Goal: Information Seeking & Learning: Learn about a topic

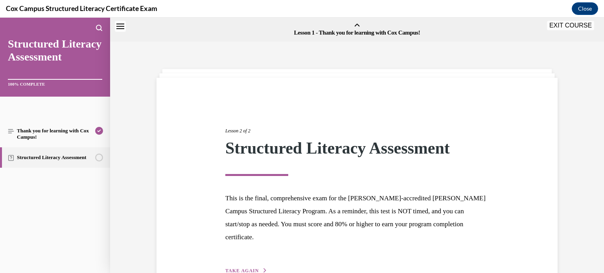
scroll to position [36, 0]
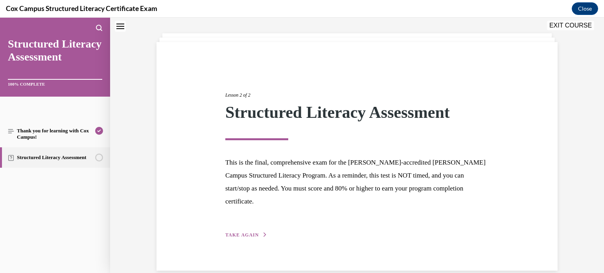
click at [244, 232] on span "TAKE AGAIN" at bounding box center [241, 235] width 33 height 6
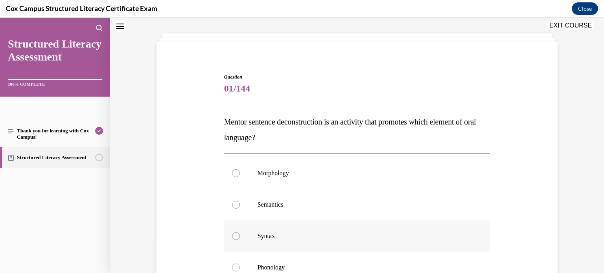
click at [238, 234] on div at bounding box center [236, 236] width 8 height 8
click at [238, 234] on input "Syntax" at bounding box center [236, 236] width 8 height 8
radio input "true"
click at [534, 201] on div "Question 01/144 Mentor sentence deconstruction is an activity that promotes whi…" at bounding box center [356, 215] width 405 height 331
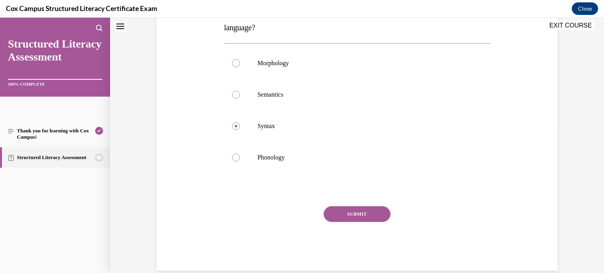
click at [370, 211] on button "SUBMIT" at bounding box center [357, 214] width 67 height 16
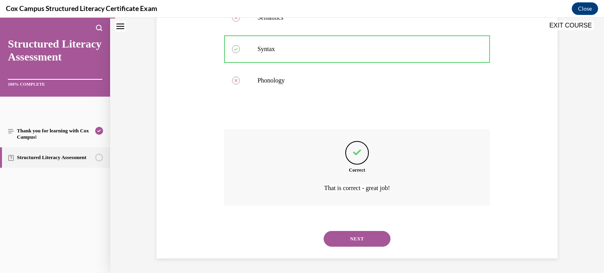
scroll to position [224, 0]
click at [366, 242] on button "NEXT" at bounding box center [357, 238] width 67 height 16
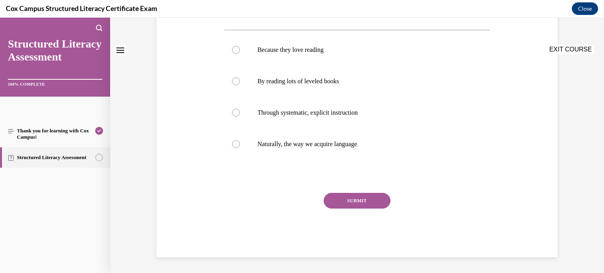
scroll to position [0, 0]
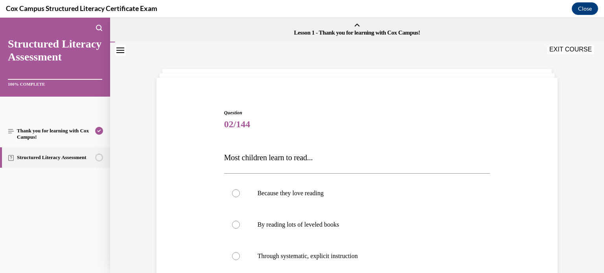
click at [520, 140] on div "Question 02/144 Most children learn to read... Because they love reading By rea…" at bounding box center [356, 243] width 405 height 315
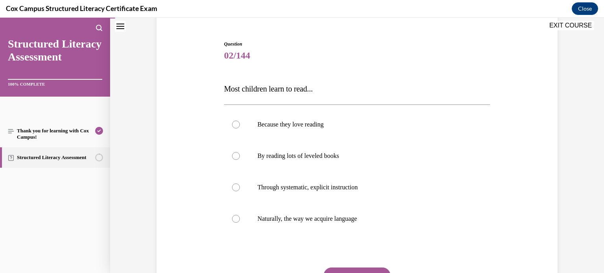
scroll to position [79, 0]
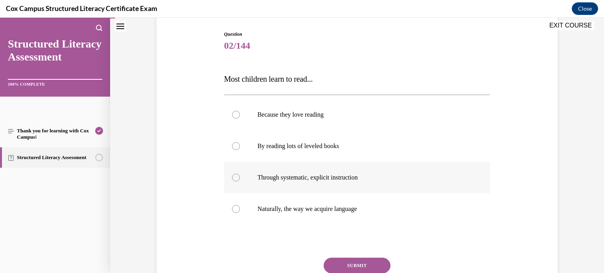
click at [329, 177] on span "Through systematic, explicit instruction" at bounding box center [307, 177] width 100 height 7
click at [240, 177] on input "Through systematic, explicit instruction" at bounding box center [236, 178] width 8 height 8
radio input "true"
click at [372, 267] on button "SUBMIT" at bounding box center [357, 266] width 67 height 16
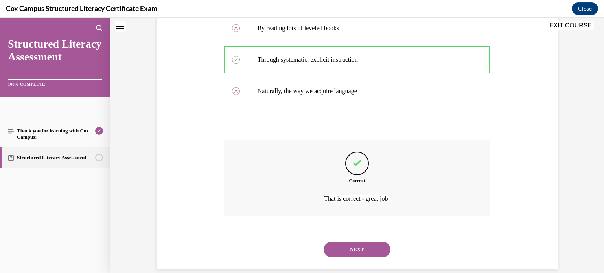
scroll to position [208, 0]
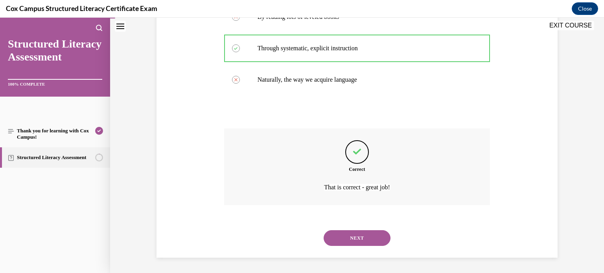
click at [368, 235] on button "NEXT" at bounding box center [357, 238] width 67 height 16
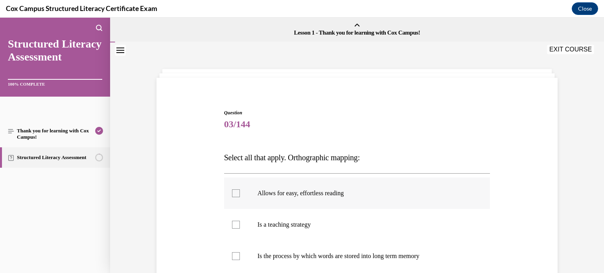
click at [318, 198] on label "Allows for easy, effortless reading" at bounding box center [357, 193] width 266 height 31
click at [240, 197] on input "Allows for easy, effortless reading" at bounding box center [236, 193] width 8 height 8
checkbox input "true"
click at [548, 184] on div "Question 03/144 Select all that apply. Orthographic mapping: Allows for easy, e…" at bounding box center [356, 243] width 405 height 315
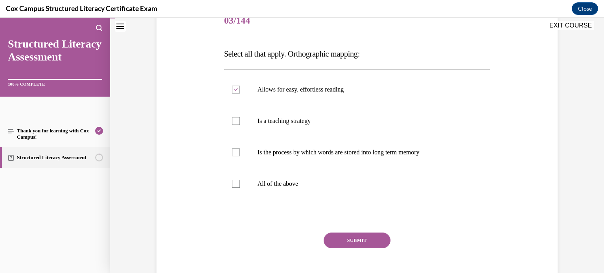
scroll to position [126, 0]
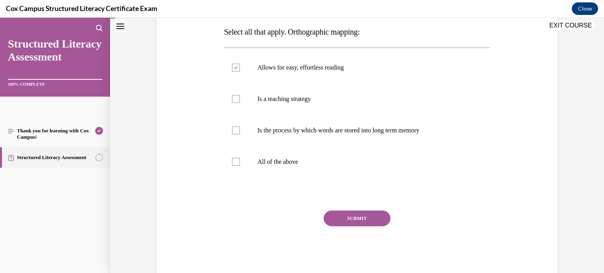
click at [354, 224] on button "SUBMIT" at bounding box center [357, 219] width 67 height 16
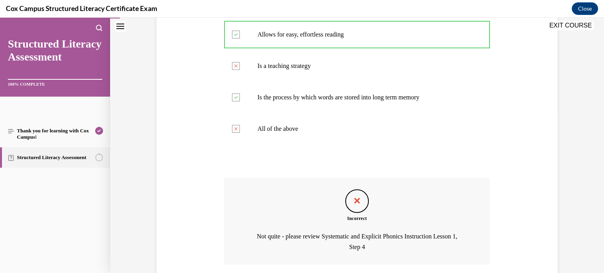
scroll to position [219, 0]
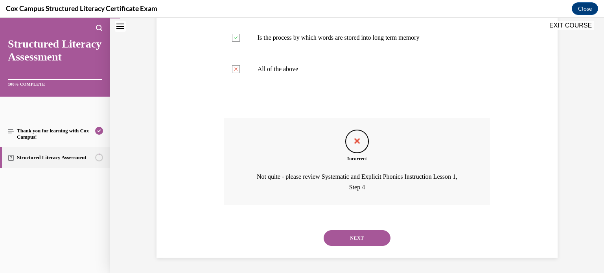
click at [354, 236] on button "NEXT" at bounding box center [357, 238] width 67 height 16
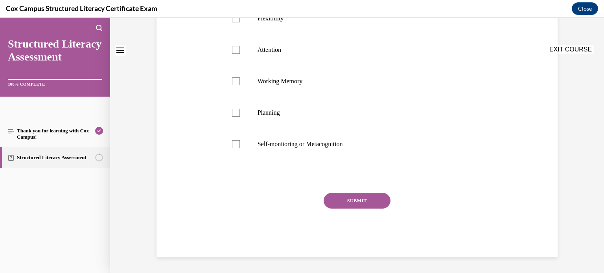
scroll to position [0, 0]
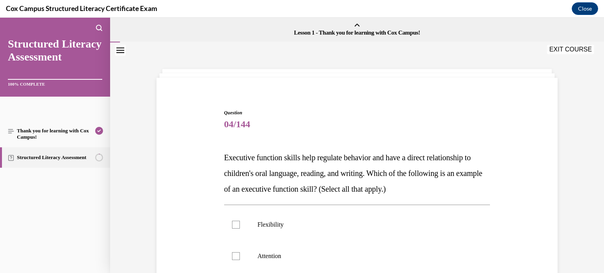
click at [169, 184] on div "Question 04/144 Executive function skills help regulate behavior and have a dir…" at bounding box center [356, 275] width 405 height 378
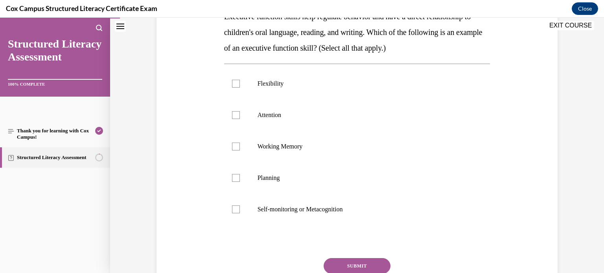
scroll to position [142, 0]
click at [248, 80] on label "Flexibility" at bounding box center [357, 83] width 266 height 31
click at [240, 80] on input "Flexibility" at bounding box center [236, 83] width 8 height 8
checkbox input "true"
click at [248, 108] on label "Attention" at bounding box center [357, 114] width 266 height 31
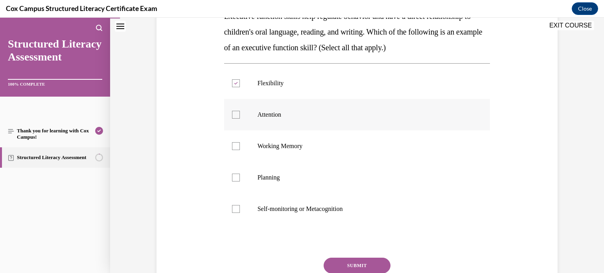
click at [240, 111] on input "Attention" at bounding box center [236, 115] width 8 height 8
checkbox input "true"
click at [249, 140] on label "Working Memory" at bounding box center [357, 146] width 266 height 31
click at [240, 142] on input "Working Memory" at bounding box center [236, 146] width 8 height 8
checkbox input "true"
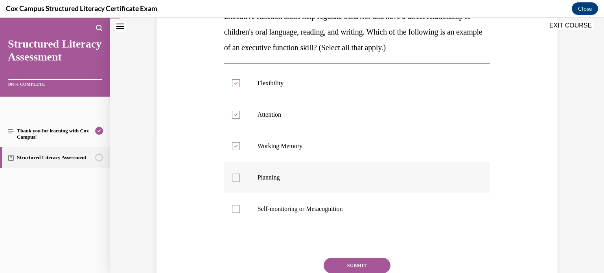
click at [255, 172] on label "Planning" at bounding box center [357, 177] width 266 height 31
click at [240, 174] on input "Planning" at bounding box center [236, 178] width 8 height 8
checkbox input "true"
click at [260, 204] on label "Self-monitoring or Metacognition" at bounding box center [357, 208] width 266 height 31
click at [240, 205] on input "Self-monitoring or Metacognition" at bounding box center [236, 209] width 8 height 8
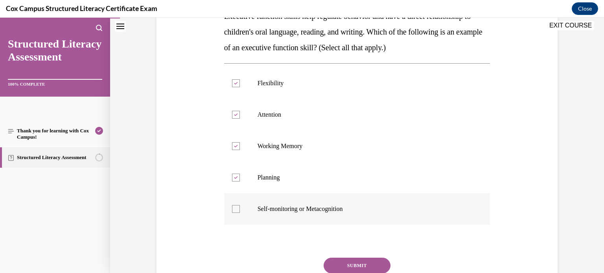
checkbox input "true"
click at [357, 265] on button "SUBMIT" at bounding box center [357, 266] width 67 height 16
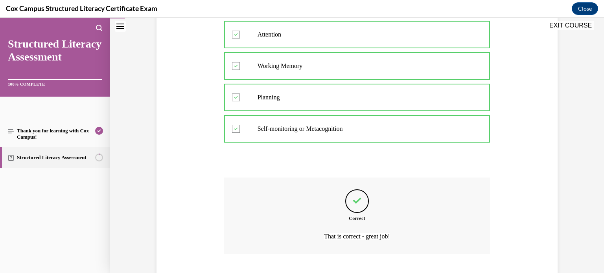
scroll to position [271, 0]
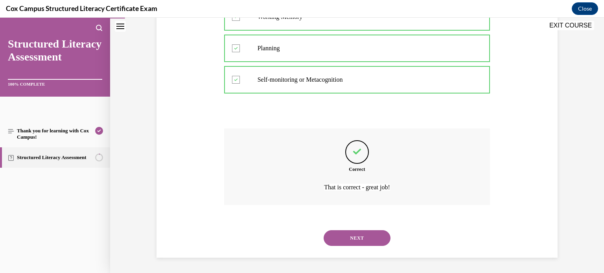
click at [358, 234] on button "NEXT" at bounding box center [357, 238] width 67 height 16
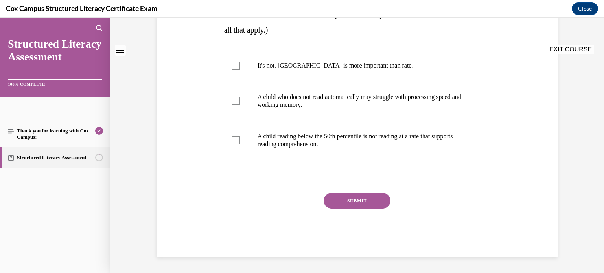
scroll to position [0, 0]
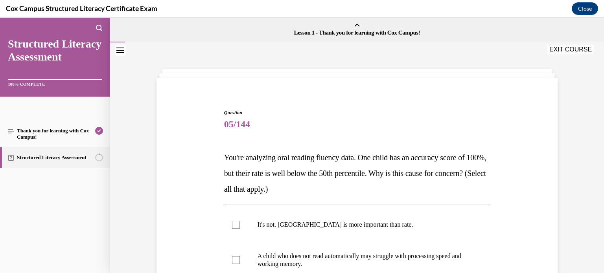
click at [394, 141] on div "Question 05/144 You're analyzing oral reading fluency data. One child has an ac…" at bounding box center [357, 262] width 266 height 307
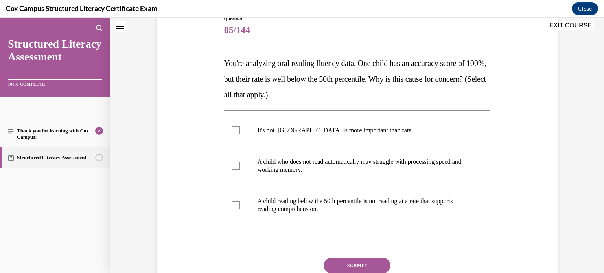
scroll to position [110, 0]
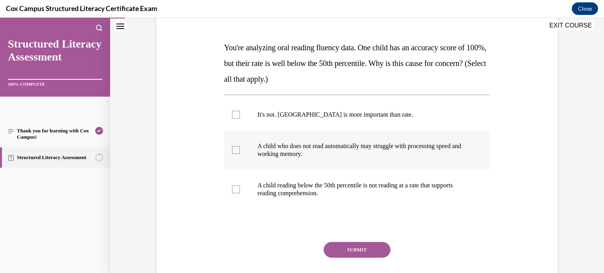
click at [331, 149] on p "A child who does not read automatically may struggle with processing speed and …" at bounding box center [363, 150] width 213 height 16
click at [240, 149] on input "A child who does not read automatically may struggle with processing speed and …" at bounding box center [236, 150] width 8 height 8
checkbox input "true"
click at [332, 186] on span "A child reading below the 50th percentile is not reading at a rate that support…" at bounding box center [354, 189] width 195 height 15
click at [240, 186] on input "A child reading below the 50th percentile is not reading at a rate that support…" at bounding box center [236, 190] width 8 height 8
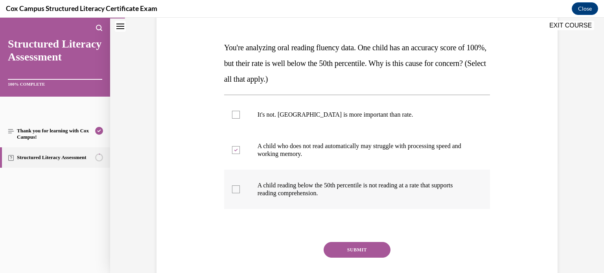
checkbox input "true"
click at [357, 247] on button "SUBMIT" at bounding box center [357, 250] width 67 height 16
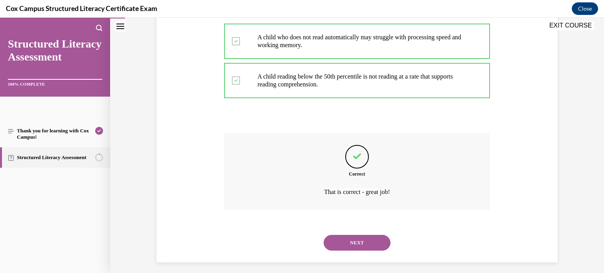
scroll to position [224, 0]
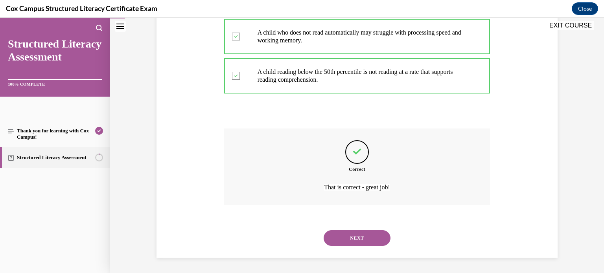
click at [371, 244] on button "NEXT" at bounding box center [357, 238] width 67 height 16
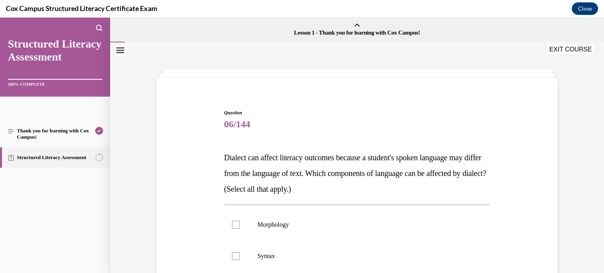
click at [199, 170] on div "Question 06/144 Dialect can affect literacy outcomes because a student's spoken…" at bounding box center [356, 275] width 405 height 378
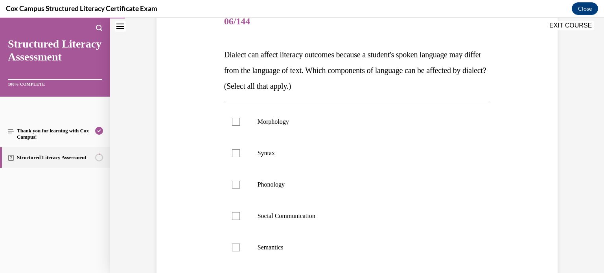
scroll to position [110, 0]
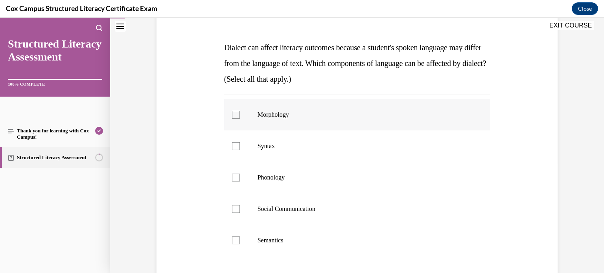
click at [235, 121] on label "Morphology" at bounding box center [357, 114] width 266 height 31
click at [235, 119] on input "Morphology" at bounding box center [236, 115] width 8 height 8
checkbox input "true"
click at [235, 143] on div at bounding box center [236, 146] width 8 height 8
click at [235, 143] on input "Syntax" at bounding box center [236, 146] width 8 height 8
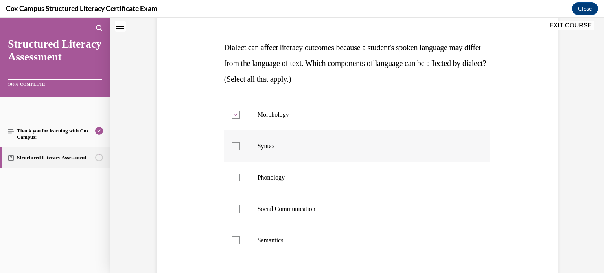
checkbox input "true"
click at [241, 175] on label "Phonology" at bounding box center [357, 177] width 266 height 31
click at [240, 175] on input "Phonology" at bounding box center [236, 178] width 8 height 8
checkbox input "true"
click at [238, 206] on div at bounding box center [236, 209] width 8 height 8
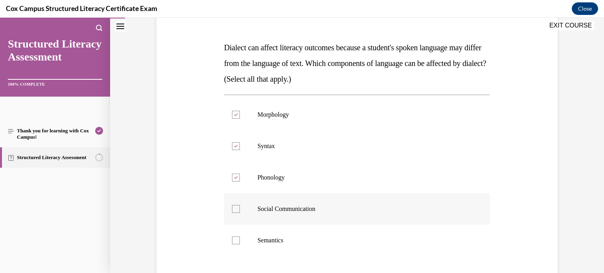
click at [238, 206] on input "Social Communication" at bounding box center [236, 209] width 8 height 8
checkbox input "true"
click at [245, 241] on label "Semantics" at bounding box center [357, 240] width 266 height 31
click at [240, 241] on input "Semantics" at bounding box center [236, 241] width 8 height 8
checkbox input "true"
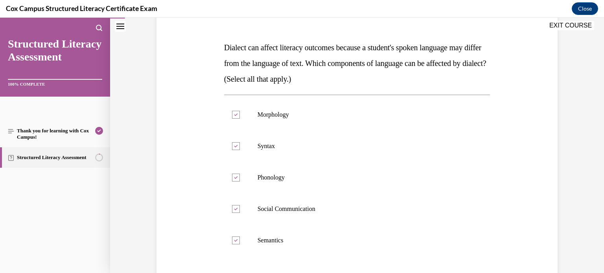
click at [188, 211] on div "Question 06/144 Dialect can affect literacy outcomes because a student's spoken…" at bounding box center [356, 165] width 405 height 378
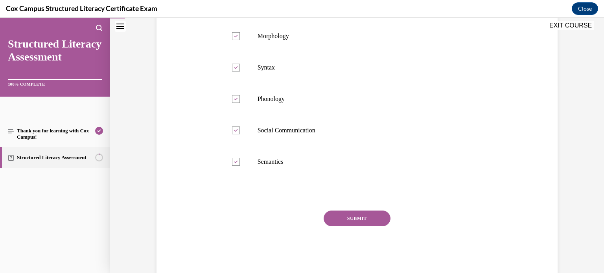
scroll to position [204, 0]
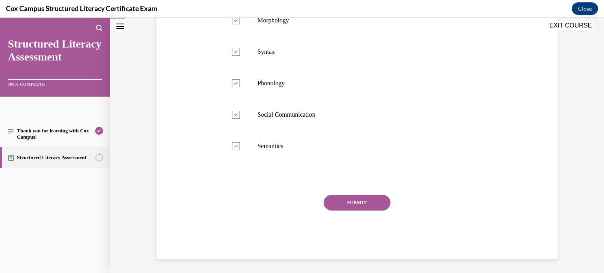
click at [355, 199] on button "SUBMIT" at bounding box center [357, 203] width 67 height 16
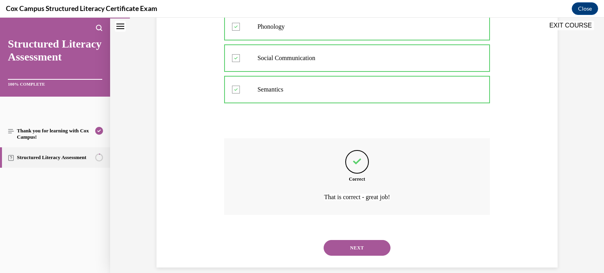
scroll to position [271, 0]
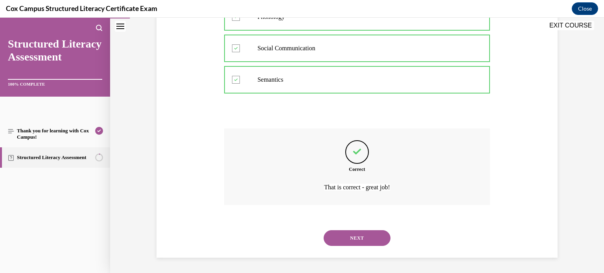
click at [354, 237] on button "NEXT" at bounding box center [357, 238] width 67 height 16
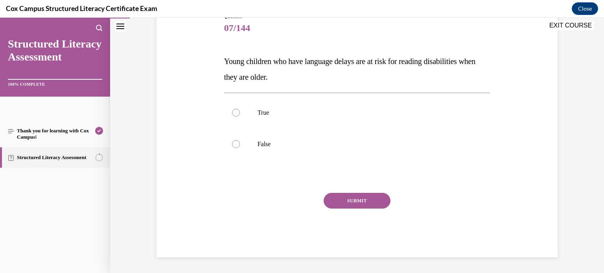
scroll to position [87, 0]
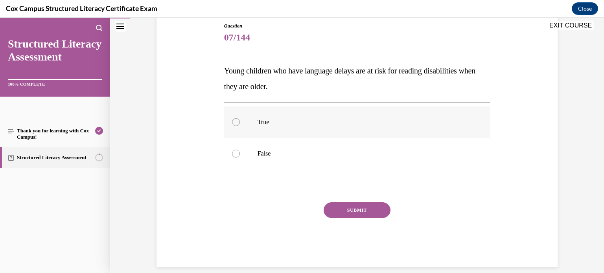
click at [281, 114] on label "True" at bounding box center [357, 122] width 266 height 31
click at [240, 118] on input "True" at bounding box center [236, 122] width 8 height 8
radio input "true"
click at [354, 210] on button "SUBMIT" at bounding box center [357, 210] width 67 height 16
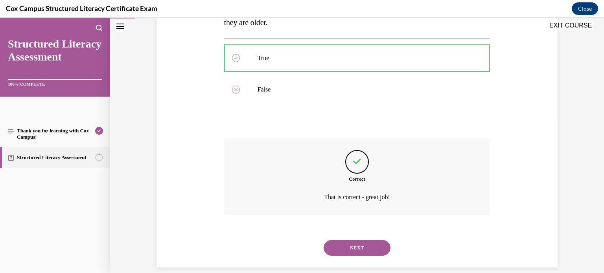
scroll to position [161, 0]
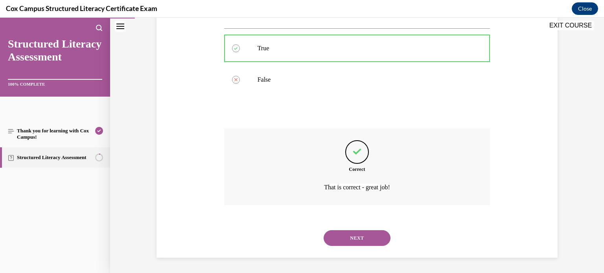
click at [364, 233] on button "NEXT" at bounding box center [357, 238] width 67 height 16
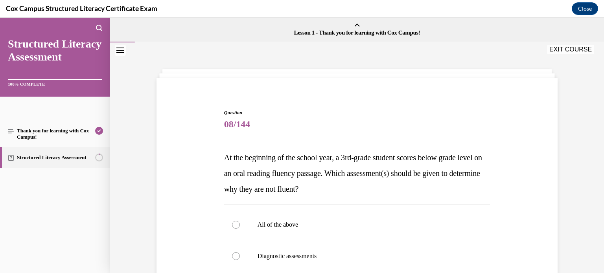
click at [587, 121] on div "Question 08/144 At the beginning of the school year, a 3rd-grade student scores…" at bounding box center [357, 245] width 494 height 406
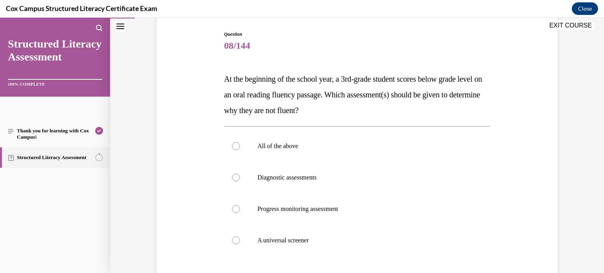
scroll to position [94, 0]
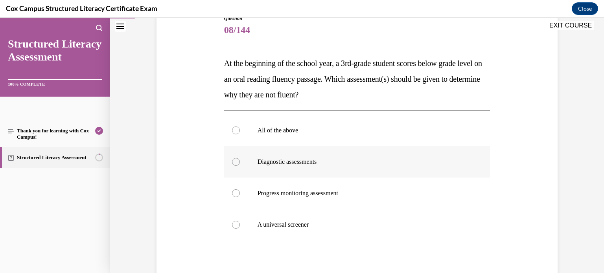
click at [272, 168] on label "Diagnostic assessments" at bounding box center [357, 161] width 266 height 31
click at [240, 166] on input "Diagnostic assessments" at bounding box center [236, 162] width 8 height 8
radio input "true"
click at [576, 166] on div "Question 08/144 At the beginning of the school year, a 3rd-grade student scores…" at bounding box center [357, 151] width 494 height 406
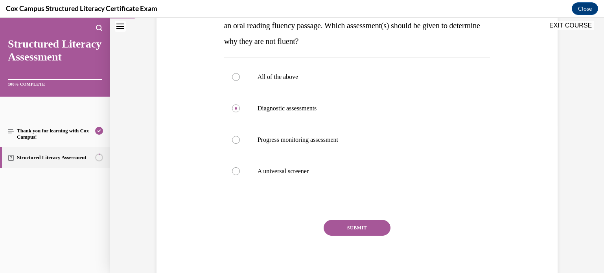
scroll to position [157, 0]
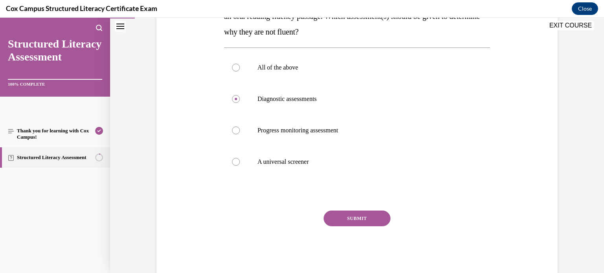
click at [369, 219] on button "SUBMIT" at bounding box center [357, 219] width 67 height 16
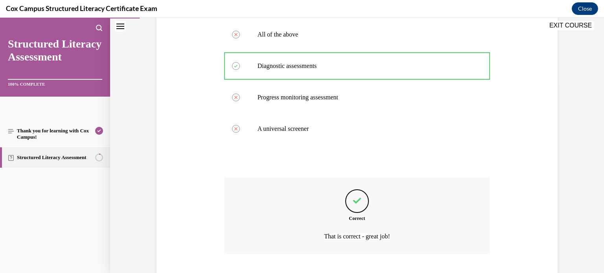
scroll to position [239, 0]
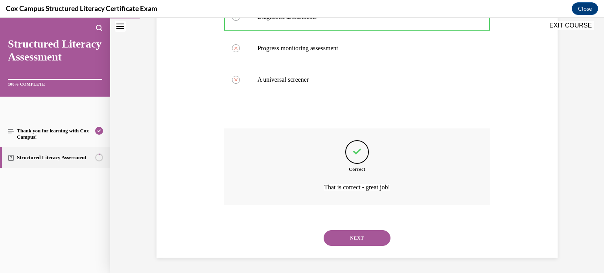
click at [370, 235] on button "NEXT" at bounding box center [357, 238] width 67 height 16
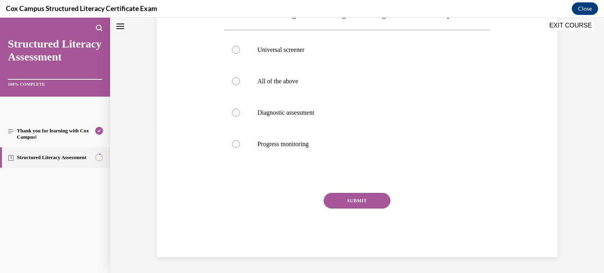
scroll to position [0, 0]
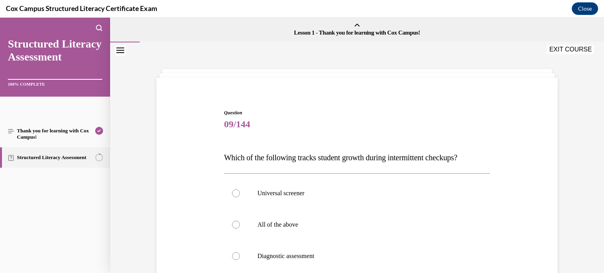
click at [554, 199] on div "Question 09/144 Which of the following tracks student growth during intermitten…" at bounding box center [356, 243] width 405 height 315
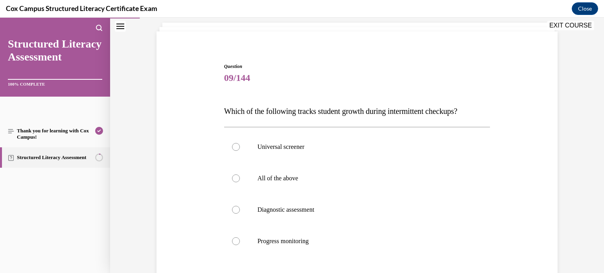
scroll to position [47, 0]
click at [318, 237] on p "Progress monitoring" at bounding box center [363, 241] width 213 height 8
click at [240, 237] on input "Progress monitoring" at bounding box center [236, 241] width 8 height 8
radio input "true"
click at [541, 235] on div "Question 09/144 Which of the following tracks student growth during intermitten…" at bounding box center [356, 196] width 405 height 315
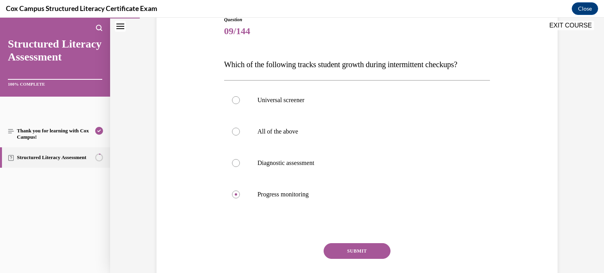
scroll to position [94, 0]
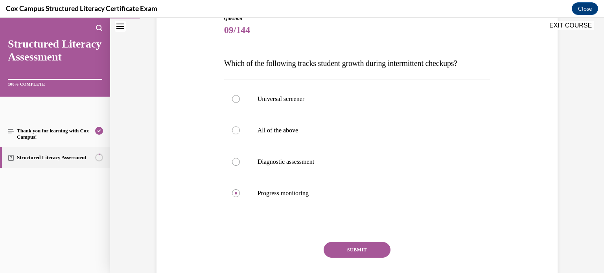
click at [362, 248] on button "SUBMIT" at bounding box center [357, 250] width 67 height 16
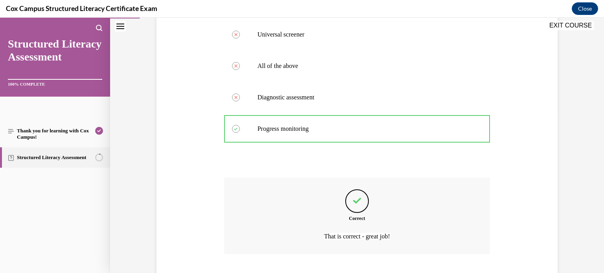
scroll to position [208, 0]
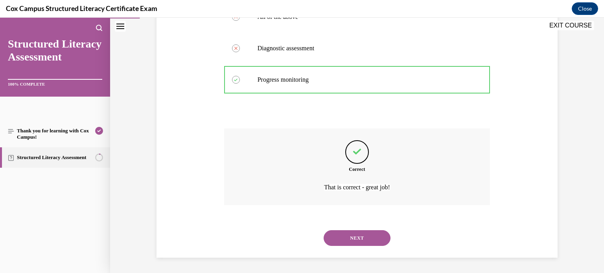
click at [359, 233] on button "NEXT" at bounding box center [357, 238] width 67 height 16
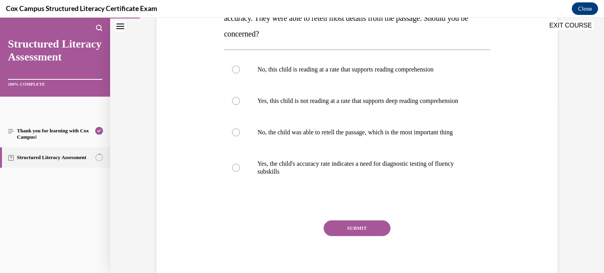
scroll to position [173, 0]
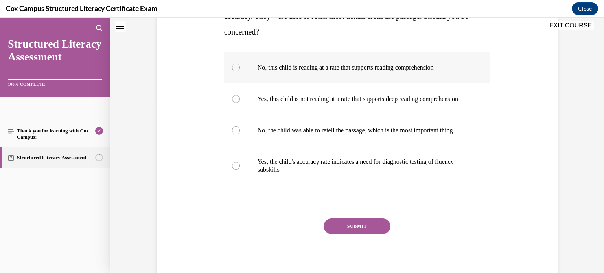
click at [423, 70] on span "No, this child is reading at a rate that supports reading comprehension" at bounding box center [345, 67] width 176 height 7
click at [240, 70] on input "No, this child is reading at a rate that supports reading comprehension" at bounding box center [236, 68] width 8 height 8
radio input "true"
click at [362, 234] on button "SUBMIT" at bounding box center [357, 227] width 67 height 16
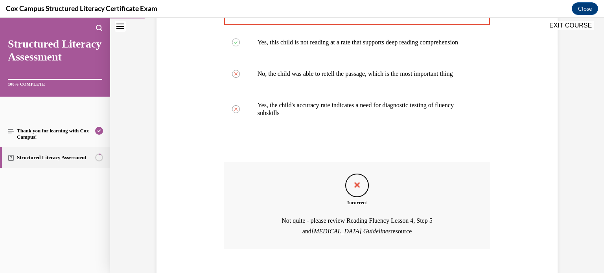
scroll to position [289, 0]
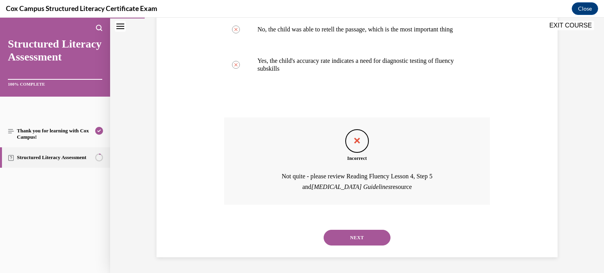
click at [512, 145] on div "Question 10/144 You are a second grade teacher administering an ORF assessment …" at bounding box center [356, 35] width 405 height 446
click at [364, 237] on button "NEXT" at bounding box center [357, 238] width 67 height 16
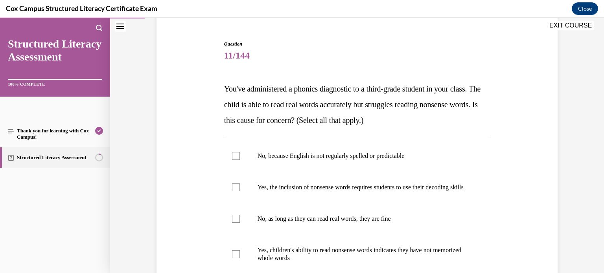
scroll to position [110, 0]
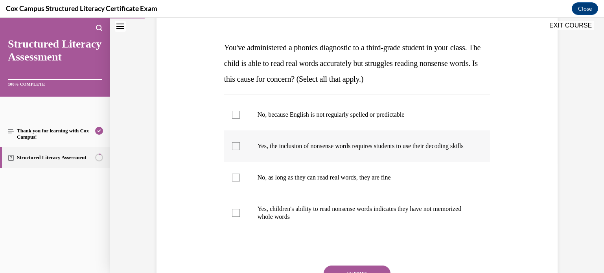
click at [241, 154] on label "Yes, the inclusion of nonsense words requires students to use their decoding sk…" at bounding box center [357, 146] width 266 height 31
click at [240, 150] on input "Yes, the inclusion of nonsense words requires students to use their decoding sk…" at bounding box center [236, 146] width 8 height 8
checkbox input "true"
click at [241, 228] on label "Yes, children's ability to read nonsense words indicates they have not memorize…" at bounding box center [357, 212] width 266 height 39
click at [240, 217] on input "Yes, children's ability to read nonsense words indicates they have not memorize…" at bounding box center [236, 213] width 8 height 8
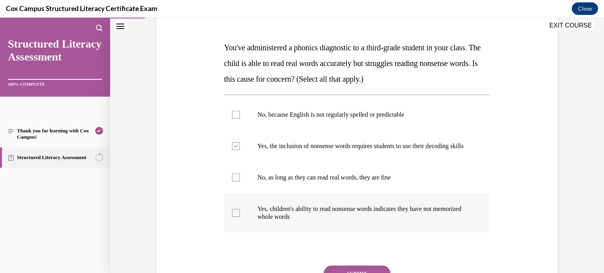
checkbox input "true"
click at [574, 228] on div "Question 11/144 You've administered a phonics diagnostic to a third-grade stude…" at bounding box center [357, 139] width 494 height 414
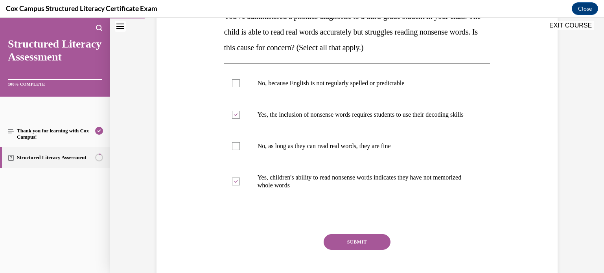
scroll to position [157, 0]
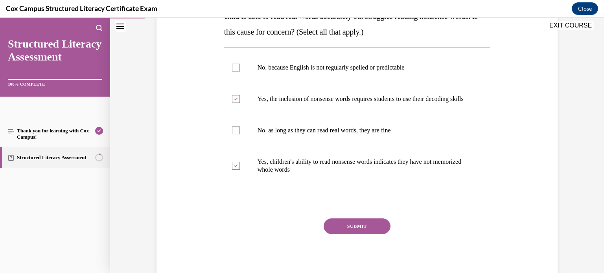
click at [344, 234] on button "SUBMIT" at bounding box center [357, 227] width 67 height 16
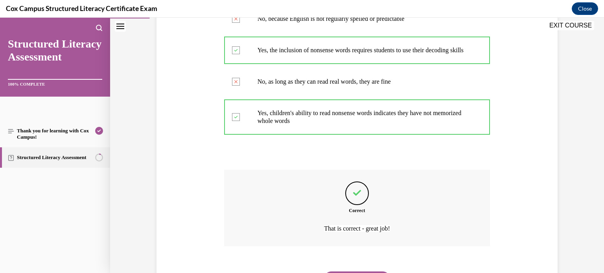
scroll to position [255, 0]
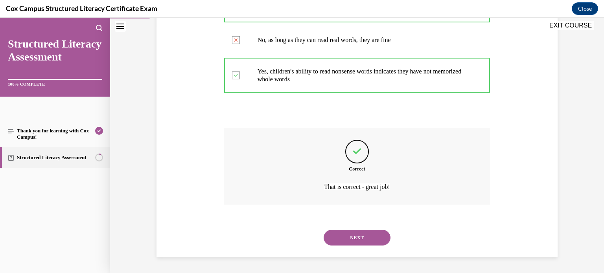
click at [344, 237] on button "NEXT" at bounding box center [357, 238] width 67 height 16
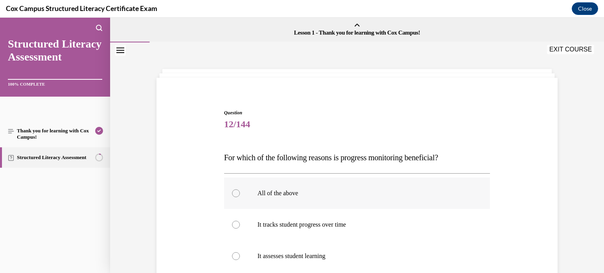
click at [292, 200] on label "All of the above" at bounding box center [357, 193] width 266 height 31
click at [240, 197] on input "All of the above" at bounding box center [236, 193] width 8 height 8
radio input "true"
click at [583, 177] on div "Question 12/144 For which of the following reasons is progress monitoring benef…" at bounding box center [357, 229] width 494 height 374
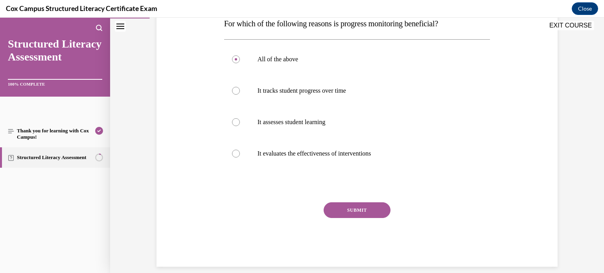
scroll to position [142, 0]
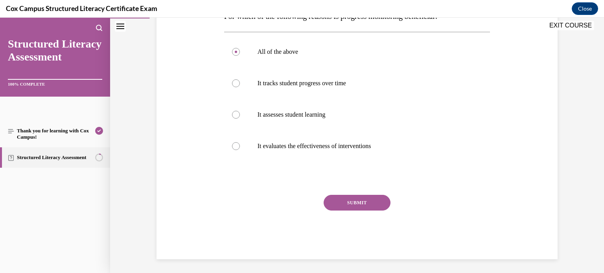
click at [378, 203] on button "SUBMIT" at bounding box center [357, 203] width 67 height 16
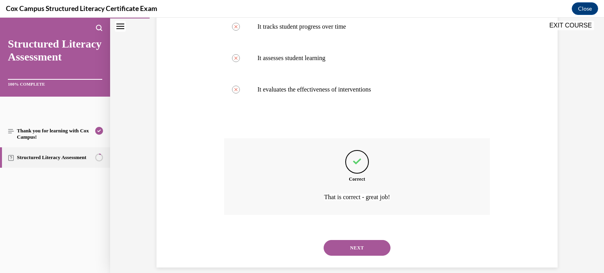
scroll to position [208, 0]
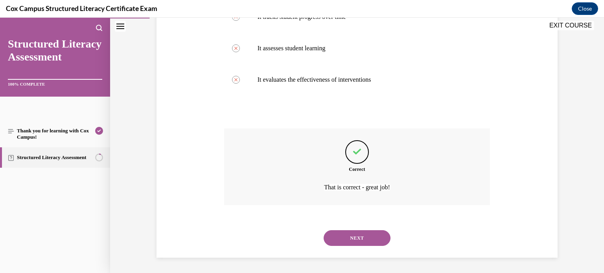
click at [361, 236] on button "NEXT" at bounding box center [357, 238] width 67 height 16
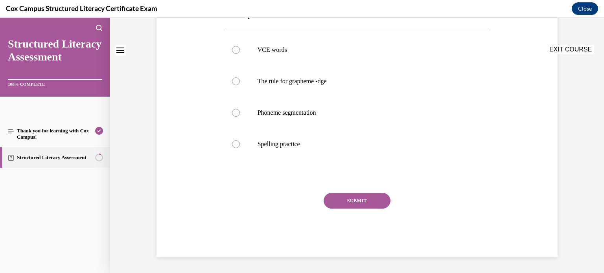
scroll to position [0, 0]
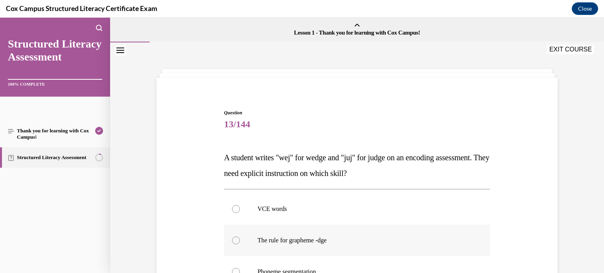
click at [315, 243] on span "The rule for grapheme -dge" at bounding box center [291, 240] width 69 height 7
click at [240, 243] on input "The rule for grapheme -dge" at bounding box center [236, 241] width 8 height 8
radio input "true"
click at [592, 196] on div "Question 13/144 A student writes "wej" for wedge and "juj" for judge on an enco…" at bounding box center [357, 237] width 494 height 390
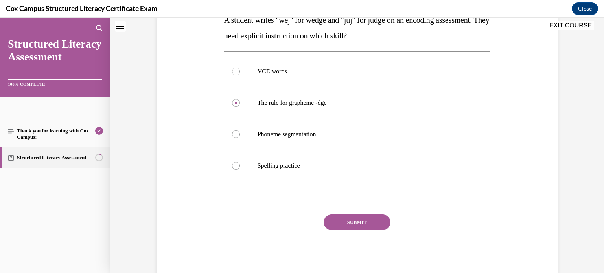
scroll to position [142, 0]
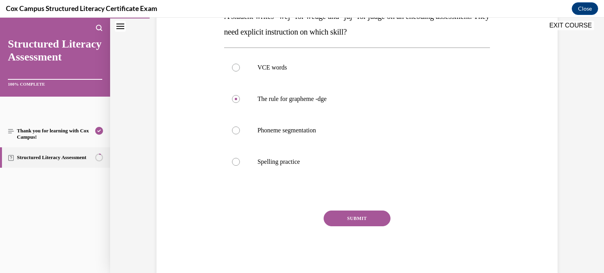
click at [364, 214] on button "SUBMIT" at bounding box center [357, 219] width 67 height 16
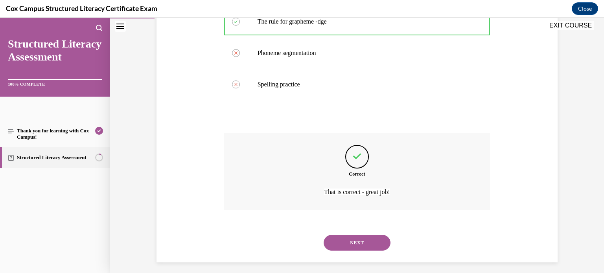
scroll to position [224, 0]
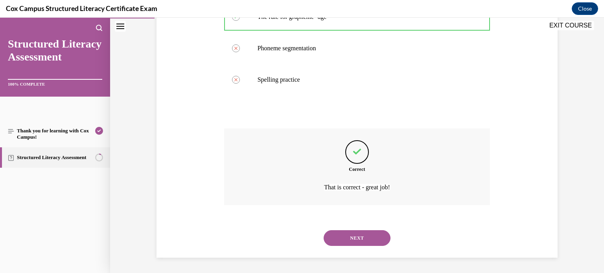
click at [357, 238] on button "NEXT" at bounding box center [357, 238] width 67 height 16
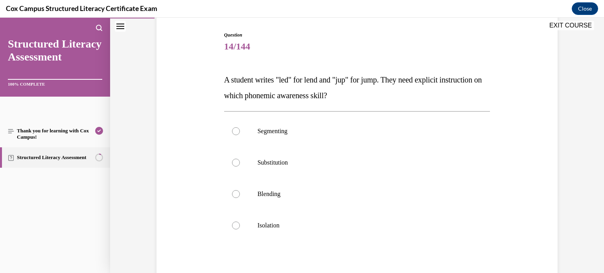
scroll to position [79, 0]
click at [284, 133] on span "Segmenting" at bounding box center [272, 130] width 30 height 7
click at [240, 133] on input "Segmenting" at bounding box center [236, 131] width 8 height 8
radio input "true"
click at [578, 200] on div "Question 14/144 A student writes "led" for lend and "jup" for jump. They need e…" at bounding box center [357, 159] width 494 height 390
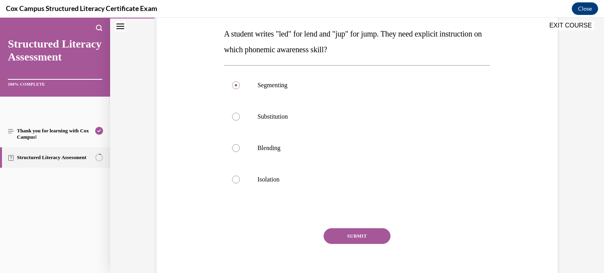
scroll to position [126, 0]
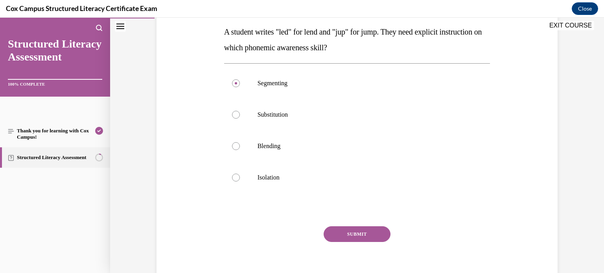
click at [351, 243] on div "SUBMIT" at bounding box center [357, 245] width 266 height 39
click at [351, 235] on button "SUBMIT" at bounding box center [357, 234] width 67 height 16
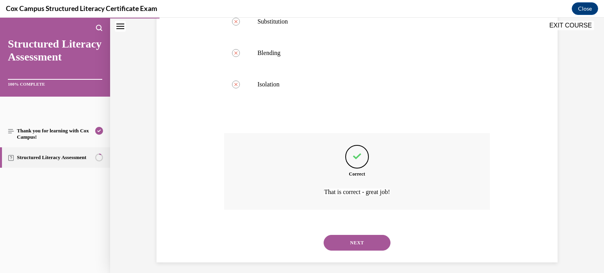
scroll to position [224, 0]
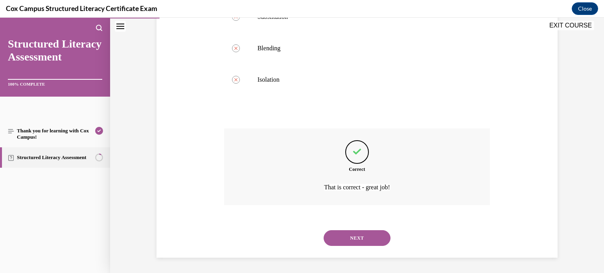
click at [351, 235] on button "NEXT" at bounding box center [357, 238] width 67 height 16
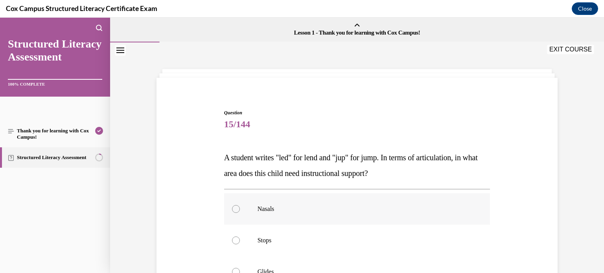
click at [342, 217] on label "Nasals" at bounding box center [357, 208] width 266 height 31
click at [240, 213] on input "Nasals" at bounding box center [236, 209] width 8 height 8
radio input "true"
click at [595, 191] on div "Question 15/144 A student writes "led" for lend and "jup" for jump. In terms of…" at bounding box center [357, 237] width 494 height 390
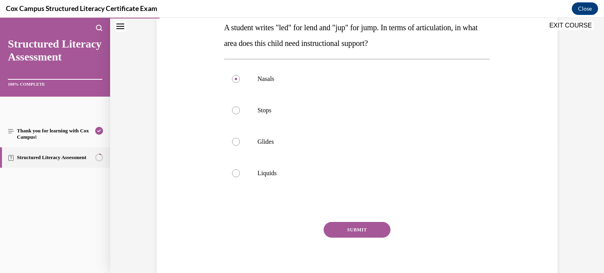
scroll to position [142, 0]
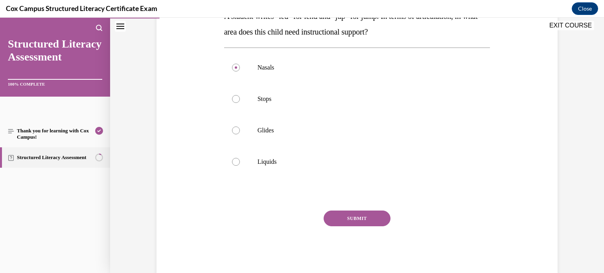
click at [383, 221] on button "SUBMIT" at bounding box center [357, 219] width 67 height 16
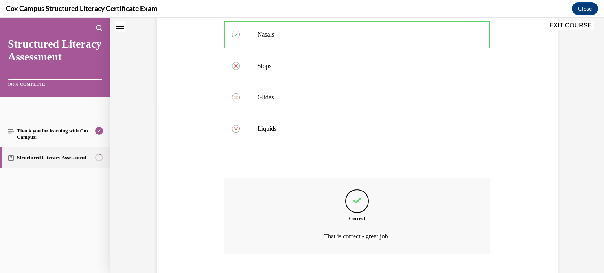
scroll to position [224, 0]
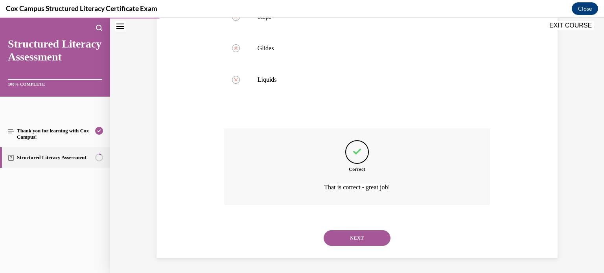
click at [371, 241] on button "NEXT" at bounding box center [357, 238] width 67 height 16
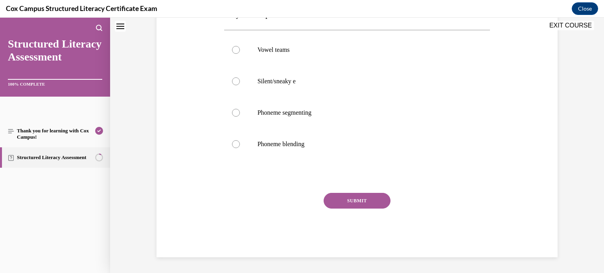
scroll to position [0, 0]
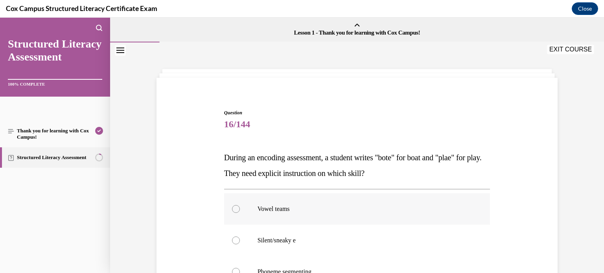
click at [287, 205] on p "Vowel teams" at bounding box center [363, 209] width 213 height 8
click at [240, 205] on input "Vowel teams" at bounding box center [236, 209] width 8 height 8
radio input "true"
click at [566, 200] on div "Question 16/144 During an encoding assessment, a student writes "bote" for boat…" at bounding box center [357, 237] width 494 height 390
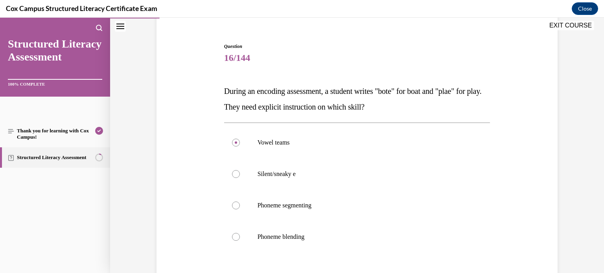
scroll to position [110, 0]
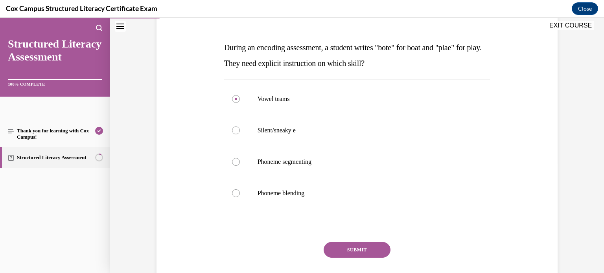
click at [365, 244] on button "SUBMIT" at bounding box center [357, 250] width 67 height 16
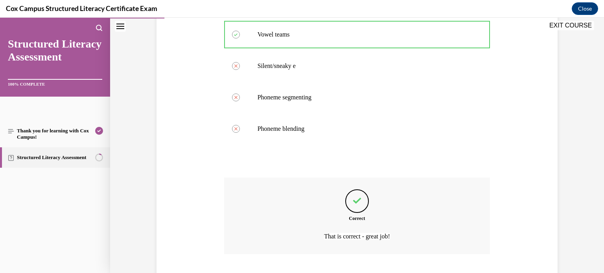
scroll to position [224, 0]
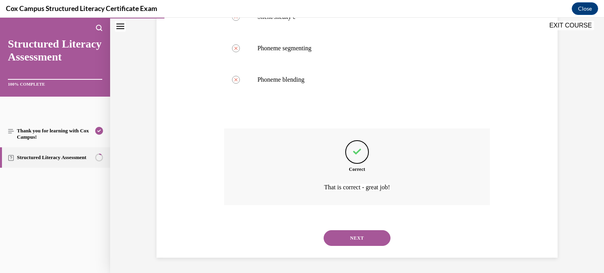
click at [368, 239] on button "NEXT" at bounding box center [357, 238] width 67 height 16
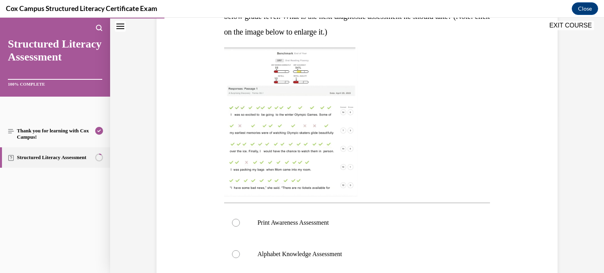
scroll to position [173, 0]
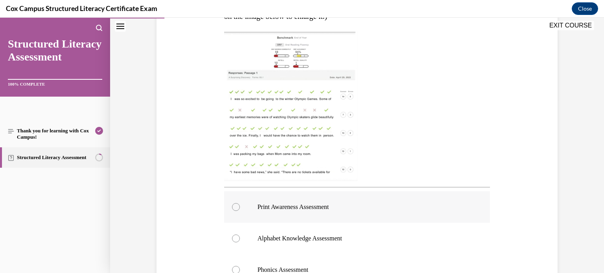
click at [301, 218] on label "Print Awareness Assessment" at bounding box center [357, 206] width 266 height 31
click at [240, 211] on input "Print Awareness Assessment" at bounding box center [236, 207] width 8 height 8
radio input "true"
click at [566, 150] on div "Question 17/144 Sean is in the 4th grade. Based on national ORF norms, he score…" at bounding box center [357, 149] width 494 height 561
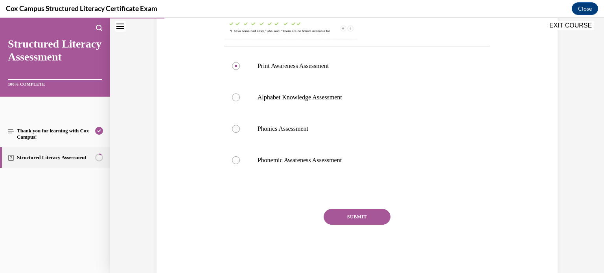
scroll to position [330, 0]
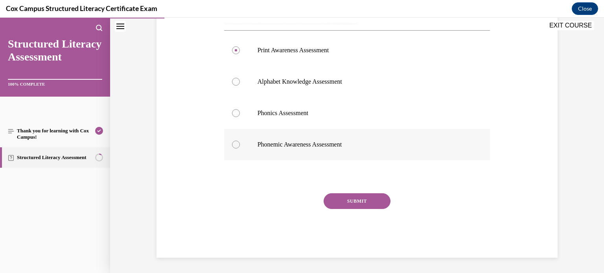
click at [310, 145] on p "Phonemic Awareness Assessment" at bounding box center [363, 145] width 213 height 8
click at [240, 145] on input "Phonemic Awareness Assessment" at bounding box center [236, 145] width 8 height 8
radio input "true"
click at [295, 107] on label "Phonics Assessment" at bounding box center [357, 112] width 266 height 31
click at [240, 109] on input "Phonics Assessment" at bounding box center [236, 113] width 8 height 8
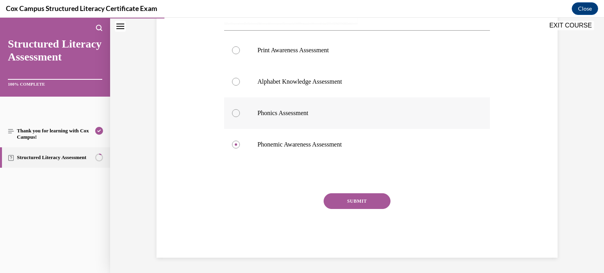
radio input "true"
click at [352, 199] on button "SUBMIT" at bounding box center [357, 201] width 67 height 16
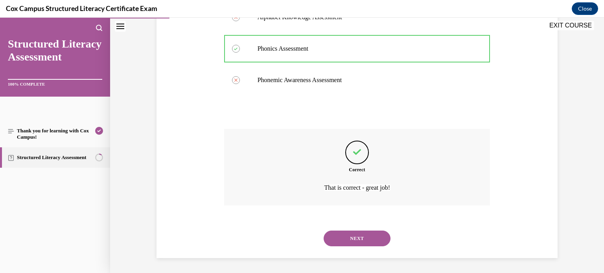
scroll to position [395, 0]
click at [358, 236] on button "NEXT" at bounding box center [357, 238] width 67 height 16
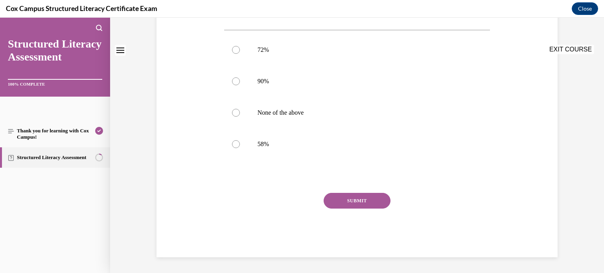
scroll to position [0, 0]
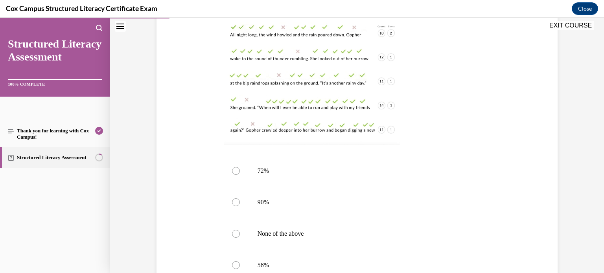
scroll to position [267, 0]
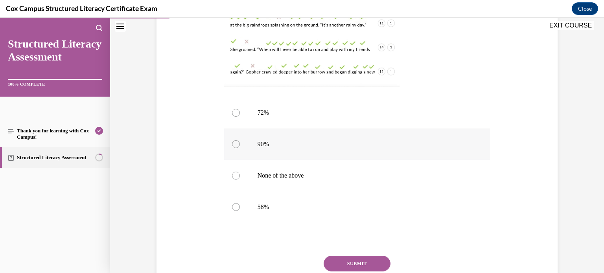
click at [229, 144] on label "90%" at bounding box center [357, 144] width 266 height 31
click at [232, 144] on input "90%" at bounding box center [236, 144] width 8 height 8
radio input "true"
click at [362, 264] on button "SUBMIT" at bounding box center [357, 264] width 67 height 16
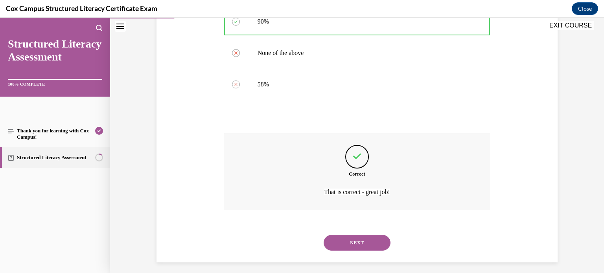
scroll to position [395, 0]
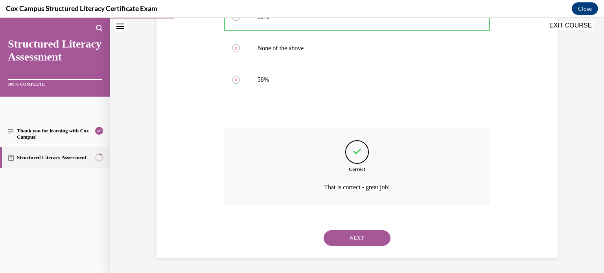
click at [366, 231] on button "NEXT" at bounding box center [357, 238] width 67 height 16
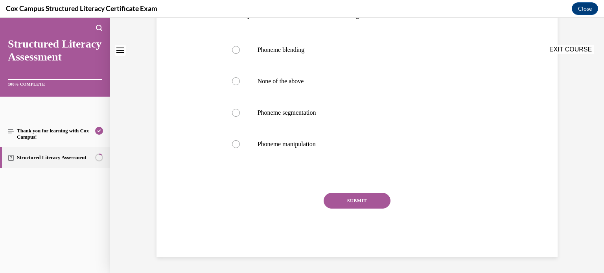
scroll to position [0, 0]
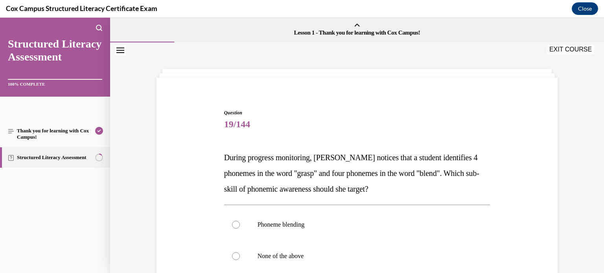
click at [449, 113] on span "Question" at bounding box center [357, 112] width 266 height 7
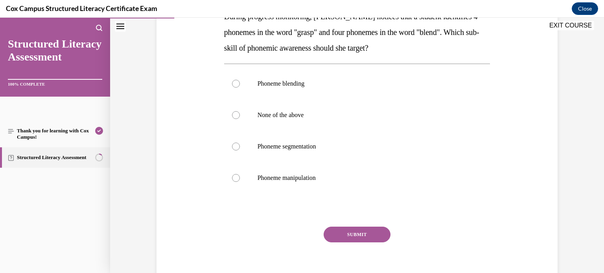
scroll to position [157, 0]
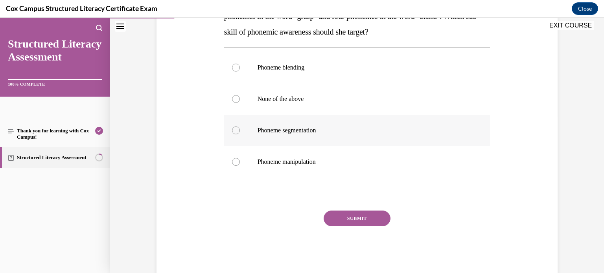
click at [309, 122] on label "Phoneme segmentation" at bounding box center [357, 130] width 266 height 31
click at [240, 127] on input "Phoneme segmentation" at bounding box center [236, 131] width 8 height 8
radio input "true"
click at [355, 223] on button "SUBMIT" at bounding box center [357, 219] width 67 height 16
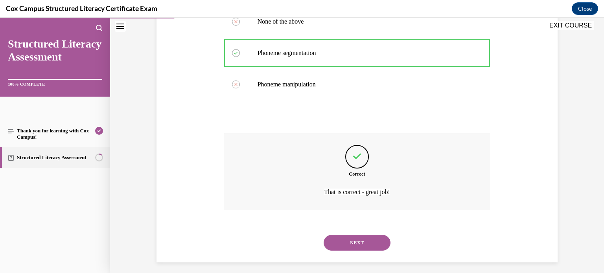
scroll to position [239, 0]
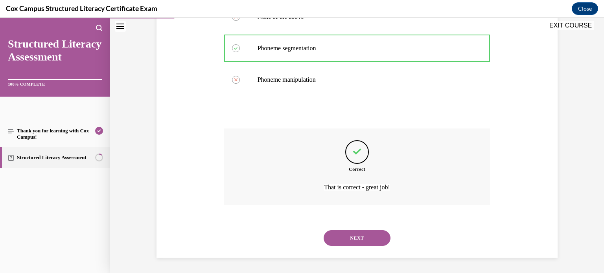
click at [366, 231] on button "NEXT" at bounding box center [357, 238] width 67 height 16
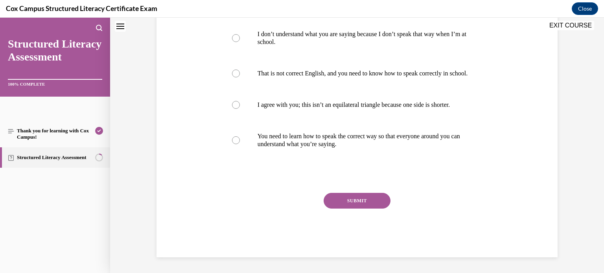
scroll to position [0, 0]
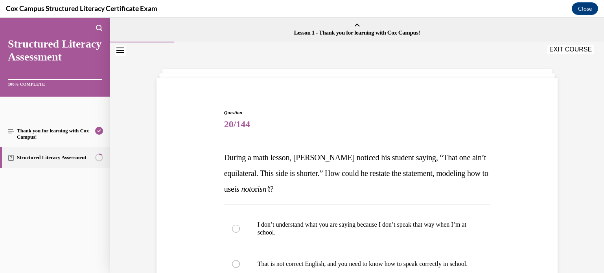
click at [478, 189] on p "During a math lesson, Mr. Banks noticed his student saying, “That one ain’t equ…" at bounding box center [357, 173] width 266 height 47
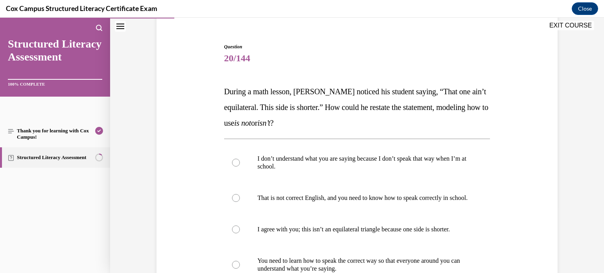
scroll to position [110, 0]
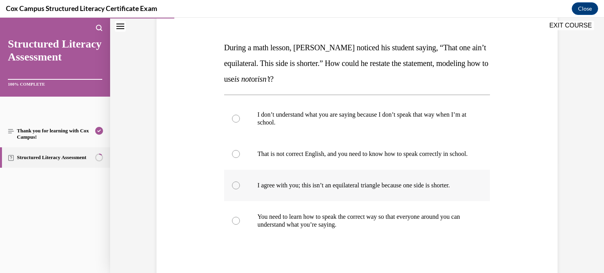
click at [283, 189] on p "I agree with you; this isn’t an equilateral triangle because one side is shorte…" at bounding box center [363, 186] width 213 height 8
click at [240, 189] on input "I agree with you; this isn’t an equilateral triangle because one side is shorte…" at bounding box center [236, 186] width 8 height 8
radio input "true"
click at [533, 212] on div "Question 20/144 During a math lesson, Mr. Banks noticed his student saying, “Th…" at bounding box center [356, 157] width 405 height 362
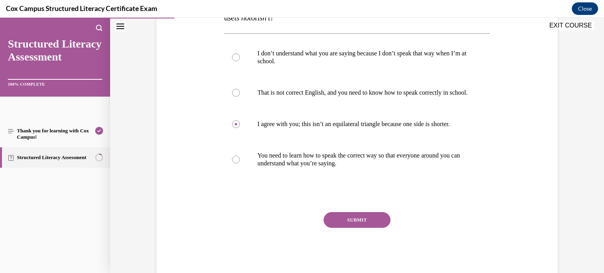
scroll to position [189, 0]
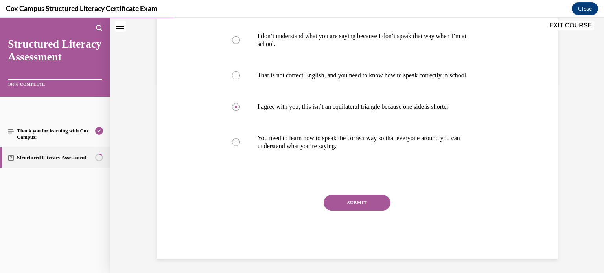
click at [365, 209] on button "SUBMIT" at bounding box center [357, 203] width 67 height 16
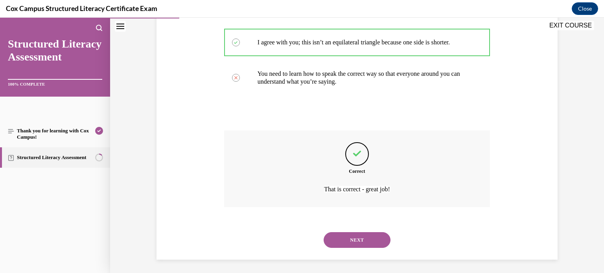
scroll to position [263, 0]
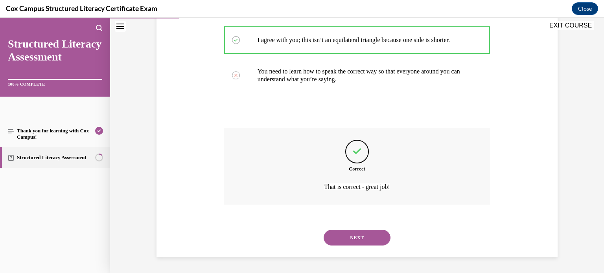
click at [353, 233] on button "NEXT" at bounding box center [357, 238] width 67 height 16
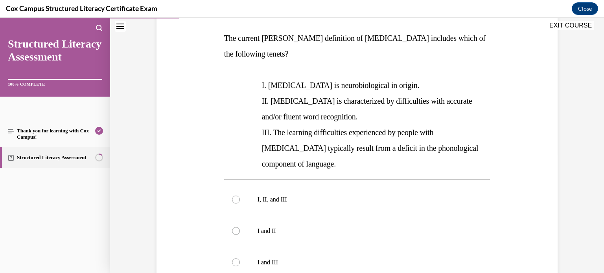
scroll to position [157, 0]
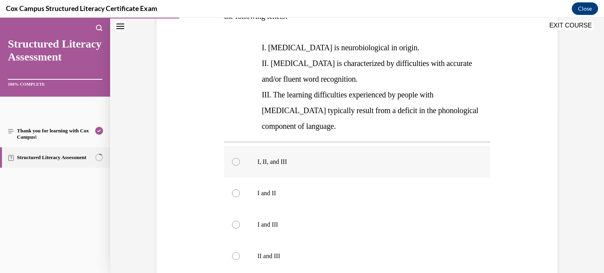
click at [237, 153] on label "I, II, and III" at bounding box center [357, 161] width 266 height 31
click at [237, 158] on input "I, II, and III" at bounding box center [236, 162] width 8 height 8
radio input "true"
click at [544, 174] on div "Question 21/144 The current IDA definition of dyslexia includes which of the fo…" at bounding box center [356, 148] width 405 height 441
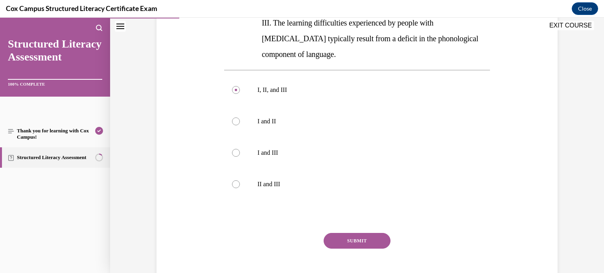
scroll to position [252, 0]
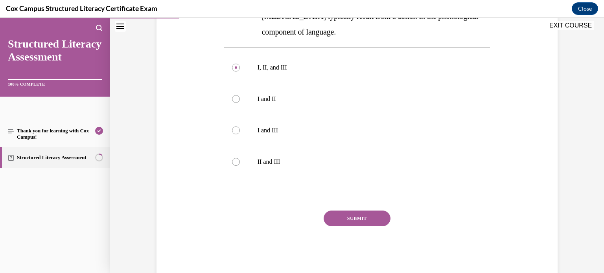
click at [373, 211] on button "SUBMIT" at bounding box center [357, 219] width 67 height 16
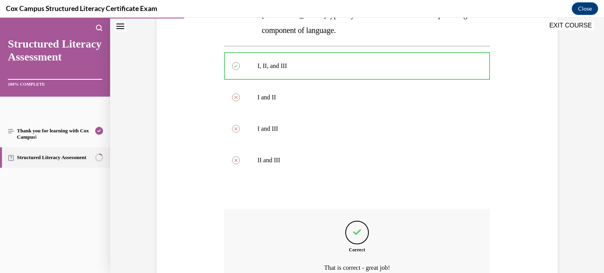
scroll to position [318, 0]
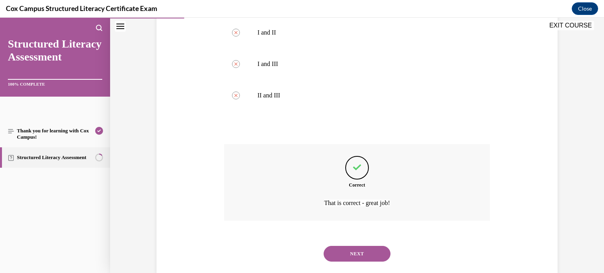
click at [359, 246] on button "NEXT" at bounding box center [357, 254] width 67 height 16
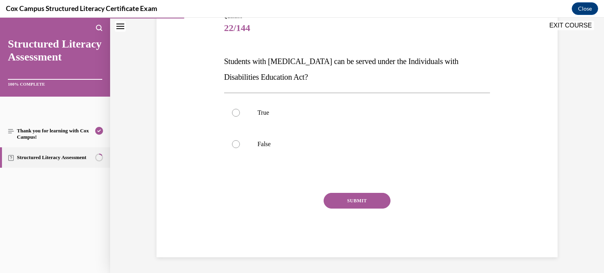
scroll to position [87, 0]
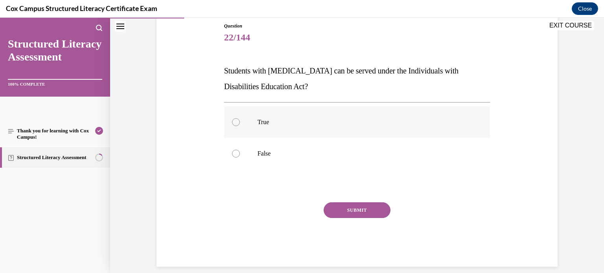
click at [237, 114] on label "True" at bounding box center [357, 122] width 266 height 31
click at [237, 118] on input "True" at bounding box center [236, 122] width 8 height 8
radio input "true"
click at [360, 204] on button "SUBMIT" at bounding box center [357, 210] width 67 height 16
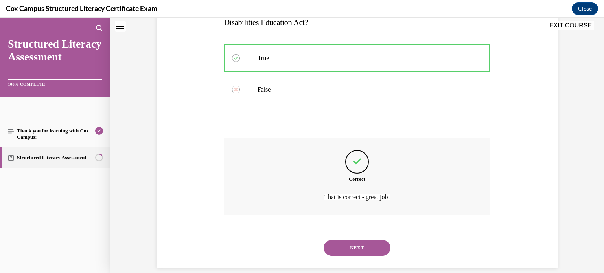
scroll to position [161, 0]
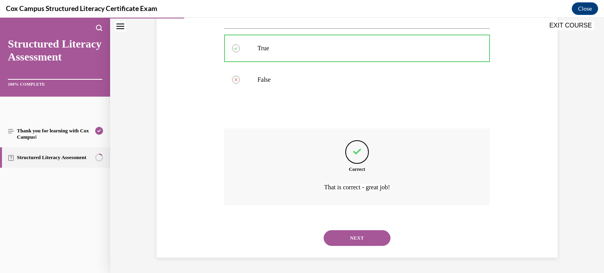
click at [365, 242] on button "NEXT" at bounding box center [357, 238] width 67 height 16
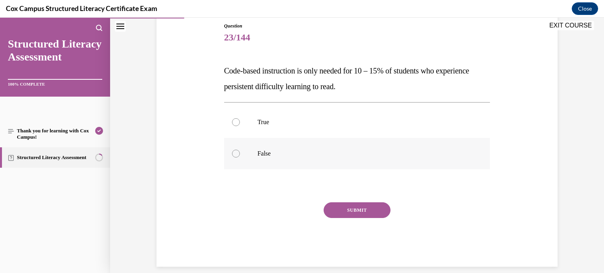
click at [291, 151] on p "False" at bounding box center [363, 154] width 213 height 8
click at [240, 151] on input "False" at bounding box center [236, 154] width 8 height 8
radio input "true"
click at [364, 206] on button "SUBMIT" at bounding box center [357, 210] width 67 height 16
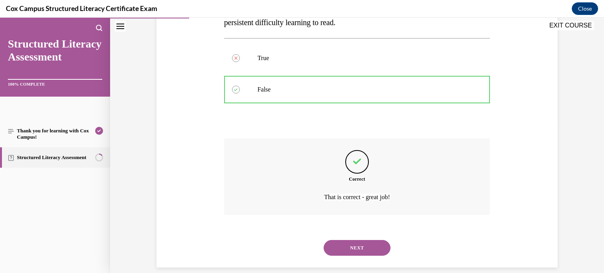
scroll to position [161, 0]
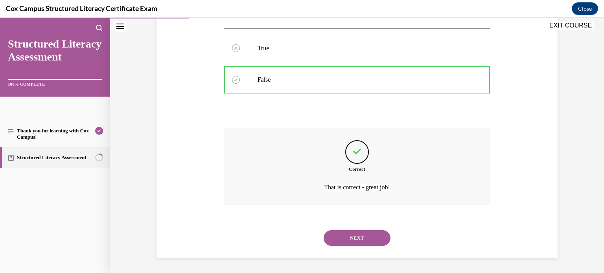
click at [370, 239] on button "NEXT" at bounding box center [357, 238] width 67 height 16
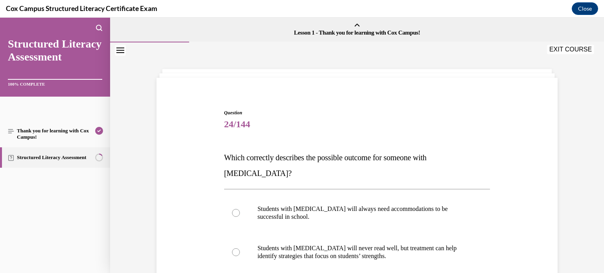
click at [536, 176] on div "Question 24/144 Which correctly describes the possible outcome for someone with…" at bounding box center [356, 267] width 405 height 362
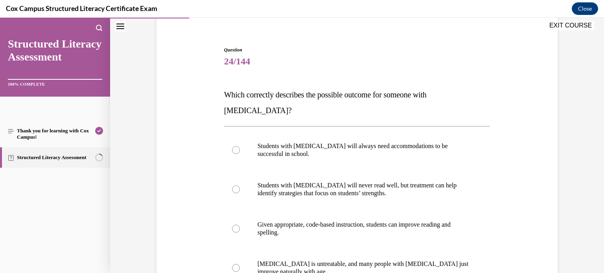
scroll to position [79, 0]
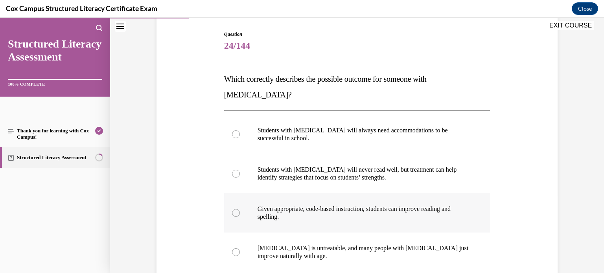
click at [354, 205] on p "Given appropriate, code-based instruction, students can improve reading and spe…" at bounding box center [363, 213] width 213 height 16
click at [240, 209] on input "Given appropriate, code-based instruction, students can improve reading and spe…" at bounding box center [236, 213] width 8 height 8
radio input "true"
click at [579, 197] on div "Question 24/144 Which correctly describes the possible outcome for someone with…" at bounding box center [357, 174] width 494 height 421
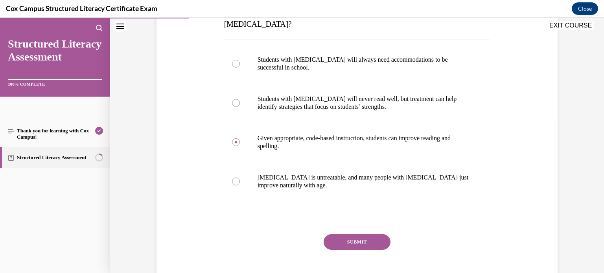
scroll to position [157, 0]
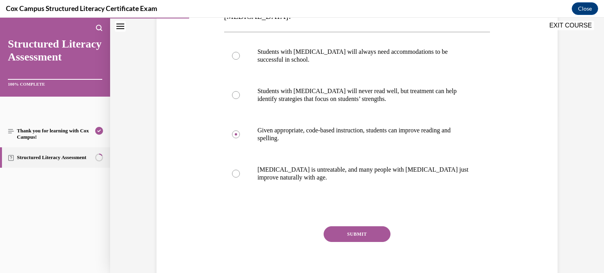
click at [343, 226] on button "SUBMIT" at bounding box center [357, 234] width 67 height 16
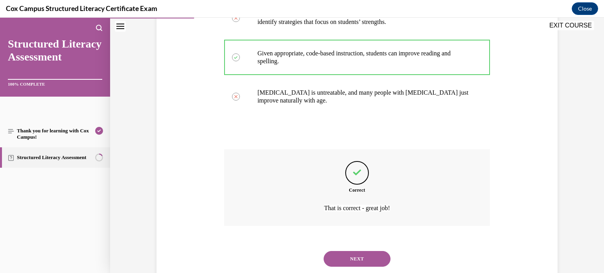
scroll to position [239, 0]
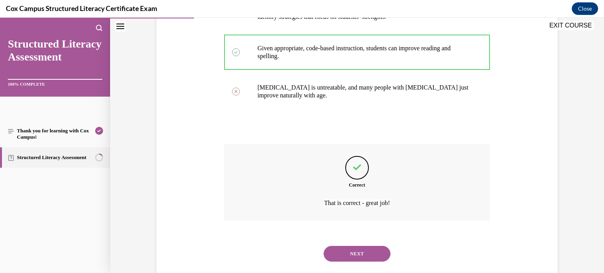
click at [358, 246] on button "NEXT" at bounding box center [357, 254] width 67 height 16
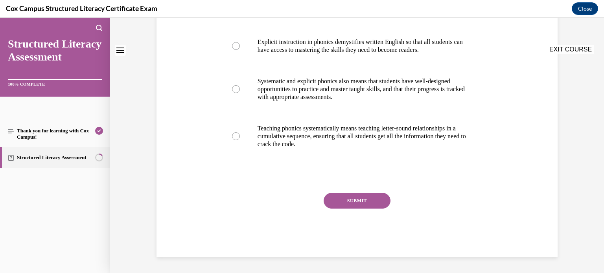
scroll to position [0, 0]
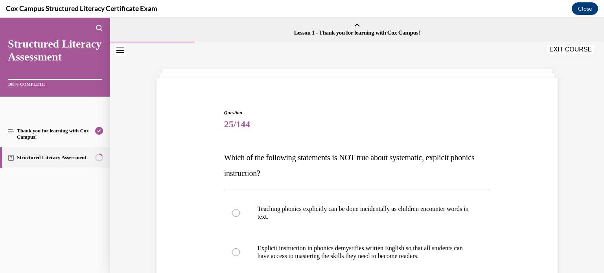
click at [527, 149] on div "Question 25/144 Which of the following statements is NOT true about systematic,…" at bounding box center [356, 275] width 405 height 378
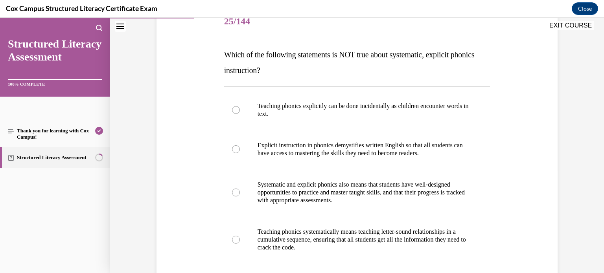
scroll to position [110, 0]
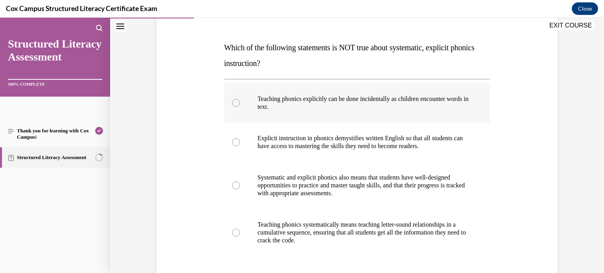
click at [342, 107] on p "Teaching phonics explicitly can be done incidentally as children encounter word…" at bounding box center [363, 103] width 213 height 16
click at [240, 107] on input "Teaching phonics explicitly can be done incidentally as children encounter word…" at bounding box center [236, 103] width 8 height 8
radio input "true"
click at [563, 151] on div "Question 25/144 Which of the following statements is NOT true about systematic,…" at bounding box center [357, 150] width 494 height 437
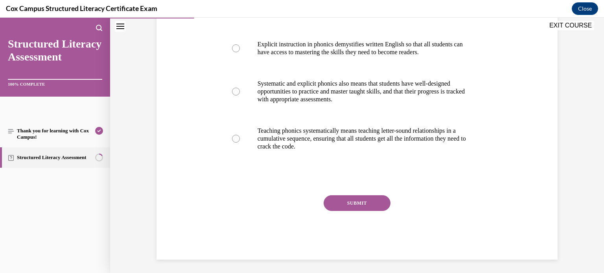
scroll to position [204, 0]
click at [371, 203] on button "SUBMIT" at bounding box center [357, 203] width 67 height 16
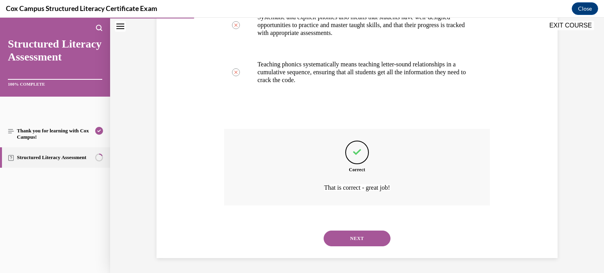
scroll to position [271, 0]
click at [360, 240] on button "NEXT" at bounding box center [357, 238] width 67 height 16
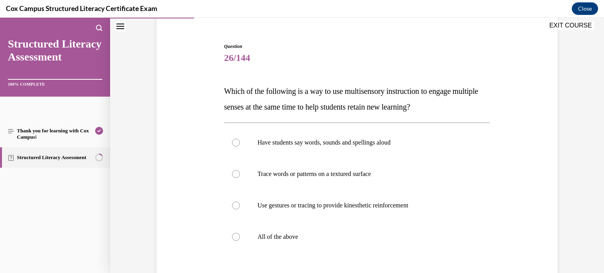
scroll to position [94, 0]
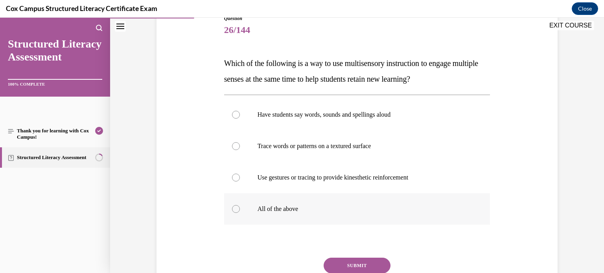
click at [254, 205] on label "All of the above" at bounding box center [357, 208] width 266 height 31
click at [240, 205] on input "All of the above" at bounding box center [236, 209] width 8 height 8
radio input "true"
click at [349, 267] on button "SUBMIT" at bounding box center [357, 266] width 67 height 16
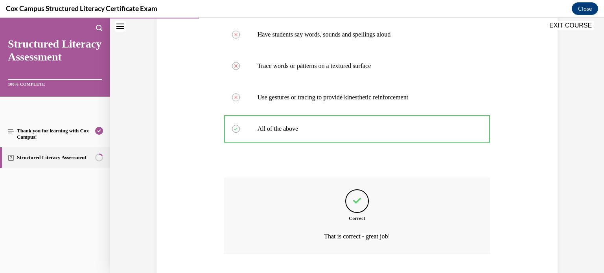
scroll to position [224, 0]
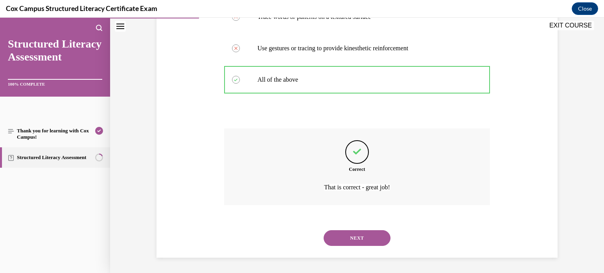
click at [359, 235] on button "NEXT" at bounding box center [357, 238] width 67 height 16
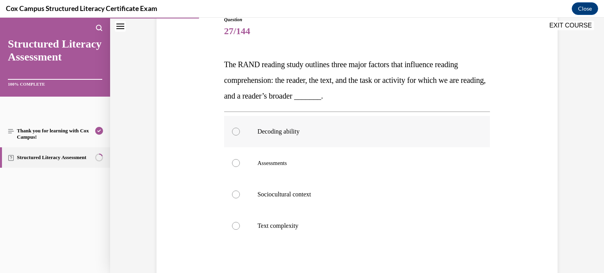
scroll to position [94, 0]
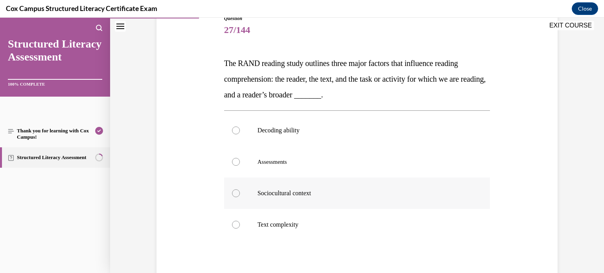
click at [256, 197] on label "Sociocultural context" at bounding box center [357, 193] width 266 height 31
click at [240, 197] on input "Sociocultural context" at bounding box center [236, 193] width 8 height 8
radio input "true"
click at [563, 239] on div "Question 27/144 The RAND reading study outlines three major factors that influe…" at bounding box center [357, 151] width 494 height 406
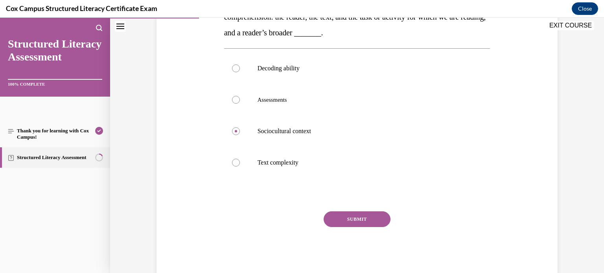
scroll to position [157, 0]
click at [379, 223] on button "SUBMIT" at bounding box center [357, 219] width 67 height 16
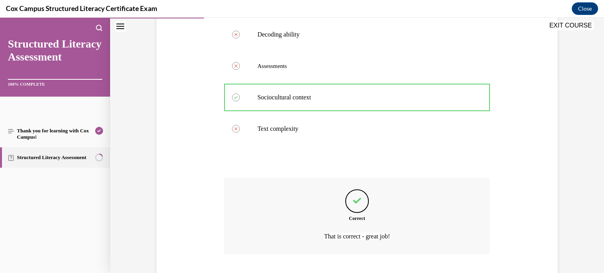
scroll to position [239, 0]
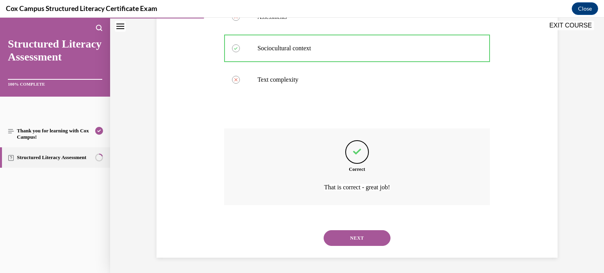
click at [360, 238] on button "NEXT" at bounding box center [357, 238] width 67 height 16
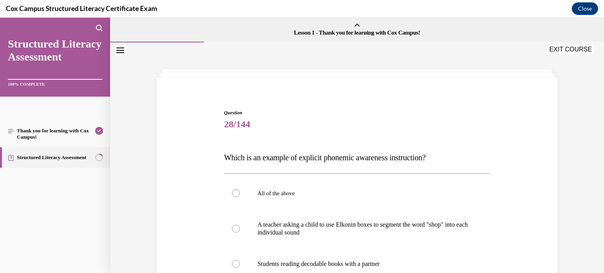
click at [504, 196] on div "Question 28/144 Which is an example of explicit phonemic awareness instruction?…" at bounding box center [356, 247] width 405 height 323
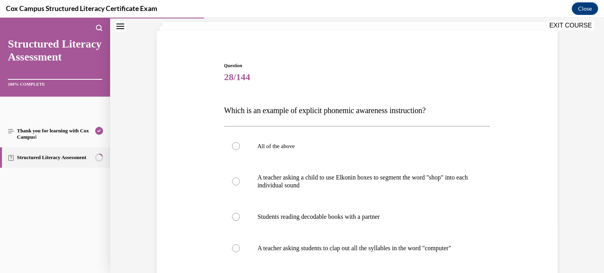
scroll to position [63, 0]
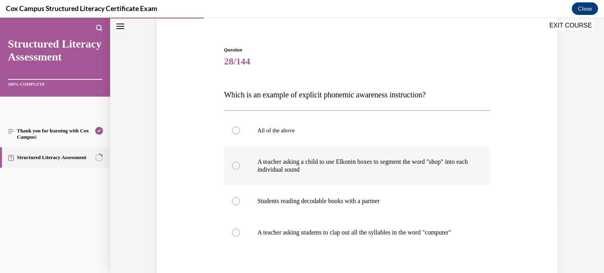
click at [333, 171] on p "A teacher asking a child to use Elkonin boxes to segment the word "shop" into e…" at bounding box center [363, 166] width 213 height 16
click at [240, 170] on input "A teacher asking a child to use Elkonin boxes to segment the word "shop" into e…" at bounding box center [236, 166] width 8 height 8
radio input "true"
click at [566, 174] on div "Question 28/144 Which is an example of explicit phonemic awareness instruction?…" at bounding box center [357, 171] width 494 height 382
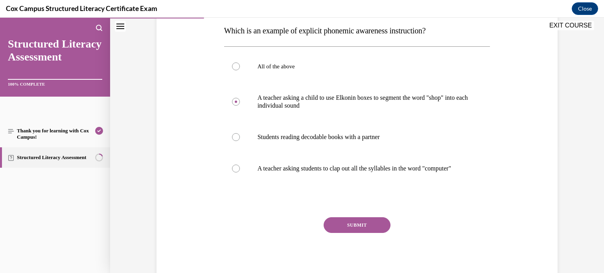
scroll to position [142, 0]
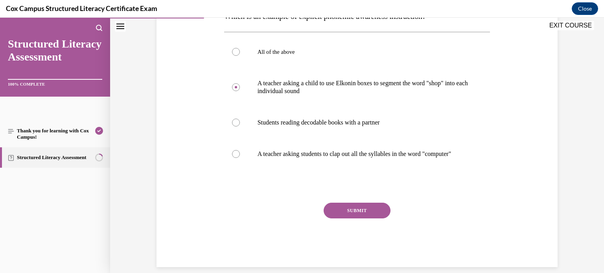
click at [364, 217] on button "SUBMIT" at bounding box center [357, 211] width 67 height 16
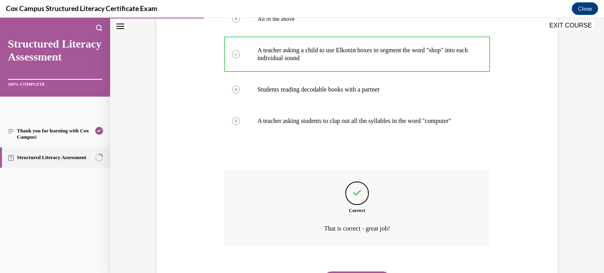
scroll to position [224, 0]
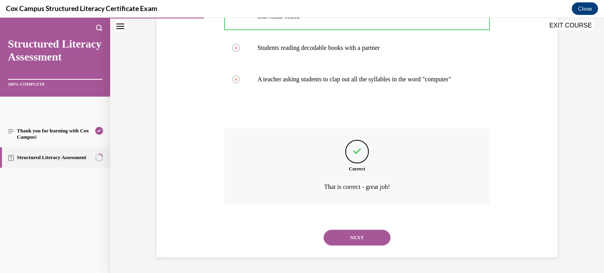
click at [370, 230] on button "NEXT" at bounding box center [357, 238] width 67 height 16
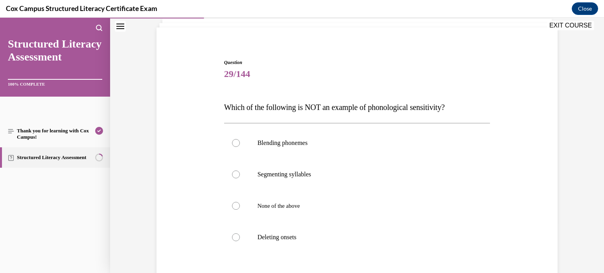
scroll to position [63, 0]
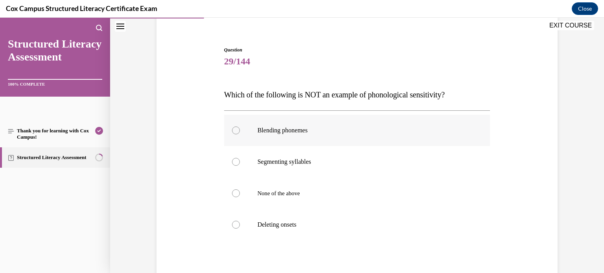
click at [286, 138] on label "Blending phonemes" at bounding box center [357, 130] width 266 height 31
click at [240, 134] on input "Blending phonemes" at bounding box center [236, 131] width 8 height 8
radio input "true"
click at [562, 159] on div "Question 29/144 Which of the following is NOT an example of phonological sensit…" at bounding box center [357, 167] width 494 height 374
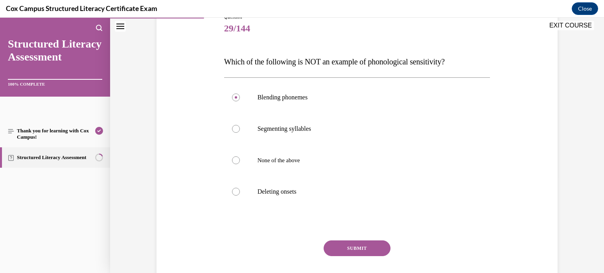
scroll to position [110, 0]
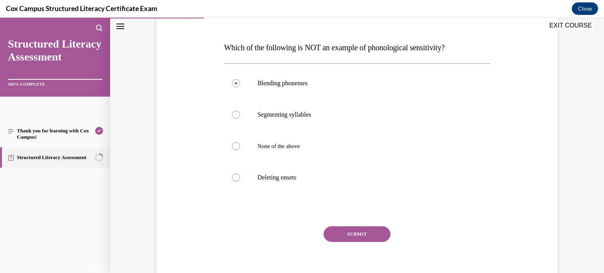
click at [346, 230] on button "SUBMIT" at bounding box center [357, 234] width 67 height 16
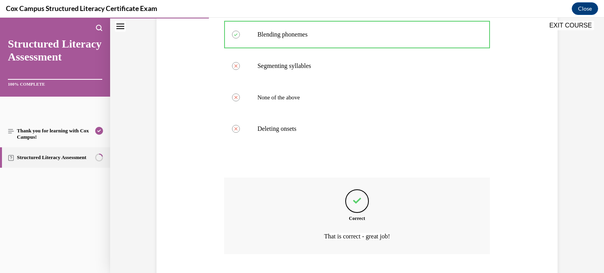
scroll to position [208, 0]
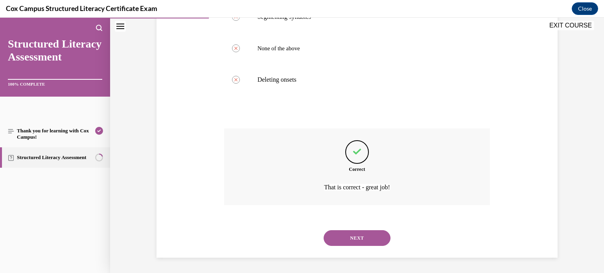
click at [349, 235] on button "NEXT" at bounding box center [357, 238] width 67 height 16
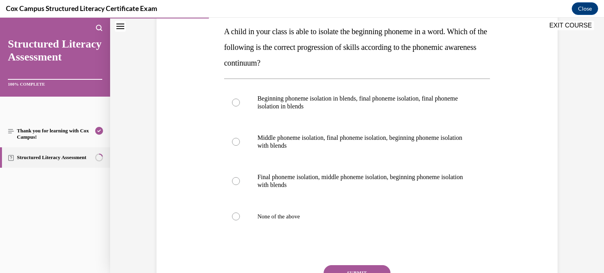
scroll to position [126, 0]
click at [237, 185] on label "Final phoneme isolation, middle phoneme isolation, beginning phoneme isolation …" at bounding box center [357, 181] width 266 height 39
click at [237, 185] on input "Final phoneme isolation, middle phoneme isolation, beginning phoneme isolation …" at bounding box center [236, 182] width 8 height 8
radio input "true"
click at [357, 267] on button "SUBMIT" at bounding box center [357, 274] width 67 height 16
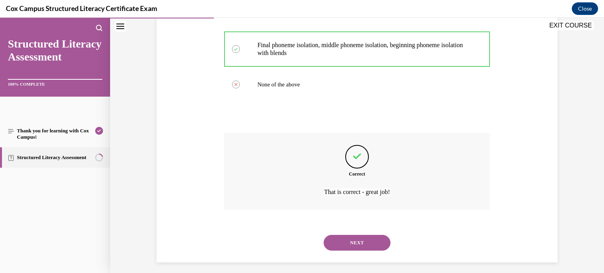
scroll to position [263, 0]
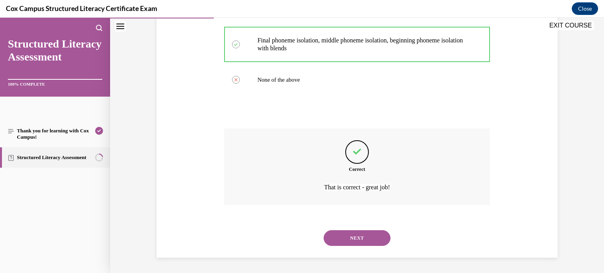
click at [372, 246] on div "NEXT" at bounding box center [357, 238] width 266 height 31
click at [371, 240] on button "NEXT" at bounding box center [357, 238] width 67 height 16
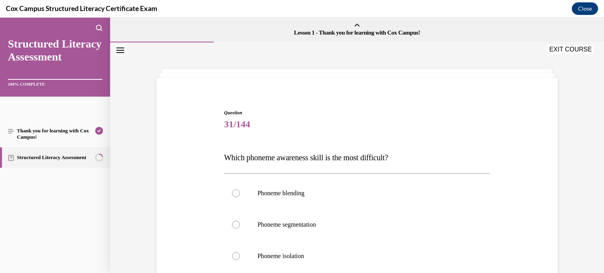
click at [408, 108] on div "Question 31/144 Which phoneme awareness skill is the most difficult?   Phoneme …" at bounding box center [357, 249] width 270 height 304
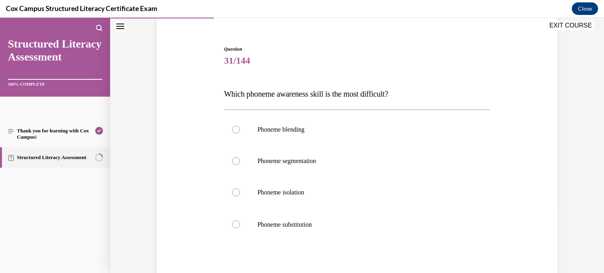
scroll to position [79, 0]
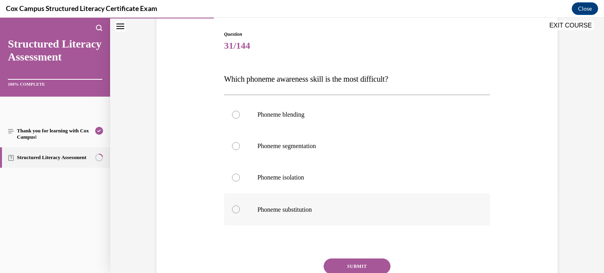
click at [296, 202] on label "Phoneme substitution" at bounding box center [357, 209] width 266 height 32
click at [240, 206] on input "Phoneme substitution" at bounding box center [236, 210] width 8 height 8
radio input "true"
click at [351, 265] on button "SUBMIT" at bounding box center [357, 267] width 67 height 16
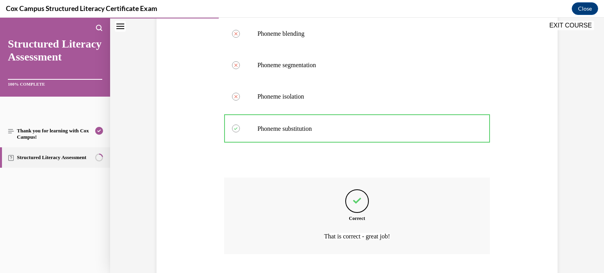
scroll to position [209, 0]
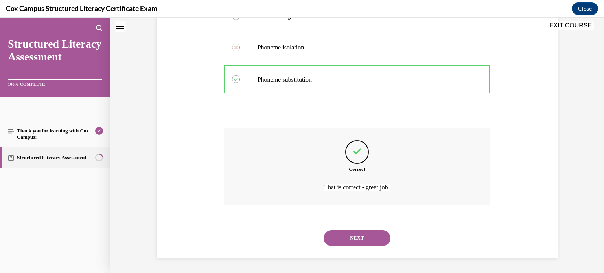
click at [363, 242] on button "NEXT" at bounding box center [357, 238] width 67 height 16
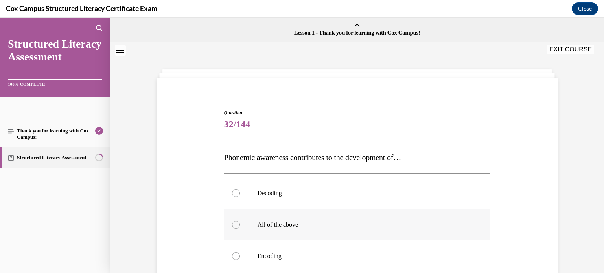
click at [267, 229] on label "All of the above" at bounding box center [357, 224] width 266 height 31
click at [240, 229] on input "All of the above" at bounding box center [236, 225] width 8 height 8
radio input "true"
click at [541, 208] on div "Question 32/144 Phonemic awareness contributes to the development of…  Decoding…" at bounding box center [356, 243] width 405 height 315
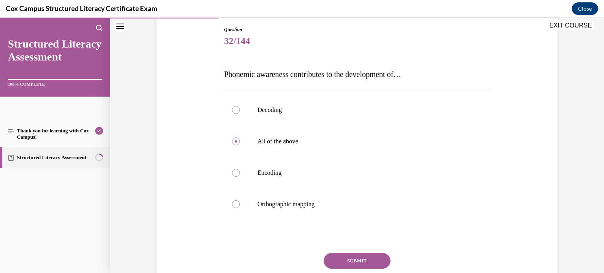
scroll to position [110, 0]
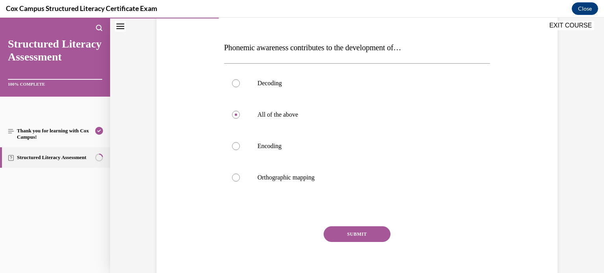
click at [359, 232] on button "SUBMIT" at bounding box center [357, 234] width 67 height 16
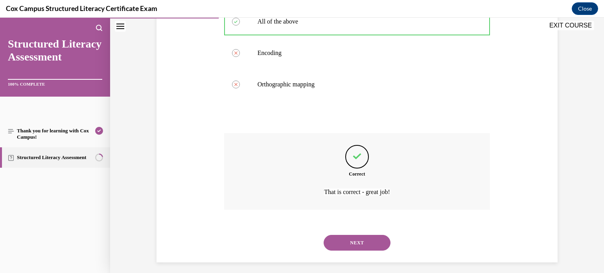
scroll to position [208, 0]
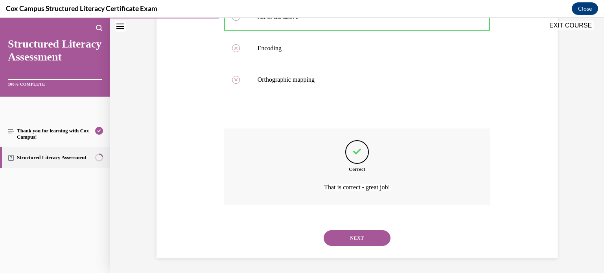
click at [356, 236] on button "NEXT" at bounding box center [357, 238] width 67 height 16
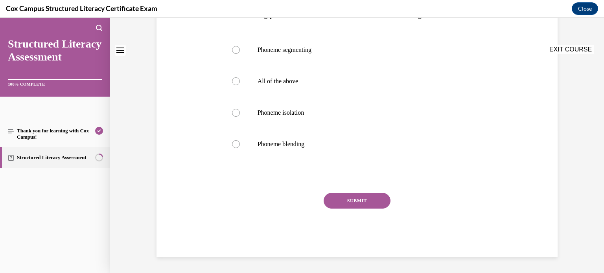
scroll to position [0, 0]
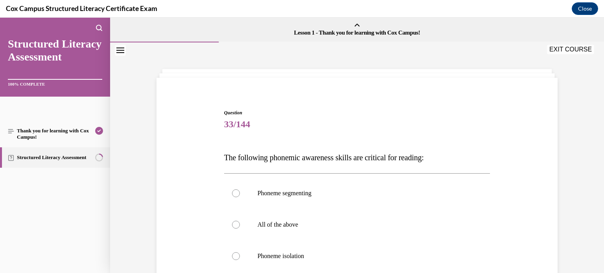
click at [398, 136] on div "Question 33/144 The following phonemic awareness skills are critical for readin…" at bounding box center [357, 255] width 266 height 292
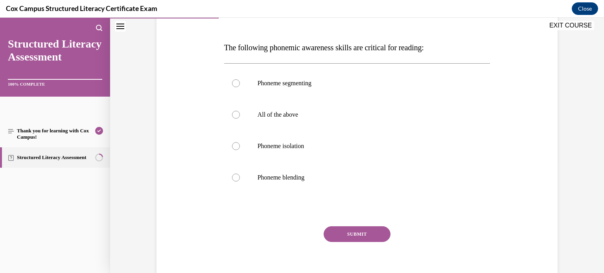
scroll to position [126, 0]
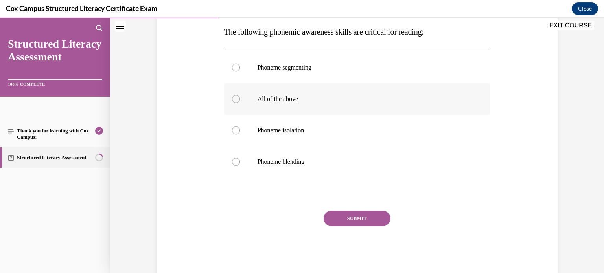
click at [278, 101] on span "All of the above" at bounding box center [277, 99] width 41 height 7
click at [240, 101] on input "All of the above" at bounding box center [236, 99] width 8 height 8
radio input "true"
click at [368, 221] on button "SUBMIT" at bounding box center [357, 219] width 67 height 16
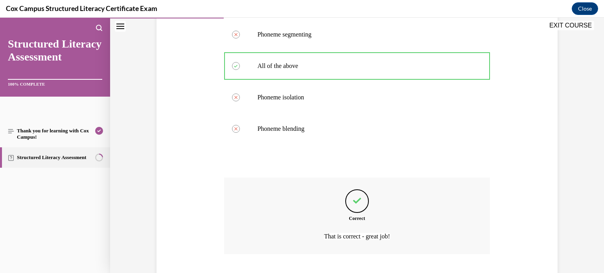
scroll to position [208, 0]
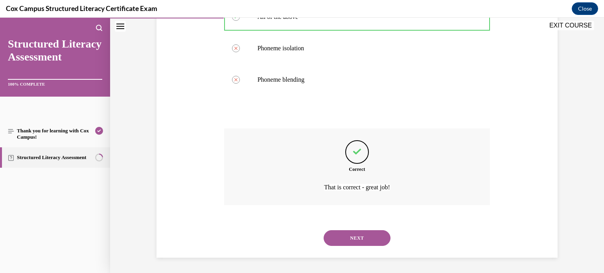
click at [366, 237] on button "NEXT" at bounding box center [357, 238] width 67 height 16
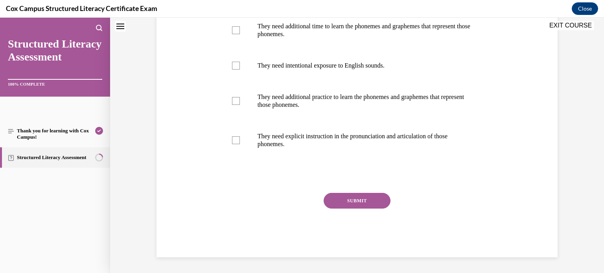
scroll to position [0, 0]
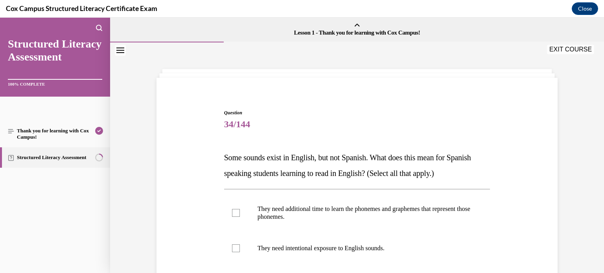
click at [543, 146] on div "Question 34/144 Some sounds exist in English, but not Spanish. What does this m…" at bounding box center [356, 263] width 405 height 355
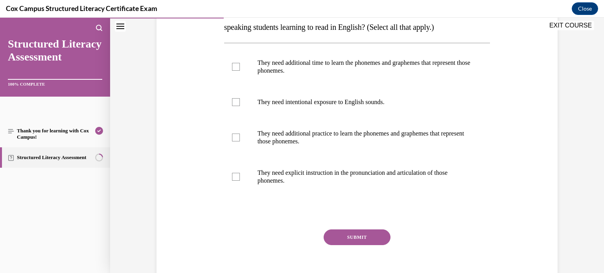
scroll to position [157, 0]
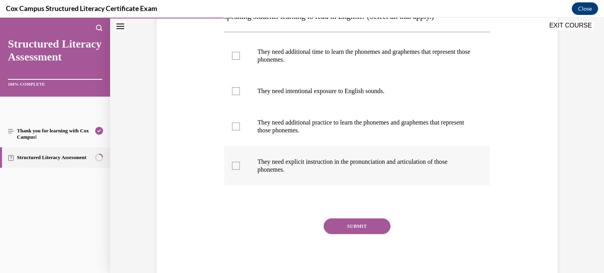
click at [239, 170] on label "They need explicit instruction in the pronunciation and articulation of those p…" at bounding box center [357, 165] width 266 height 39
click at [239, 170] on input "They need explicit instruction in the pronunciation and articulation of those p…" at bounding box center [236, 166] width 8 height 8
checkbox input "true"
click at [234, 136] on label "They need additional practice to learn the phonemes and graphemes that represen…" at bounding box center [357, 126] width 266 height 39
click at [234, 131] on input "They need additional practice to learn the phonemes and graphemes that represen…" at bounding box center [236, 127] width 8 height 8
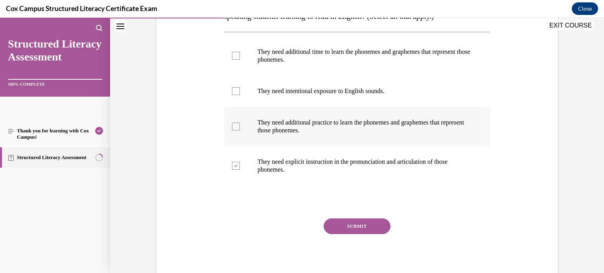
checkbox input "true"
click at [237, 99] on label "They need intentional exposure to English sounds." at bounding box center [357, 90] width 266 height 31
click at [237, 95] on input "They need intentional exposure to English sounds." at bounding box center [236, 91] width 8 height 8
checkbox input "true"
click at [239, 59] on div at bounding box center [236, 56] width 8 height 8
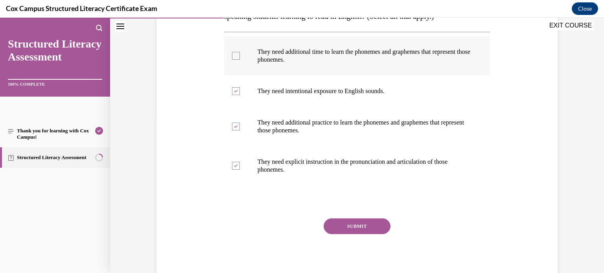
click at [239, 59] on input "They need additional time to learn the phonemes and graphemes that represent th…" at bounding box center [236, 56] width 8 height 8
checkbox input "true"
click at [371, 230] on button "SUBMIT" at bounding box center [357, 227] width 67 height 16
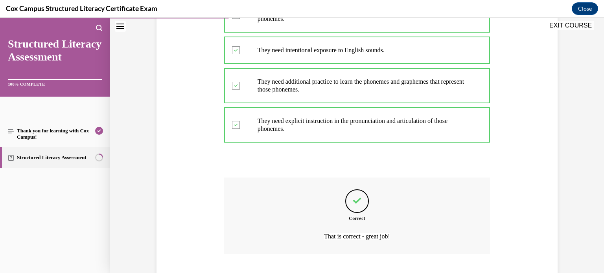
scroll to position [247, 0]
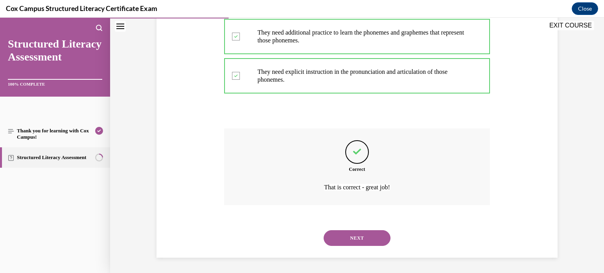
click at [368, 239] on button "NEXT" at bounding box center [357, 238] width 67 height 16
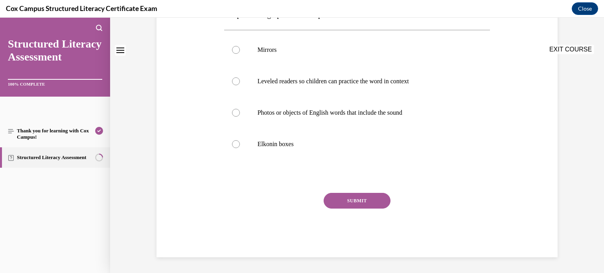
scroll to position [0, 0]
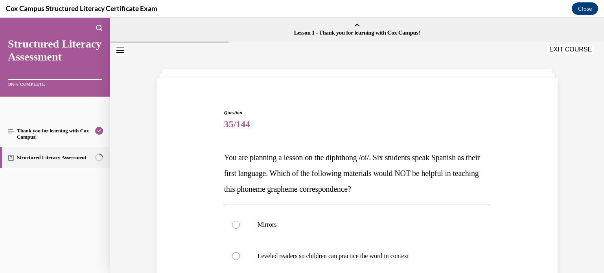
click at [356, 132] on span "35/144" at bounding box center [357, 124] width 266 height 16
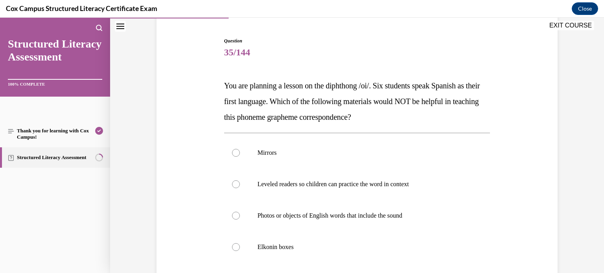
scroll to position [94, 0]
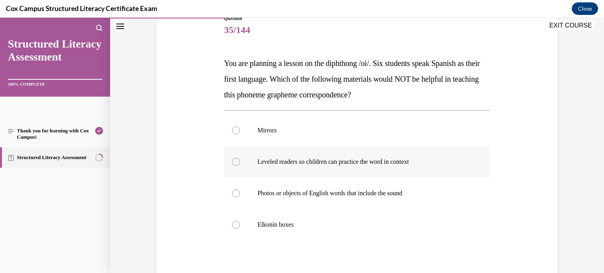
click at [271, 156] on label "Leveled readers so children can practice the word in context" at bounding box center [357, 161] width 266 height 31
click at [240, 158] on input "Leveled readers so children can practice the word in context" at bounding box center [236, 162] width 8 height 8
radio input "true"
click at [556, 186] on div "Question 35/144 You are planning a lesson on the diphthong /oi/. Six students s…" at bounding box center [356, 164] width 405 height 347
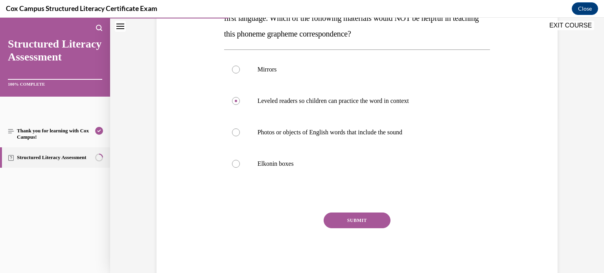
scroll to position [157, 0]
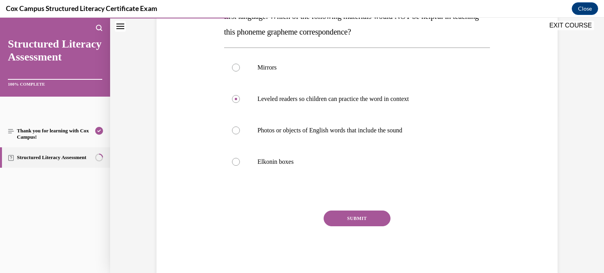
click at [357, 215] on button "SUBMIT" at bounding box center [357, 219] width 67 height 16
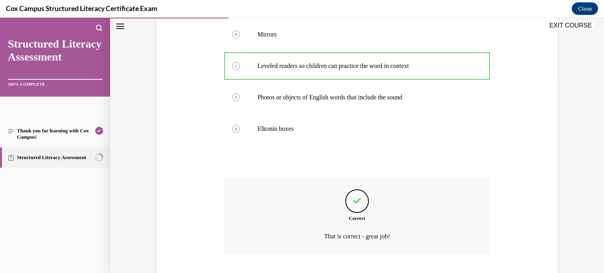
scroll to position [239, 0]
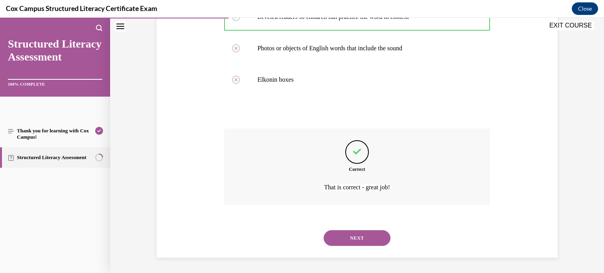
click at [366, 235] on button "NEXT" at bounding box center [357, 238] width 67 height 16
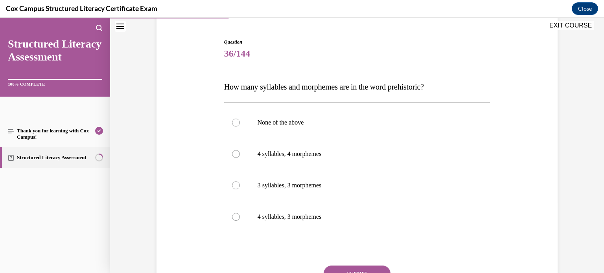
scroll to position [79, 0]
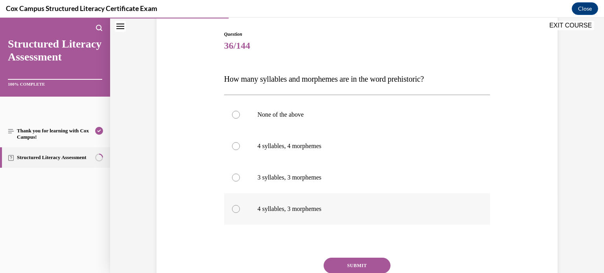
click at [333, 209] on p "4 syllables, 3 morphemes" at bounding box center [363, 209] width 213 height 8
click at [240, 209] on input "4 syllables, 3 morphemes" at bounding box center [236, 209] width 8 height 8
radio input "true"
click at [359, 262] on button "SUBMIT" at bounding box center [357, 266] width 67 height 16
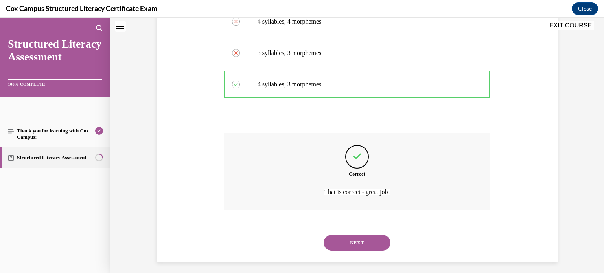
scroll to position [208, 0]
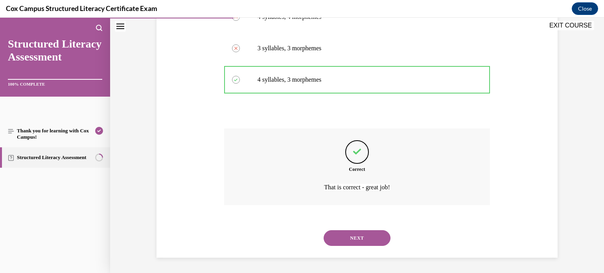
click at [362, 241] on button "NEXT" at bounding box center [357, 238] width 67 height 16
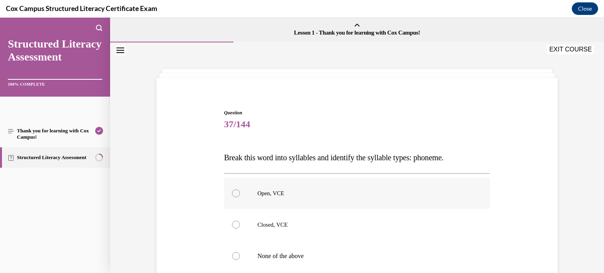
click at [303, 188] on label "Open, VCE" at bounding box center [357, 193] width 266 height 31
click at [240, 189] on input "Open, VCE" at bounding box center [236, 193] width 8 height 8
radio input "true"
click at [562, 185] on div "Question 37/144 Break this word into syllables and identify the syllable types:…" at bounding box center [357, 229] width 494 height 374
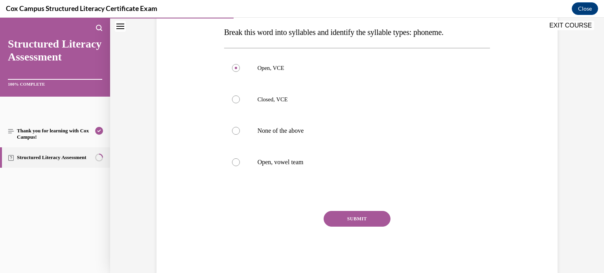
scroll to position [126, 0]
click at [368, 219] on button "SUBMIT" at bounding box center [357, 219] width 67 height 16
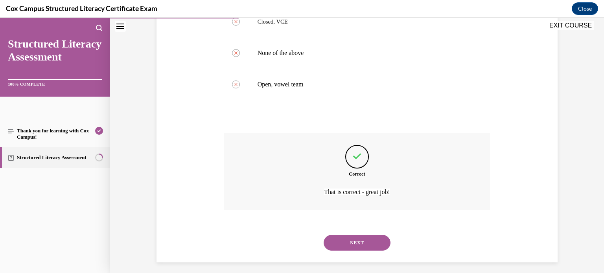
scroll to position [208, 0]
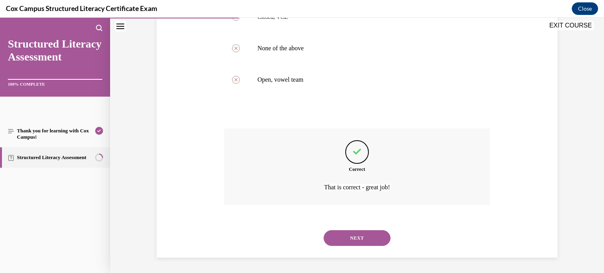
click at [354, 237] on button "NEXT" at bounding box center [357, 238] width 67 height 16
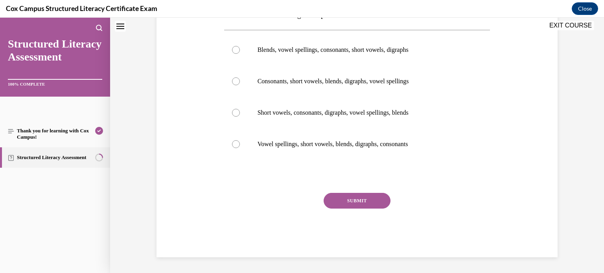
scroll to position [0, 0]
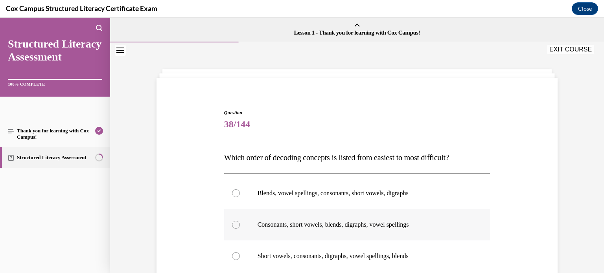
click at [332, 219] on label "Consonants, short vowels, blends, digraphs, vowel spellings" at bounding box center [357, 224] width 266 height 31
click at [240, 221] on input "Consonants, short vowels, blends, digraphs, vowel spellings" at bounding box center [236, 225] width 8 height 8
radio input "true"
click at [575, 196] on div "Question 38/144 Which order of decoding concepts is listed from easiest to most…" at bounding box center [357, 229] width 494 height 374
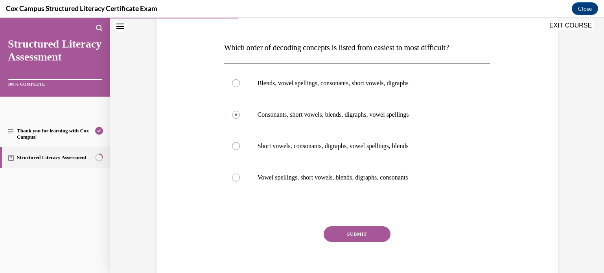
click at [370, 229] on button "SUBMIT" at bounding box center [357, 234] width 67 height 16
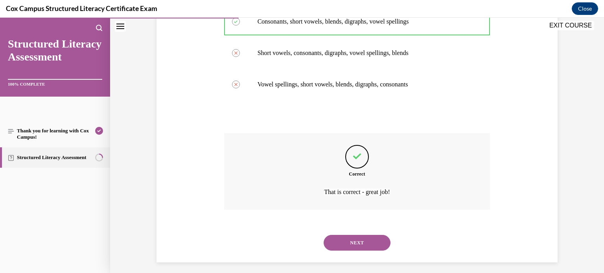
scroll to position [208, 0]
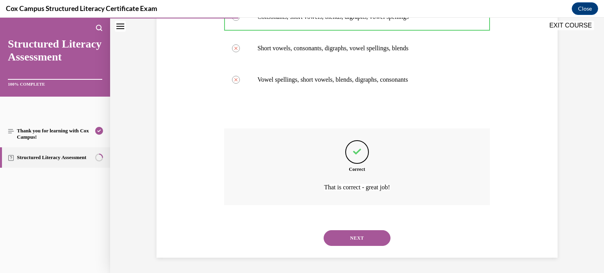
click at [347, 248] on div "NEXT" at bounding box center [357, 238] width 266 height 31
click at [356, 234] on button "NEXT" at bounding box center [357, 238] width 67 height 16
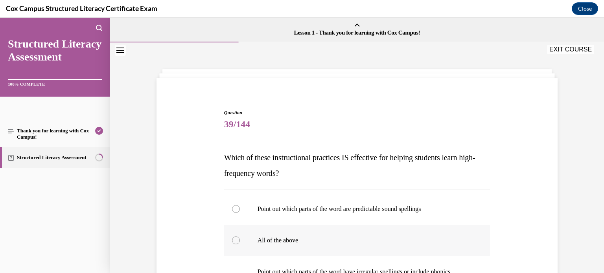
click at [265, 238] on p "All of the above" at bounding box center [363, 241] width 213 height 8
click at [240, 238] on input "All of the above" at bounding box center [236, 241] width 8 height 8
radio input "true"
click at [530, 168] on div "Question 39/144 Which of these instructional practices IS effective for helping…" at bounding box center [356, 263] width 405 height 355
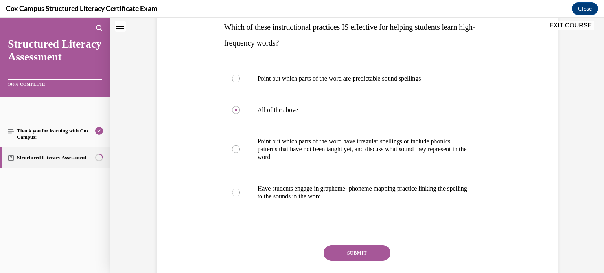
scroll to position [142, 0]
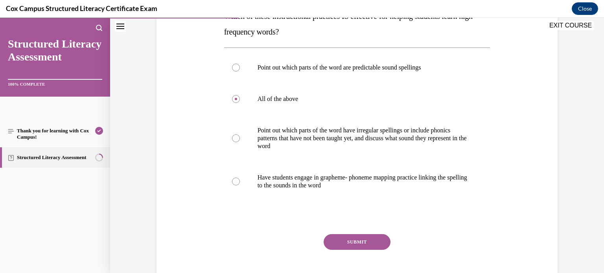
click at [378, 245] on button "SUBMIT" at bounding box center [357, 242] width 67 height 16
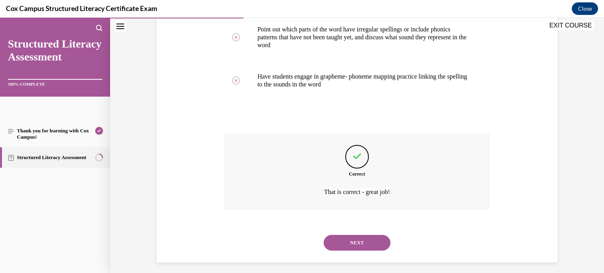
scroll to position [247, 0]
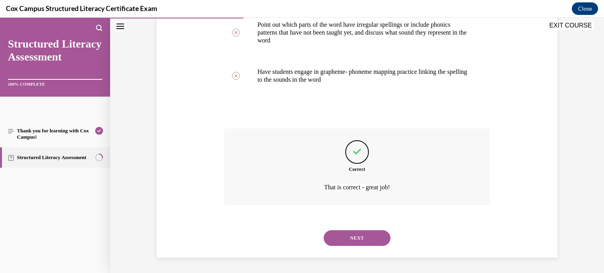
click at [378, 245] on button "NEXT" at bounding box center [357, 238] width 67 height 16
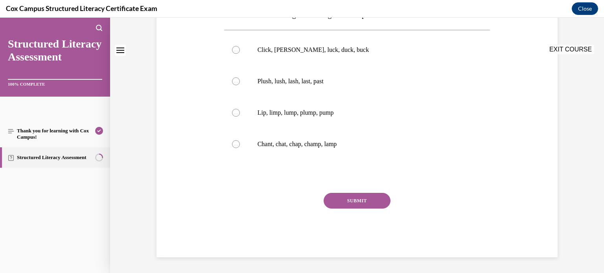
scroll to position [0, 0]
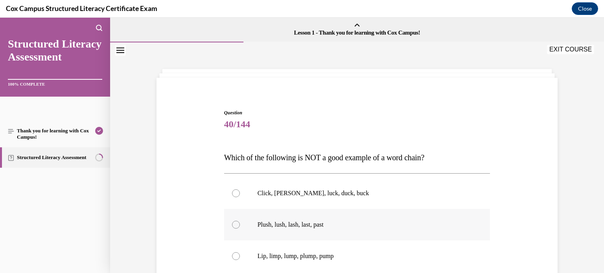
click at [287, 224] on p "Plush, lush, lash, last, past" at bounding box center [363, 225] width 213 height 8
click at [240, 224] on input "Plush, lush, lash, last, past" at bounding box center [236, 225] width 8 height 8
radio input "true"
click at [533, 237] on div "Question 40/144 Which of the following is NOT a good example of a word chain?  …" at bounding box center [356, 243] width 405 height 315
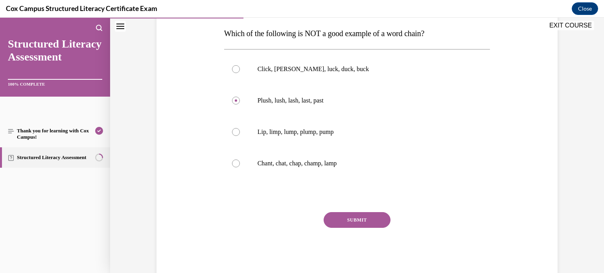
scroll to position [126, 0]
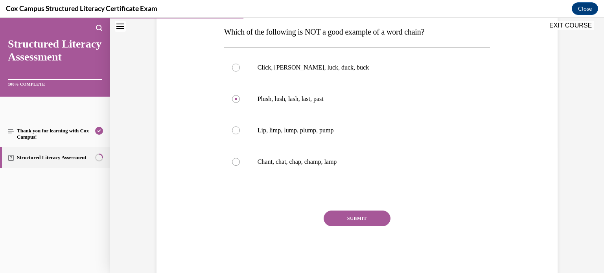
click at [372, 221] on button "SUBMIT" at bounding box center [357, 219] width 67 height 16
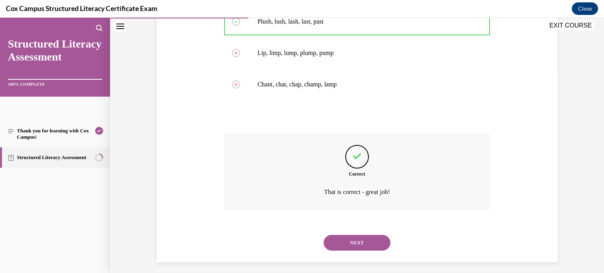
scroll to position [208, 0]
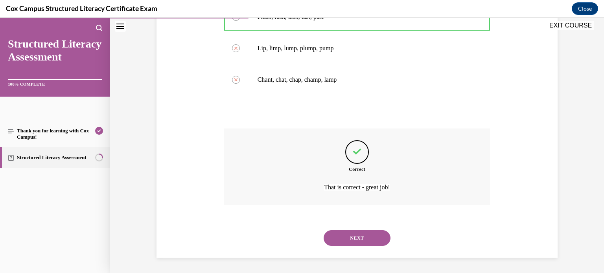
click at [353, 240] on button "NEXT" at bounding box center [357, 238] width 67 height 16
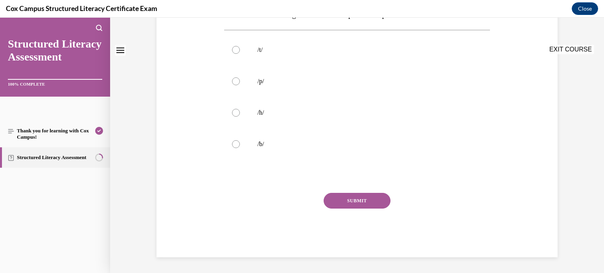
scroll to position [0, 0]
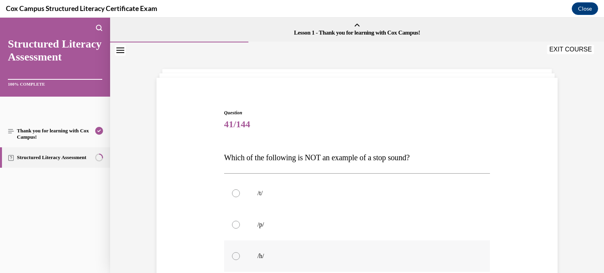
click at [237, 252] on label "/h/" at bounding box center [357, 256] width 266 height 31
click at [237, 252] on input "/h/" at bounding box center [236, 256] width 8 height 8
radio input "true"
click at [545, 197] on div "Question 41/144 Which of the following is NOT an example of a stop sound? /t/  …" at bounding box center [356, 243] width 405 height 315
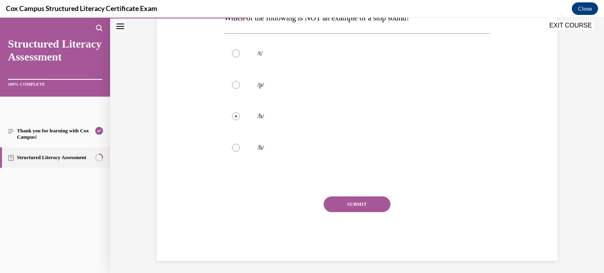
scroll to position [142, 0]
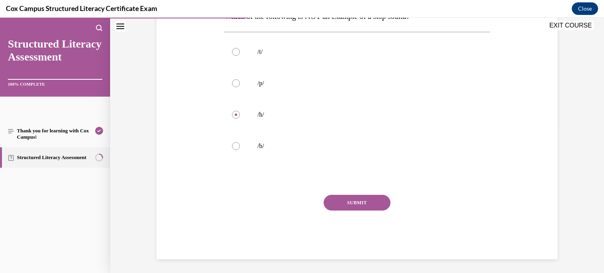
click at [379, 200] on button "SUBMIT" at bounding box center [357, 203] width 67 height 16
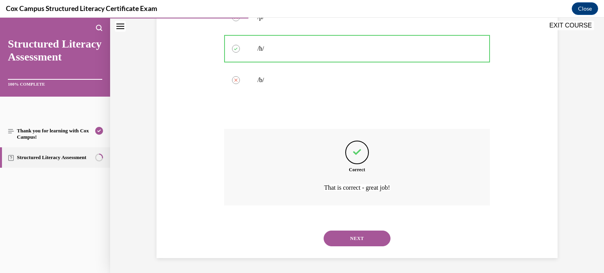
scroll to position [208, 0]
click at [357, 237] on button "NEXT" at bounding box center [357, 238] width 67 height 16
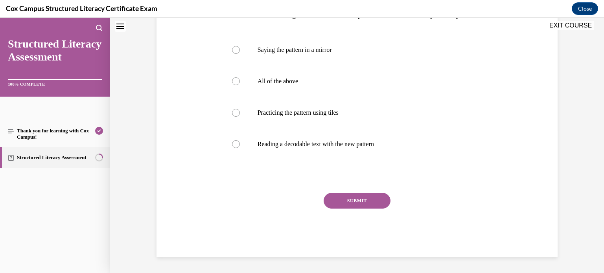
scroll to position [0, 0]
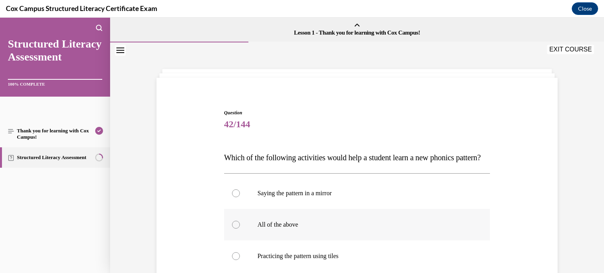
click at [282, 226] on label "All of the above" at bounding box center [357, 224] width 266 height 31
click at [240, 226] on input "All of the above" at bounding box center [236, 225] width 8 height 8
radio input "true"
click at [544, 221] on div "Question 42/144 Which of the following activities would help a student learn a …" at bounding box center [356, 243] width 405 height 315
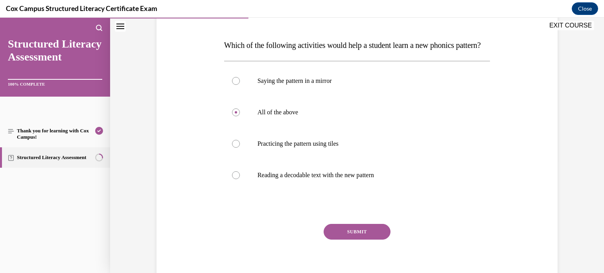
scroll to position [126, 0]
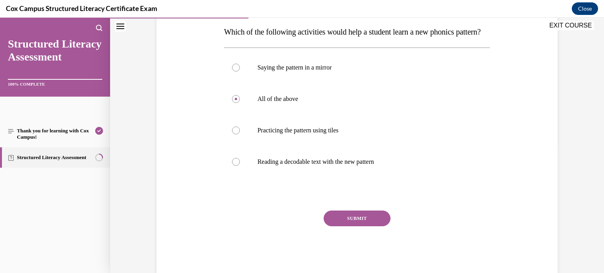
click at [356, 226] on button "SUBMIT" at bounding box center [357, 219] width 67 height 16
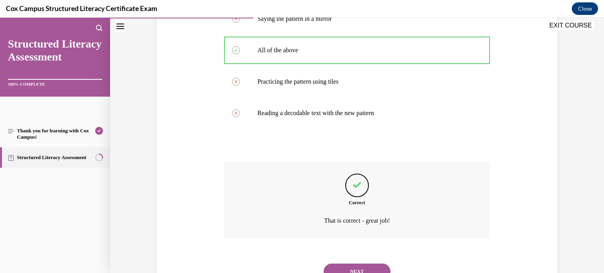
scroll to position [224, 0]
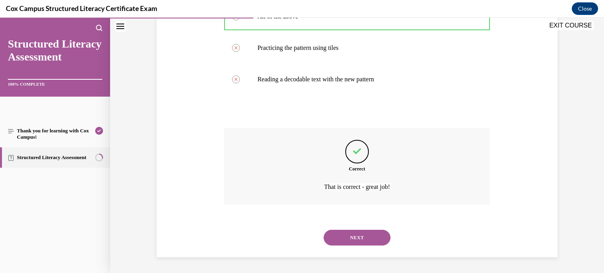
click at [363, 242] on button "NEXT" at bounding box center [357, 238] width 67 height 16
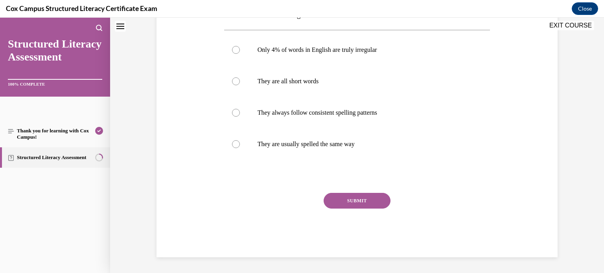
scroll to position [0, 0]
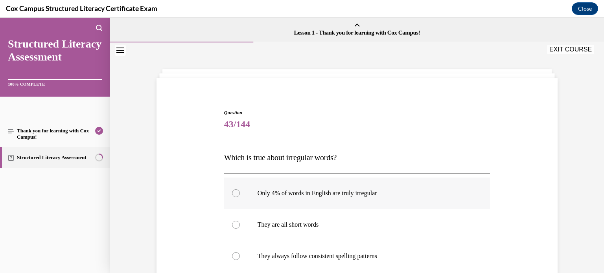
click at [301, 192] on p "Only 4% of words in English are truly irregular" at bounding box center [363, 193] width 213 height 8
click at [240, 192] on input "Only 4% of words in English are truly irregular" at bounding box center [236, 193] width 8 height 8
radio input "true"
click at [550, 188] on div "Question 43/144 Which is true about irregular words? Only 4% of words in Englis…" at bounding box center [356, 243] width 405 height 315
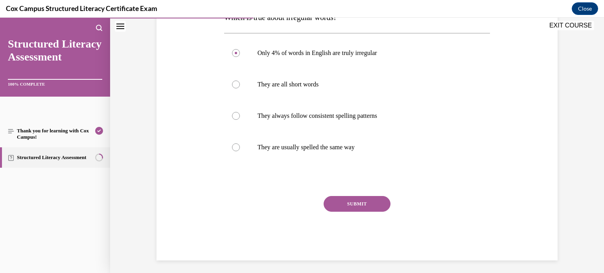
scroll to position [143, 0]
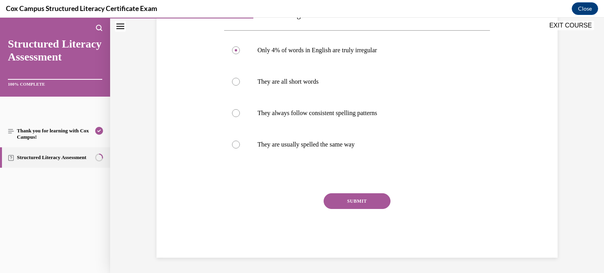
click at [347, 200] on button "SUBMIT" at bounding box center [357, 201] width 67 height 16
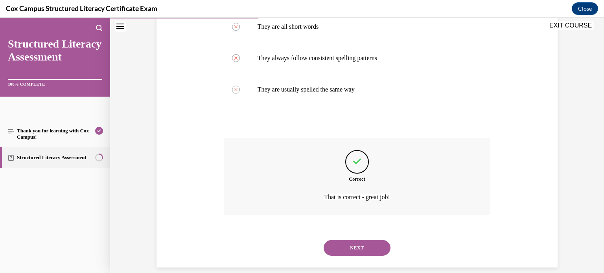
scroll to position [208, 0]
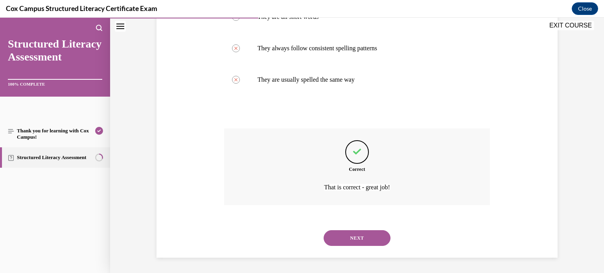
click at [379, 231] on button "NEXT" at bounding box center [357, 238] width 67 height 16
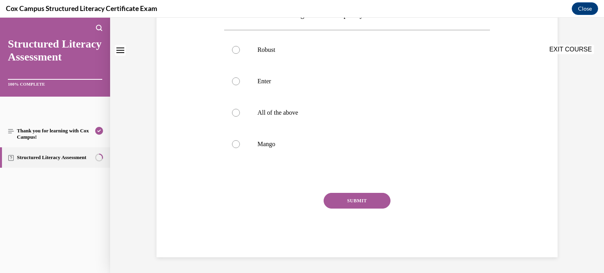
scroll to position [0, 0]
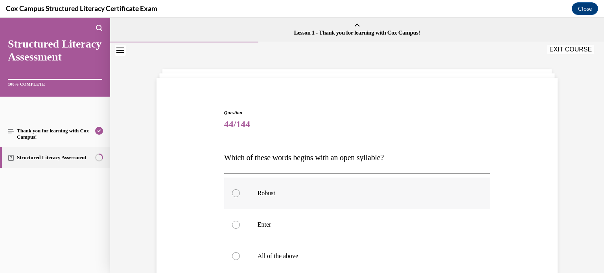
click at [300, 200] on label "Robust" at bounding box center [357, 193] width 266 height 31
click at [240, 197] on input "Robust" at bounding box center [236, 193] width 8 height 8
radio input "true"
click at [518, 156] on div "Question 44/144 Which of these words begins with an open syllable?   Robust Ent…" at bounding box center [356, 243] width 405 height 315
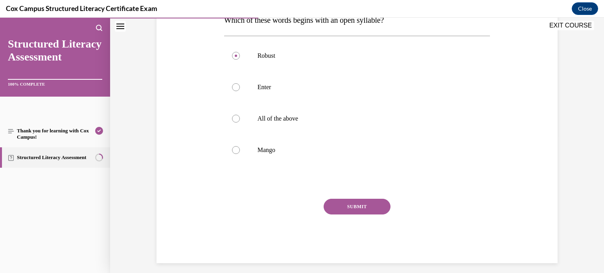
scroll to position [142, 0]
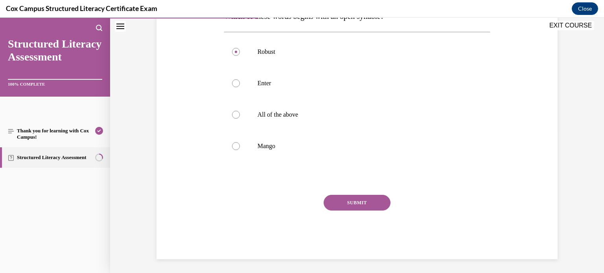
click at [365, 199] on button "SUBMIT" at bounding box center [357, 203] width 67 height 16
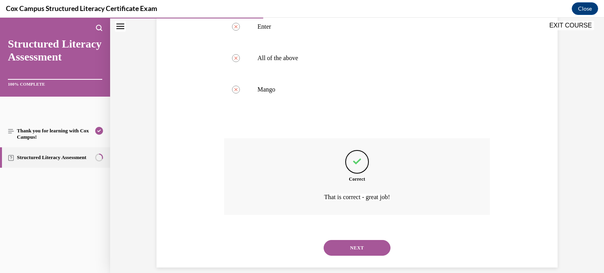
scroll to position [208, 0]
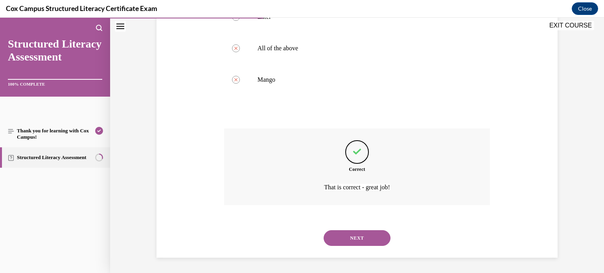
click at [369, 237] on button "NEXT" at bounding box center [357, 238] width 67 height 16
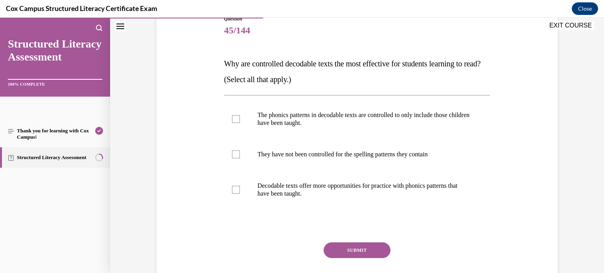
scroll to position [110, 0]
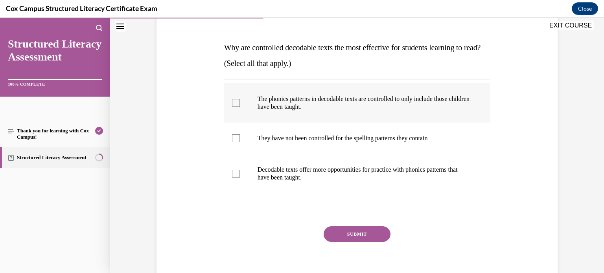
click at [265, 95] on p "The phonics patterns in decodable texts are controlled to only include those ch…" at bounding box center [363, 103] width 213 height 16
click at [240, 99] on input "The phonics patterns in decodable texts are controlled to only include those ch…" at bounding box center [236, 103] width 8 height 8
checkbox input "true"
click at [427, 168] on p "Decodable texts offer more opportunities for practice with phonics patterns tha…" at bounding box center [363, 174] width 213 height 16
click at [240, 170] on input "Decodable texts offer more opportunities for practice with phonics patterns tha…" at bounding box center [236, 174] width 8 height 8
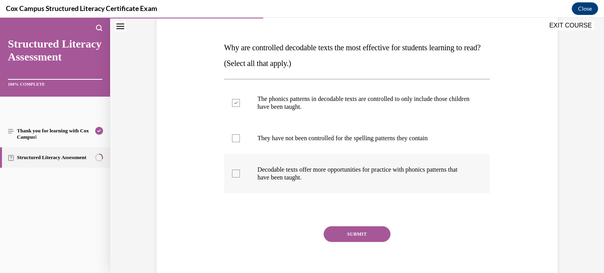
checkbox input "true"
click at [366, 235] on button "SUBMIT" at bounding box center [357, 234] width 67 height 16
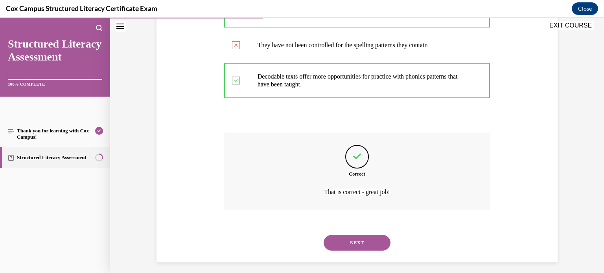
scroll to position [208, 0]
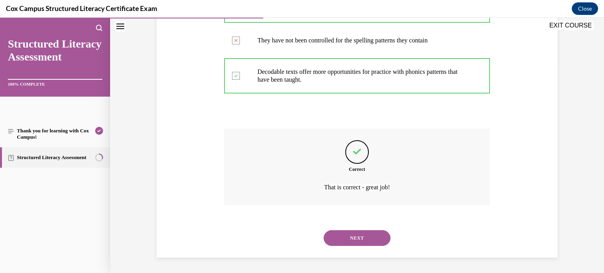
click at [371, 241] on button "NEXT" at bounding box center [357, 238] width 67 height 16
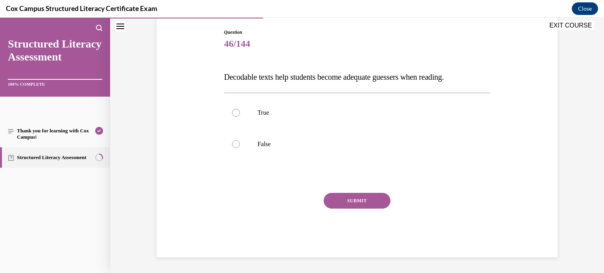
scroll to position [80, 0]
click at [278, 149] on label "False" at bounding box center [357, 144] width 266 height 31
click at [240, 149] on input "False" at bounding box center [236, 145] width 8 height 8
radio input "true"
click at [353, 206] on button "SUBMIT" at bounding box center [357, 201] width 67 height 16
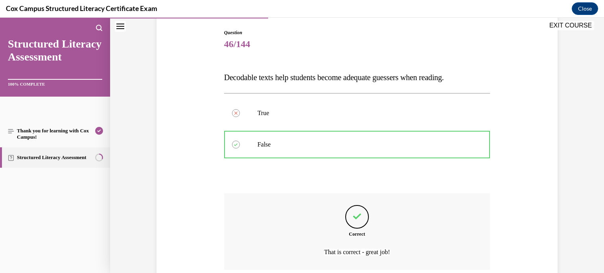
scroll to position [145, 0]
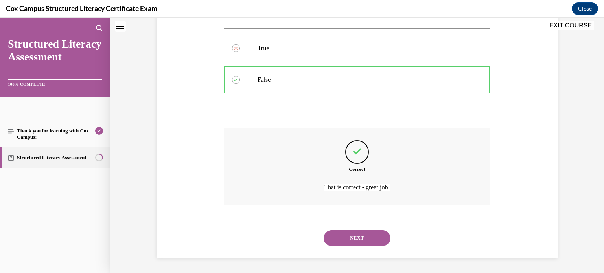
click at [353, 240] on button "NEXT" at bounding box center [357, 238] width 67 height 16
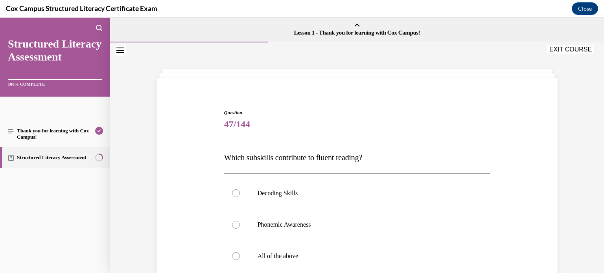
click at [309, 136] on div "Question 47/144 Which subskills contribute to fluent reading?   Decoding Skills…" at bounding box center [357, 255] width 266 height 292
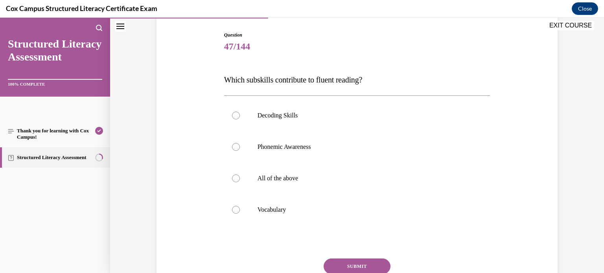
scroll to position [79, 0]
click at [284, 169] on label "All of the above" at bounding box center [357, 177] width 266 height 31
click at [240, 174] on input "All of the above" at bounding box center [236, 178] width 8 height 8
radio input "true"
click at [361, 261] on button "SUBMIT" at bounding box center [357, 266] width 67 height 16
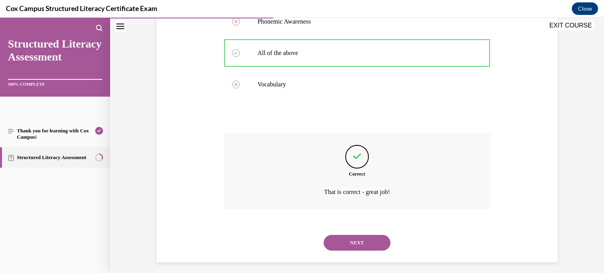
scroll to position [208, 0]
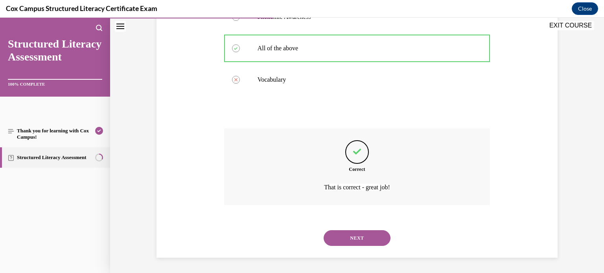
click at [368, 241] on button "NEXT" at bounding box center [357, 238] width 67 height 16
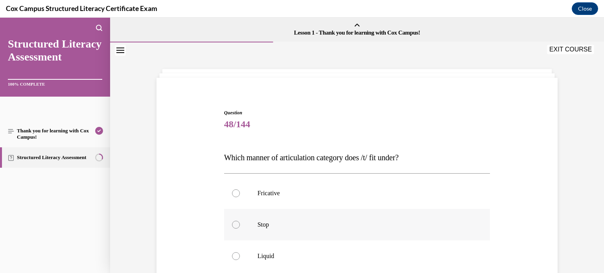
click at [279, 227] on p "Stop" at bounding box center [363, 225] width 213 height 8
click at [240, 227] on input "Stop" at bounding box center [236, 225] width 8 height 8
radio input "true"
click at [530, 209] on div "Question 48/144 Which manner of articulation category does /t/ fit under? Frica…" at bounding box center [356, 243] width 405 height 315
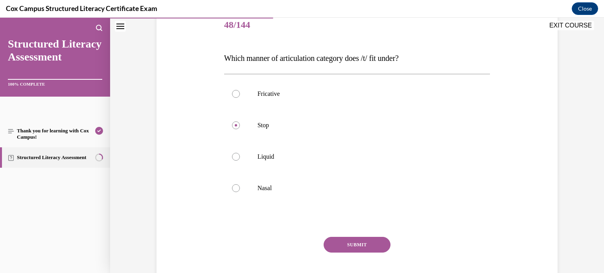
scroll to position [110, 0]
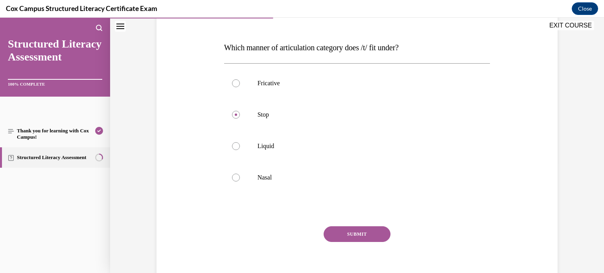
click at [377, 236] on button "SUBMIT" at bounding box center [357, 234] width 67 height 16
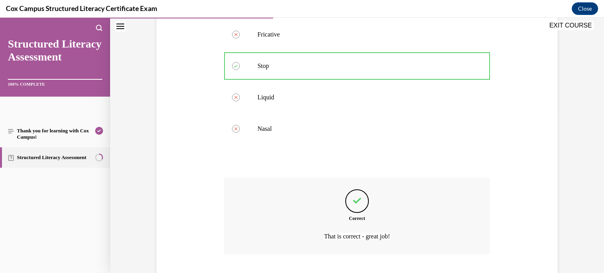
scroll to position [208, 0]
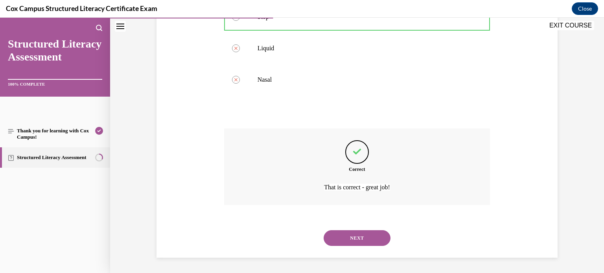
click at [346, 240] on button "NEXT" at bounding box center [357, 238] width 67 height 16
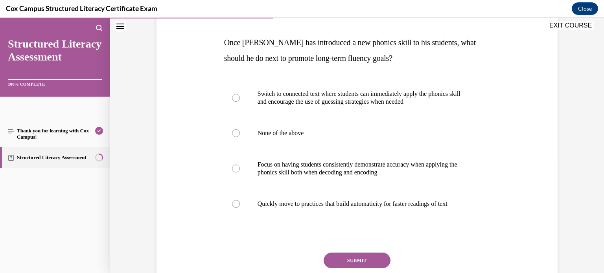
scroll to position [126, 0]
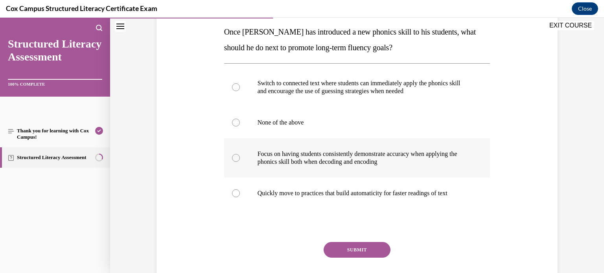
click at [333, 166] on label "Focus on having students consistently demonstrate accuracy when applying the ph…" at bounding box center [357, 157] width 266 height 39
click at [240, 162] on input "Focus on having students consistently demonstrate accuracy when applying the ph…" at bounding box center [236, 158] width 8 height 8
radio input "true"
click at [374, 249] on button "SUBMIT" at bounding box center [357, 250] width 67 height 16
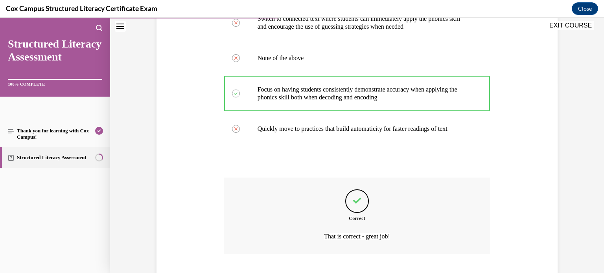
scroll to position [239, 0]
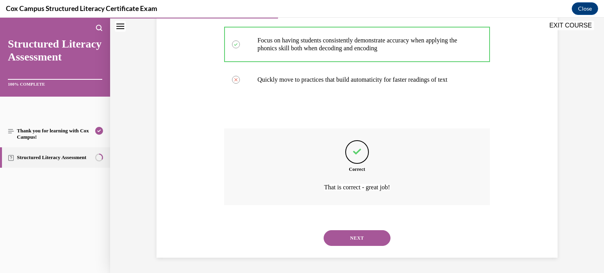
click at [360, 239] on button "NEXT" at bounding box center [357, 238] width 67 height 16
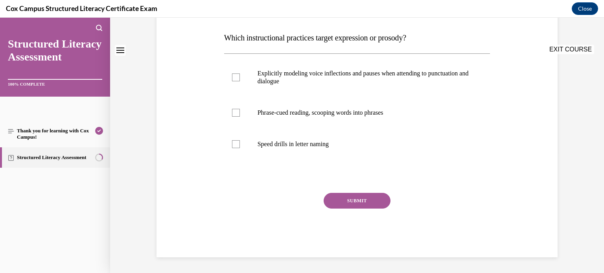
scroll to position [0, 0]
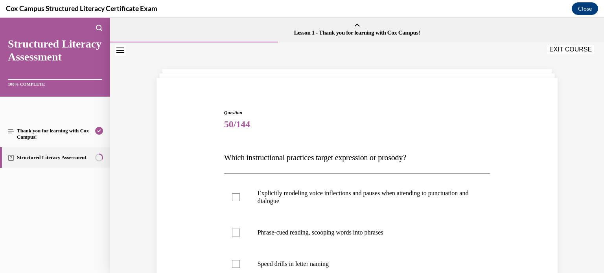
click at [473, 138] on div "Question 50/144 Which instructional practices target expression or prosody?   E…" at bounding box center [357, 243] width 266 height 268
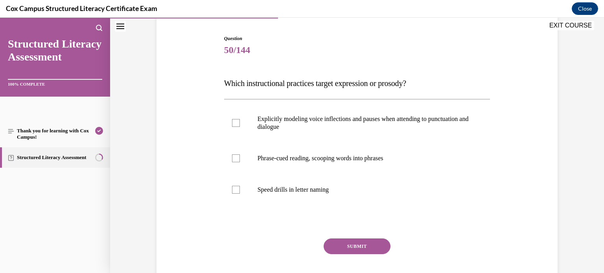
scroll to position [79, 0]
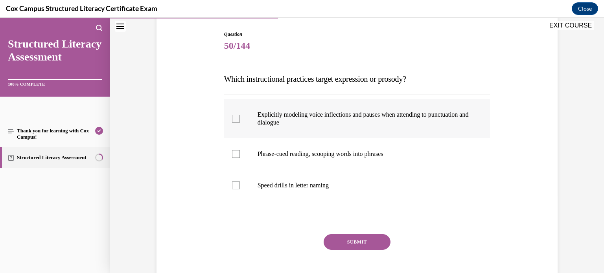
click at [368, 121] on p "Explicitly modeling voice inflections and pauses when attending to punctuation …" at bounding box center [363, 119] width 213 height 16
click at [240, 121] on input "Explicitly modeling voice inflections and pauses when attending to punctuation …" at bounding box center [236, 119] width 8 height 8
checkbox input "true"
click at [343, 149] on label "Phrase-cued reading, scooping words into phrases" at bounding box center [357, 153] width 266 height 31
click at [240, 150] on input "Phrase-cued reading, scooping words into phrases" at bounding box center [236, 154] width 8 height 8
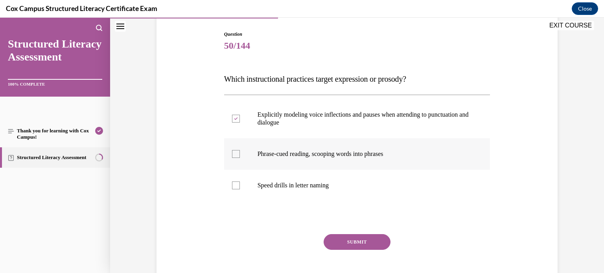
checkbox input "true"
click at [360, 245] on button "SUBMIT" at bounding box center [357, 242] width 67 height 16
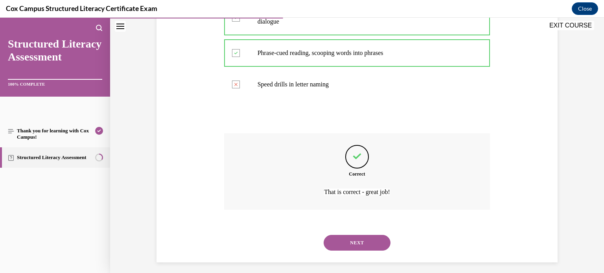
scroll to position [184, 0]
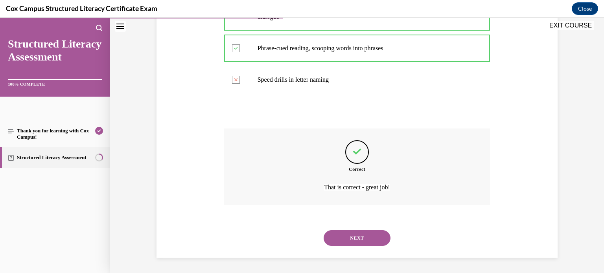
click at [364, 239] on button "NEXT" at bounding box center [357, 238] width 67 height 16
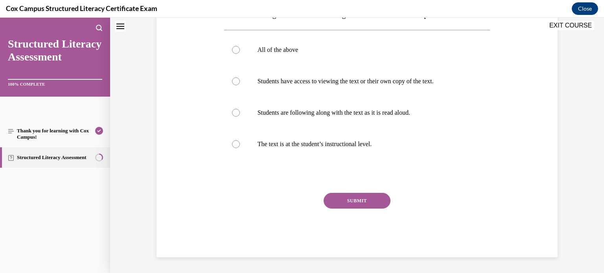
scroll to position [0, 0]
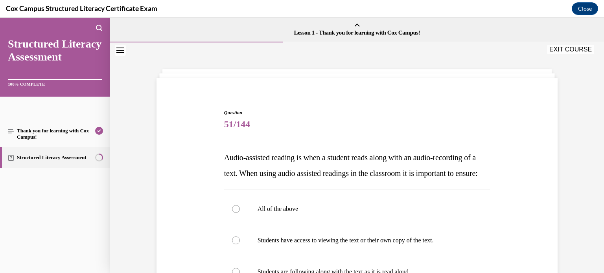
click at [464, 143] on div "Question 51/144 Audio-assisted reading is when a student reads along with an au…" at bounding box center [357, 262] width 266 height 307
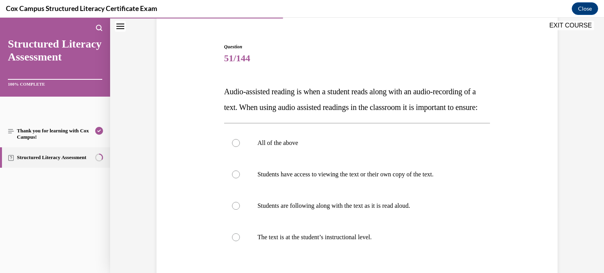
scroll to position [79, 0]
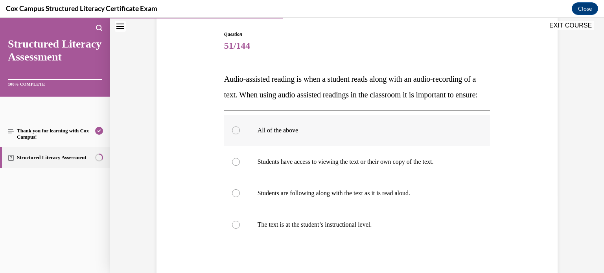
click at [284, 141] on label "All of the above" at bounding box center [357, 130] width 266 height 31
click at [240, 134] on input "All of the above" at bounding box center [236, 131] width 8 height 8
radio input "true"
click at [521, 150] on div "Question 51/144 Audio-assisted reading is when a student reads along with an au…" at bounding box center [356, 172] width 405 height 331
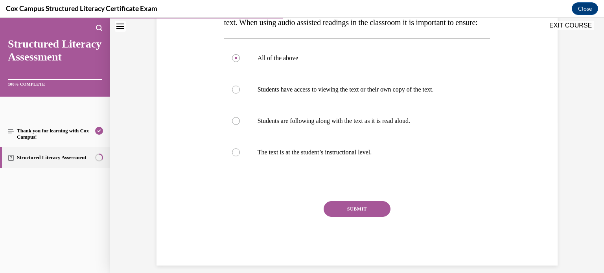
scroll to position [175, 0]
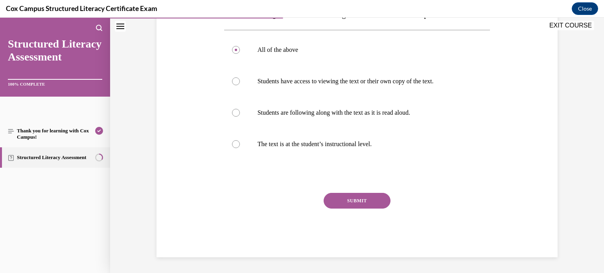
click at [357, 195] on button "SUBMIT" at bounding box center [357, 201] width 67 height 16
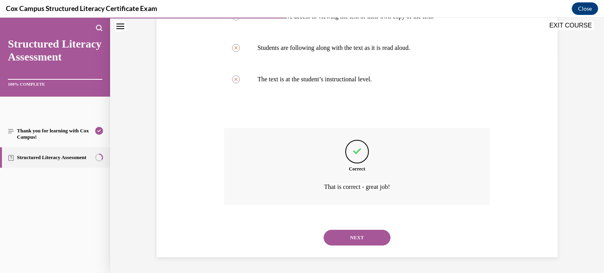
scroll to position [239, 0]
click at [357, 238] on button "NEXT" at bounding box center [357, 238] width 67 height 16
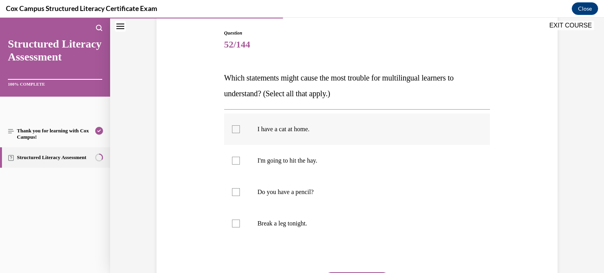
scroll to position [94, 0]
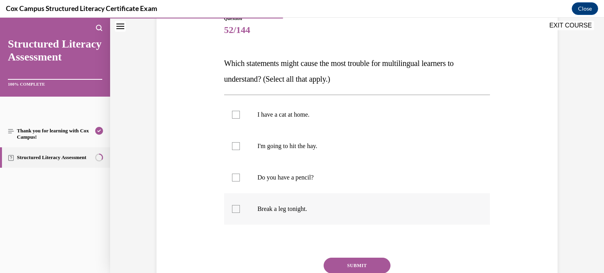
click at [300, 210] on p "Break a leg tonight." at bounding box center [363, 209] width 213 height 8
click at [240, 210] on input "Break a leg tonight." at bounding box center [236, 209] width 8 height 8
checkbox input "true"
click at [301, 155] on label "I'm going to hit the hay." at bounding box center [357, 146] width 266 height 31
click at [240, 150] on input "I'm going to hit the hay." at bounding box center [236, 146] width 8 height 8
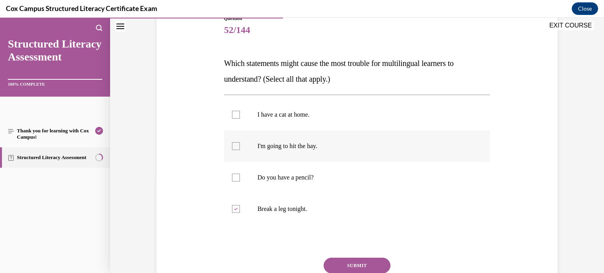
checkbox input "true"
click at [361, 263] on button "SUBMIT" at bounding box center [357, 266] width 67 height 16
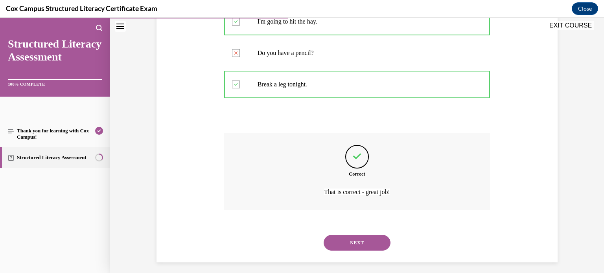
scroll to position [224, 0]
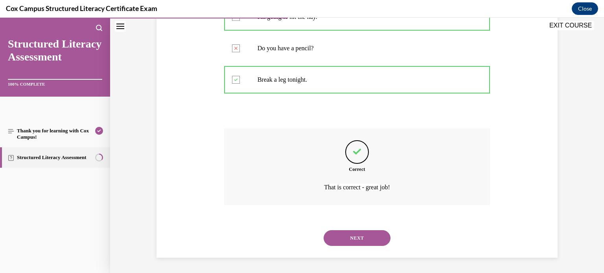
click at [356, 246] on div "NEXT" at bounding box center [357, 238] width 266 height 31
click at [357, 235] on button "NEXT" at bounding box center [357, 238] width 67 height 16
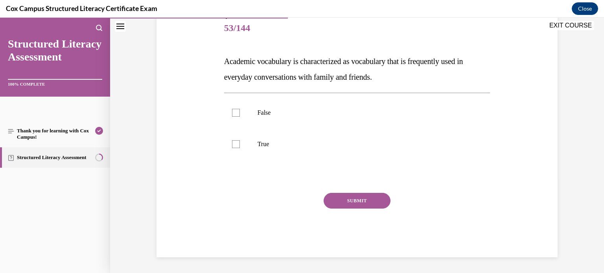
scroll to position [87, 0]
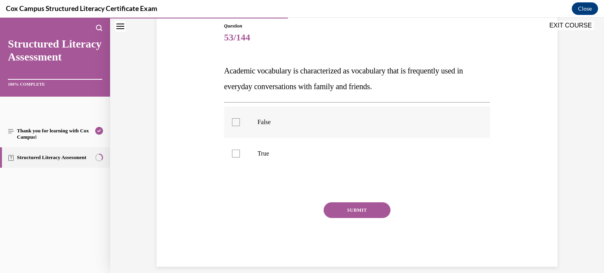
click at [252, 127] on label "False" at bounding box center [357, 122] width 266 height 31
click at [240, 126] on input "False" at bounding box center [236, 122] width 8 height 8
checkbox input "true"
click at [352, 211] on button "SUBMIT" at bounding box center [357, 210] width 67 height 16
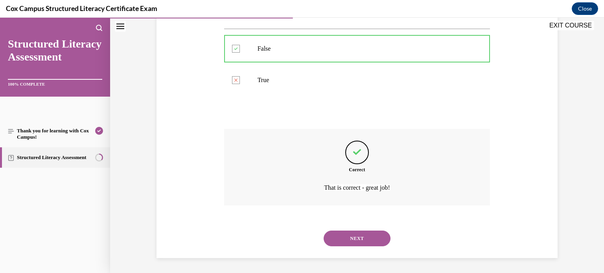
scroll to position [161, 0]
click at [359, 234] on button "NEXT" at bounding box center [357, 238] width 67 height 16
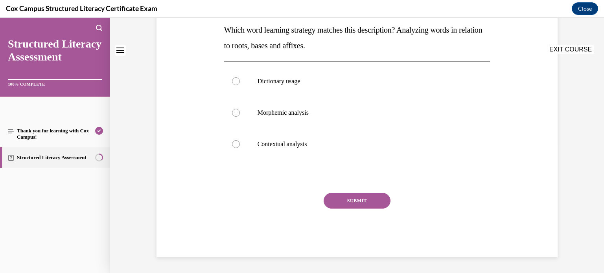
scroll to position [0, 0]
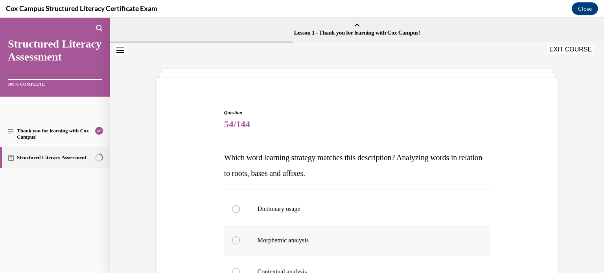
click at [315, 237] on p "Morphemic analysis" at bounding box center [363, 241] width 213 height 8
click at [240, 237] on input "Morphemic analysis" at bounding box center [236, 241] width 8 height 8
radio input "true"
click at [536, 179] on div "Question 54/144 Which word learning strategy matches this description? Analyzin…" at bounding box center [356, 236] width 405 height 300
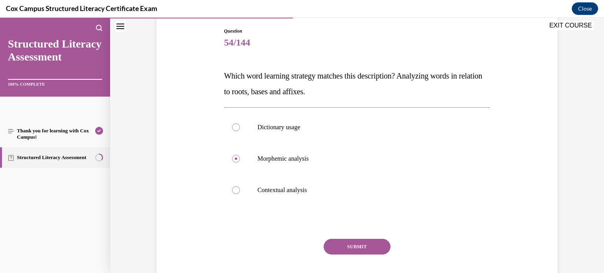
scroll to position [126, 0]
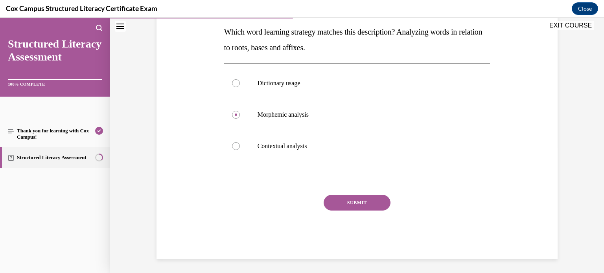
click at [363, 207] on button "SUBMIT" at bounding box center [357, 203] width 67 height 16
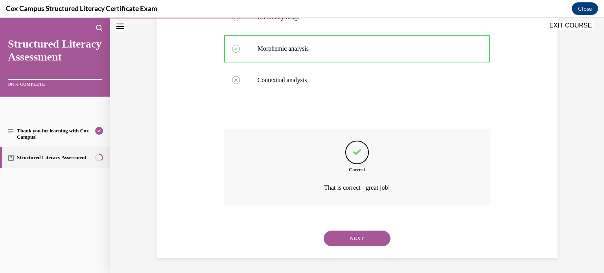
scroll to position [192, 0]
click at [353, 243] on button "NEXT" at bounding box center [357, 238] width 67 height 16
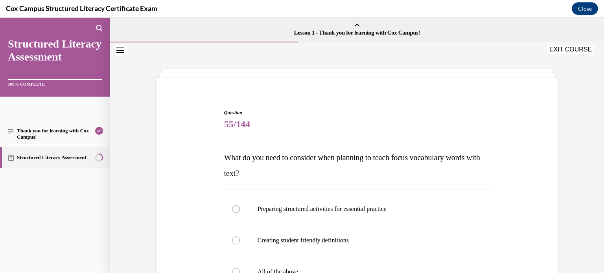
click at [357, 121] on span "55/144" at bounding box center [357, 124] width 266 height 16
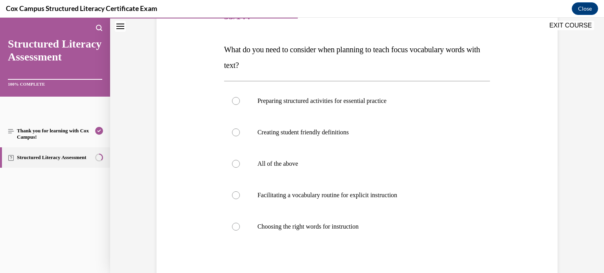
scroll to position [110, 0]
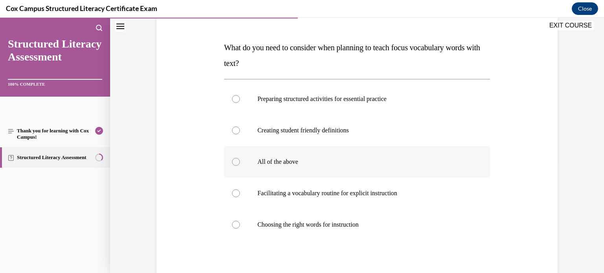
click at [266, 169] on label "All of the above" at bounding box center [357, 161] width 266 height 31
click at [240, 166] on input "All of the above" at bounding box center [236, 162] width 8 height 8
radio input "true"
click at [550, 229] on div "Question 55/144 What do you need to consider when planning to teach focus vocab…" at bounding box center [356, 157] width 405 height 362
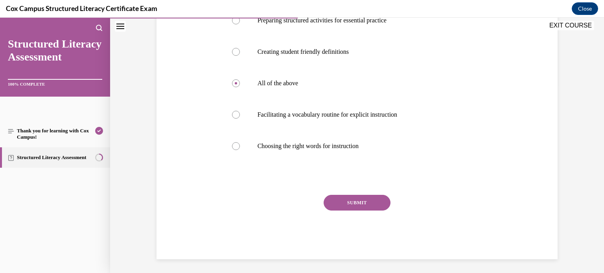
scroll to position [190, 0]
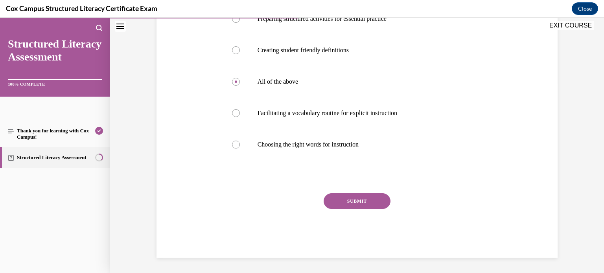
click at [381, 200] on button "SUBMIT" at bounding box center [357, 201] width 67 height 16
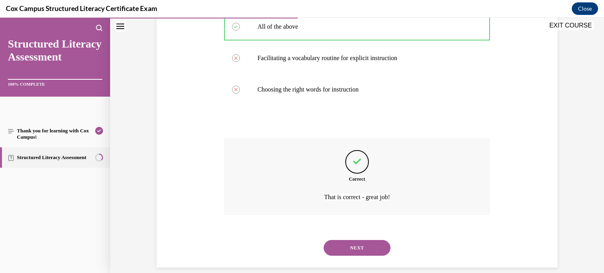
scroll to position [255, 0]
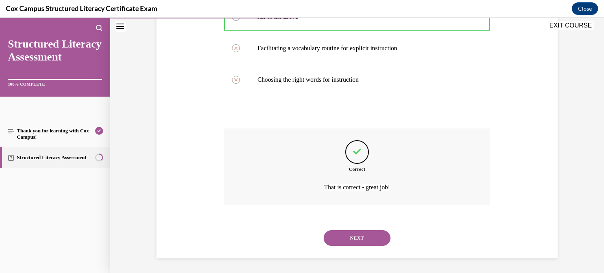
click at [362, 237] on button "NEXT" at bounding box center [357, 238] width 67 height 16
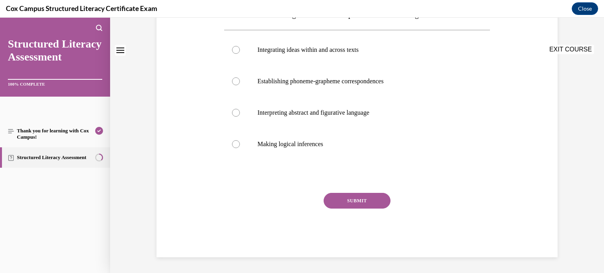
scroll to position [0, 0]
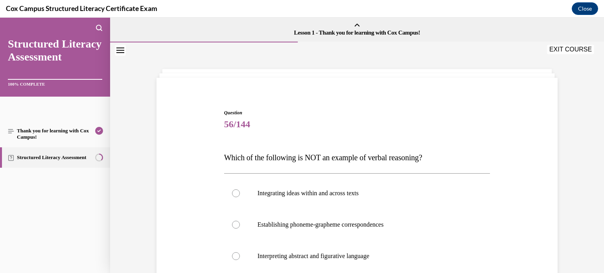
click at [454, 112] on span "Question" at bounding box center [357, 112] width 266 height 7
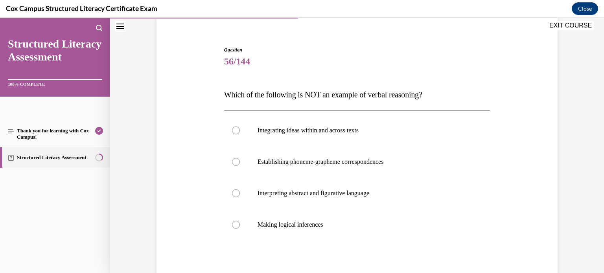
scroll to position [79, 0]
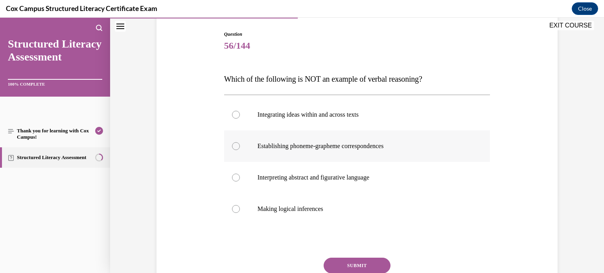
click at [262, 140] on label "Establishing phoneme-grapheme correspondences" at bounding box center [357, 146] width 266 height 31
click at [240, 142] on input "Establishing phoneme-grapheme correspondences" at bounding box center [236, 146] width 8 height 8
radio input "true"
click at [355, 263] on button "SUBMIT" at bounding box center [357, 266] width 67 height 16
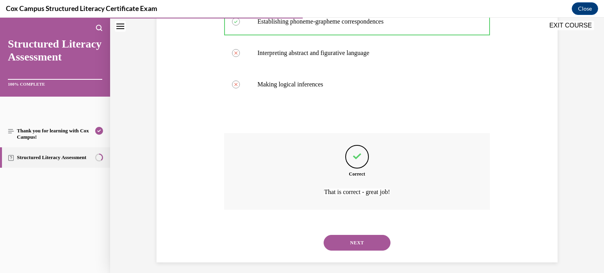
scroll to position [208, 0]
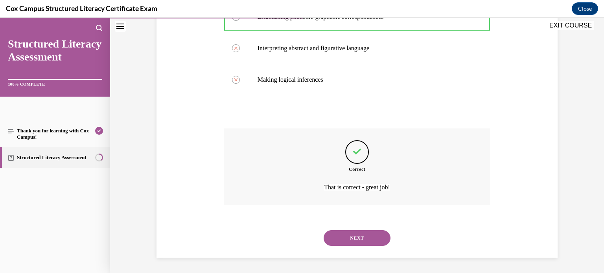
click at [359, 240] on button "NEXT" at bounding box center [357, 238] width 67 height 16
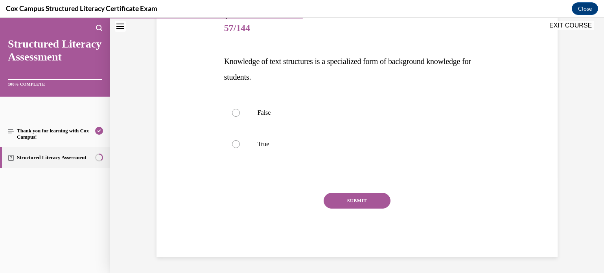
scroll to position [87, 0]
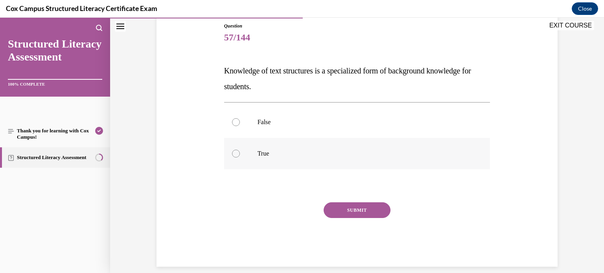
click at [263, 138] on label "True" at bounding box center [357, 153] width 266 height 31
click at [240, 150] on input "True" at bounding box center [236, 154] width 8 height 8
radio input "true"
click at [359, 211] on button "SUBMIT" at bounding box center [357, 210] width 67 height 16
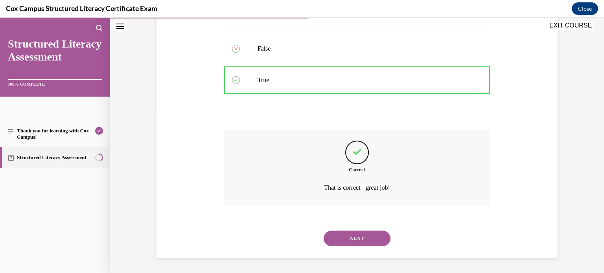
scroll to position [161, 0]
click at [357, 230] on button "NEXT" at bounding box center [357, 238] width 67 height 16
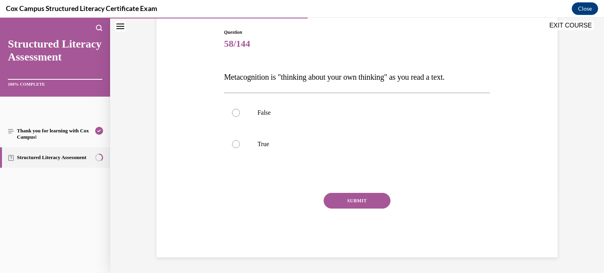
scroll to position [80, 0]
click at [264, 142] on p "True" at bounding box center [363, 145] width 213 height 8
click at [240, 142] on input "True" at bounding box center [236, 145] width 8 height 8
radio input "true"
click at [359, 197] on button "SUBMIT" at bounding box center [357, 201] width 67 height 16
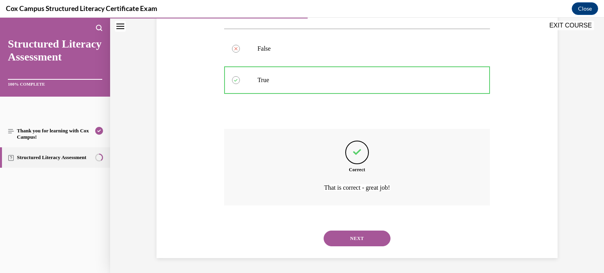
scroll to position [145, 0]
click at [348, 238] on button "NEXT" at bounding box center [357, 238] width 67 height 16
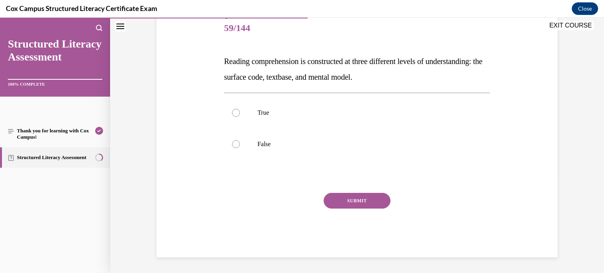
scroll to position [87, 0]
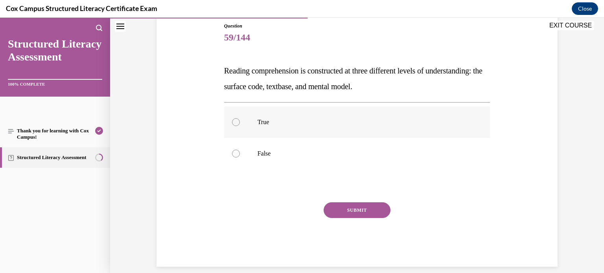
click at [274, 127] on label "True" at bounding box center [357, 122] width 266 height 31
click at [240, 126] on input "True" at bounding box center [236, 122] width 8 height 8
radio input "true"
click at [370, 212] on button "SUBMIT" at bounding box center [357, 210] width 67 height 16
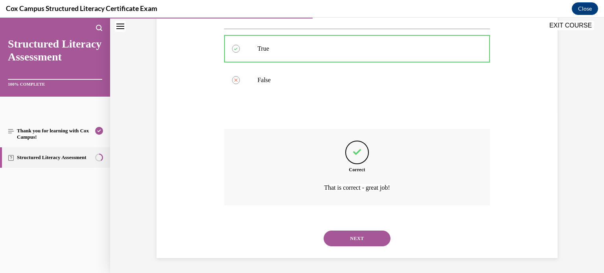
scroll to position [161, 0]
click at [361, 237] on button "NEXT" at bounding box center [357, 238] width 67 height 16
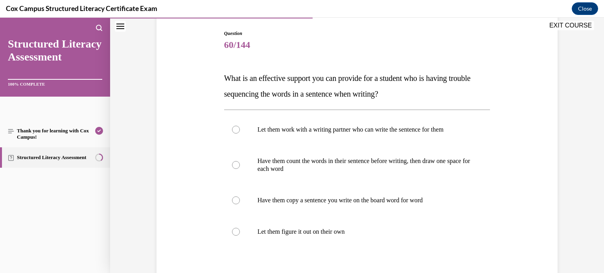
scroll to position [94, 0]
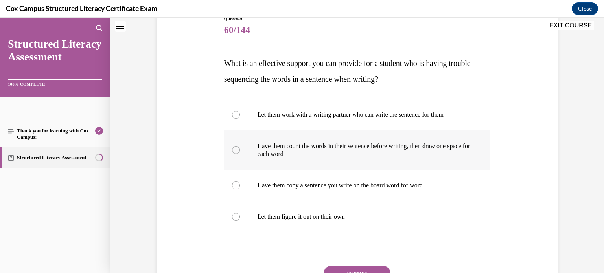
click at [339, 152] on p "Have them count the words in their sentence before writing, then draw one space…" at bounding box center [363, 150] width 213 height 16
click at [240, 152] on input "Have them count the words in their sentence before writing, then draw one space…" at bounding box center [236, 150] width 8 height 8
radio input "true"
click at [361, 267] on button "SUBMIT" at bounding box center [357, 274] width 67 height 16
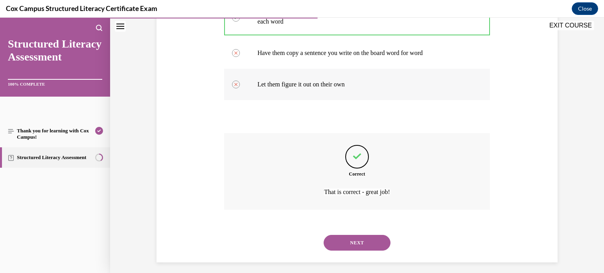
scroll to position [232, 0]
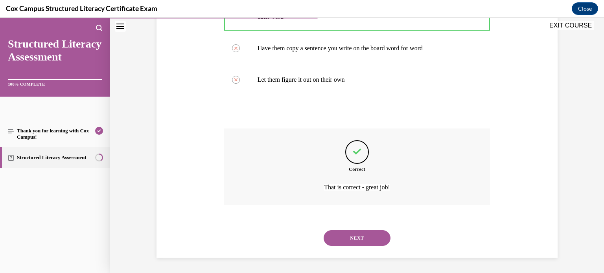
click at [358, 237] on button "NEXT" at bounding box center [357, 238] width 67 height 16
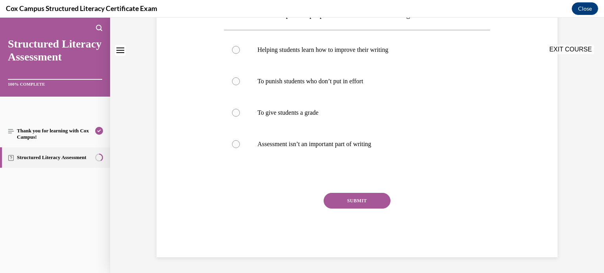
scroll to position [0, 0]
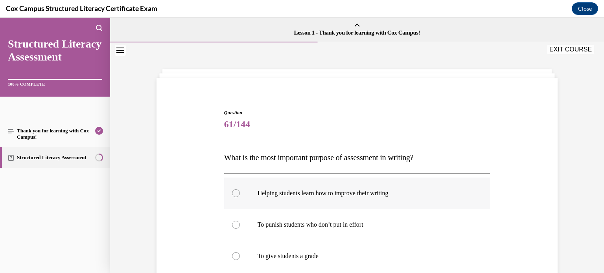
click at [311, 190] on p "Helping students learn how to improve their writing" at bounding box center [363, 193] width 213 height 8
click at [240, 190] on input "Helping students learn how to improve their writing" at bounding box center [236, 193] width 8 height 8
radio input "true"
click at [503, 188] on div "Question 61/144 What is the most important purpose of assessment in writing?   …" at bounding box center [356, 243] width 405 height 315
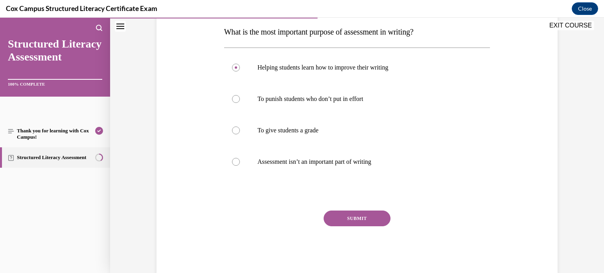
click at [348, 225] on button "SUBMIT" at bounding box center [357, 219] width 67 height 16
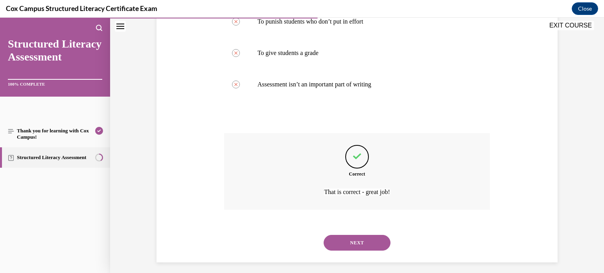
scroll to position [208, 0]
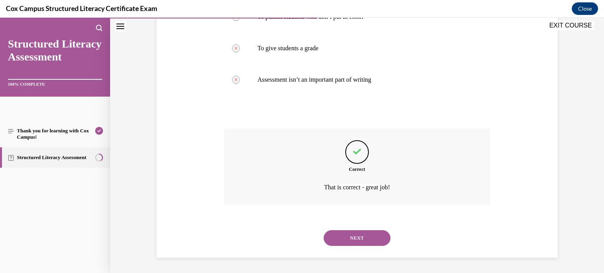
click at [356, 238] on button "NEXT" at bounding box center [357, 238] width 67 height 16
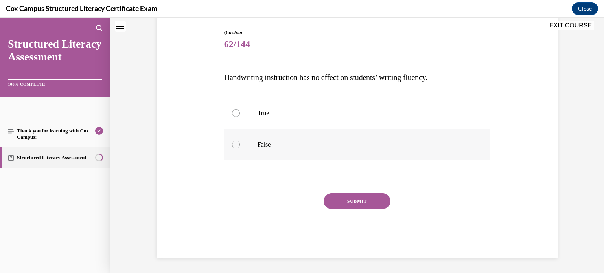
click at [266, 138] on label "False" at bounding box center [357, 144] width 266 height 31
click at [240, 141] on input "False" at bounding box center [236, 145] width 8 height 8
radio input "true"
click at [353, 199] on button "SUBMIT" at bounding box center [357, 201] width 67 height 16
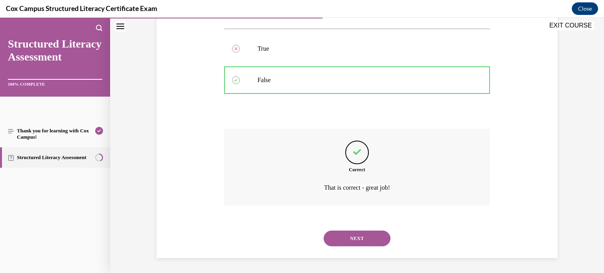
scroll to position [145, 0]
click at [361, 239] on button "NEXT" at bounding box center [357, 238] width 67 height 16
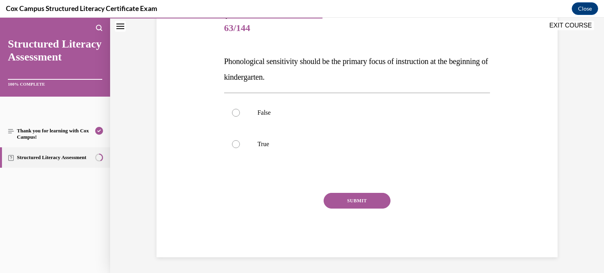
scroll to position [87, 0]
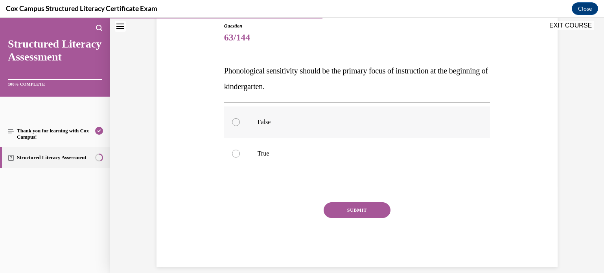
click at [262, 132] on label "False" at bounding box center [357, 122] width 266 height 31
click at [240, 126] on input "False" at bounding box center [236, 122] width 8 height 8
radio input "true"
click at [359, 211] on button "SUBMIT" at bounding box center [357, 210] width 67 height 16
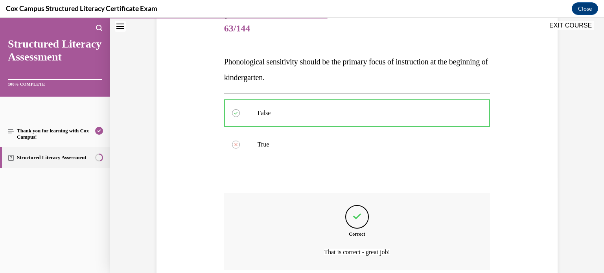
scroll to position [161, 0]
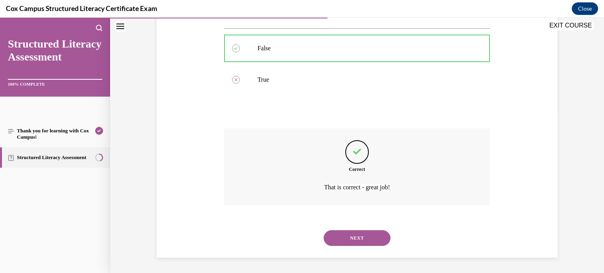
click at [367, 232] on button "NEXT" at bounding box center [357, 238] width 67 height 16
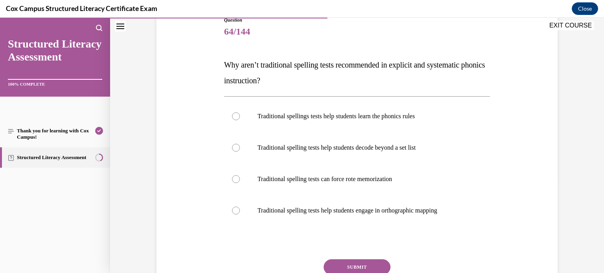
scroll to position [94, 0]
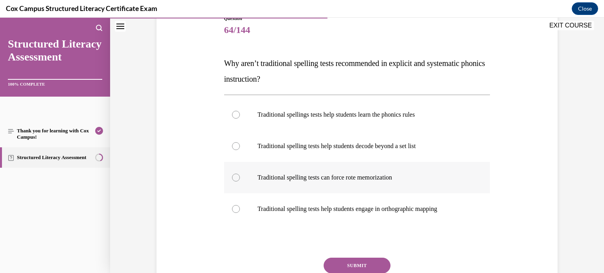
click at [354, 171] on label "Traditional spelling tests can force rote memorization" at bounding box center [357, 177] width 266 height 31
click at [240, 174] on input "Traditional spelling tests can force rote memorization" at bounding box center [236, 178] width 8 height 8
radio input "true"
click at [363, 267] on button "SUBMIT" at bounding box center [357, 266] width 67 height 16
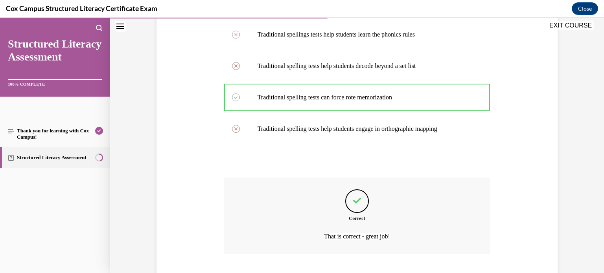
scroll to position [224, 0]
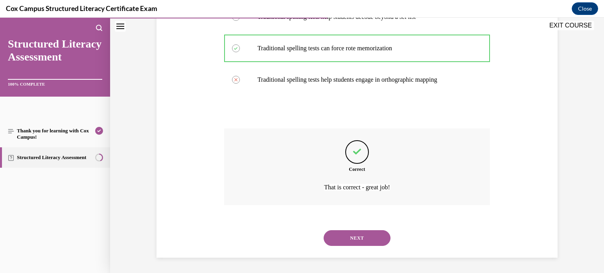
click at [348, 239] on button "NEXT" at bounding box center [357, 238] width 67 height 16
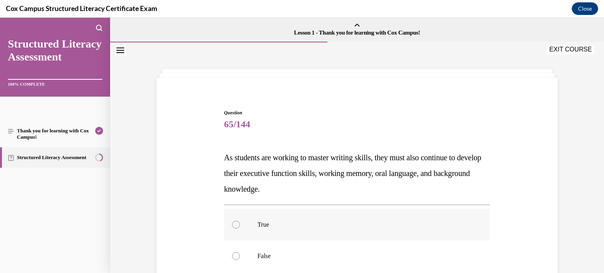
click at [274, 217] on label "True" at bounding box center [357, 224] width 266 height 31
click at [240, 221] on input "True" at bounding box center [236, 225] width 8 height 8
radio input "true"
click at [450, 213] on label "True" at bounding box center [357, 224] width 266 height 31
click at [240, 221] on input "True" at bounding box center [236, 225] width 8 height 8
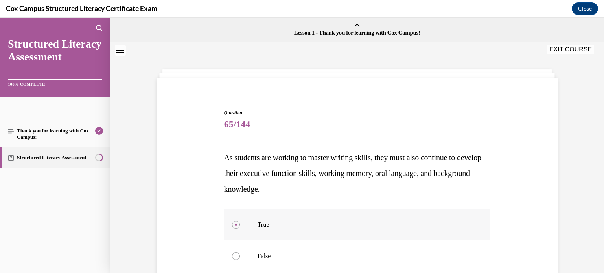
click at [232, 252] on input "False" at bounding box center [236, 256] width 8 height 8
radio input "true"
click at [232, 221] on input "True" at bounding box center [236, 225] width 8 height 8
radio input "true"
click at [232, 252] on input "False" at bounding box center [236, 256] width 8 height 8
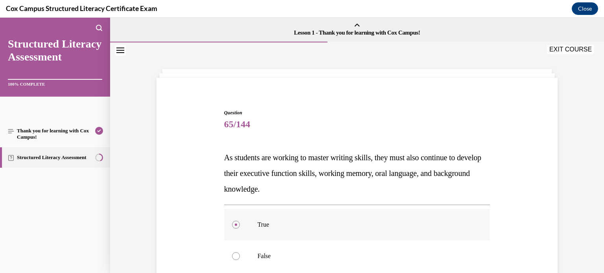
radio input "true"
click at [232, 221] on input "True" at bounding box center [236, 225] width 8 height 8
radio input "true"
click at [552, 182] on div "Question 65/144 As students are working to master writing skills, they must als…" at bounding box center [356, 228] width 405 height 284
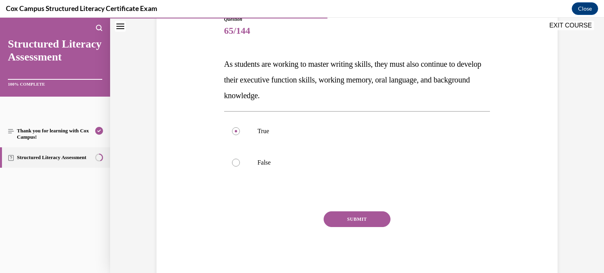
scroll to position [110, 0]
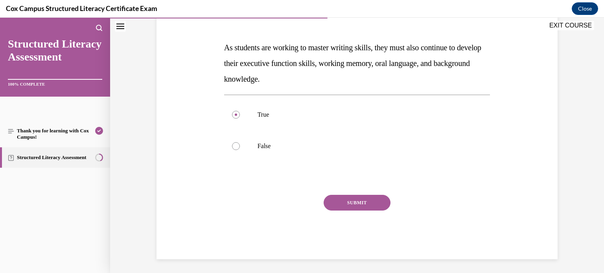
click at [365, 200] on button "SUBMIT" at bounding box center [357, 203] width 67 height 16
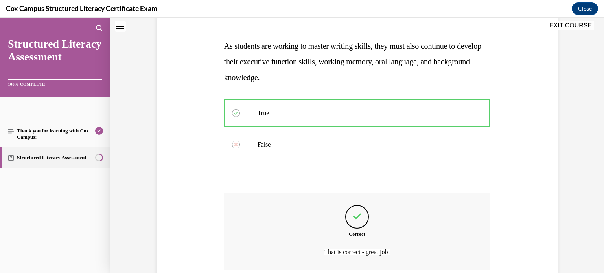
scroll to position [177, 0]
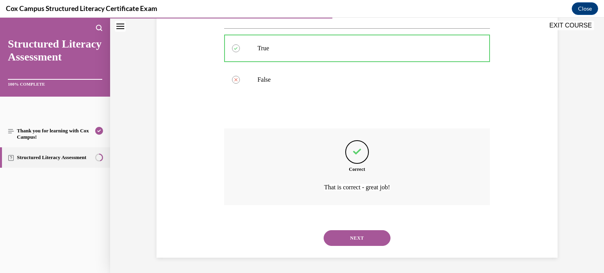
click at [368, 240] on button "NEXT" at bounding box center [357, 238] width 67 height 16
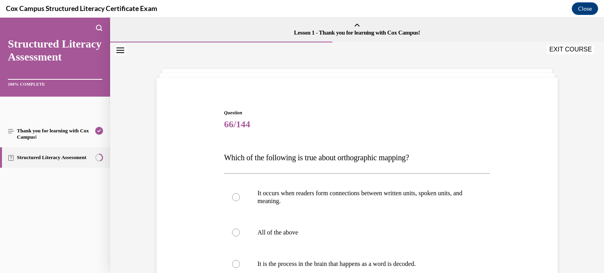
click at [424, 107] on div "Question 66/144 Which of the following is true about orthographic mapping? It o…" at bounding box center [357, 252] width 270 height 311
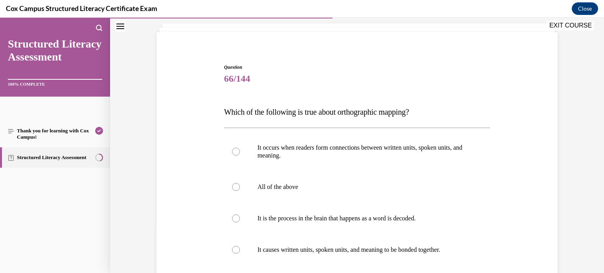
scroll to position [47, 0]
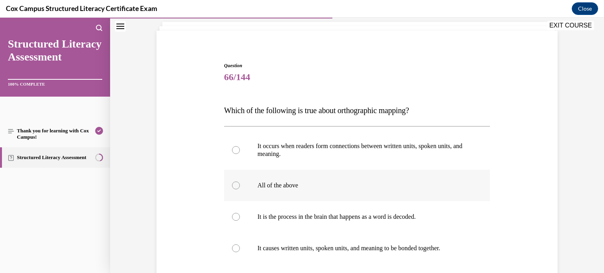
click at [272, 190] on label "All of the above" at bounding box center [357, 185] width 266 height 31
click at [240, 189] on input "All of the above" at bounding box center [236, 186] width 8 height 8
radio input "true"
click at [272, 190] on label "All of the above" at bounding box center [357, 185] width 266 height 31
click at [240, 189] on input "All of the above" at bounding box center [236, 186] width 8 height 8
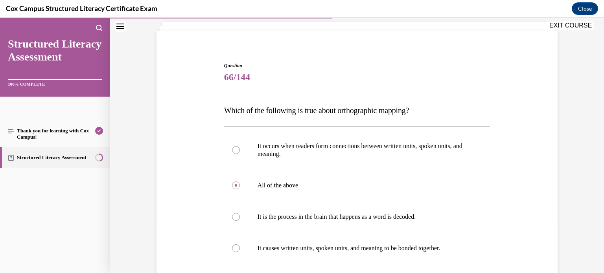
click at [548, 139] on div "Question 66/144 Which of the following is true about orthographic mapping? It o…" at bounding box center [356, 200] width 405 height 323
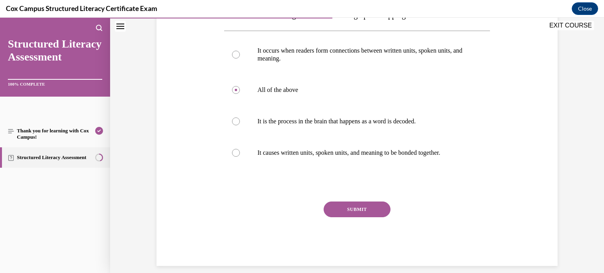
scroll to position [151, 0]
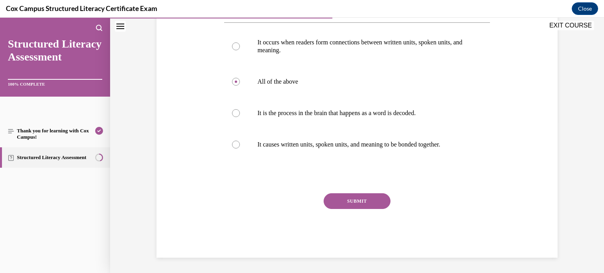
click at [341, 199] on button "SUBMIT" at bounding box center [357, 201] width 67 height 16
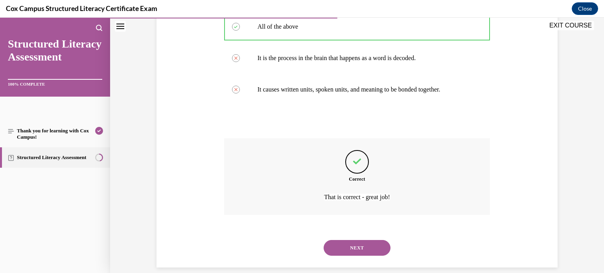
scroll to position [216, 0]
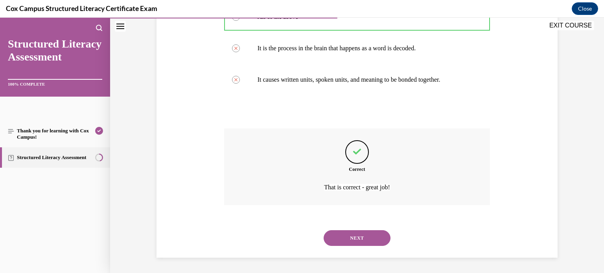
click at [377, 241] on button "NEXT" at bounding box center [357, 238] width 67 height 16
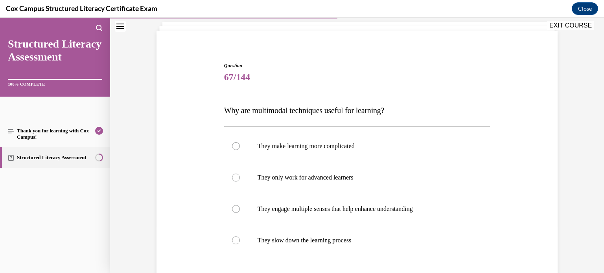
scroll to position [63, 0]
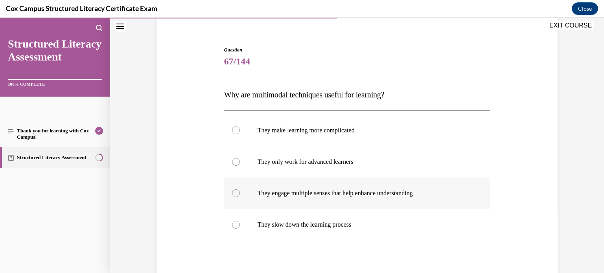
click at [332, 191] on p "They engage multiple senses that help enhance understanding" at bounding box center [363, 193] width 213 height 8
click at [240, 191] on input "They engage multiple senses that help enhance understanding" at bounding box center [236, 193] width 8 height 8
radio input "true"
click at [524, 191] on div "Question 67/144 Why are multimodal techniques useful for learning? They make le…" at bounding box center [356, 180] width 405 height 315
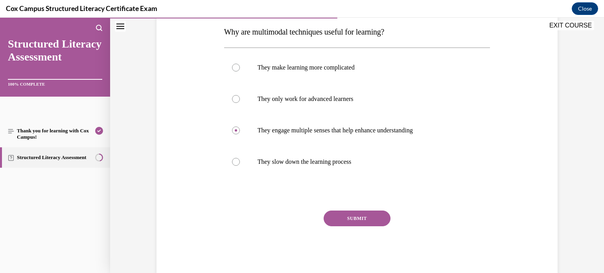
click at [370, 213] on button "SUBMIT" at bounding box center [357, 219] width 67 height 16
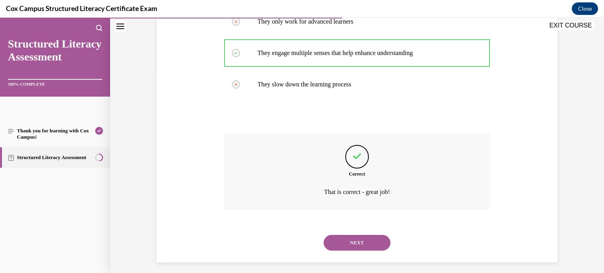
scroll to position [208, 0]
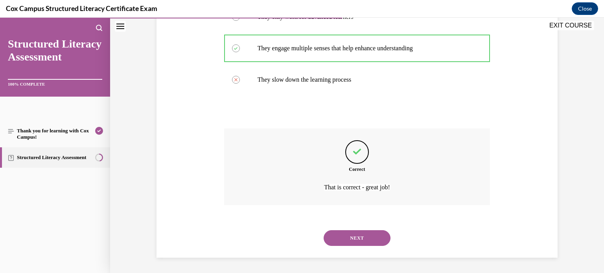
click at [366, 240] on button "NEXT" at bounding box center [357, 238] width 67 height 16
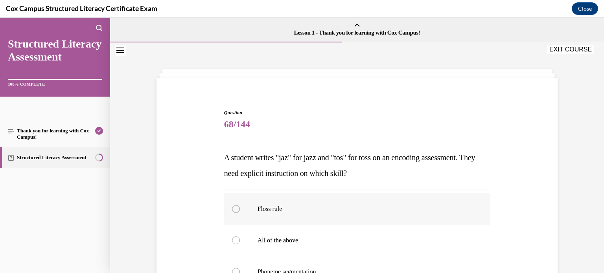
click at [330, 204] on label "Floss rule" at bounding box center [357, 208] width 266 height 31
click at [240, 205] on input "Floss rule" at bounding box center [236, 209] width 8 height 8
radio input "true"
click at [500, 180] on div "Question 68/144 A student writes "jaz" for jazz and "tos" for toss on an encodi…" at bounding box center [356, 251] width 405 height 331
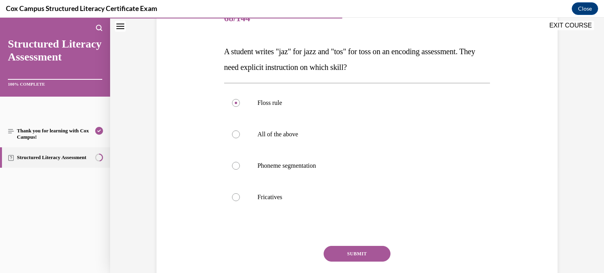
scroll to position [110, 0]
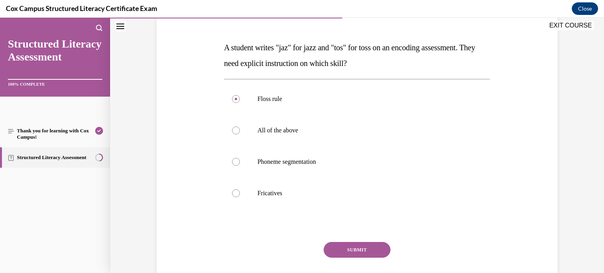
click at [371, 250] on button "SUBMIT" at bounding box center [357, 250] width 67 height 16
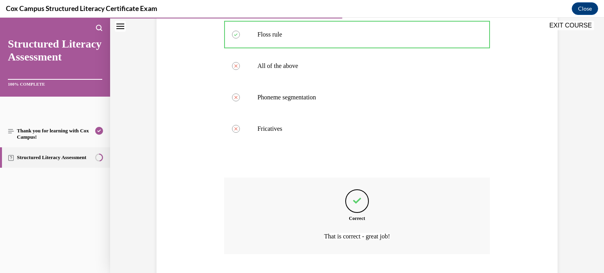
scroll to position [224, 0]
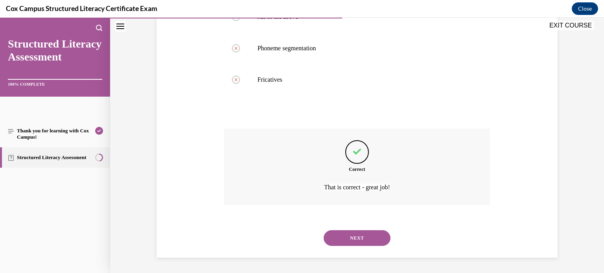
click at [356, 238] on button "NEXT" at bounding box center [357, 238] width 67 height 16
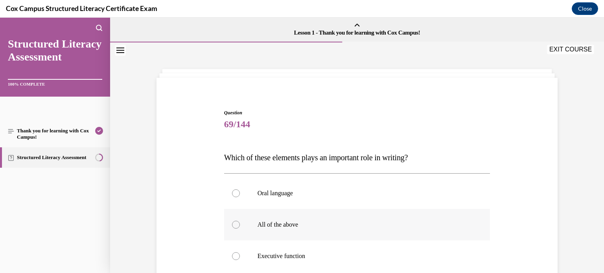
click at [279, 224] on p "All of the above" at bounding box center [363, 225] width 213 height 8
click at [240, 224] on input "All of the above" at bounding box center [236, 225] width 8 height 8
radio input "true"
click at [509, 200] on div "Question 69/144 Which of these elements plays an important role in writing?   O…" at bounding box center [356, 243] width 405 height 315
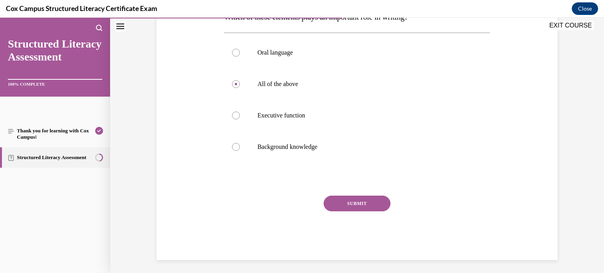
scroll to position [143, 0]
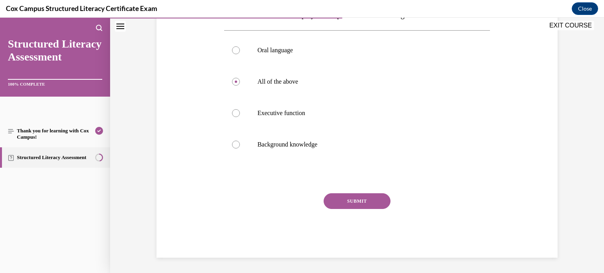
click at [357, 207] on button "SUBMIT" at bounding box center [357, 201] width 67 height 16
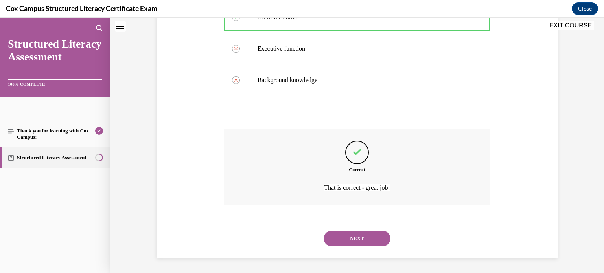
scroll to position [208, 0]
click at [359, 233] on button "NEXT" at bounding box center [357, 238] width 67 height 16
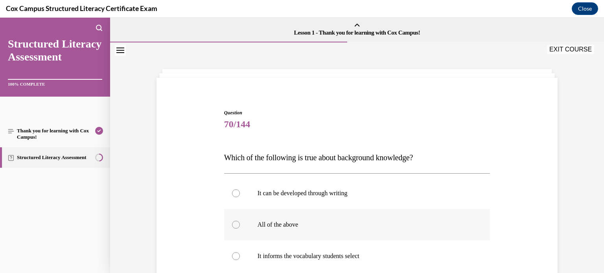
click at [285, 229] on label "All of the above" at bounding box center [357, 224] width 266 height 31
click at [240, 229] on input "All of the above" at bounding box center [236, 225] width 8 height 8
radio input "true"
click at [552, 221] on div "Question 70/144 Which of the following is true about background knowledge? It c…" at bounding box center [356, 243] width 405 height 315
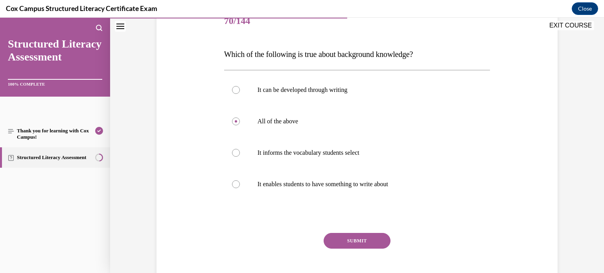
scroll to position [110, 0]
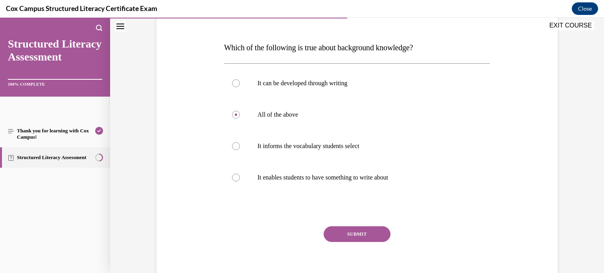
click at [366, 238] on button "SUBMIT" at bounding box center [357, 234] width 67 height 16
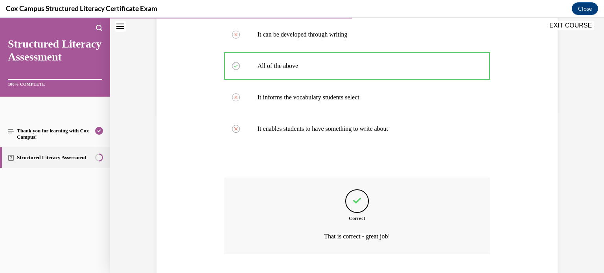
scroll to position [208, 0]
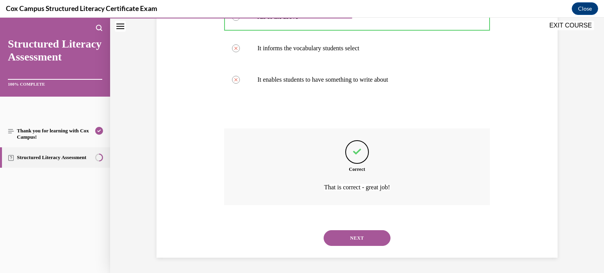
click at [345, 232] on button "NEXT" at bounding box center [357, 238] width 67 height 16
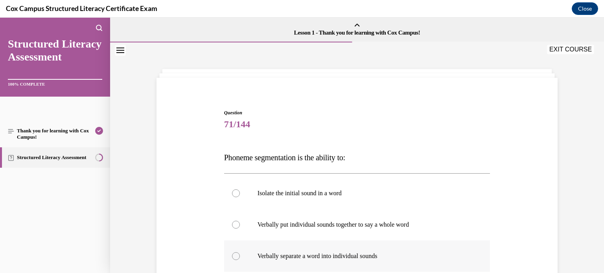
click at [339, 252] on p "Verbally separate a word into individual sounds" at bounding box center [363, 256] width 213 height 8
click at [240, 252] on input "Verbally separate a word into individual sounds" at bounding box center [236, 256] width 8 height 8
radio input "true"
click at [524, 230] on div "Question 71/144 Phoneme segmentation is the ability to: Isolate the initial sou…" at bounding box center [356, 243] width 405 height 315
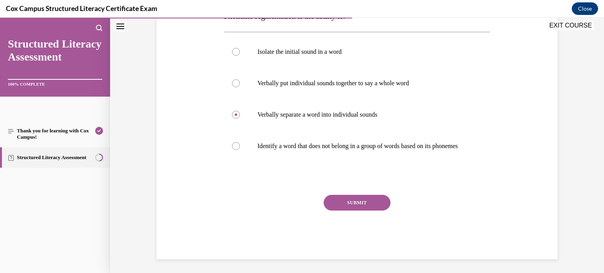
click at [368, 207] on button "SUBMIT" at bounding box center [357, 203] width 67 height 16
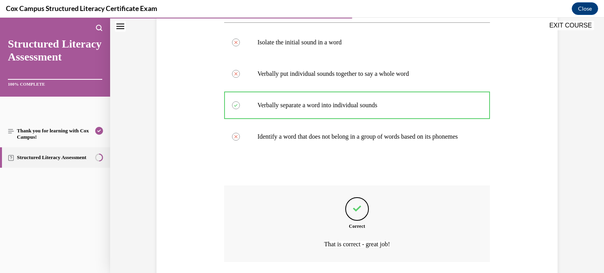
scroll to position [216, 0]
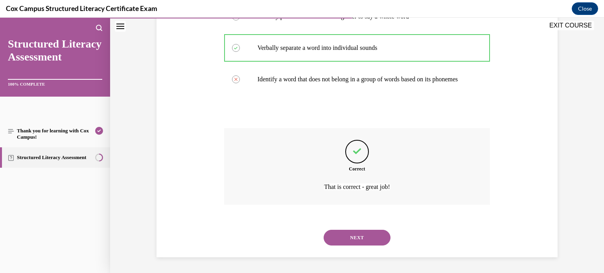
click at [375, 243] on button "NEXT" at bounding box center [357, 238] width 67 height 16
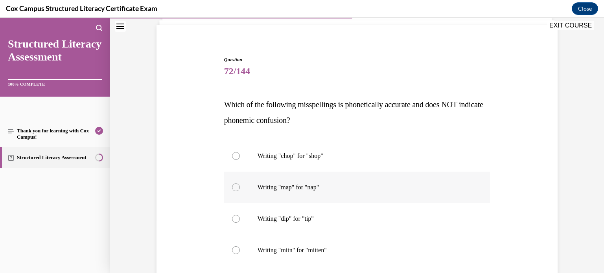
scroll to position [63, 0]
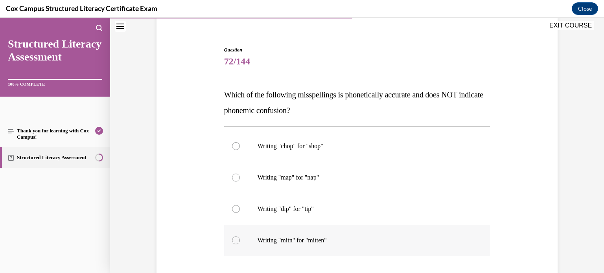
click at [242, 247] on label "Writing "mitn" for "mitten"" at bounding box center [357, 240] width 266 height 31
click at [240, 245] on input "Writing "mitn" for "mitten"" at bounding box center [236, 241] width 8 height 8
radio input "true"
click at [541, 227] on div "Question 72/144 Which of the following misspellings is phonetically accurate an…" at bounding box center [356, 188] width 405 height 331
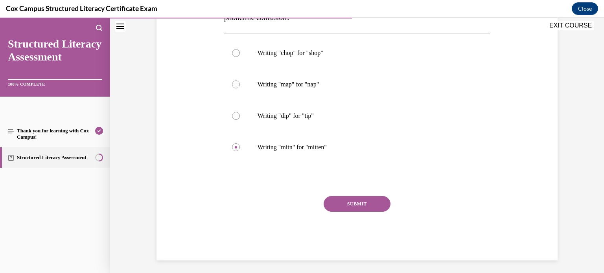
scroll to position [159, 0]
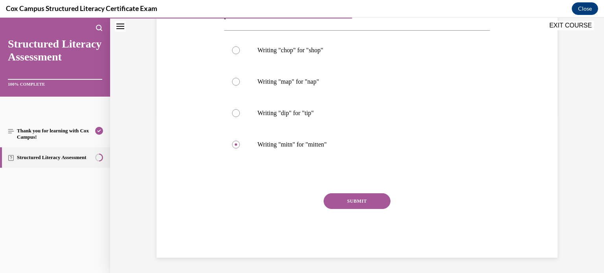
click at [371, 198] on button "SUBMIT" at bounding box center [357, 201] width 67 height 16
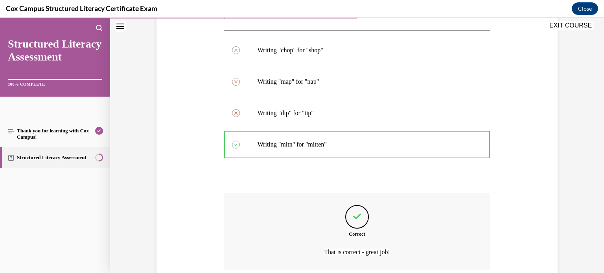
scroll to position [224, 0]
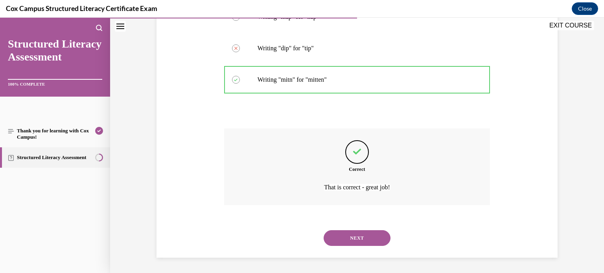
click at [365, 237] on button "NEXT" at bounding box center [357, 238] width 67 height 16
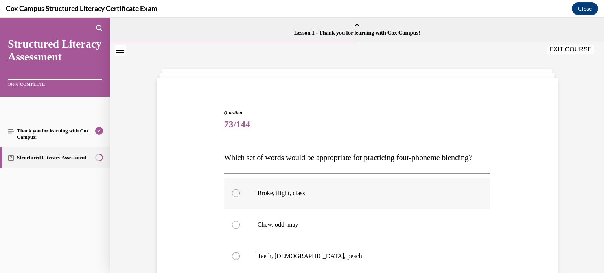
click at [296, 197] on p "Broke, flight, class" at bounding box center [363, 193] width 213 height 8
click at [240, 197] on input "Broke, flight, class" at bounding box center [236, 193] width 8 height 8
radio input "true"
click at [546, 200] on div "Question 73/144 Which set of words would be appropriate for practicing four-pho…" at bounding box center [356, 243] width 405 height 315
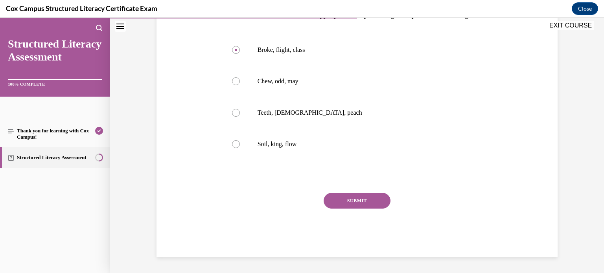
scroll to position [159, 0]
click at [366, 197] on button "SUBMIT" at bounding box center [357, 201] width 67 height 16
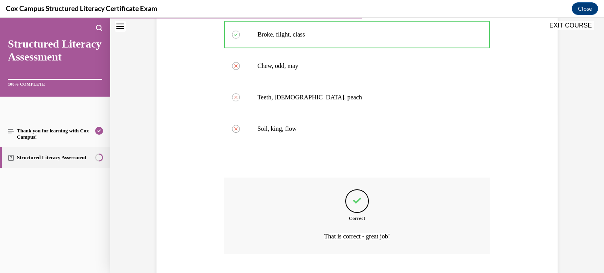
click at [366, 197] on div "Correct That is correct - great job!" at bounding box center [357, 216] width 266 height 77
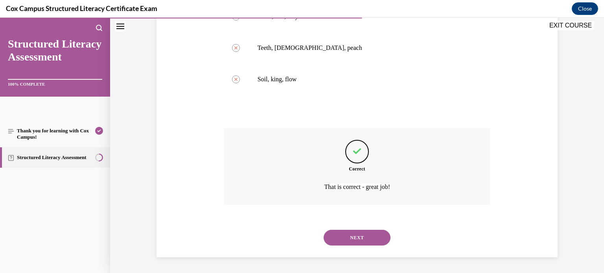
scroll to position [224, 0]
click at [359, 239] on button "NEXT" at bounding box center [357, 238] width 67 height 16
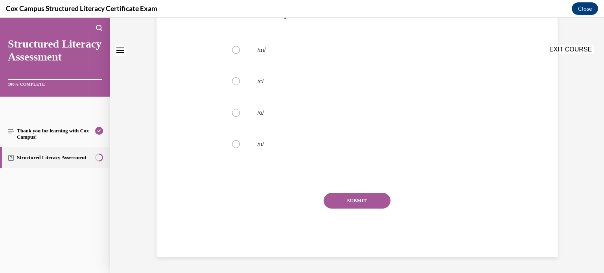
scroll to position [0, 0]
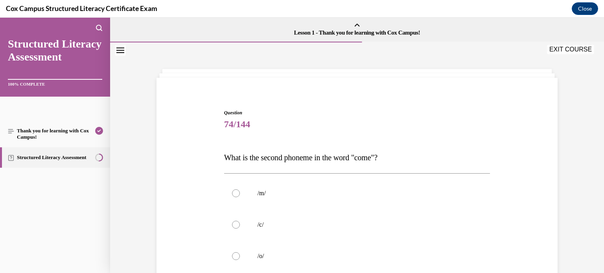
click at [531, 195] on div "Question 74/144 What is the second phoneme in the word "come"?   /m/   /c/   /o…" at bounding box center [356, 243] width 405 height 315
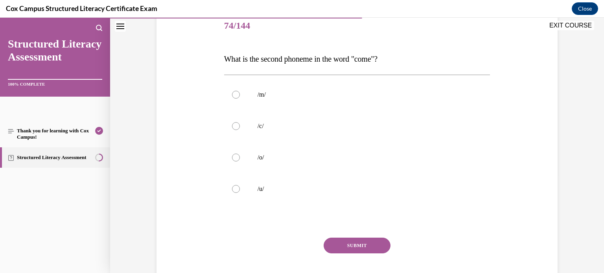
scroll to position [110, 0]
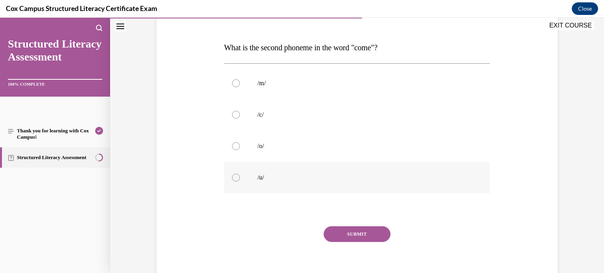
click at [246, 175] on label "/u/" at bounding box center [357, 177] width 266 height 31
click at [240, 175] on input "/u/" at bounding box center [236, 178] width 8 height 8
radio input "true"
click at [361, 239] on button "SUBMIT" at bounding box center [357, 234] width 67 height 16
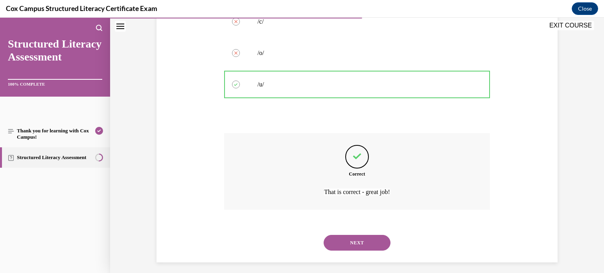
scroll to position [208, 0]
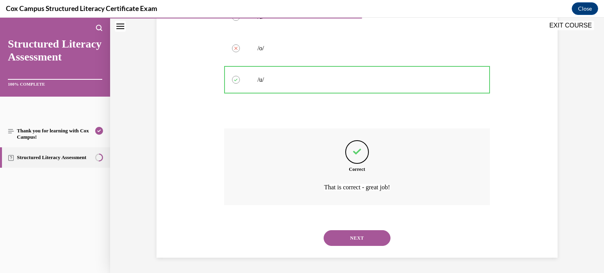
click at [378, 236] on button "NEXT" at bounding box center [357, 238] width 67 height 16
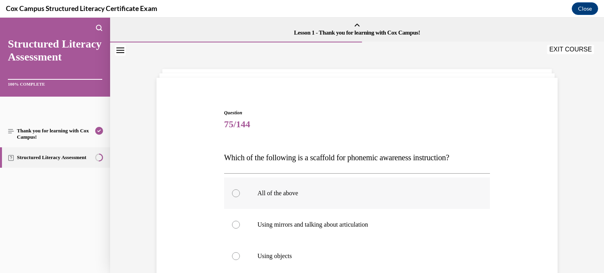
click at [285, 200] on label "All of the above" at bounding box center [357, 193] width 266 height 31
click at [240, 197] on input "All of the above" at bounding box center [236, 193] width 8 height 8
radio input "true"
click at [561, 187] on div "Question 75/144 Which of the following is a scaffold for phonemic awareness ins…" at bounding box center [357, 229] width 494 height 374
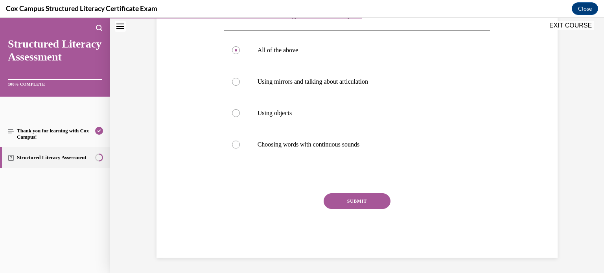
click at [370, 199] on button "SUBMIT" at bounding box center [357, 201] width 67 height 16
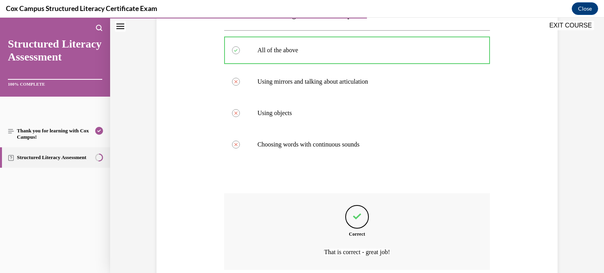
scroll to position [208, 0]
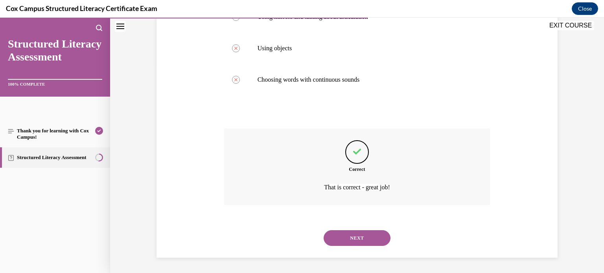
click at [357, 246] on div "NEXT" at bounding box center [357, 238] width 266 height 31
click at [357, 241] on button "NEXT" at bounding box center [357, 238] width 67 height 16
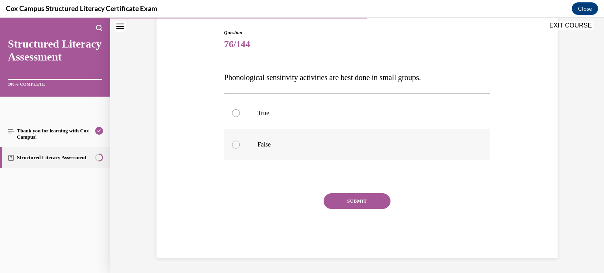
click at [244, 140] on label "False" at bounding box center [357, 144] width 266 height 31
click at [240, 141] on input "False" at bounding box center [236, 145] width 8 height 8
radio input "true"
click at [349, 204] on button "SUBMIT" at bounding box center [357, 201] width 67 height 16
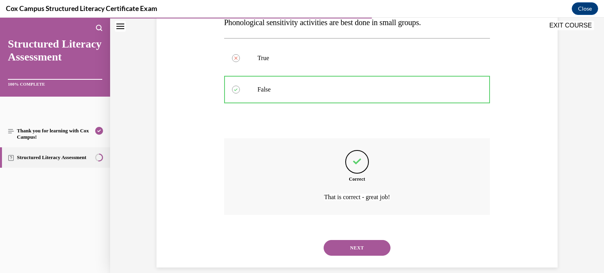
scroll to position [145, 0]
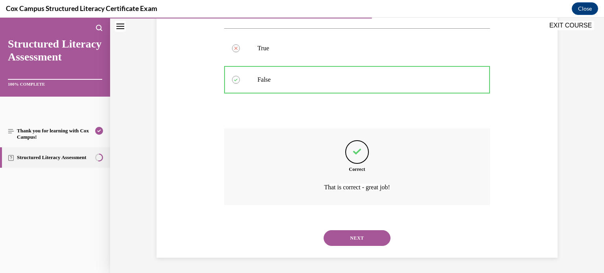
click at [377, 239] on button "NEXT" at bounding box center [357, 238] width 67 height 16
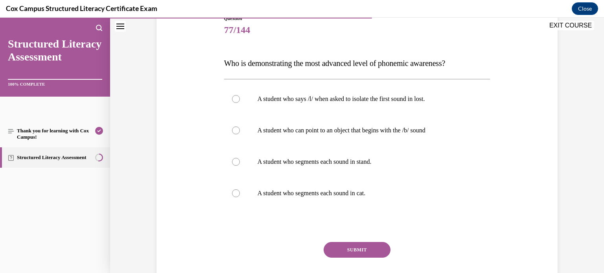
scroll to position [110, 0]
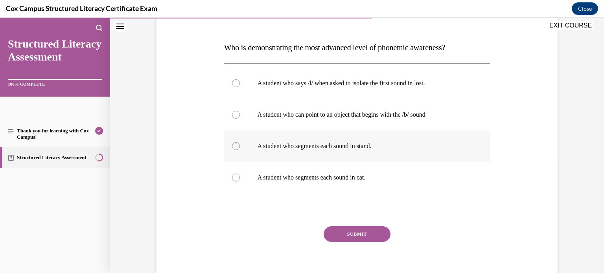
click at [344, 153] on label "A student who segments each sound in stand." at bounding box center [357, 146] width 266 height 31
click at [240, 150] on input "A student who segments each sound in stand." at bounding box center [236, 146] width 8 height 8
radio input "true"
click at [356, 232] on button "SUBMIT" at bounding box center [357, 234] width 67 height 16
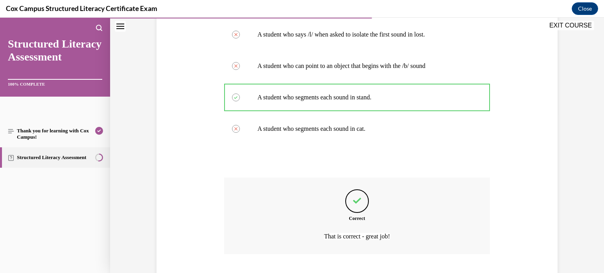
scroll to position [208, 0]
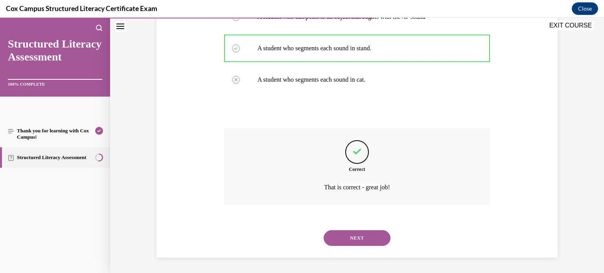
click at [348, 233] on button "NEXT" at bounding box center [357, 238] width 67 height 16
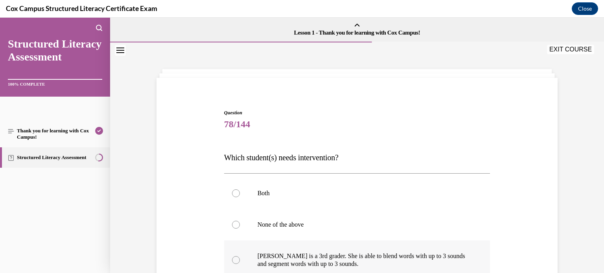
click at [366, 265] on p "Ella is a 3rd grader. She is able to blend words with up to 3 sounds and segmen…" at bounding box center [363, 260] width 213 height 16
click at [240, 264] on input "Ella is a 3rd grader. She is able to blend words with up to 3 sounds and segmen…" at bounding box center [236, 260] width 8 height 8
radio input "true"
click at [539, 228] on div "Question 78/144 Which student(s) needs intervention?   Both None of the above E…" at bounding box center [356, 251] width 405 height 331
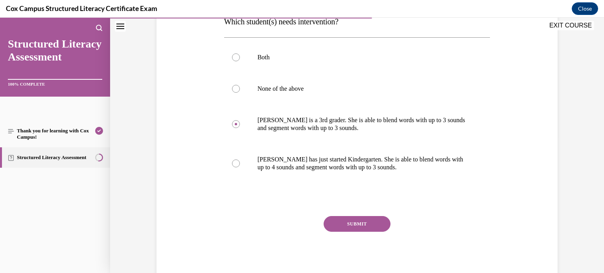
scroll to position [159, 0]
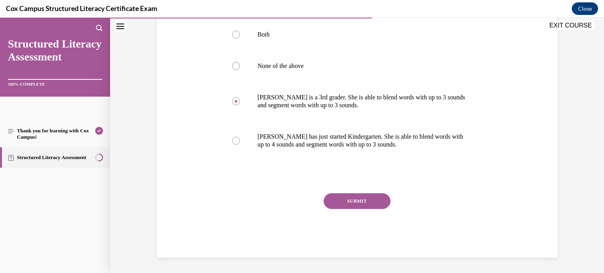
click at [373, 197] on button "SUBMIT" at bounding box center [357, 201] width 67 height 16
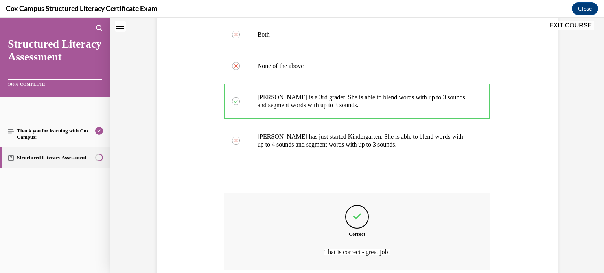
scroll to position [224, 0]
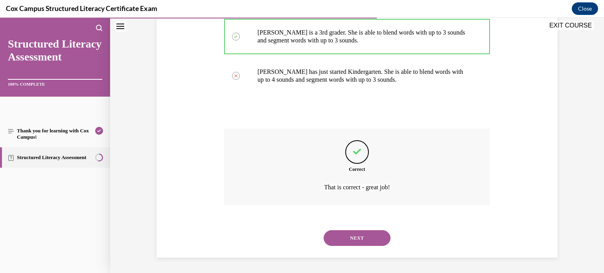
click at [355, 239] on button "NEXT" at bounding box center [357, 238] width 67 height 16
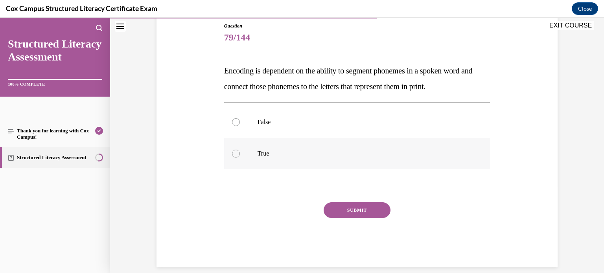
click at [267, 159] on label "True" at bounding box center [357, 153] width 266 height 31
click at [240, 158] on input "True" at bounding box center [236, 154] width 8 height 8
radio input "true"
click at [356, 214] on button "SUBMIT" at bounding box center [357, 210] width 67 height 16
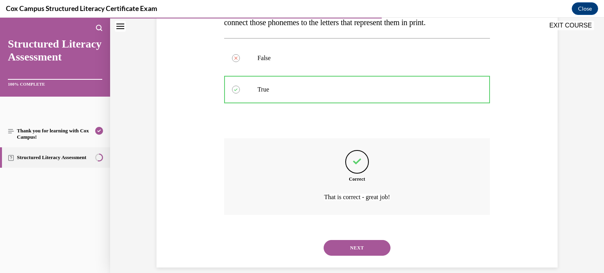
scroll to position [161, 0]
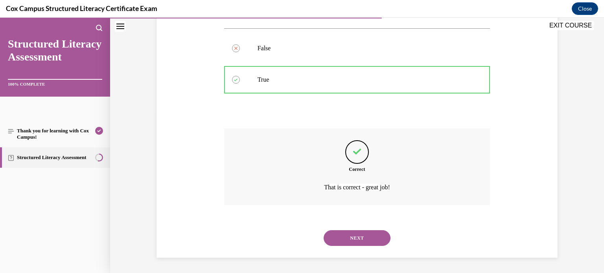
click at [363, 239] on button "NEXT" at bounding box center [357, 238] width 67 height 16
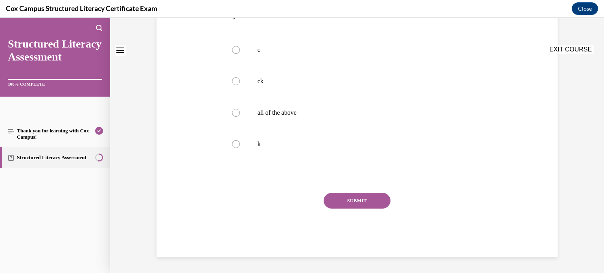
scroll to position [0, 0]
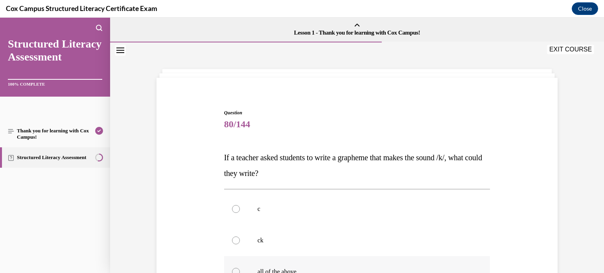
click at [287, 263] on label "all of the above" at bounding box center [357, 271] width 266 height 31
click at [240, 268] on input "all of the above" at bounding box center [236, 272] width 8 height 8
radio input "true"
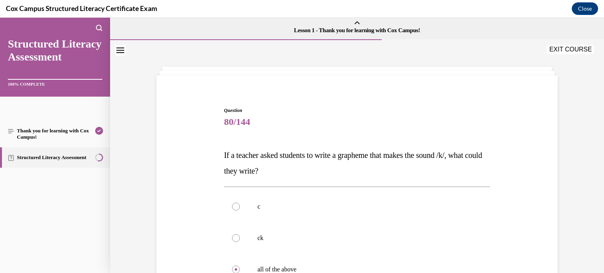
click at [568, 204] on div "Question 80/144 If a teacher asked students to write a grapheme that makes the …" at bounding box center [357, 235] width 494 height 390
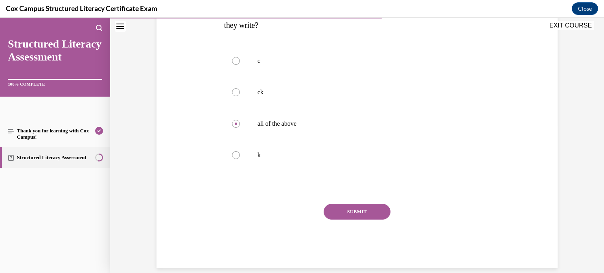
scroll to position [159, 0]
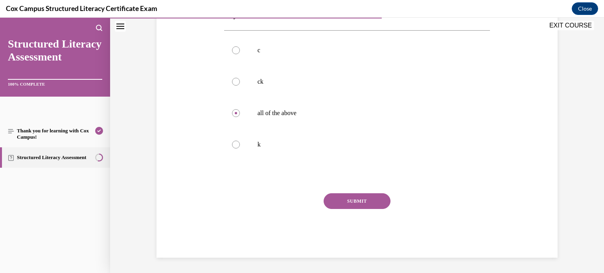
click at [371, 207] on button "SUBMIT" at bounding box center [357, 201] width 67 height 16
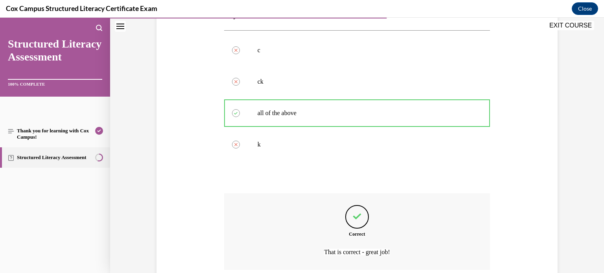
scroll to position [224, 0]
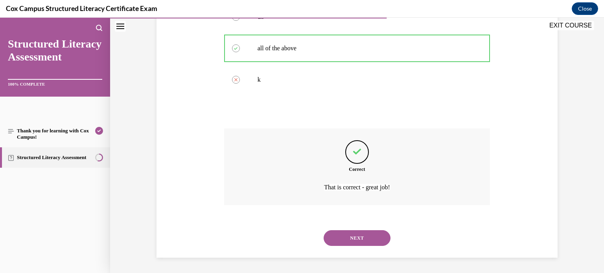
click at [371, 240] on button "NEXT" at bounding box center [357, 238] width 67 height 16
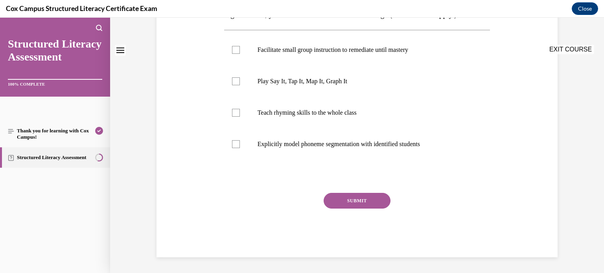
scroll to position [0, 0]
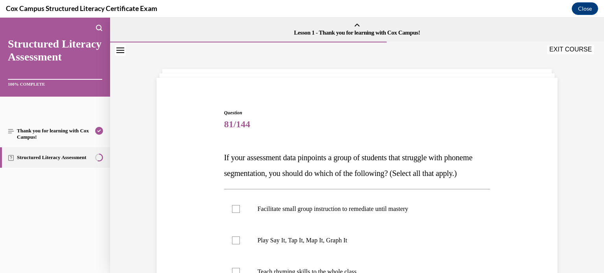
click at [393, 108] on div "Question 81/144 If your assessment data pinpoints a group of students that stru…" at bounding box center [357, 256] width 270 height 319
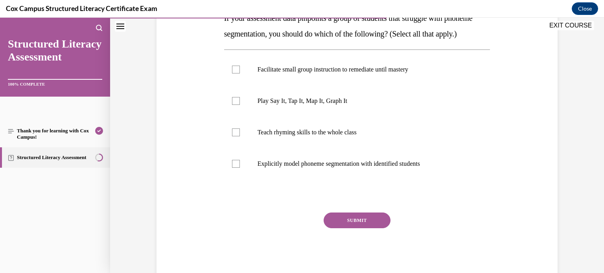
scroll to position [142, 0]
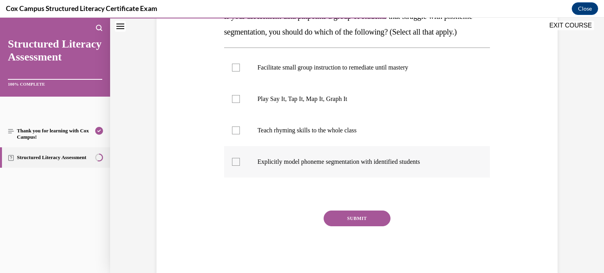
click at [297, 166] on p "Explicitly model phoneme segmentation with identified students" at bounding box center [363, 162] width 213 height 8
click at [240, 166] on input "Explicitly model phoneme segmentation with identified students" at bounding box center [236, 162] width 8 height 8
checkbox input "true"
click at [301, 72] on p "Facilitate small group instruction to remediate until mastery" at bounding box center [363, 68] width 213 height 8
click at [240, 72] on input "Facilitate small group instruction to remediate until mastery" at bounding box center [236, 68] width 8 height 8
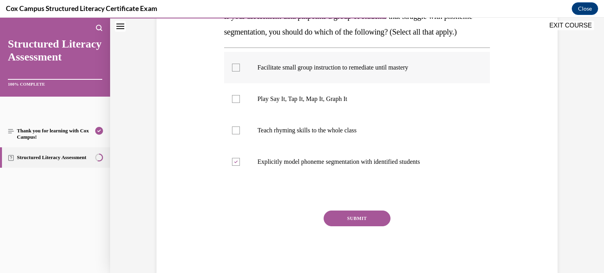
checkbox input "true"
click at [272, 103] on p "Play Say It, Tap It, Map It, Graph It" at bounding box center [363, 99] width 213 height 8
click at [240, 103] on input "Play Say It, Tap It, Map It, Graph It" at bounding box center [236, 99] width 8 height 8
checkbox input "true"
click at [352, 226] on button "SUBMIT" at bounding box center [357, 219] width 67 height 16
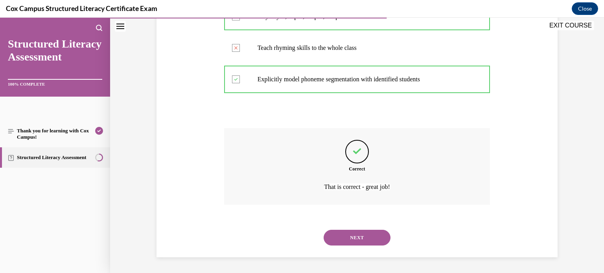
scroll to position [239, 0]
click at [371, 236] on button "NEXT" at bounding box center [357, 238] width 67 height 16
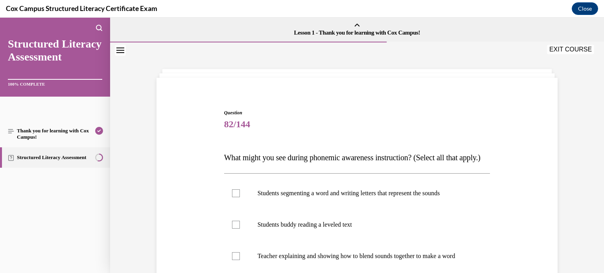
click at [565, 199] on div "Question 82/144 What might you see during phonemic awareness instruction? (Sele…" at bounding box center [357, 245] width 494 height 406
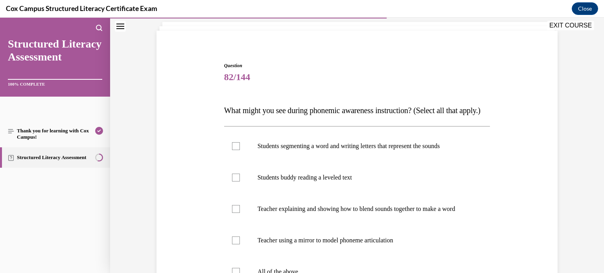
scroll to position [63, 0]
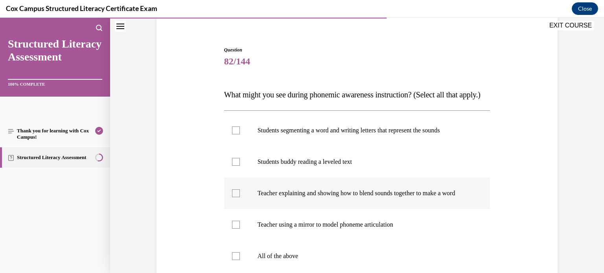
click at [338, 209] on label "Teacher explaining and showing how to blend sounds together to make a word" at bounding box center [357, 193] width 266 height 31
click at [240, 197] on input "Teacher explaining and showing how to blend sounds together to make a word" at bounding box center [236, 193] width 8 height 8
checkbox input "true"
click at [343, 146] on label "Students segmenting a word and writing letters that represent the sounds" at bounding box center [357, 130] width 266 height 31
click at [240, 134] on input "Students segmenting a word and writing letters that represent the sounds" at bounding box center [236, 131] width 8 height 8
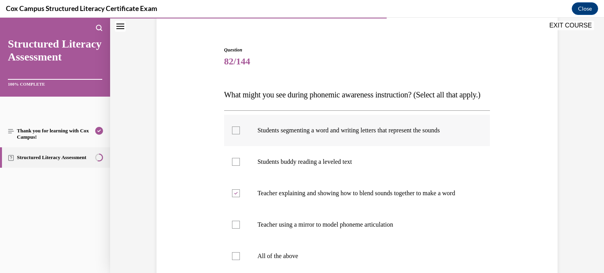
checkbox input "true"
click at [528, 162] on div "Question 82/144 What might you see during phonemic awareness instruction? (Sele…" at bounding box center [356, 196] width 405 height 347
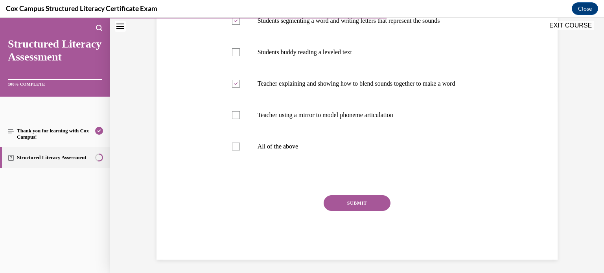
scroll to position [189, 0]
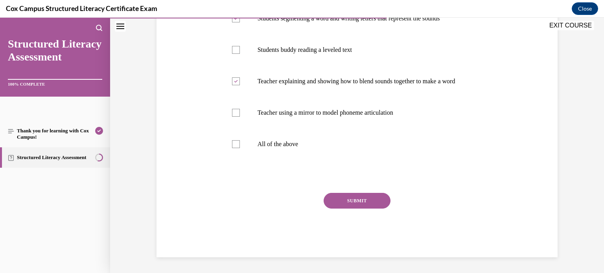
click at [367, 206] on button "SUBMIT" at bounding box center [357, 201] width 67 height 16
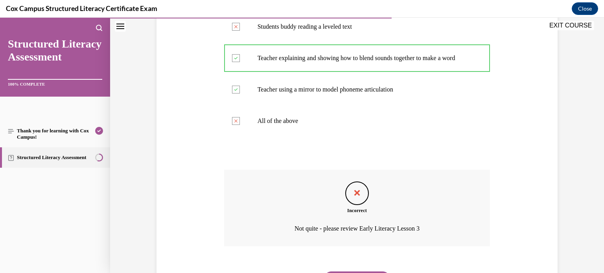
scroll to position [263, 0]
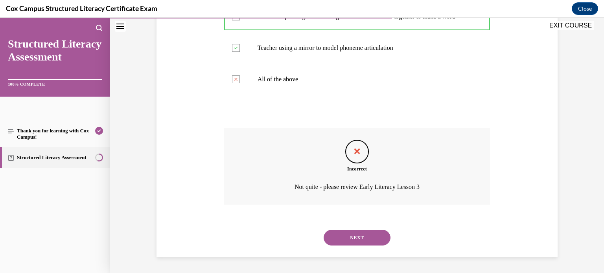
click at [370, 243] on button "NEXT" at bounding box center [357, 238] width 67 height 16
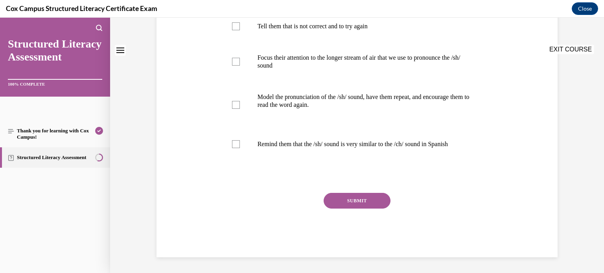
scroll to position [0, 0]
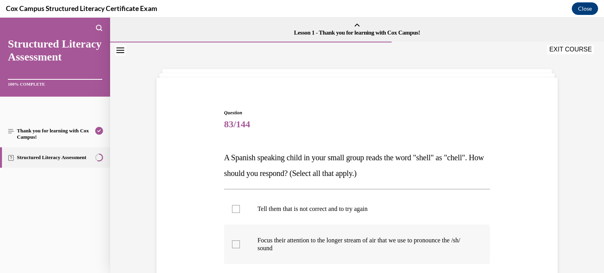
click at [292, 242] on p "Focus their attention to the longer stream of air that we use to pronounce the …" at bounding box center [363, 245] width 213 height 16
click at [240, 242] on input "Focus their attention to the longer stream of air that we use to pronounce the …" at bounding box center [236, 245] width 8 height 8
checkbox input "true"
click at [559, 177] on div "Question 83/144 A Spanish speaking child in your small group reads the word "sh…" at bounding box center [356, 263] width 405 height 355
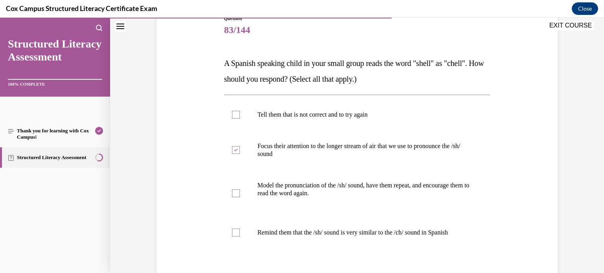
scroll to position [110, 0]
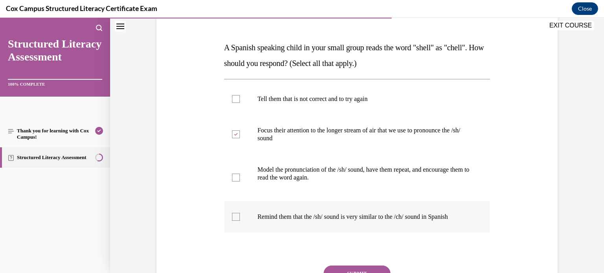
click at [338, 227] on label "Remind them that the /sh/ sound is very similar to the /ch/ sound in Spanish" at bounding box center [357, 216] width 266 height 31
click at [240, 221] on input "Remind them that the /sh/ sound is very similar to the /ch/ sound in Spanish" at bounding box center [236, 217] width 8 height 8
checkbox input "true"
click at [284, 182] on div "Model the pronunciation of the /sh/ sound, have them repeat, and encourage them…" at bounding box center [363, 178] width 213 height 24
click at [240, 182] on input "Model the pronunciation of the /sh/ sound, have them repeat, and encourage them…" at bounding box center [236, 178] width 8 height 8
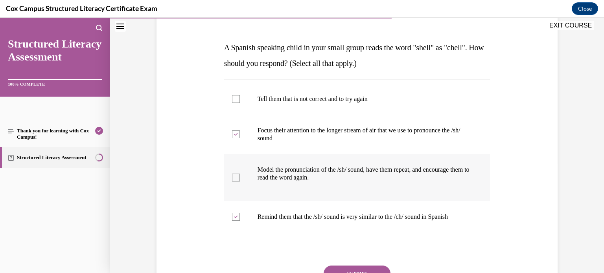
checkbox input "true"
click at [365, 270] on button "SUBMIT" at bounding box center [357, 274] width 67 height 16
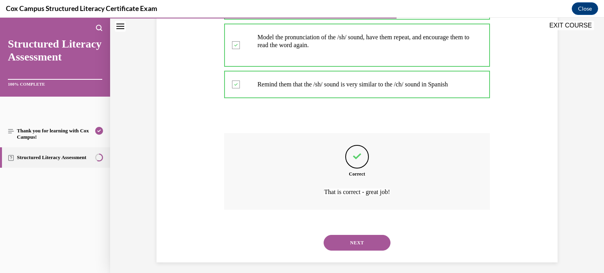
scroll to position [247, 0]
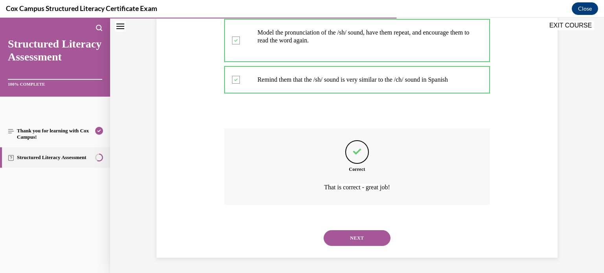
click at [366, 242] on button "NEXT" at bounding box center [357, 238] width 67 height 16
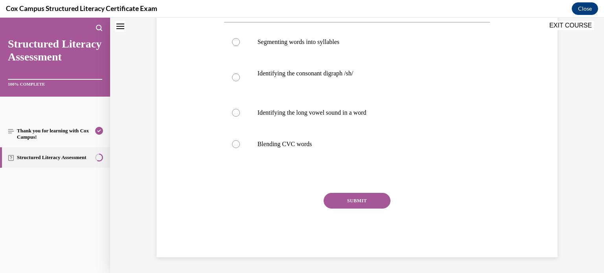
scroll to position [0, 0]
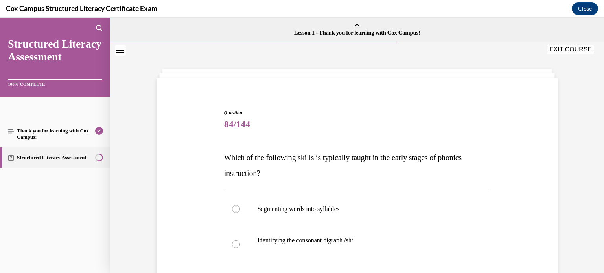
click at [363, 97] on div "Question 84/144 Which of the following skills is typically taught in the early …" at bounding box center [356, 255] width 405 height 339
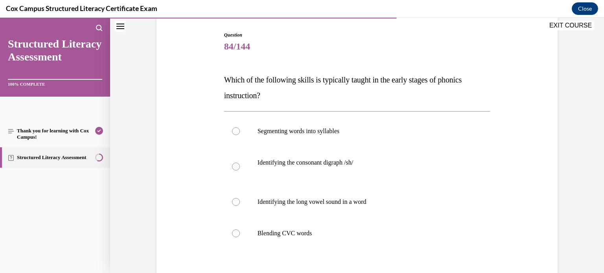
scroll to position [79, 0]
click at [290, 226] on label "Blending CVC words" at bounding box center [357, 232] width 266 height 31
click at [240, 229] on input "Blending CVC words" at bounding box center [236, 233] width 8 height 8
radio input "true"
click at [544, 194] on div "Question 84/144 Which of the following skills is typically taught in the early …" at bounding box center [356, 176] width 405 height 339
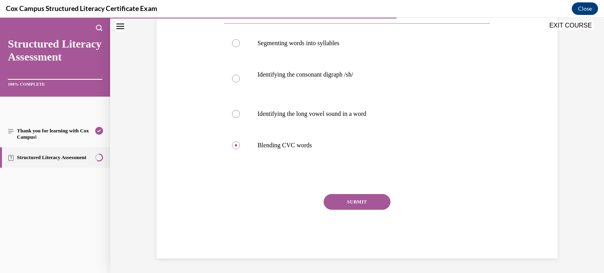
scroll to position [167, 0]
click at [361, 214] on div "SUBMIT" at bounding box center [357, 212] width 266 height 39
click at [363, 205] on button "SUBMIT" at bounding box center [357, 201] width 67 height 16
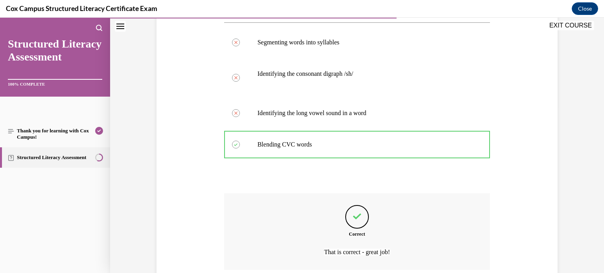
scroll to position [232, 0]
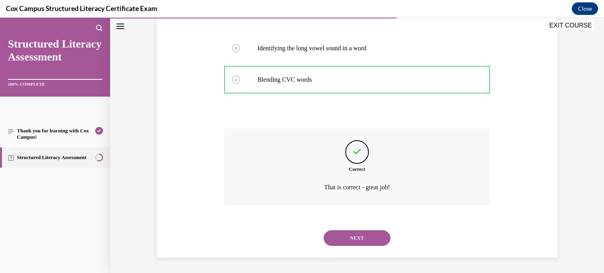
click at [367, 233] on button "NEXT" at bounding box center [357, 238] width 67 height 16
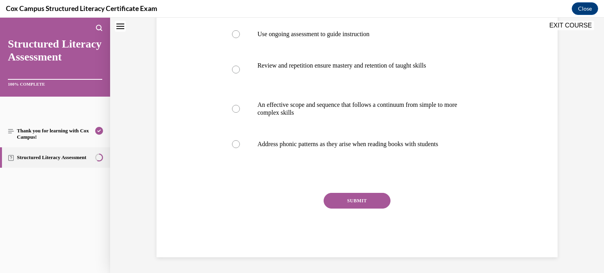
scroll to position [0, 0]
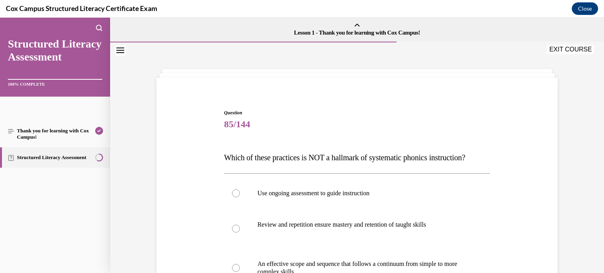
click at [555, 152] on div "Question 85/144 Which of these practices is NOT a hallmark of systematic phonic…" at bounding box center [356, 251] width 405 height 331
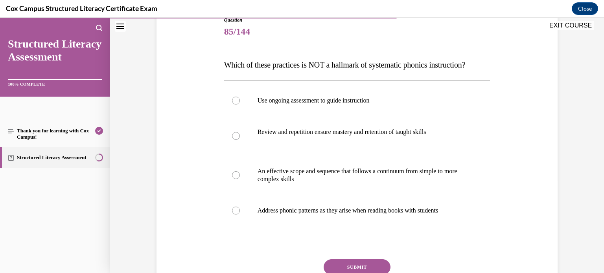
scroll to position [94, 0]
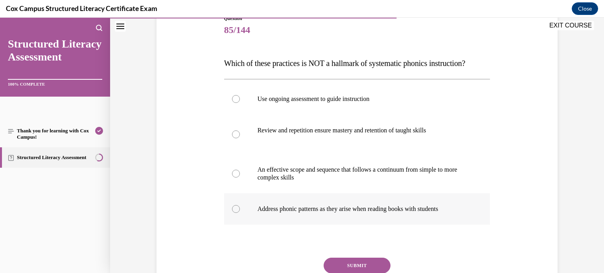
click at [326, 217] on label "Address phonic patterns as they arise when reading books with students" at bounding box center [357, 208] width 266 height 31
click at [240, 213] on input "Address phonic patterns as they arise when reading books with students" at bounding box center [236, 209] width 8 height 8
radio input "true"
click at [511, 233] on div "Question 85/144 Which of these practices is NOT a hallmark of systematic phonic…" at bounding box center [356, 156] width 405 height 331
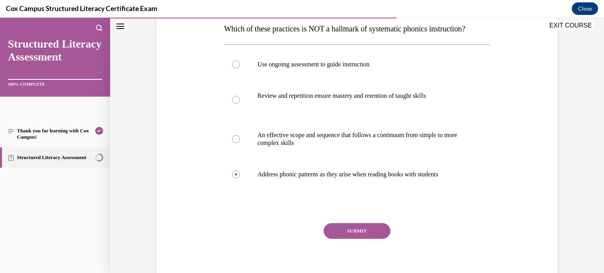
scroll to position [142, 0]
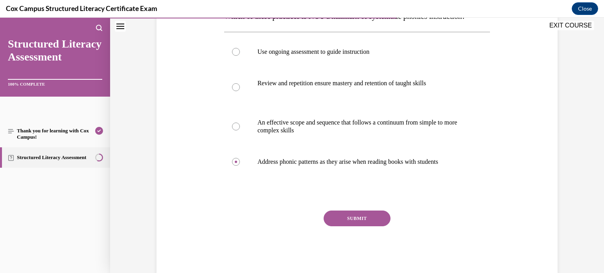
click at [360, 226] on button "SUBMIT" at bounding box center [357, 219] width 67 height 16
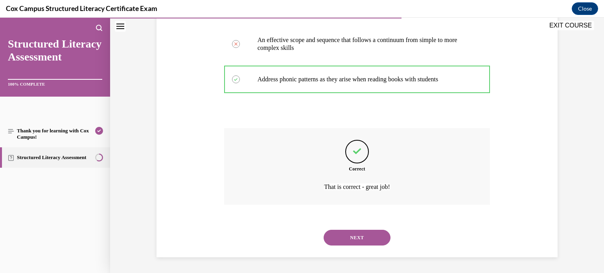
scroll to position [239, 0]
click at [348, 239] on button "NEXT" at bounding box center [357, 238] width 67 height 16
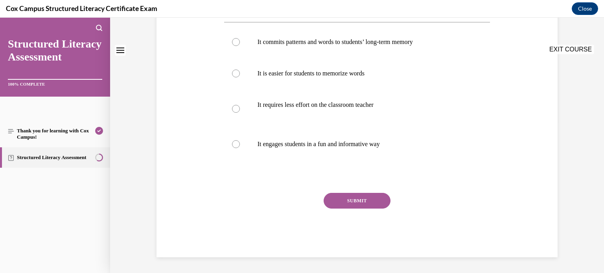
scroll to position [0, 0]
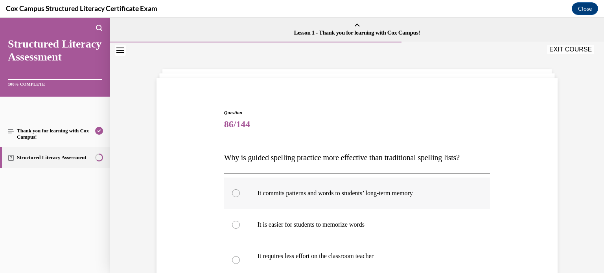
click at [314, 190] on p "It commits patterns and words to students’ long-term memory" at bounding box center [363, 193] width 213 height 8
click at [240, 190] on input "It commits patterns and words to students’ long-term memory" at bounding box center [236, 193] width 8 height 8
radio input "true"
click at [489, 188] on label "It commits patterns and words to students’ long-term memory" at bounding box center [357, 193] width 266 height 31
click at [240, 189] on input "It commits patterns and words to students’ long-term memory" at bounding box center [236, 193] width 8 height 8
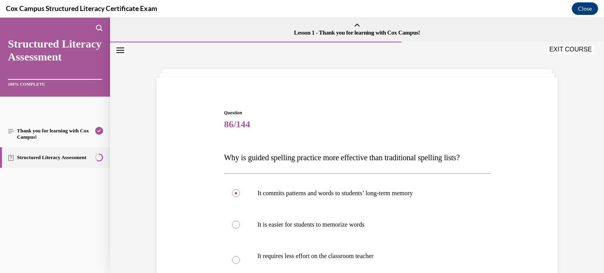
click at [516, 186] on div "Question 86/144 Why is guided spelling practice more effective than traditional…" at bounding box center [356, 247] width 405 height 323
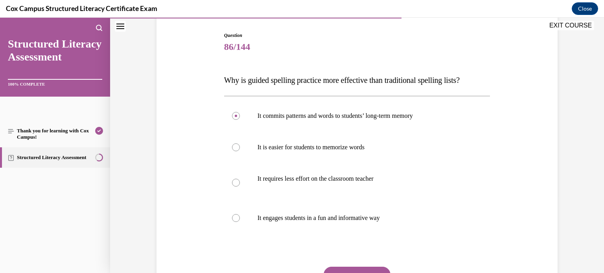
scroll to position [126, 0]
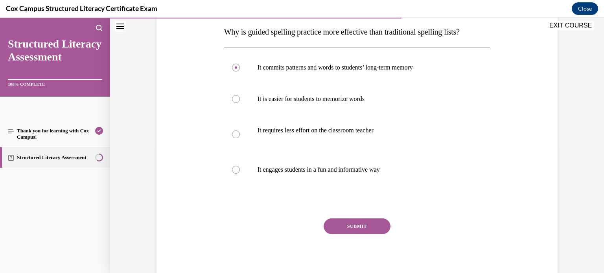
click at [349, 226] on button "SUBMIT" at bounding box center [357, 227] width 67 height 16
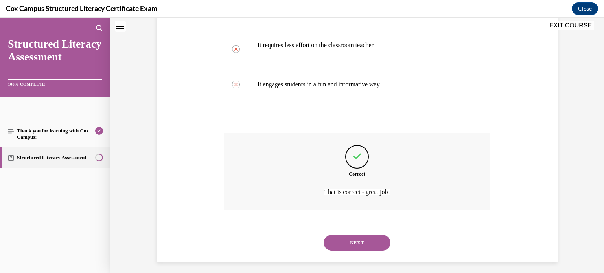
scroll to position [216, 0]
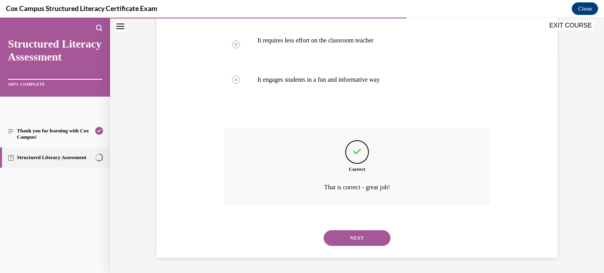
click at [359, 240] on button "NEXT" at bounding box center [357, 238] width 67 height 16
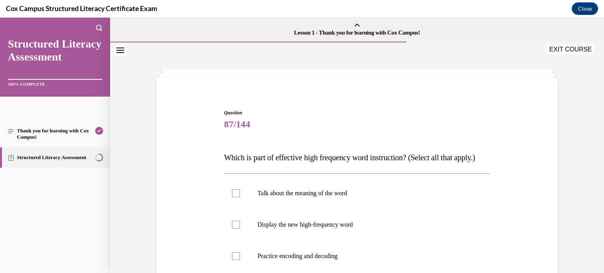
click at [503, 164] on div "Question 87/144 Which is part of effective high frequency word instruction? (Se…" at bounding box center [356, 247] width 405 height 323
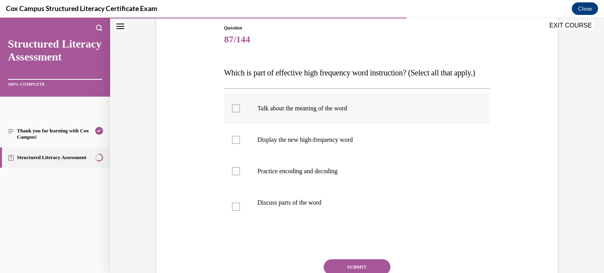
scroll to position [79, 0]
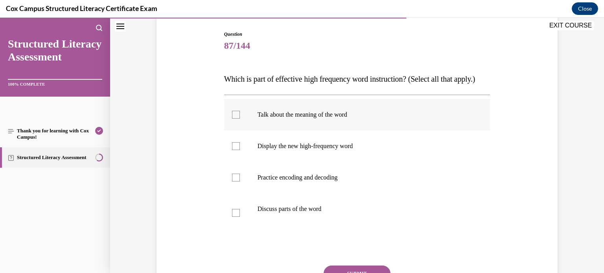
click at [243, 121] on label "Talk about the meaning of the word" at bounding box center [357, 114] width 266 height 31
click at [240, 119] on input "Talk about the meaning of the word" at bounding box center [236, 115] width 8 height 8
checkbox input "true"
click at [238, 150] on div at bounding box center [236, 146] width 8 height 8
click at [238, 150] on input "Display the new high-frequency word" at bounding box center [236, 146] width 8 height 8
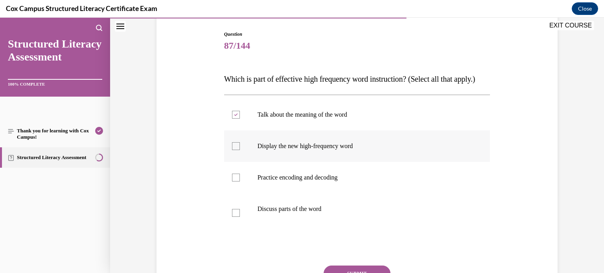
checkbox input "true"
click at [241, 186] on label "Practice encoding and decoding" at bounding box center [357, 177] width 266 height 31
click at [240, 182] on input "Practice encoding and decoding" at bounding box center [236, 178] width 8 height 8
checkbox input "true"
click at [239, 226] on label "Discuss parts of the word" at bounding box center [357, 212] width 266 height 39
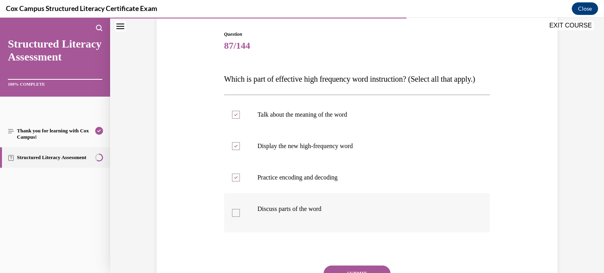
click at [239, 217] on input "Discuss parts of the word" at bounding box center [236, 213] width 8 height 8
checkbox input "true"
click at [303, 254] on div at bounding box center [357, 249] width 266 height 9
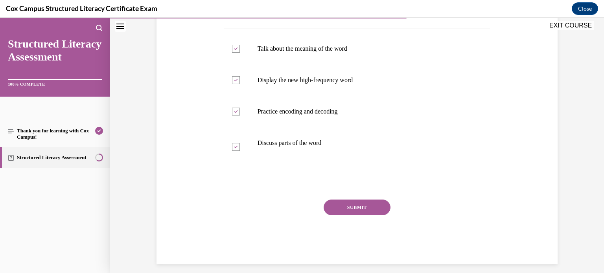
scroll to position [157, 0]
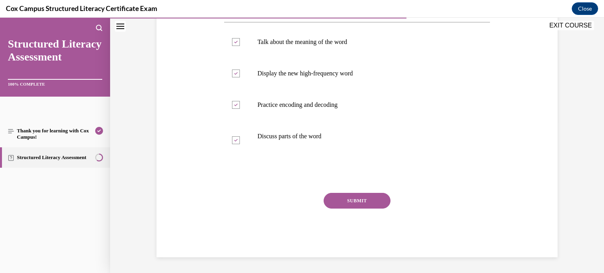
click at [355, 209] on button "SUBMIT" at bounding box center [357, 201] width 67 height 16
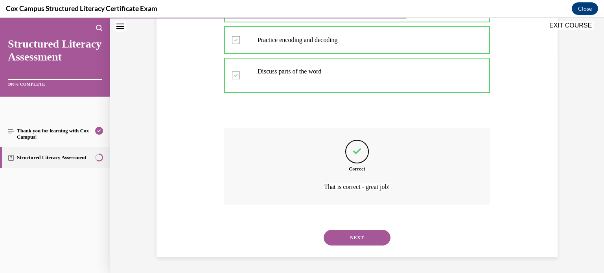
scroll to position [232, 0]
click at [369, 242] on button "NEXT" at bounding box center [357, 238] width 67 height 16
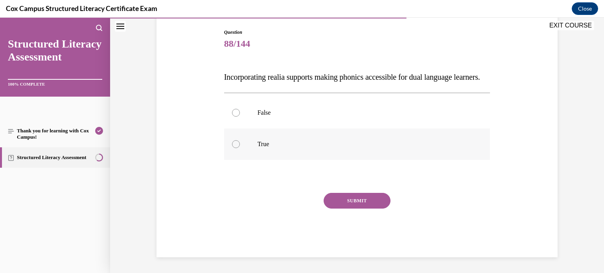
click at [261, 148] on p "True" at bounding box center [363, 144] width 213 height 8
click at [240, 148] on input "True" at bounding box center [236, 144] width 8 height 8
radio input "true"
click at [360, 209] on button "SUBMIT" at bounding box center [357, 201] width 67 height 16
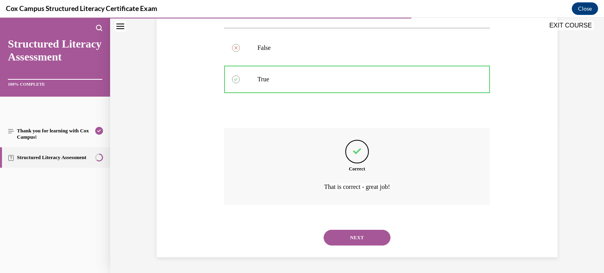
scroll to position [161, 0]
click at [369, 236] on button "NEXT" at bounding box center [357, 238] width 67 height 16
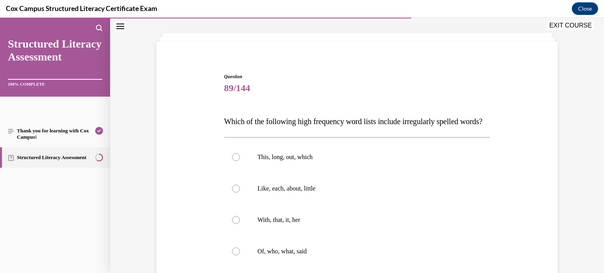
scroll to position [47, 0]
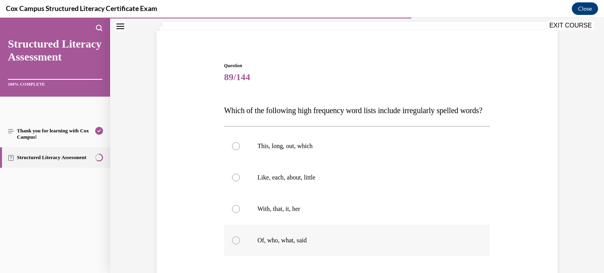
click at [267, 245] on p "Of, who, what, said" at bounding box center [363, 241] width 213 height 8
click at [240, 245] on input "Of, who, what, said" at bounding box center [236, 241] width 8 height 8
radio input "true"
click at [552, 254] on div "Question 89/144 Which of the following high frequency word lists include irregu…" at bounding box center [356, 196] width 405 height 315
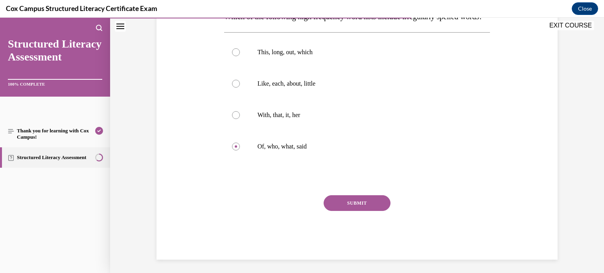
scroll to position [142, 0]
click at [368, 211] on button "SUBMIT" at bounding box center [357, 203] width 67 height 16
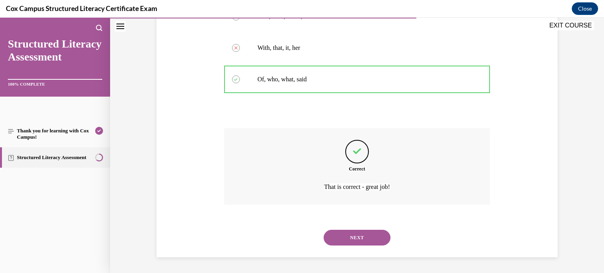
scroll to position [224, 0]
click at [363, 237] on button "NEXT" at bounding box center [357, 238] width 67 height 16
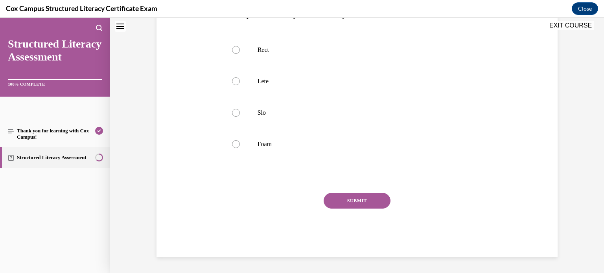
scroll to position [0, 0]
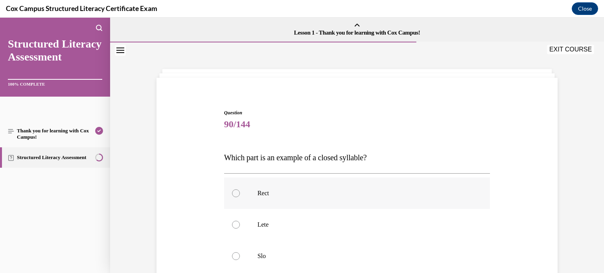
click at [289, 195] on p "Rect" at bounding box center [363, 193] width 213 height 8
click at [240, 195] on input "Rect" at bounding box center [236, 193] width 8 height 8
radio input "true"
click at [544, 182] on div "Question 90/144 Which part is an example of a closed syllable?   Rect Lete Slo …" at bounding box center [356, 243] width 405 height 315
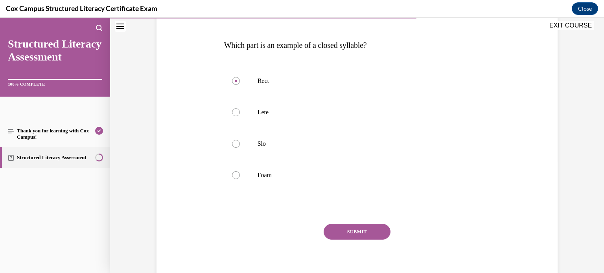
scroll to position [126, 0]
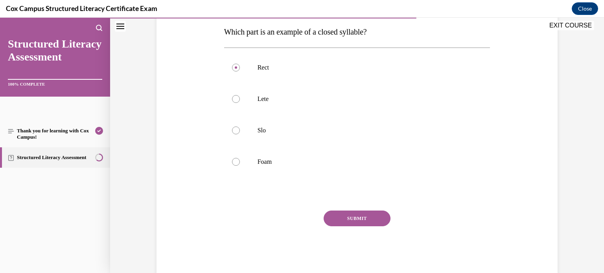
click at [360, 213] on button "SUBMIT" at bounding box center [357, 219] width 67 height 16
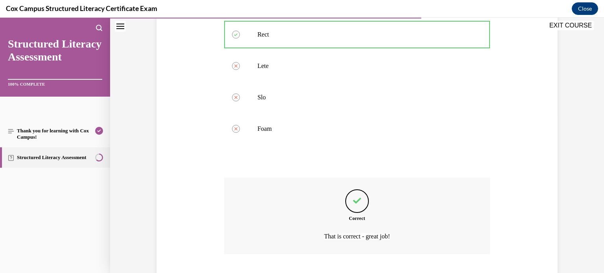
scroll to position [208, 0]
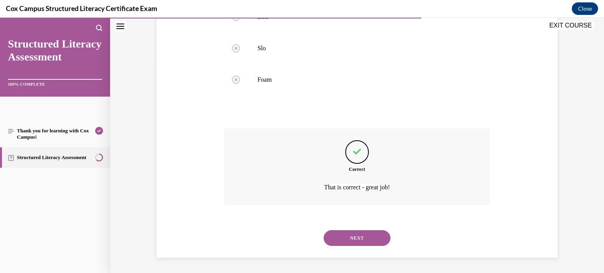
click at [356, 232] on button "NEXT" at bounding box center [357, 238] width 67 height 16
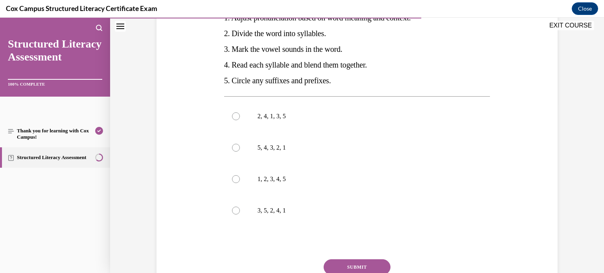
scroll to position [173, 0]
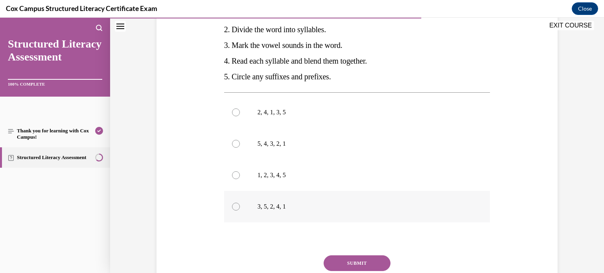
click at [283, 204] on p "3, 5, 2, 4, 1" at bounding box center [363, 207] width 213 height 8
click at [240, 204] on input "3, 5, 2, 4, 1" at bounding box center [236, 207] width 8 height 8
radio input "true"
click at [350, 261] on button "SUBMIT" at bounding box center [357, 264] width 67 height 16
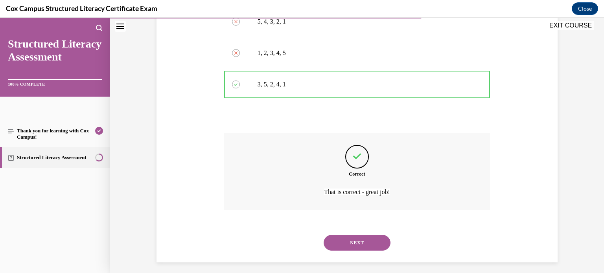
scroll to position [300, 0]
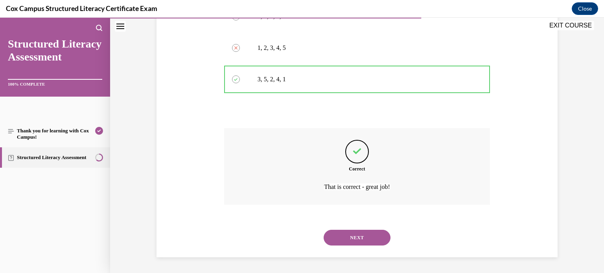
click at [366, 238] on button "NEXT" at bounding box center [357, 238] width 67 height 16
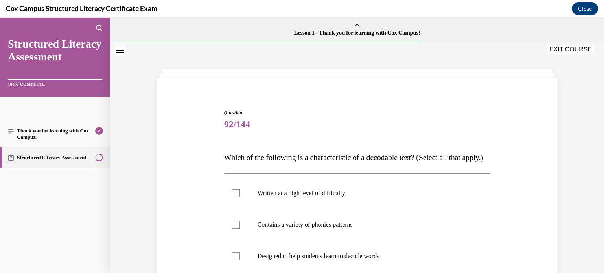
click at [364, 128] on span "92/144" at bounding box center [357, 124] width 266 height 16
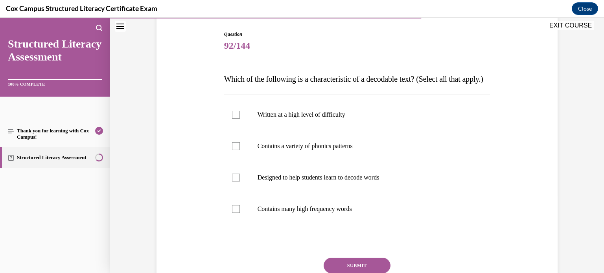
scroll to position [94, 0]
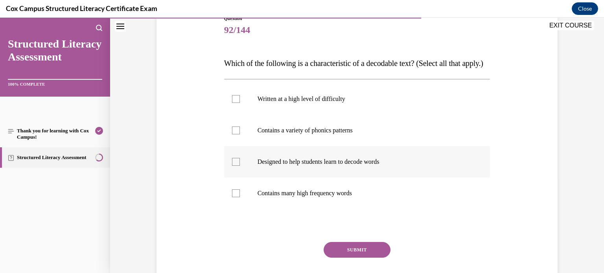
click at [288, 166] on label "Designed to help students learn to decode words" at bounding box center [357, 161] width 266 height 31
click at [240, 166] on input "Designed to help students learn to decode words" at bounding box center [236, 162] width 8 height 8
checkbox input "true"
click at [296, 146] on label "Contains a variety of phonics patterns" at bounding box center [357, 130] width 266 height 31
click at [240, 134] on input "Contains a variety of phonics patterns" at bounding box center [236, 131] width 8 height 8
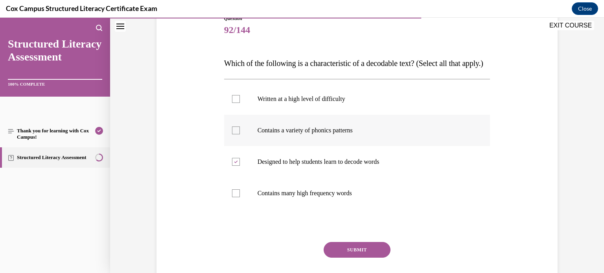
checkbox input "true"
click at [292, 209] on label "Contains many high frequency words" at bounding box center [357, 193] width 266 height 31
click at [240, 197] on input "Contains many high frequency words" at bounding box center [236, 193] width 8 height 8
checkbox input "true"
click at [348, 258] on button "SUBMIT" at bounding box center [357, 250] width 67 height 16
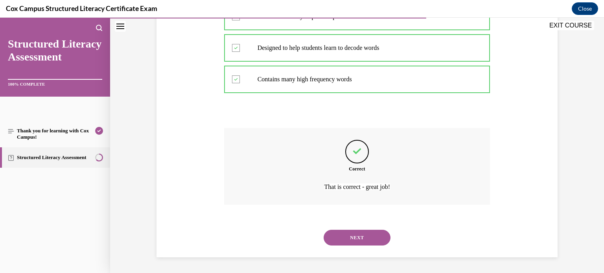
scroll to position [224, 0]
click at [359, 241] on button "NEXT" at bounding box center [357, 238] width 67 height 16
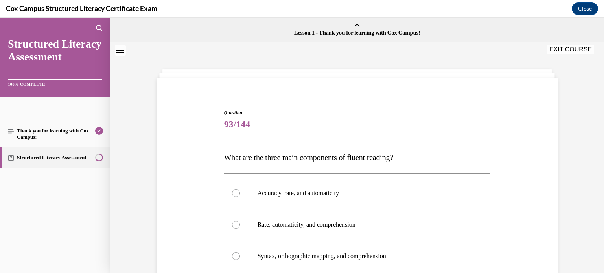
click at [419, 106] on div "Question 93/144 What are the three main components of fluent reading?   Accurac…" at bounding box center [357, 248] width 270 height 303
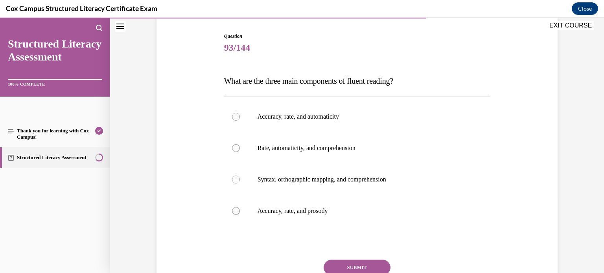
scroll to position [94, 0]
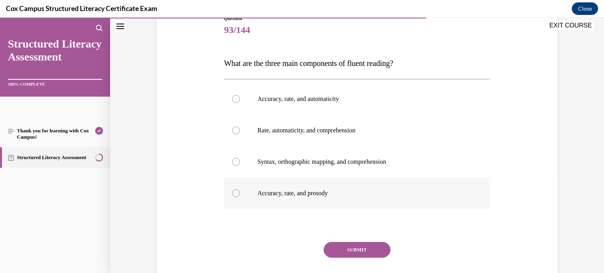
click at [274, 195] on p "Accuracy, rate, and prosody" at bounding box center [363, 193] width 213 height 8
click at [240, 195] on input "Accuracy, rate, and prosody" at bounding box center [236, 193] width 8 height 8
radio input "true"
click at [359, 253] on button "SUBMIT" at bounding box center [357, 250] width 67 height 16
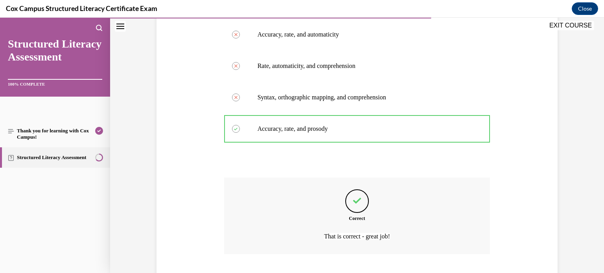
scroll to position [208, 0]
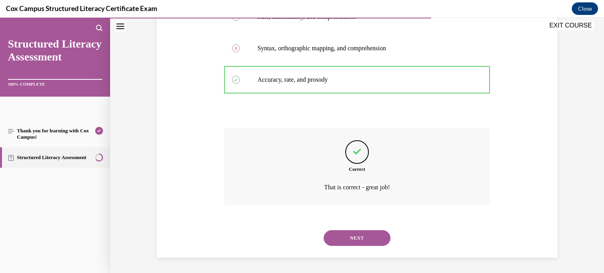
click at [364, 244] on button "NEXT" at bounding box center [357, 238] width 67 height 16
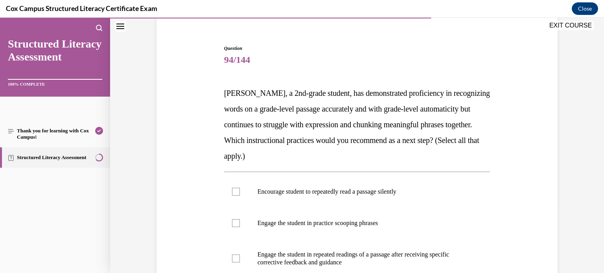
scroll to position [79, 0]
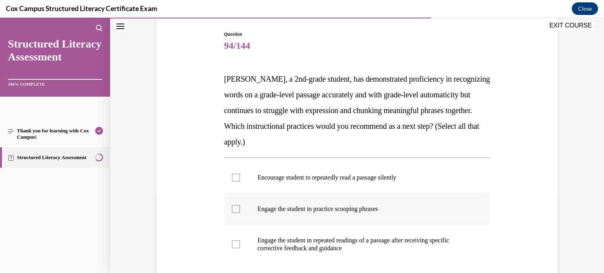
click at [287, 200] on label "Engage the student in practice scooping phrases" at bounding box center [357, 208] width 266 height 31
click at [240, 205] on input "Engage the student in practice scooping phrases" at bounding box center [236, 209] width 8 height 8
checkbox input "true"
click at [287, 246] on p "Engage the student in repeated readings of a passage after receiving specific c…" at bounding box center [363, 245] width 213 height 16
click at [240, 246] on input "Engage the student in repeated readings of a passage after receiving specific c…" at bounding box center [236, 245] width 8 height 8
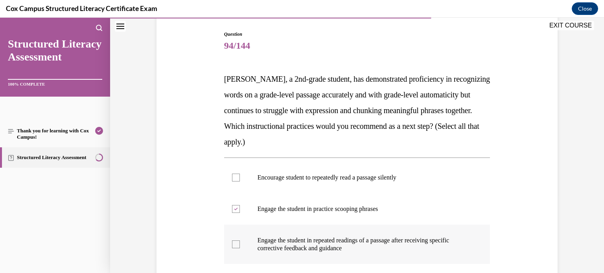
checkbox input "true"
click at [541, 225] on div "Question 94/144 Jamie, a 2nd-grade student, has demonstrated proficiency in rec…" at bounding box center [356, 200] width 405 height 386
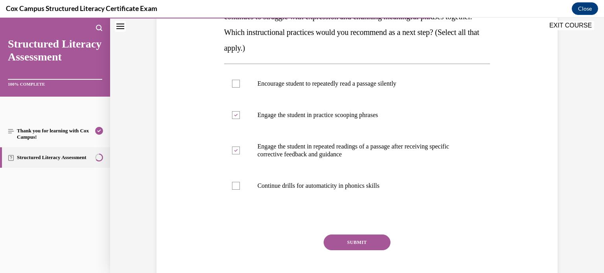
scroll to position [189, 0]
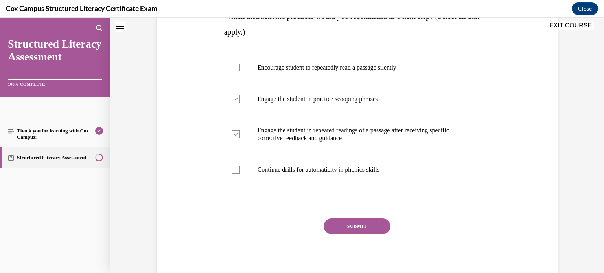
click at [349, 227] on button "SUBMIT" at bounding box center [357, 227] width 67 height 16
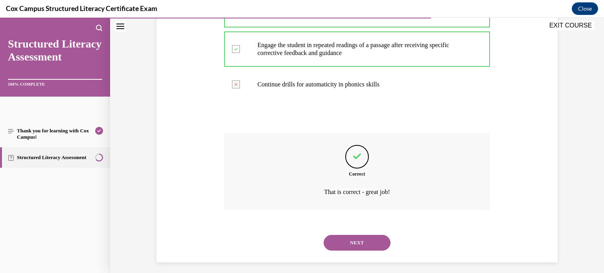
scroll to position [279, 0]
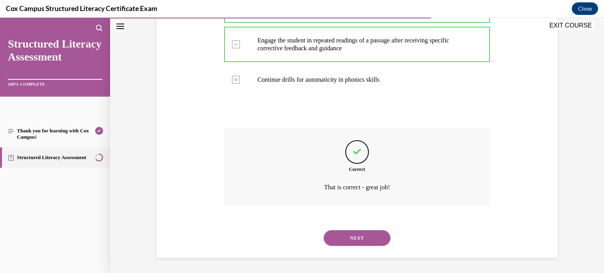
click at [368, 239] on button "NEXT" at bounding box center [357, 238] width 67 height 16
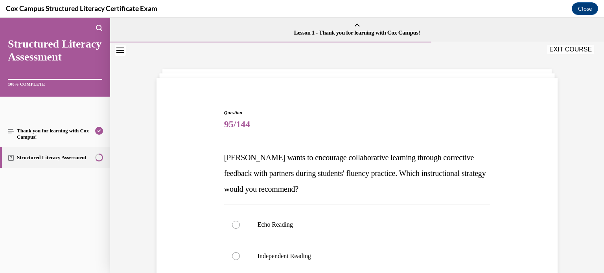
click at [544, 123] on div "Question 95/144 Mr. Patel wants to encourage collaborative learning through cor…" at bounding box center [356, 259] width 405 height 347
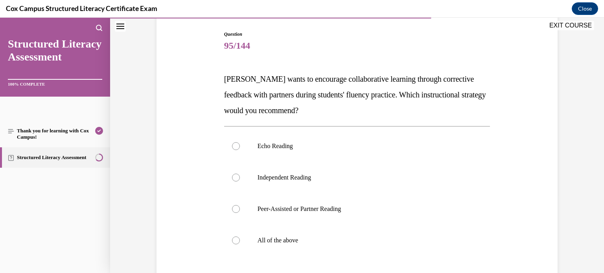
scroll to position [94, 0]
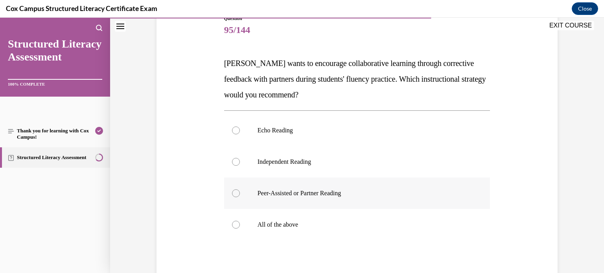
click at [271, 202] on label "Peer-Assisted or Partner Reading" at bounding box center [357, 193] width 266 height 31
click at [240, 197] on input "Peer-Assisted or Partner Reading" at bounding box center [236, 193] width 8 height 8
radio input "true"
click at [544, 235] on div "Question 95/144 Mr. Patel wants to encourage collaborative learning through cor…" at bounding box center [356, 164] width 405 height 347
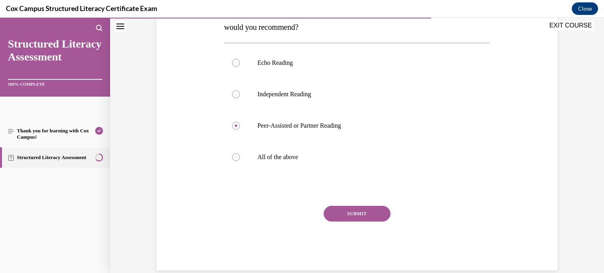
scroll to position [175, 0]
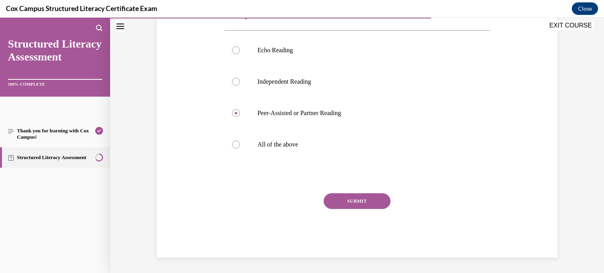
click at [357, 200] on button "SUBMIT" at bounding box center [357, 201] width 67 height 16
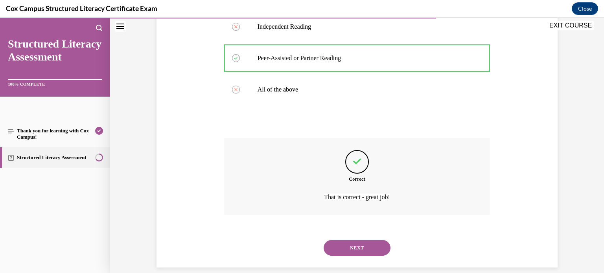
scroll to position [239, 0]
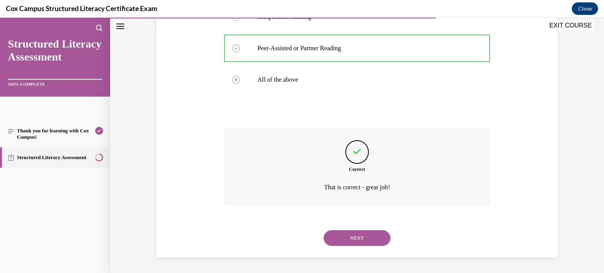
click at [362, 242] on button "NEXT" at bounding box center [357, 238] width 67 height 16
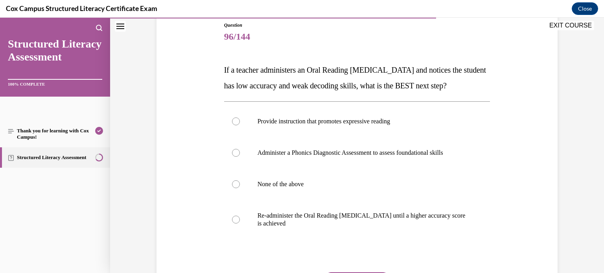
scroll to position [126, 0]
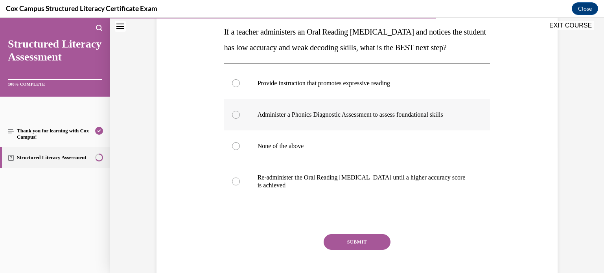
click at [314, 119] on p "Administer a Phonics Diagnostic Assessment to assess foundational skills" at bounding box center [363, 115] width 213 height 8
click at [240, 119] on input "Administer a Phonics Diagnostic Assessment to assess foundational skills" at bounding box center [236, 115] width 8 height 8
radio input "true"
click at [365, 250] on button "SUBMIT" at bounding box center [357, 242] width 67 height 16
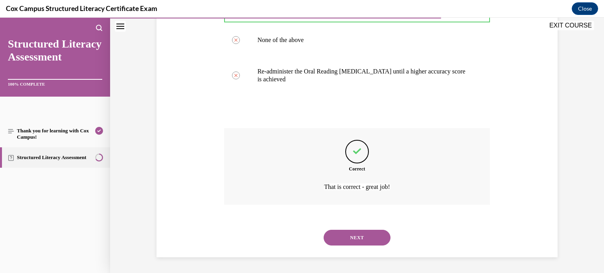
scroll to position [247, 0]
click at [365, 238] on button "NEXT" at bounding box center [357, 238] width 67 height 16
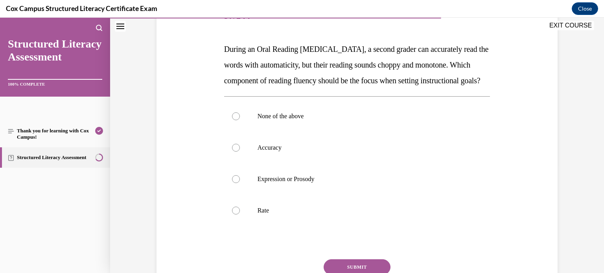
scroll to position [110, 0]
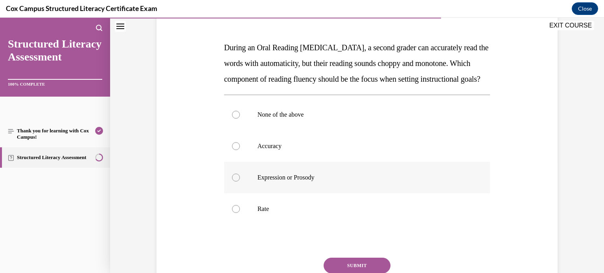
click at [289, 182] on p "Expression or Prosody" at bounding box center [363, 178] width 213 height 8
click at [240, 182] on input "Expression or Prosody" at bounding box center [236, 178] width 8 height 8
radio input "true"
click at [534, 239] on div "Question 97/144 During an Oral Reading Fluency assessment, a second grader can …" at bounding box center [356, 149] width 405 height 347
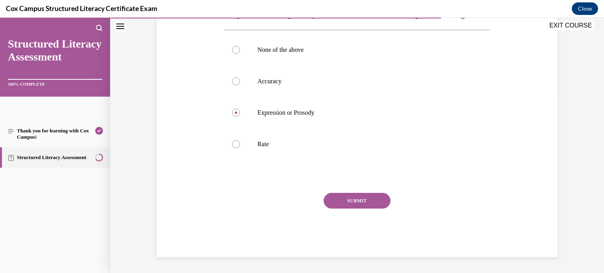
scroll to position [190, 0]
click at [349, 206] on button "SUBMIT" at bounding box center [357, 201] width 67 height 16
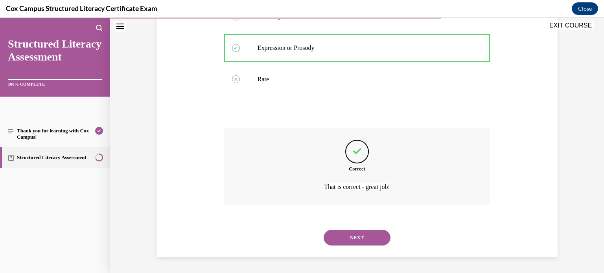
scroll to position [255, 0]
click at [343, 236] on button "NEXT" at bounding box center [357, 238] width 67 height 16
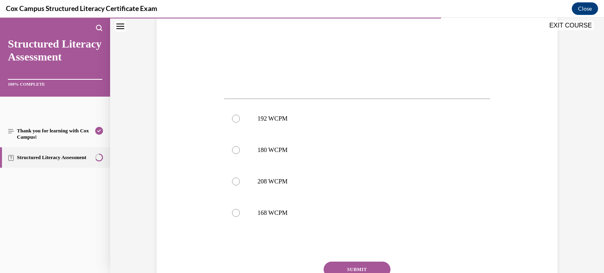
scroll to position [346, 0]
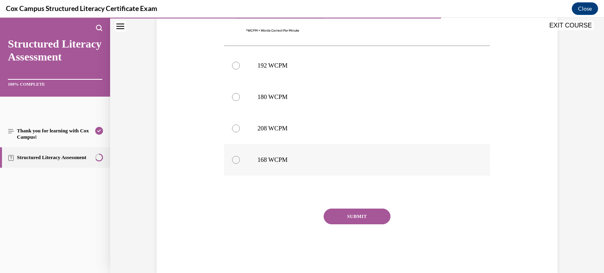
click at [271, 156] on p "168 WCPM" at bounding box center [363, 160] width 213 height 8
click at [240, 156] on input "168 WCPM" at bounding box center [236, 160] width 8 height 8
radio input "true"
click at [369, 224] on button "SUBMIT" at bounding box center [357, 217] width 67 height 16
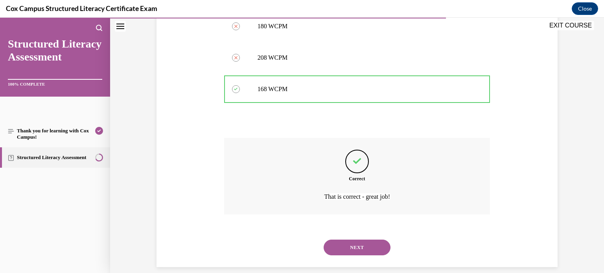
scroll to position [426, 0]
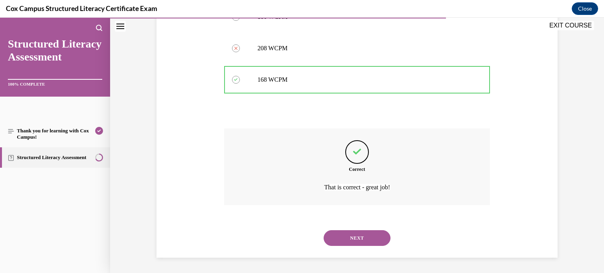
click at [362, 237] on button "NEXT" at bounding box center [357, 238] width 67 height 16
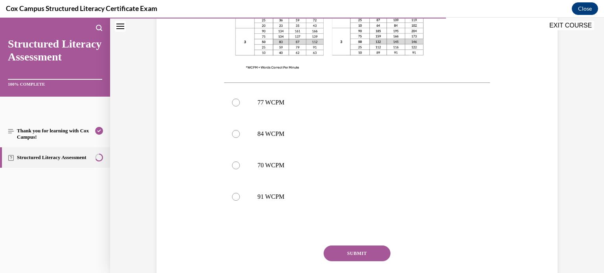
scroll to position [314, 0]
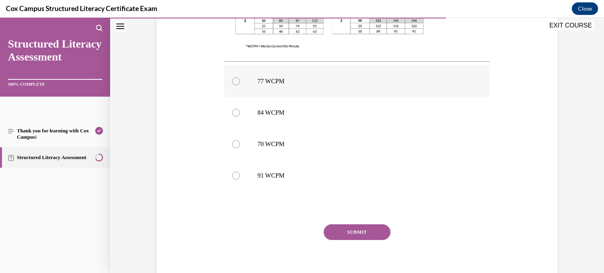
click at [281, 84] on p "77 WCPM" at bounding box center [363, 81] width 213 height 8
click at [240, 84] on input "77 WCPM" at bounding box center [236, 81] width 8 height 8
radio input "true"
click at [357, 235] on button "SUBMIT" at bounding box center [357, 232] width 67 height 16
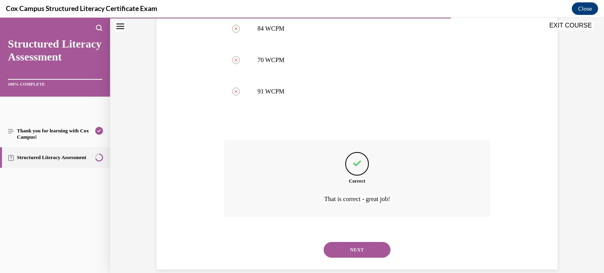
scroll to position [410, 0]
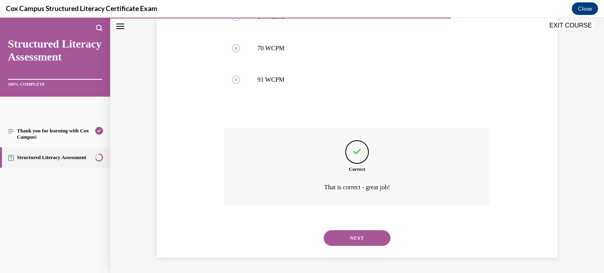
click at [376, 244] on button "NEXT" at bounding box center [357, 238] width 67 height 16
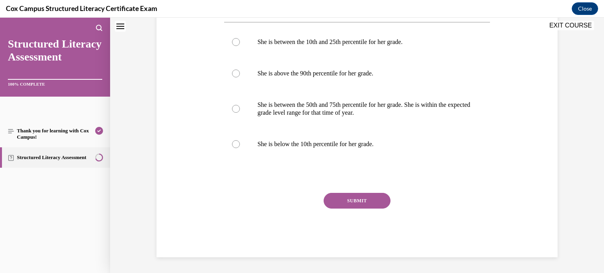
scroll to position [0, 0]
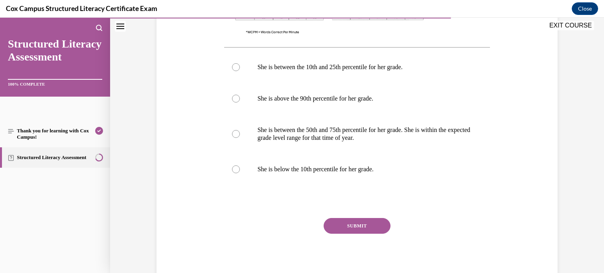
scroll to position [362, 0]
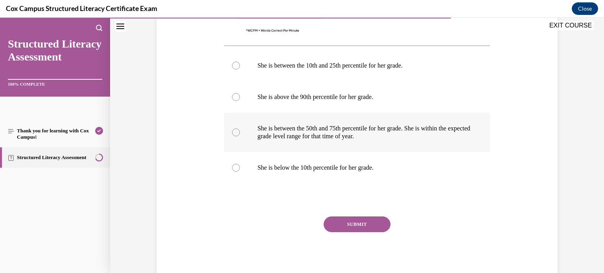
click at [290, 131] on p "She is between the 50th and 75th percentile for her grade. She is within the ex…" at bounding box center [363, 133] width 213 height 16
click at [240, 131] on input "She is between the 50th and 75th percentile for her grade. She is within the ex…" at bounding box center [236, 133] width 8 height 8
radio input "true"
click at [358, 227] on button "SUBMIT" at bounding box center [357, 225] width 67 height 16
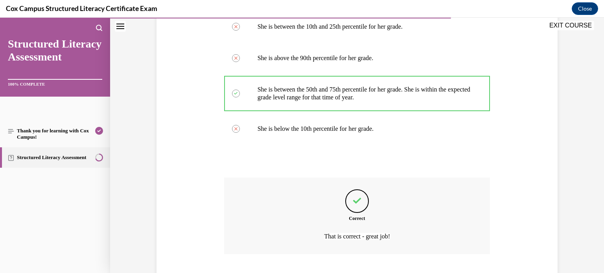
scroll to position [450, 0]
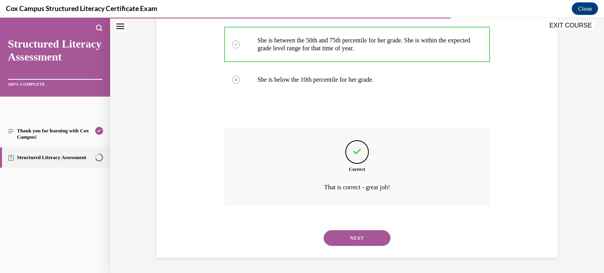
click at [358, 239] on button "NEXT" at bounding box center [357, 238] width 67 height 16
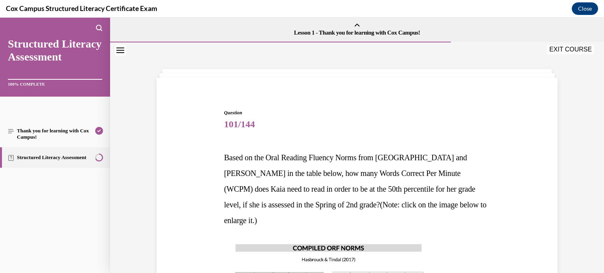
click at [474, 120] on span "101/144" at bounding box center [357, 124] width 266 height 16
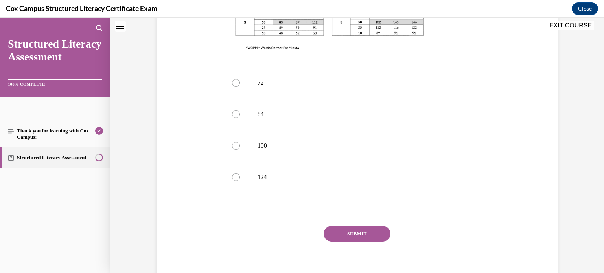
scroll to position [330, 0]
click at [244, 129] on label "100" at bounding box center [357, 144] width 266 height 31
click at [240, 140] on input "100" at bounding box center [236, 144] width 8 height 8
radio input "true"
click at [365, 224] on button "SUBMIT" at bounding box center [357, 232] width 67 height 16
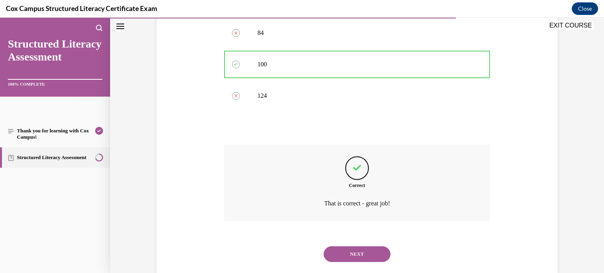
scroll to position [410, 0]
click at [353, 246] on button "NEXT" at bounding box center [357, 254] width 67 height 16
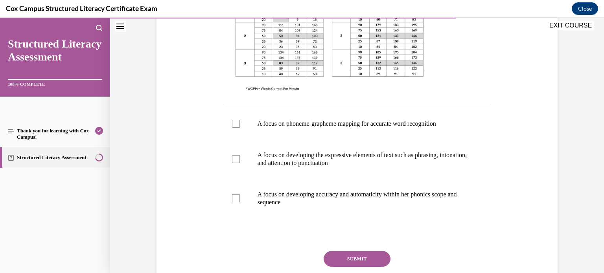
scroll to position [299, 0]
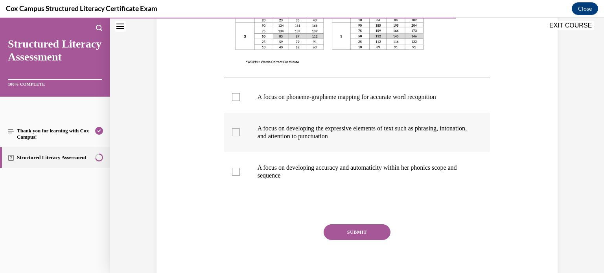
click at [393, 132] on p "A focus on developing the expressive elements of text such as phrasing, intonat…" at bounding box center [363, 133] width 213 height 16
click at [240, 132] on input "A focus on developing the expressive elements of text such as phrasing, intonat…" at bounding box center [236, 133] width 8 height 8
checkbox input "true"
click at [378, 165] on p "A focus on developing accuracy and automaticity within her phonics scope and se…" at bounding box center [363, 172] width 213 height 16
click at [240, 168] on input "A focus on developing accuracy and automaticity within her phonics scope and se…" at bounding box center [236, 172] width 8 height 8
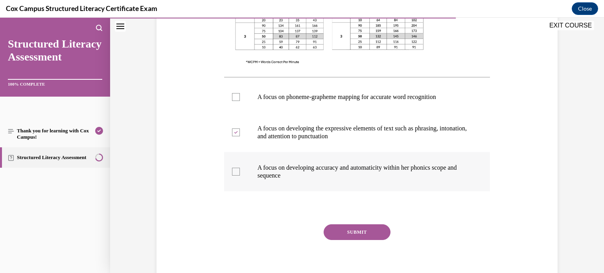
checkbox input "true"
click at [368, 230] on button "SUBMIT" at bounding box center [357, 232] width 67 height 16
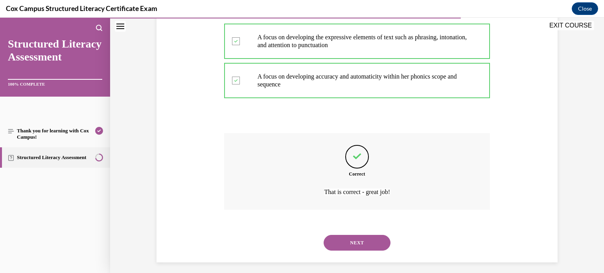
scroll to position [395, 0]
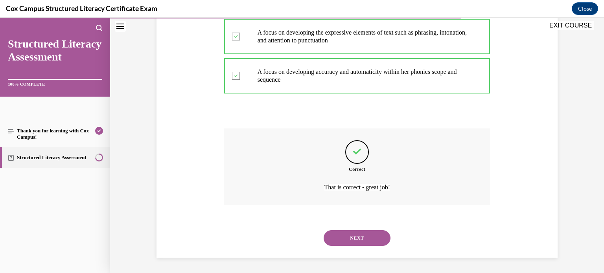
click at [362, 239] on button "NEXT" at bounding box center [357, 238] width 67 height 16
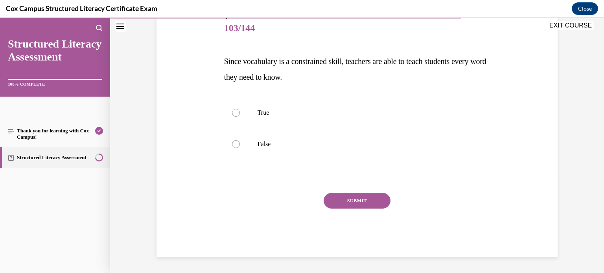
scroll to position [87, 0]
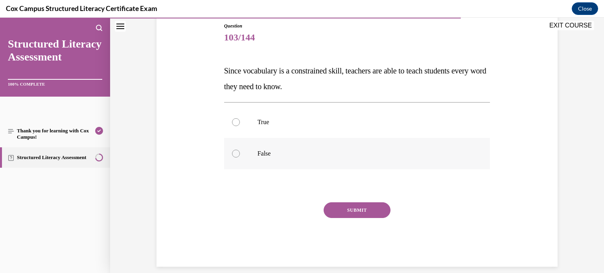
click at [289, 156] on p "False" at bounding box center [363, 154] width 213 height 8
click at [240, 156] on input "False" at bounding box center [236, 154] width 8 height 8
radio input "true"
click at [351, 211] on button "SUBMIT" at bounding box center [357, 210] width 67 height 16
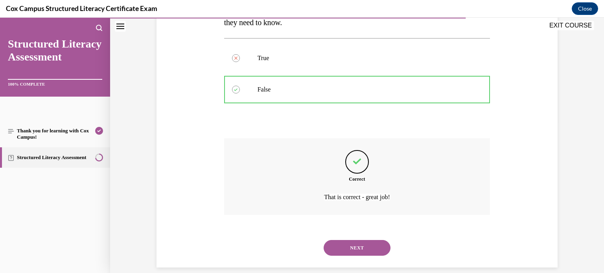
scroll to position [161, 0]
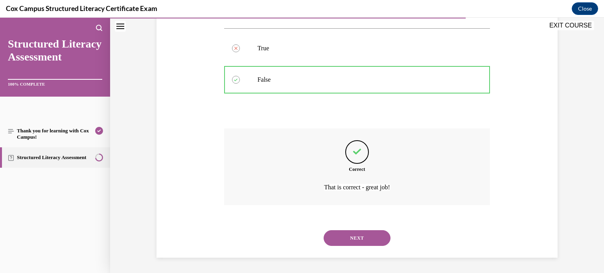
click at [362, 244] on button "NEXT" at bounding box center [357, 238] width 67 height 16
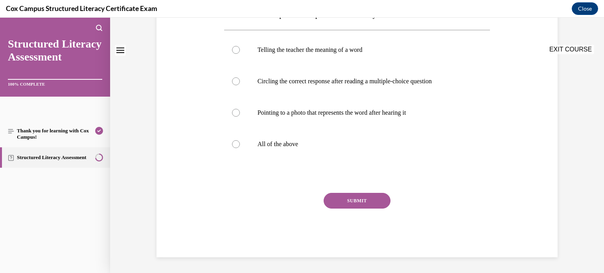
scroll to position [0, 0]
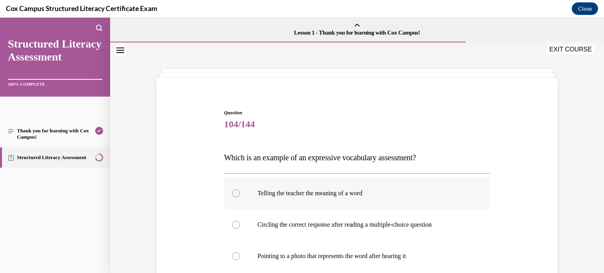
click at [342, 188] on label "Telling the teacher the meaning of a word" at bounding box center [357, 193] width 266 height 31
click at [240, 189] on input "Telling the teacher the meaning of a word" at bounding box center [236, 193] width 8 height 8
radio input "true"
click at [559, 144] on div "Question 104/144 Which is an example of an expressive vocabulary assessment?   …" at bounding box center [357, 229] width 494 height 374
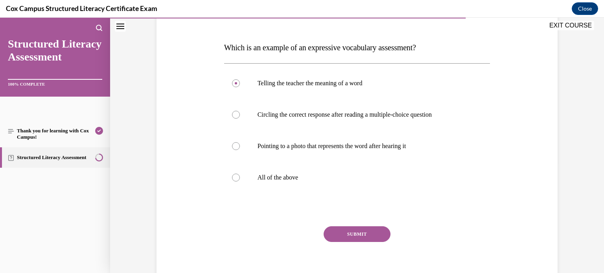
scroll to position [126, 0]
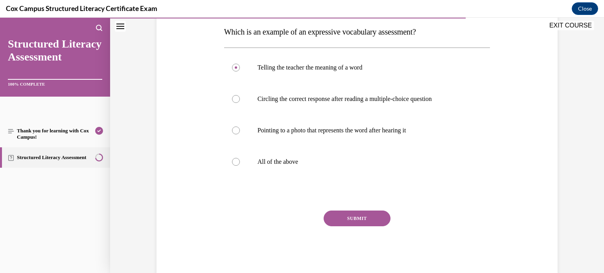
click at [358, 223] on button "SUBMIT" at bounding box center [357, 219] width 67 height 16
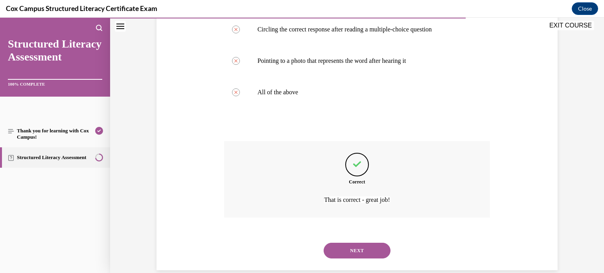
scroll to position [208, 0]
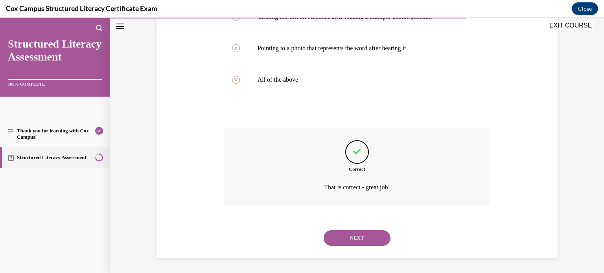
click at [359, 239] on button "NEXT" at bounding box center [357, 238] width 67 height 16
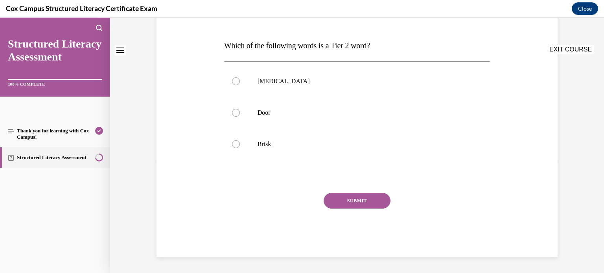
scroll to position [0, 0]
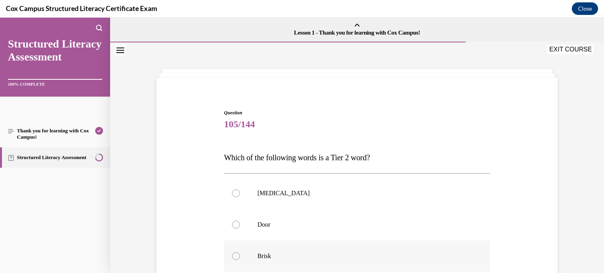
click at [291, 254] on p "Brisk" at bounding box center [363, 256] width 213 height 8
click at [240, 254] on input "Brisk" at bounding box center [236, 256] width 8 height 8
radio input "true"
click at [549, 175] on div "Question 105/144 Which of the following words is a Tier 2 word?   Anaphylaxis D…" at bounding box center [356, 228] width 405 height 284
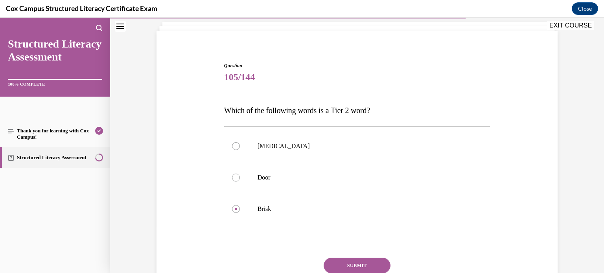
scroll to position [63, 0]
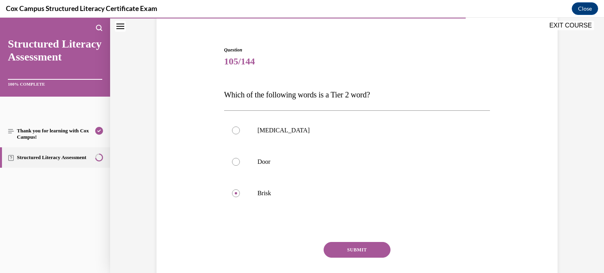
click at [363, 246] on button "SUBMIT" at bounding box center [357, 250] width 67 height 16
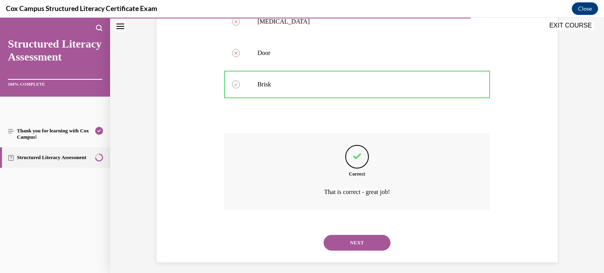
scroll to position [177, 0]
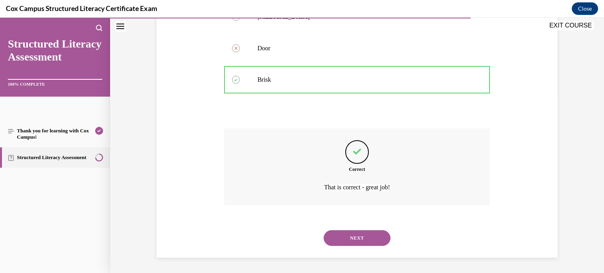
click at [354, 237] on button "NEXT" at bounding box center [357, 238] width 67 height 16
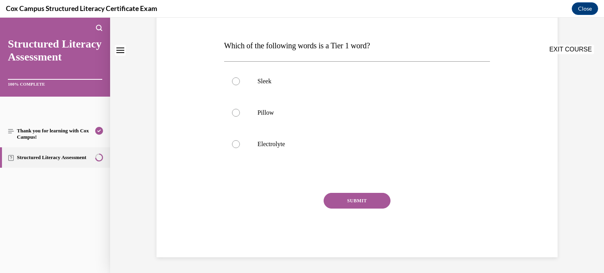
scroll to position [0, 0]
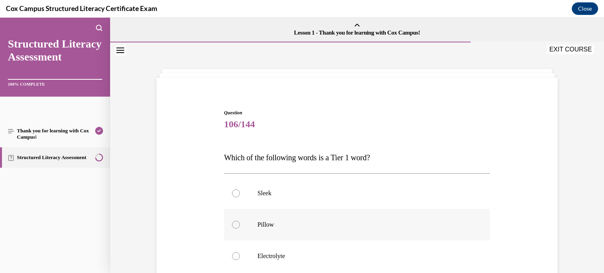
click at [280, 224] on p "Pillow" at bounding box center [363, 225] width 213 height 8
click at [240, 224] on input "Pillow" at bounding box center [236, 225] width 8 height 8
radio input "true"
click at [526, 210] on div "Question 106/144 Which of the following words is a Tier 1 word?   Sleek Pillow …" at bounding box center [356, 228] width 405 height 284
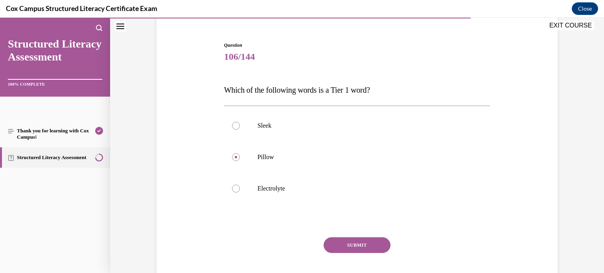
scroll to position [110, 0]
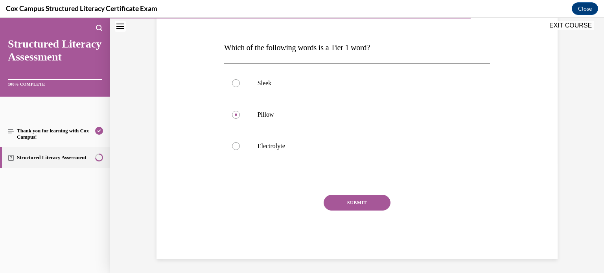
click at [364, 200] on button "SUBMIT" at bounding box center [357, 203] width 67 height 16
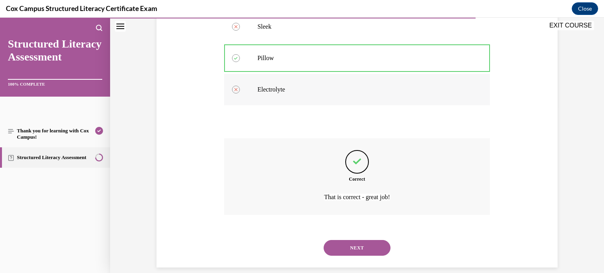
scroll to position [177, 0]
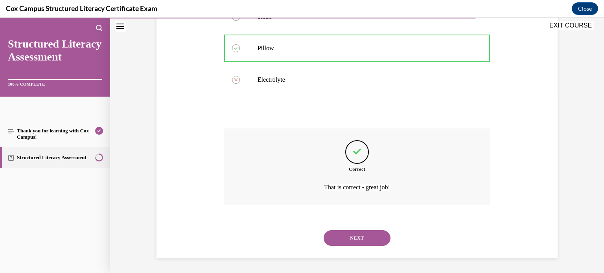
click at [355, 233] on button "NEXT" at bounding box center [357, 238] width 67 height 16
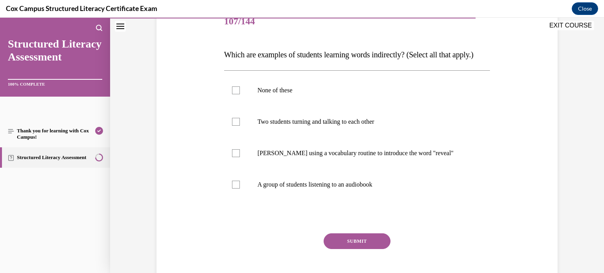
scroll to position [110, 0]
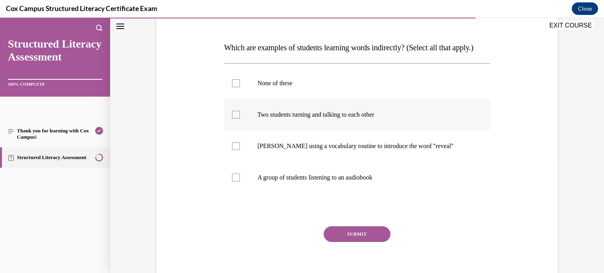
click at [282, 126] on label "Two students turning and talking to each other" at bounding box center [357, 114] width 266 height 31
click at [240, 119] on input "Two students turning and talking to each other" at bounding box center [236, 115] width 8 height 8
checkbox input "true"
click at [303, 182] on p "A group of students listening to an audiobook" at bounding box center [363, 178] width 213 height 8
click at [240, 182] on input "A group of students listening to an audiobook" at bounding box center [236, 178] width 8 height 8
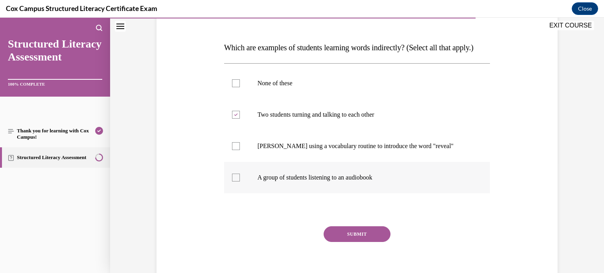
checkbox input "true"
click at [377, 242] on button "SUBMIT" at bounding box center [357, 234] width 67 height 16
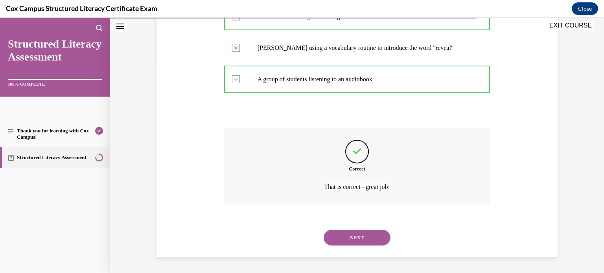
scroll to position [224, 0]
click at [352, 246] on div "NEXT" at bounding box center [357, 237] width 266 height 31
click at [354, 242] on button "NEXT" at bounding box center [357, 238] width 67 height 16
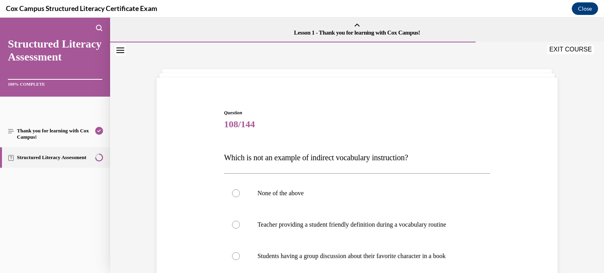
click at [528, 143] on div "Question 108/144 Which is not an example of indirect vocabulary instruction?   …" at bounding box center [356, 243] width 405 height 315
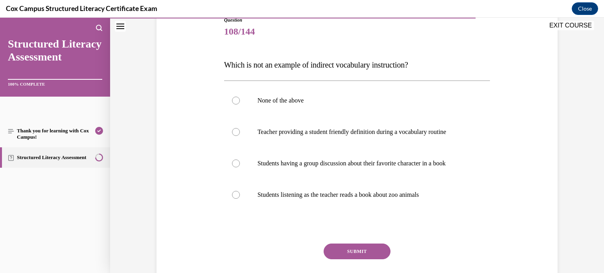
scroll to position [94, 0]
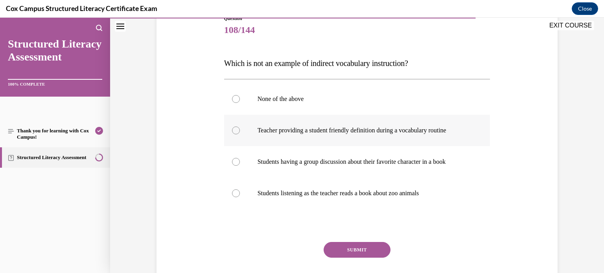
click at [329, 137] on label "Teacher providing a student friendly definition during a vocabulary routine" at bounding box center [357, 130] width 266 height 31
click at [240, 134] on input "Teacher providing a student friendly definition during a vocabulary routine" at bounding box center [236, 131] width 8 height 8
radio input "true"
click at [354, 252] on button "SUBMIT" at bounding box center [357, 250] width 67 height 16
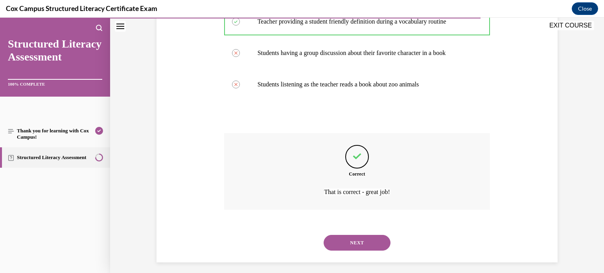
scroll to position [208, 0]
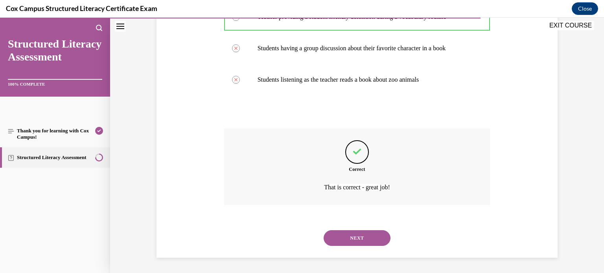
click at [369, 239] on button "NEXT" at bounding box center [357, 238] width 67 height 16
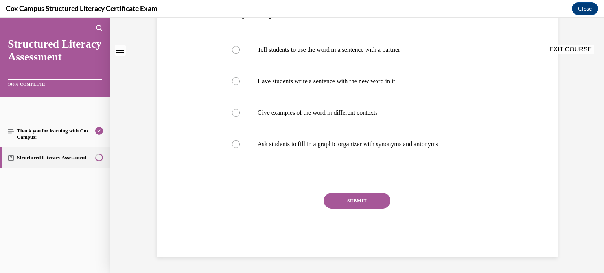
scroll to position [0, 0]
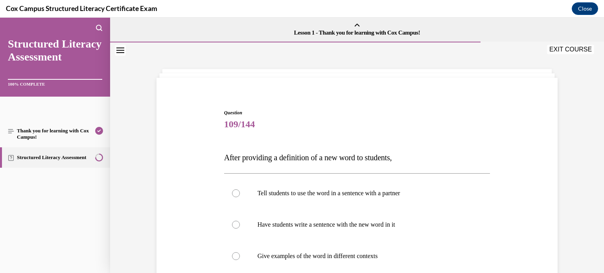
click at [316, 113] on span "Question" at bounding box center [357, 112] width 266 height 7
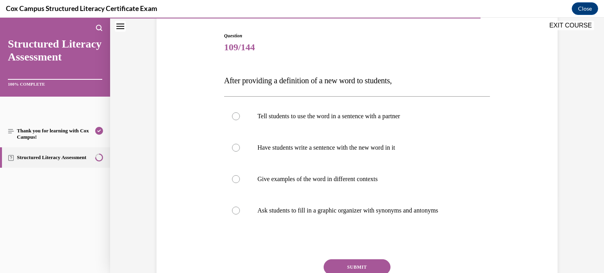
scroll to position [79, 0]
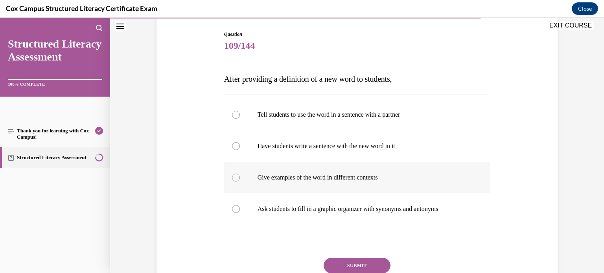
click at [270, 172] on label "Give examples of the word in different contexts" at bounding box center [357, 177] width 266 height 31
click at [240, 174] on input "Give examples of the word in different contexts" at bounding box center [236, 178] width 8 height 8
radio input "true"
click at [364, 268] on button "SUBMIT" at bounding box center [357, 266] width 67 height 16
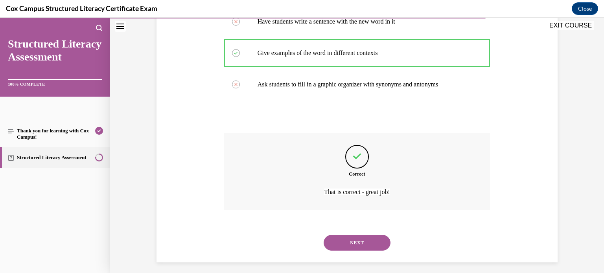
scroll to position [208, 0]
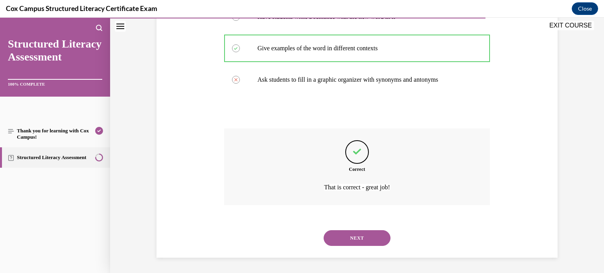
click at [361, 240] on button "NEXT" at bounding box center [357, 238] width 67 height 16
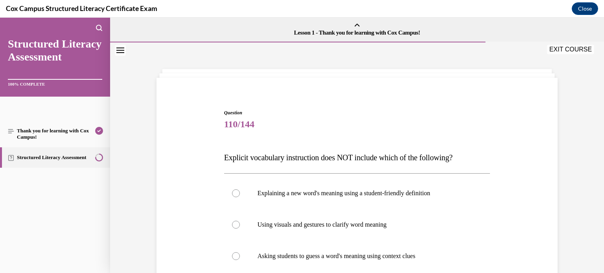
click at [530, 111] on div "Question 110/144 Explicit vocabulary instruction does NOT include which of the …" at bounding box center [356, 243] width 405 height 315
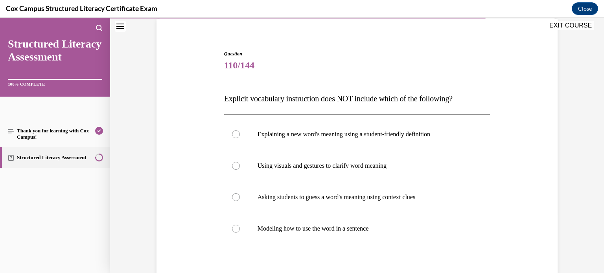
scroll to position [63, 0]
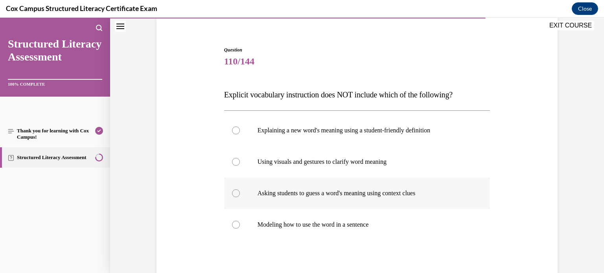
click at [318, 208] on label "Asking students to guess a word's meaning using context clues" at bounding box center [357, 193] width 266 height 31
click at [240, 197] on input "Asking students to guess a word's meaning using context clues" at bounding box center [236, 193] width 8 height 8
radio input "true"
click at [522, 223] on div "Question 110/144 Explicit vocabulary instruction does NOT include which of the …" at bounding box center [356, 180] width 405 height 315
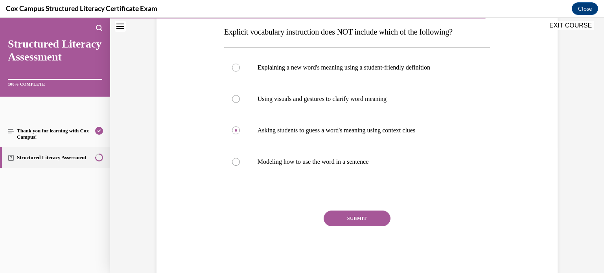
click at [358, 214] on button "SUBMIT" at bounding box center [357, 219] width 67 height 16
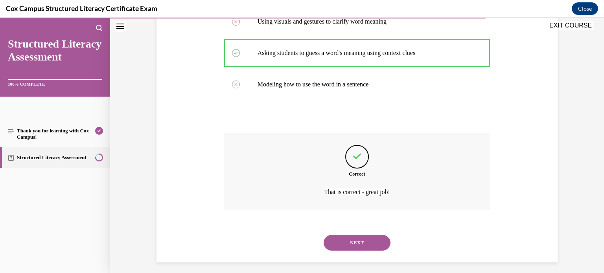
scroll to position [208, 0]
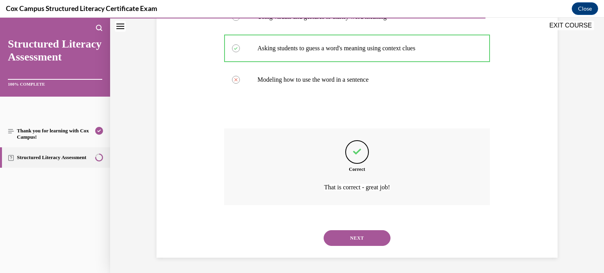
click at [351, 237] on button "NEXT" at bounding box center [357, 238] width 67 height 16
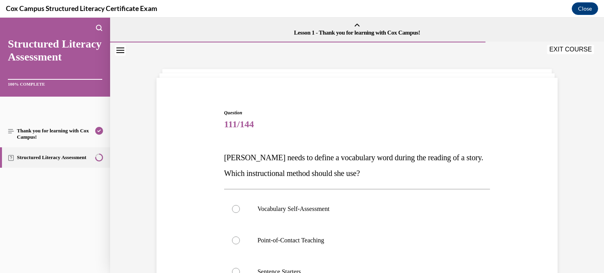
click at [404, 119] on span "111/144" at bounding box center [357, 124] width 266 height 16
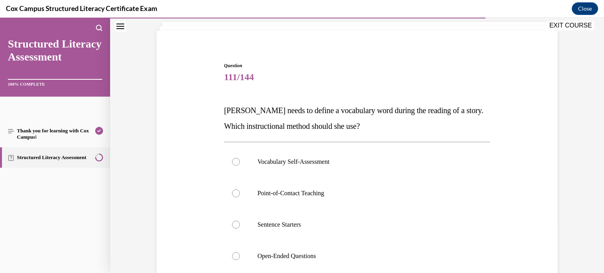
scroll to position [63, 0]
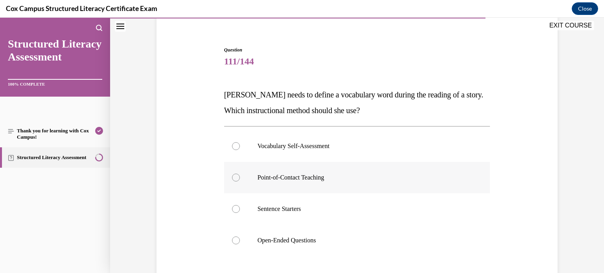
click at [262, 179] on p "Point-of-Contact Teaching" at bounding box center [363, 178] width 213 height 8
click at [240, 179] on input "Point-of-Contact Teaching" at bounding box center [236, 178] width 8 height 8
radio input "true"
click at [548, 200] on div "Question 111/144 Miss Smith needs to define a vocabulary word during the readin…" at bounding box center [356, 188] width 405 height 331
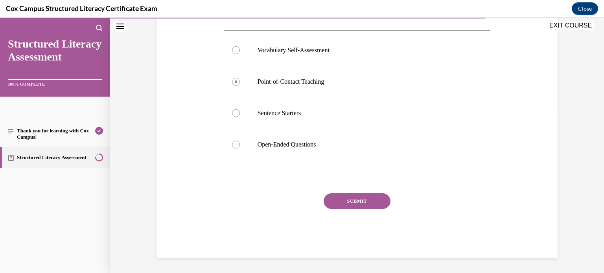
scroll to position [159, 0]
click at [361, 201] on button "SUBMIT" at bounding box center [357, 201] width 67 height 16
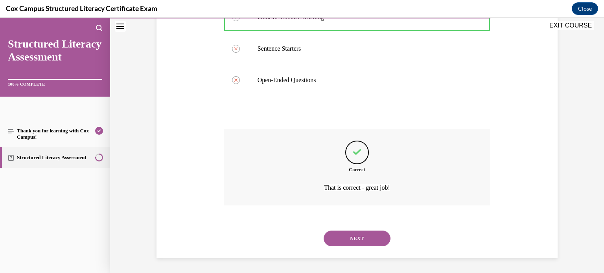
scroll to position [224, 0]
click at [376, 240] on button "NEXT" at bounding box center [357, 238] width 67 height 16
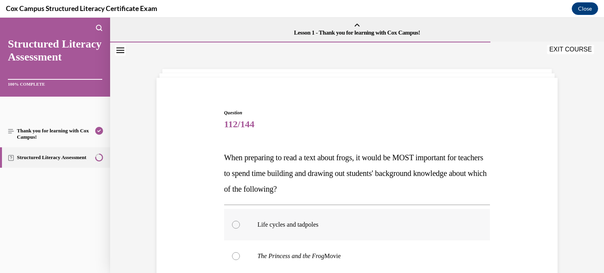
click at [279, 223] on p "Life cycles and tadpoles" at bounding box center [363, 225] width 213 height 8
click at [240, 223] on input "Life cycles and tadpoles" at bounding box center [236, 225] width 8 height 8
radio input "true"
click at [496, 157] on div "Question 112/144 When preparing to read a text about frogs, it would be MOST im…" at bounding box center [356, 259] width 405 height 347
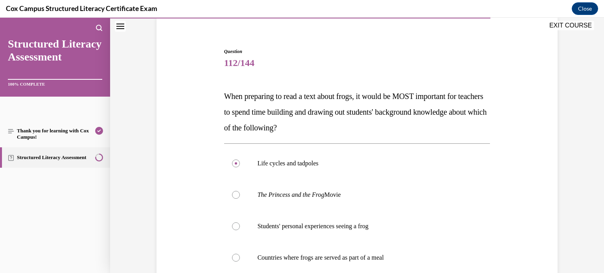
scroll to position [110, 0]
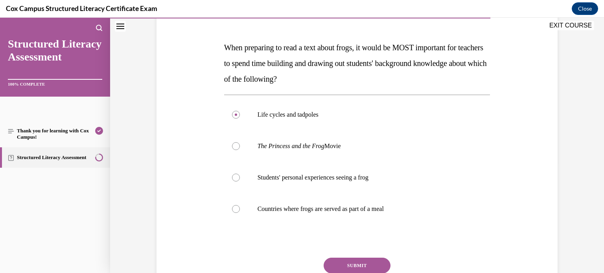
click at [344, 258] on button "SUBMIT" at bounding box center [357, 266] width 67 height 16
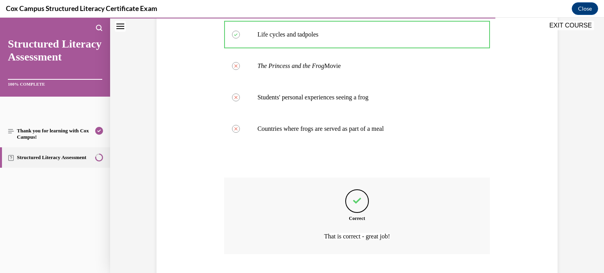
scroll to position [239, 0]
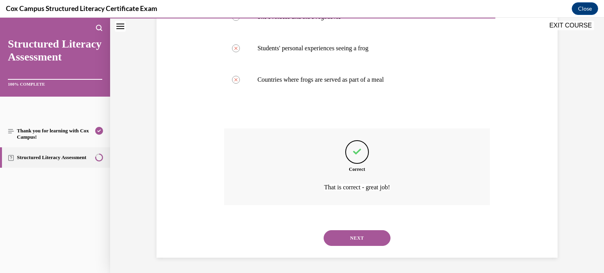
click at [355, 233] on button "NEXT" at bounding box center [357, 238] width 67 height 16
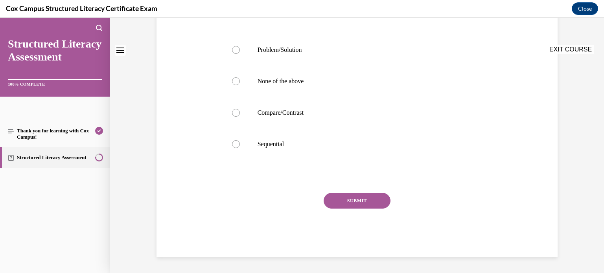
scroll to position [0, 0]
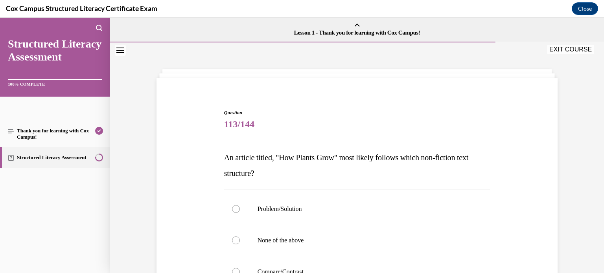
click at [548, 101] on div "Question 113/144 An article titled, "How Plants Grow" most likely follows which…" at bounding box center [356, 251] width 405 height 331
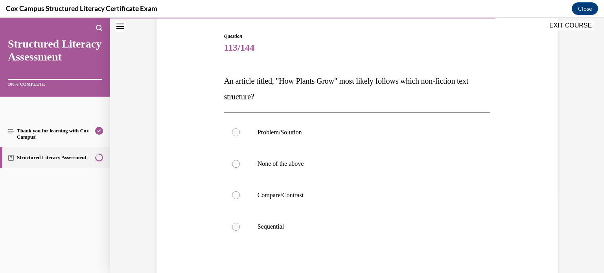
scroll to position [79, 0]
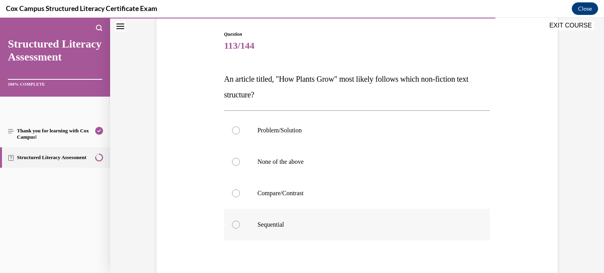
click at [269, 223] on p "Sequential" at bounding box center [363, 225] width 213 height 8
click at [240, 223] on input "Sequential" at bounding box center [236, 225] width 8 height 8
radio input "true"
click at [530, 195] on div "Question 113/144 An article titled, "How Plants Grow" most likely follows which…" at bounding box center [356, 172] width 405 height 331
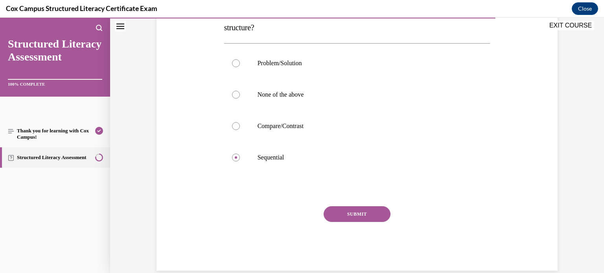
scroll to position [159, 0]
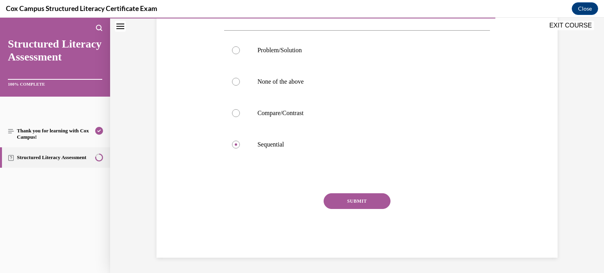
click at [343, 202] on button "SUBMIT" at bounding box center [357, 201] width 67 height 16
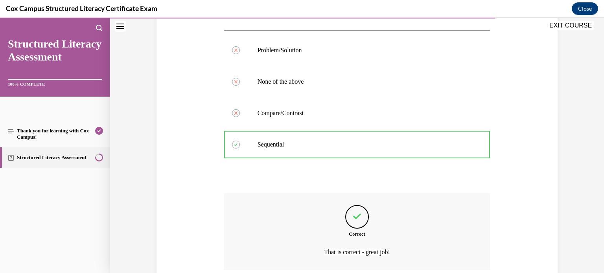
scroll to position [224, 0]
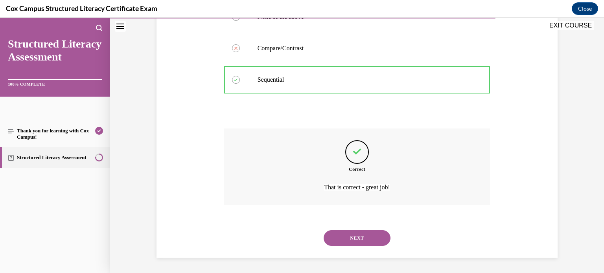
click at [362, 241] on button "NEXT" at bounding box center [357, 238] width 67 height 16
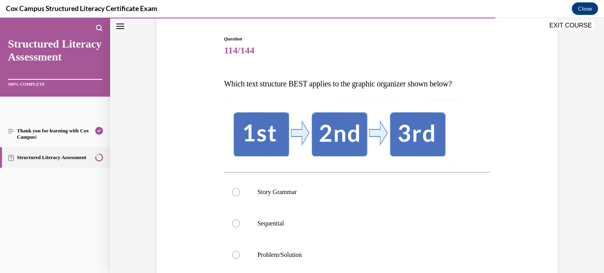
scroll to position [126, 0]
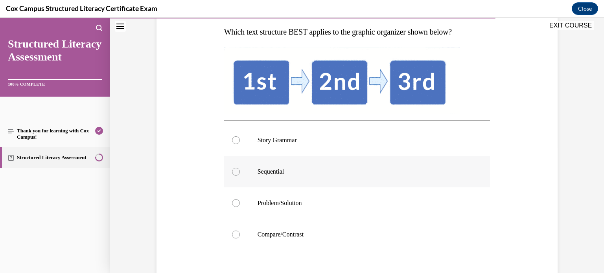
click at [263, 166] on label "Sequential" at bounding box center [357, 171] width 266 height 31
click at [240, 168] on input "Sequential" at bounding box center [236, 172] width 8 height 8
radio input "true"
click at [506, 174] on div "Question 114/144 Which text structure BEST applies to the graphic organizer sho…" at bounding box center [356, 154] width 405 height 388
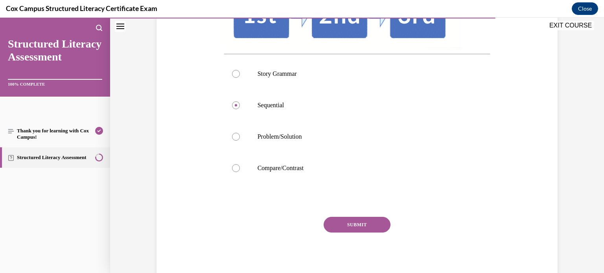
scroll to position [216, 0]
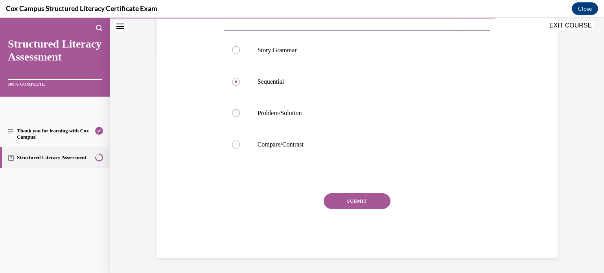
click at [343, 202] on button "SUBMIT" at bounding box center [357, 201] width 67 height 16
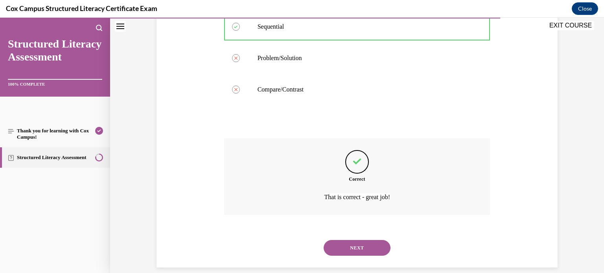
scroll to position [281, 0]
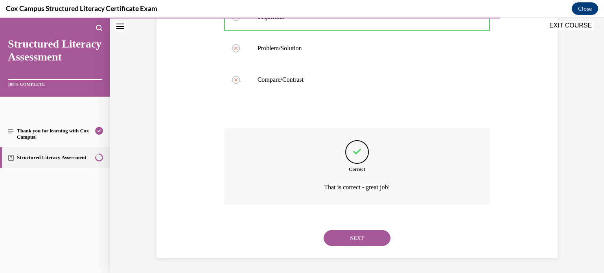
click at [370, 237] on button "NEXT" at bounding box center [357, 238] width 67 height 16
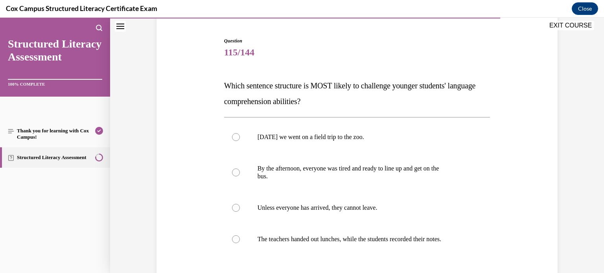
scroll to position [94, 0]
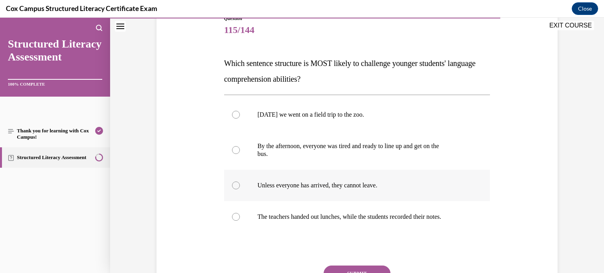
click at [321, 177] on label "Unless everyone has arrived, they cannot leave." at bounding box center [357, 185] width 266 height 31
click at [240, 182] on input "Unless everyone has arrived, they cannot leave." at bounding box center [236, 186] width 8 height 8
radio input "true"
click at [343, 267] on button "SUBMIT" at bounding box center [357, 274] width 67 height 16
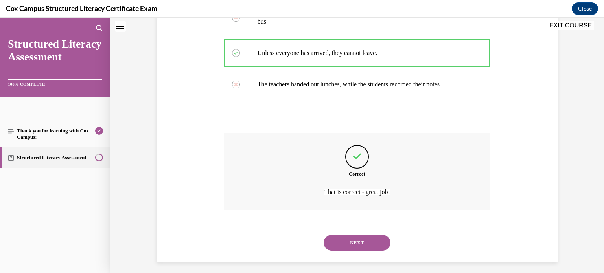
scroll to position [232, 0]
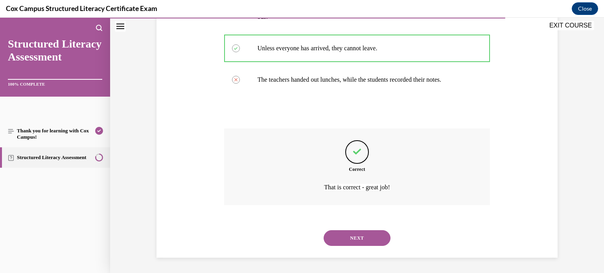
click at [370, 241] on button "NEXT" at bounding box center [357, 238] width 67 height 16
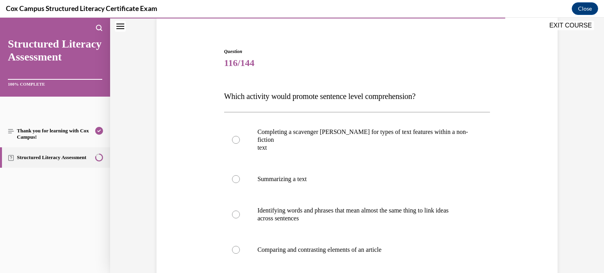
scroll to position [110, 0]
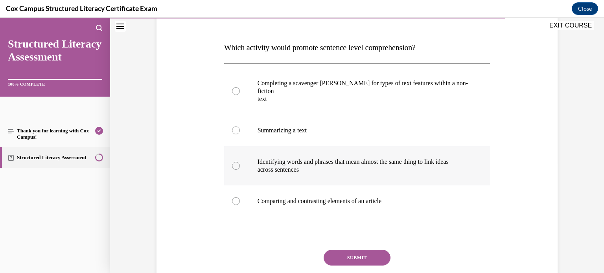
click at [329, 177] on label "Identifying words and phrases that mean almost the same thing to link ideas acr…" at bounding box center [357, 165] width 266 height 39
click at [240, 170] on input "Identifying words and phrases that mean almost the same thing to link ideas acr…" at bounding box center [236, 166] width 8 height 8
radio input "true"
click at [358, 250] on button "SUBMIT" at bounding box center [357, 258] width 67 height 16
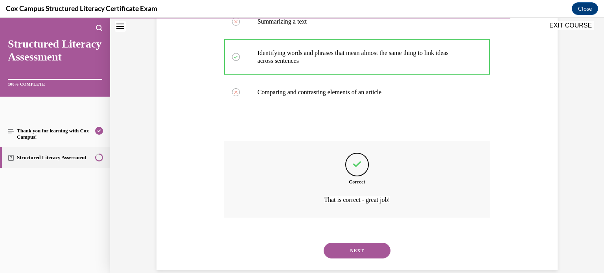
scroll to position [224, 0]
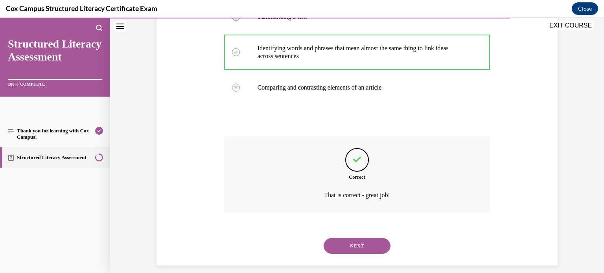
click at [365, 243] on button "NEXT" at bounding box center [357, 246] width 67 height 16
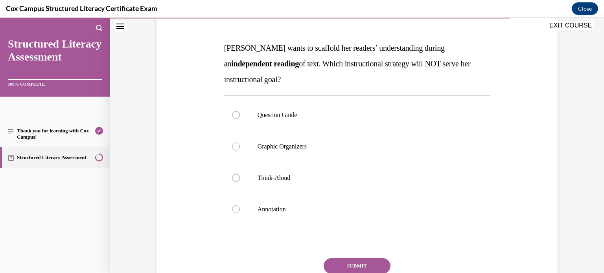
scroll to position [126, 0]
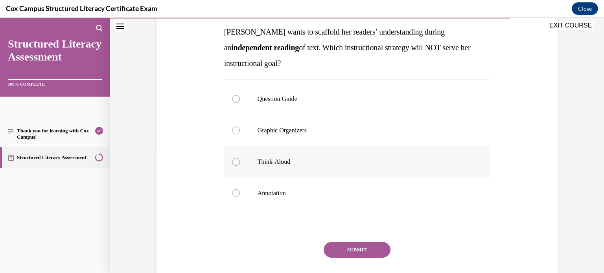
click at [242, 163] on label "Think-Aloud" at bounding box center [357, 161] width 266 height 31
click at [240, 163] on input "Think-Aloud" at bounding box center [236, 162] width 8 height 8
radio input "true"
click at [359, 248] on button "SUBMIT" at bounding box center [357, 250] width 67 height 16
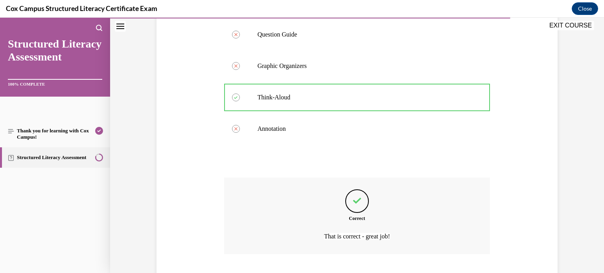
scroll to position [239, 0]
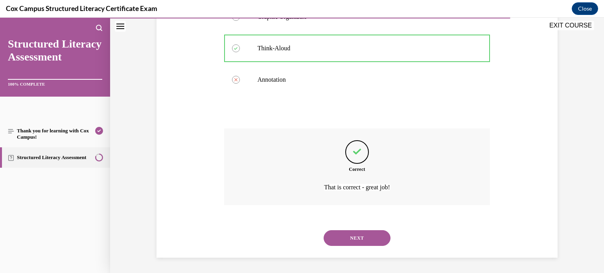
click at [360, 240] on button "NEXT" at bounding box center [357, 238] width 67 height 16
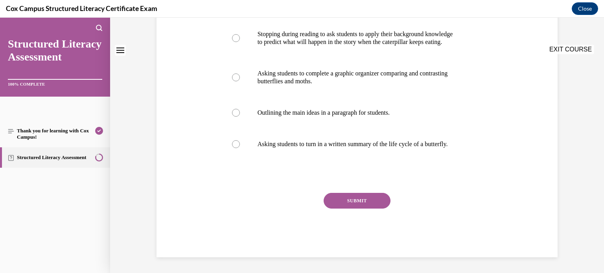
scroll to position [0, 0]
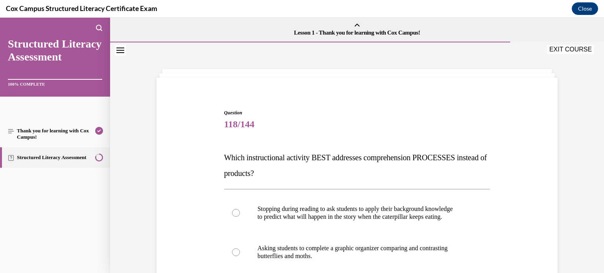
click at [360, 245] on p "Asking students to complete a graphic organizer comparing and contrasting" at bounding box center [363, 249] width 213 height 8
click at [240, 248] on input "Asking students to complete a graphic organizer comparing and contrasting butte…" at bounding box center [236, 252] width 8 height 8
radio input "true"
click at [371, 127] on span "118/144" at bounding box center [357, 124] width 266 height 16
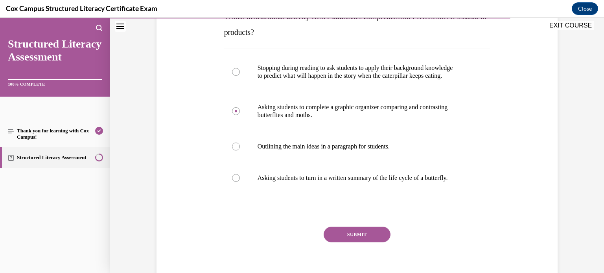
scroll to position [142, 0]
click at [286, 80] on label "Stopping during reading to ask students to apply their background knowledge to …" at bounding box center [357, 71] width 266 height 39
click at [240, 75] on input "Stopping during reading to ask students to apply their background knowledge to …" at bounding box center [236, 72] width 8 height 8
radio input "true"
click at [349, 236] on button "SUBMIT" at bounding box center [357, 234] width 67 height 16
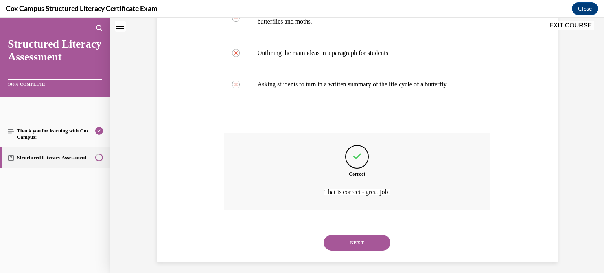
scroll to position [239, 0]
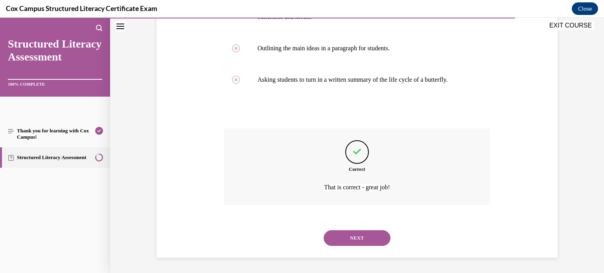
click at [366, 243] on button "NEXT" at bounding box center [357, 238] width 67 height 16
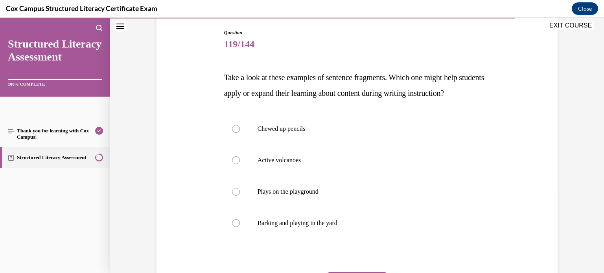
scroll to position [79, 0]
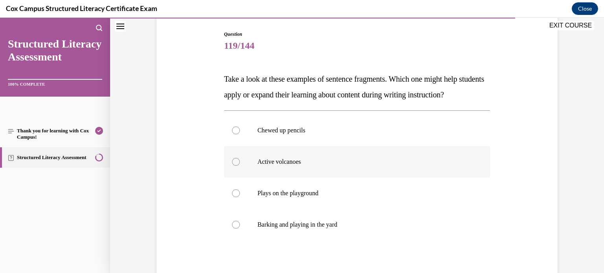
click at [279, 166] on p "Active volcanoes" at bounding box center [363, 162] width 213 height 8
click at [240, 166] on input "Active volcanoes" at bounding box center [236, 162] width 8 height 8
radio input "true"
click at [520, 208] on div "Question 119/144 Take a look at these examples of sentence fragments. Which one…" at bounding box center [356, 172] width 405 height 331
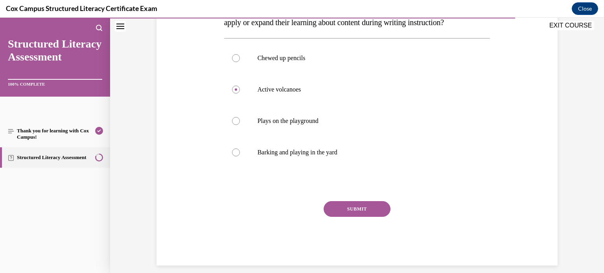
scroll to position [175, 0]
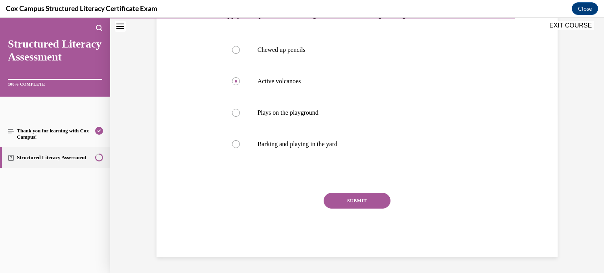
click at [360, 205] on button "SUBMIT" at bounding box center [357, 201] width 67 height 16
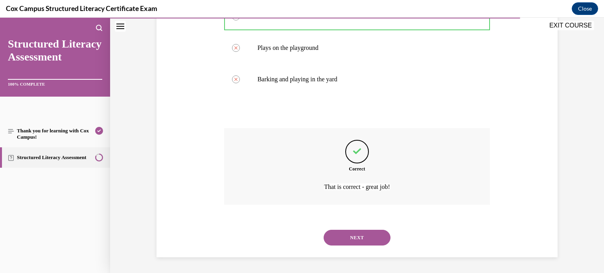
scroll to position [239, 0]
click at [359, 239] on button "NEXT" at bounding box center [357, 238] width 67 height 16
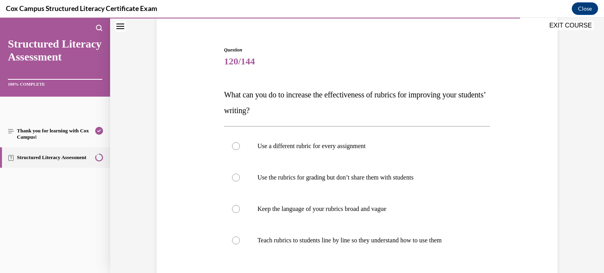
scroll to position [79, 0]
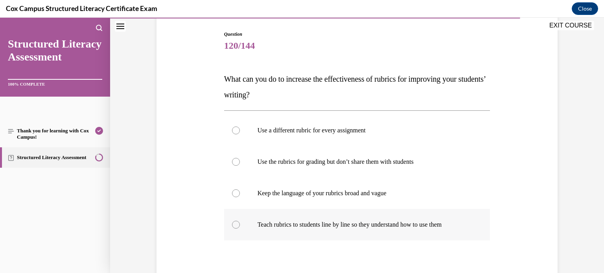
click at [352, 225] on p "Teach rubrics to students line by line so they understand how to use them" at bounding box center [363, 225] width 213 height 8
click at [240, 225] on input "Teach rubrics to students line by line so they understand how to use them" at bounding box center [236, 225] width 8 height 8
radio input "true"
click at [514, 207] on div "Question 120/144 What can you do to increase the effectiveness of rubrics for i…" at bounding box center [356, 172] width 405 height 331
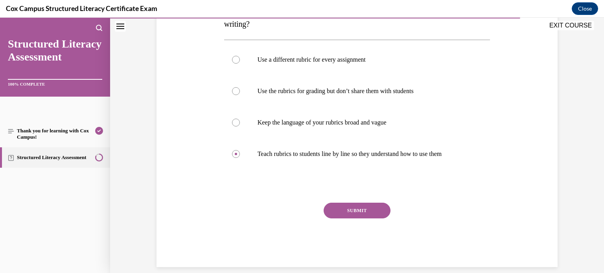
scroll to position [159, 0]
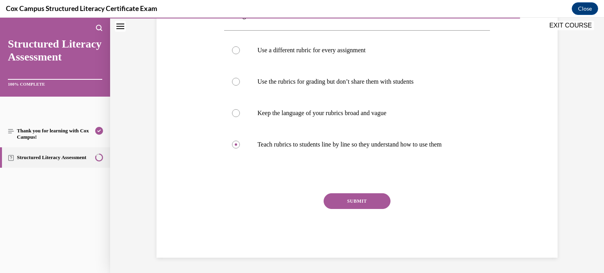
click at [363, 200] on button "SUBMIT" at bounding box center [357, 201] width 67 height 16
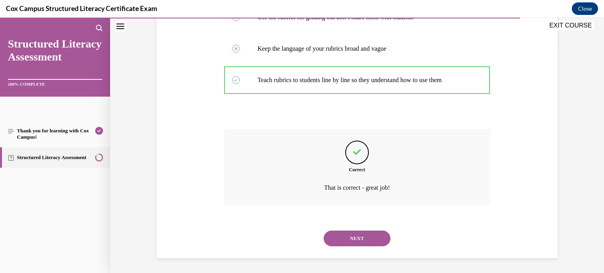
scroll to position [224, 0]
click at [352, 239] on button "NEXT" at bounding box center [357, 238] width 67 height 16
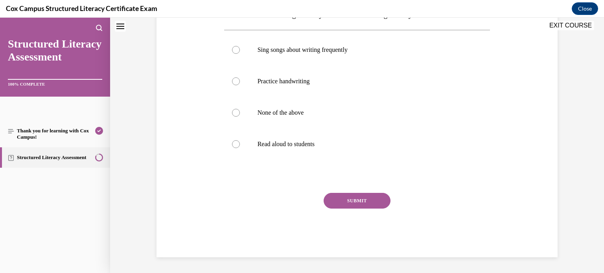
scroll to position [0, 0]
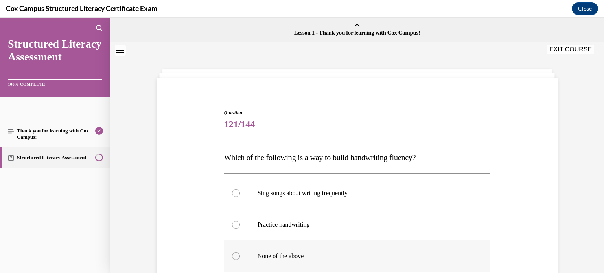
click at [295, 248] on label "None of the above" at bounding box center [357, 256] width 266 height 31
click at [240, 252] on input "None of the above" at bounding box center [236, 256] width 8 height 8
radio input "true"
click at [539, 219] on div "Question 121/144 Which of the following is a way to build handwriting fluency? …" at bounding box center [356, 243] width 405 height 315
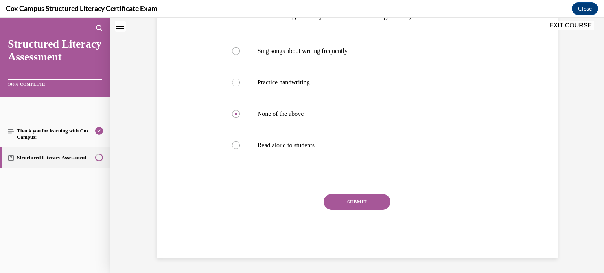
scroll to position [143, 0]
click at [369, 197] on button "SUBMIT" at bounding box center [357, 201] width 67 height 16
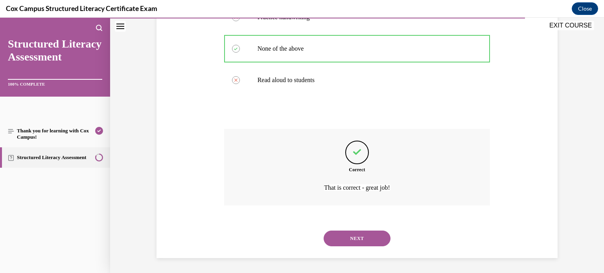
scroll to position [208, 0]
click at [377, 243] on button "NEXT" at bounding box center [357, 238] width 67 height 16
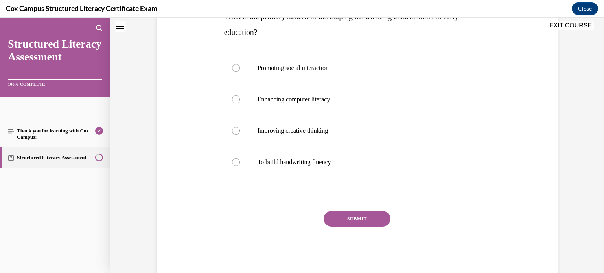
scroll to position [142, 0]
click at [267, 169] on label "To build handwriting fluency" at bounding box center [357, 161] width 266 height 31
click at [240, 166] on input "To build handwriting fluency" at bounding box center [236, 162] width 8 height 8
radio input "true"
click at [371, 225] on button "SUBMIT" at bounding box center [357, 219] width 67 height 16
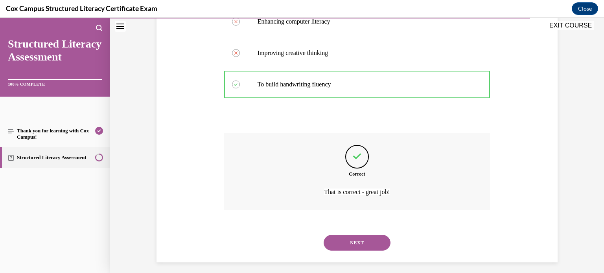
scroll to position [224, 0]
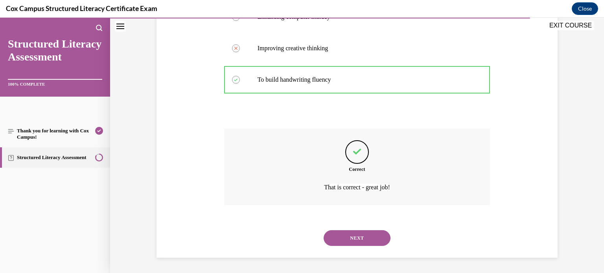
click at [369, 241] on button "NEXT" at bounding box center [357, 238] width 67 height 16
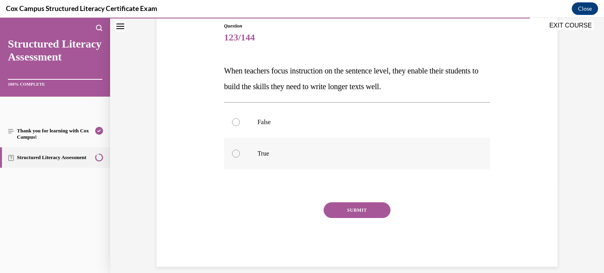
click at [255, 143] on label "True" at bounding box center [357, 153] width 266 height 31
click at [240, 150] on input "True" at bounding box center [236, 154] width 8 height 8
radio input "true"
click at [347, 212] on button "SUBMIT" at bounding box center [357, 210] width 67 height 16
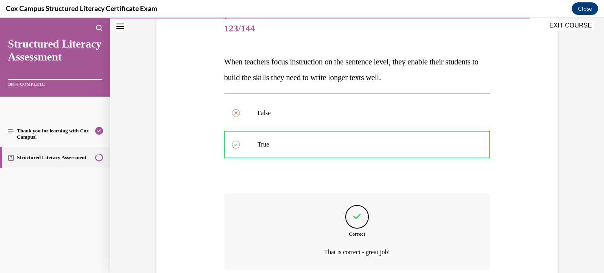
scroll to position [161, 0]
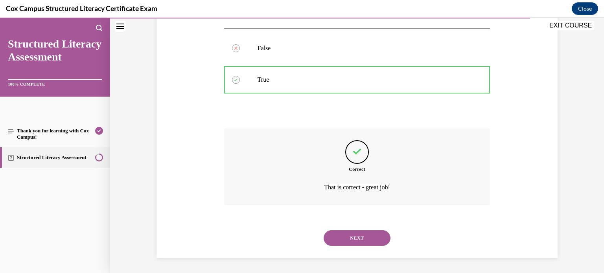
click at [364, 235] on button "NEXT" at bounding box center [357, 238] width 67 height 16
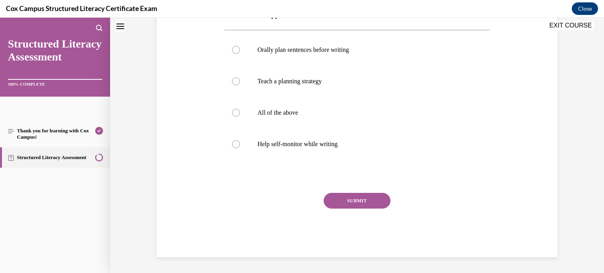
scroll to position [0, 0]
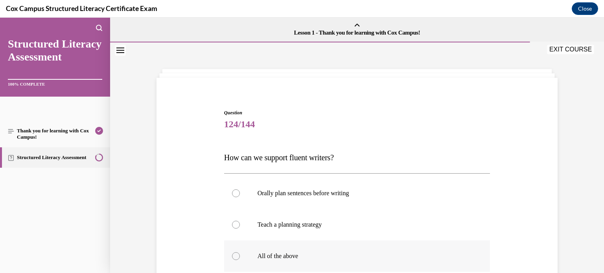
click at [274, 248] on label "All of the above" at bounding box center [357, 256] width 266 height 31
click at [240, 252] on input "All of the above" at bounding box center [236, 256] width 8 height 8
radio input "true"
click at [522, 205] on div "Question 124/144 How can we support fluent writers? Orally plan sentences befor…" at bounding box center [356, 243] width 405 height 315
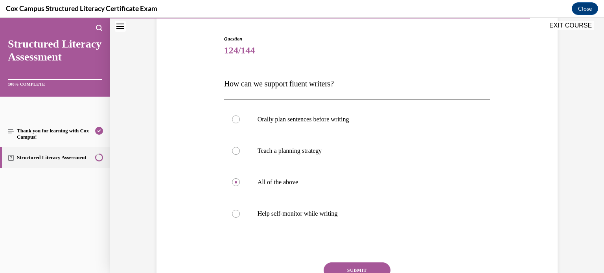
scroll to position [126, 0]
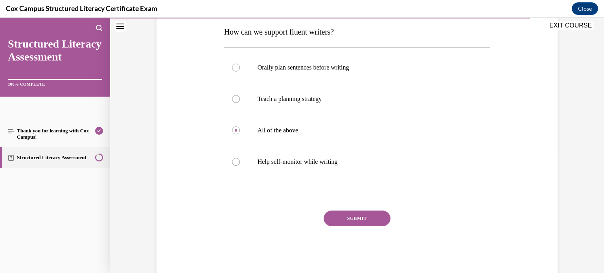
click at [364, 214] on button "SUBMIT" at bounding box center [357, 219] width 67 height 16
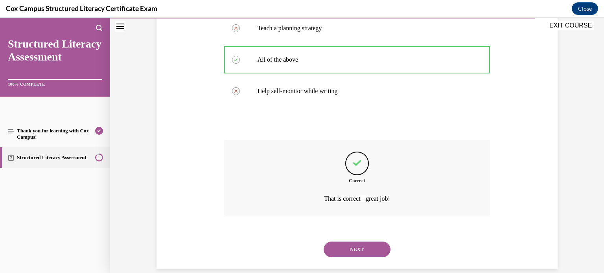
scroll to position [208, 0]
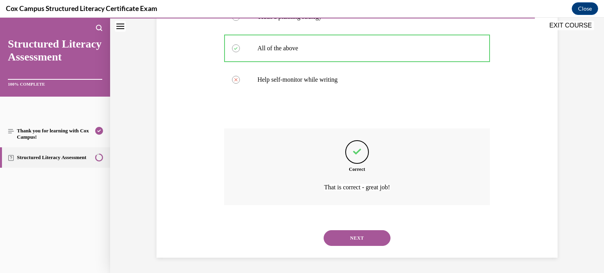
click at [366, 243] on button "NEXT" at bounding box center [357, 238] width 67 height 16
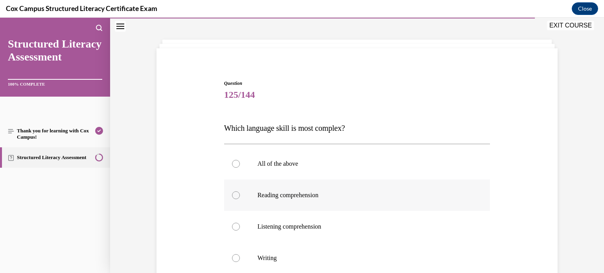
scroll to position [31, 0]
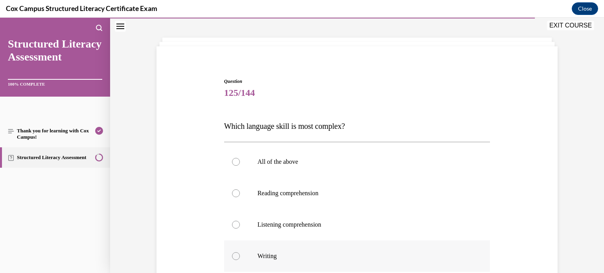
click at [236, 252] on div at bounding box center [236, 256] width 8 height 8
click at [236, 252] on input "Writing" at bounding box center [236, 256] width 8 height 8
radio input "true"
click at [523, 217] on div "Question 125/144 Which language skill is most complex? All of the above Reading…" at bounding box center [356, 211] width 405 height 315
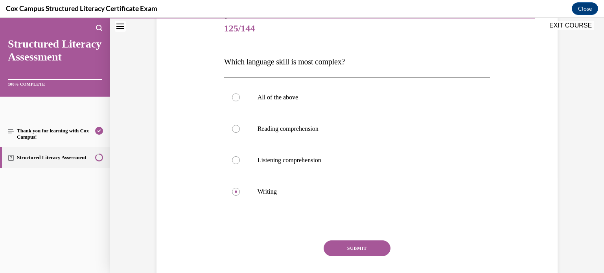
scroll to position [143, 0]
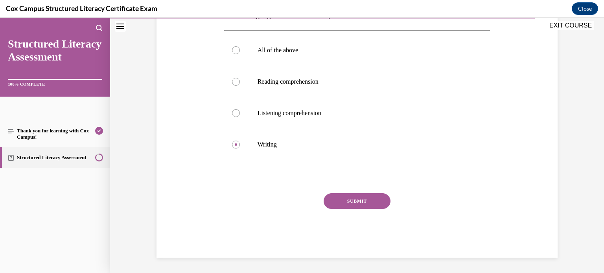
click at [368, 200] on button "SUBMIT" at bounding box center [357, 201] width 67 height 16
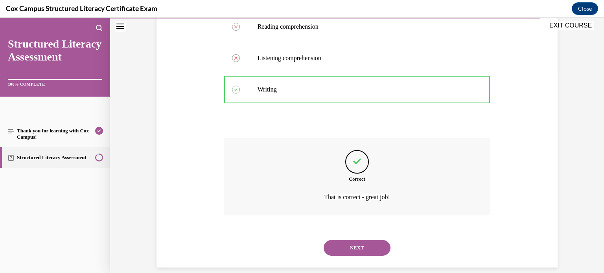
scroll to position [208, 0]
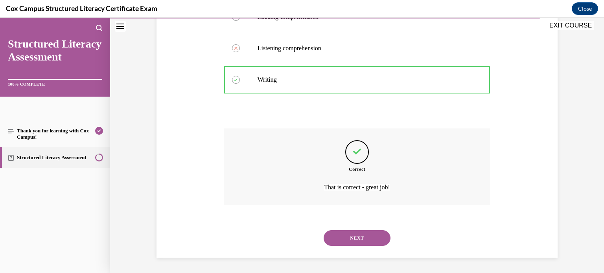
click at [352, 234] on button "NEXT" at bounding box center [357, 238] width 67 height 16
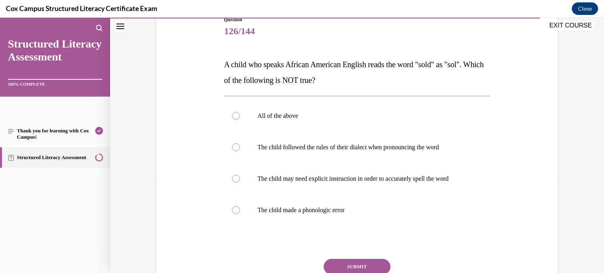
scroll to position [94, 0]
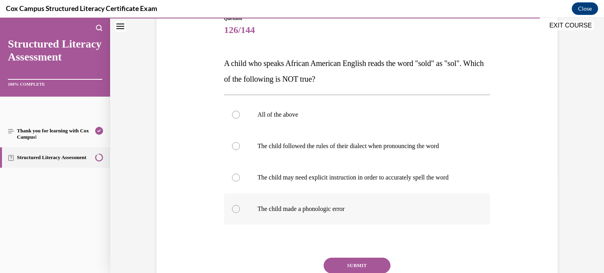
click at [330, 210] on p "The child made a phonologic error" at bounding box center [363, 209] width 213 height 8
click at [240, 210] on input "The child made a phonologic error" at bounding box center [236, 209] width 8 height 8
radio input "true"
click at [355, 264] on button "SUBMIT" at bounding box center [357, 266] width 67 height 16
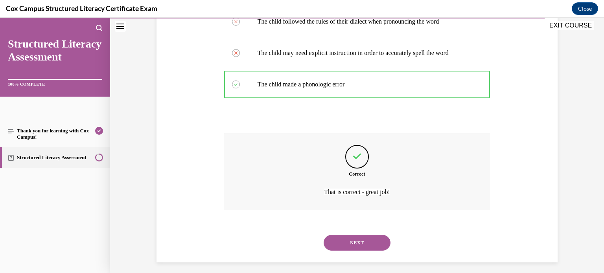
scroll to position [224, 0]
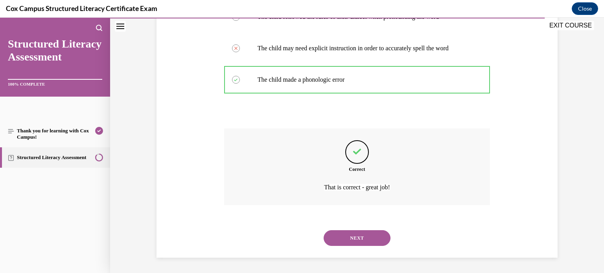
click at [371, 238] on button "NEXT" at bounding box center [357, 238] width 67 height 16
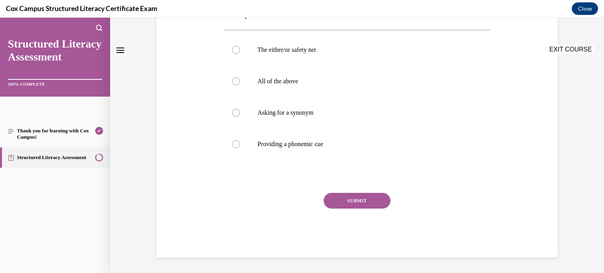
scroll to position [0, 0]
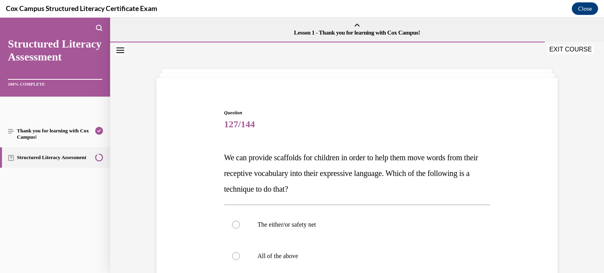
click at [552, 134] on div "Question 127/144 We can provide scaffolds for children in order to help them mo…" at bounding box center [356, 259] width 405 height 347
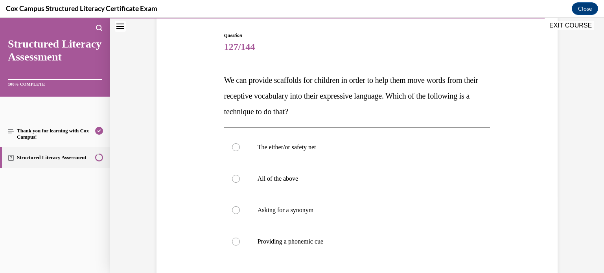
scroll to position [79, 0]
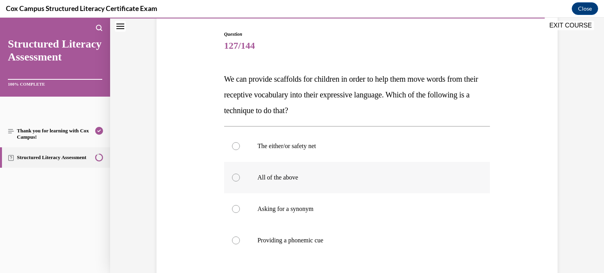
click at [307, 169] on label "All of the above" at bounding box center [357, 177] width 266 height 31
click at [240, 174] on input "All of the above" at bounding box center [236, 178] width 8 height 8
radio input "true"
click at [546, 178] on div "Question 127/144 We can provide scaffolds for children in order to help them mo…" at bounding box center [356, 180] width 405 height 347
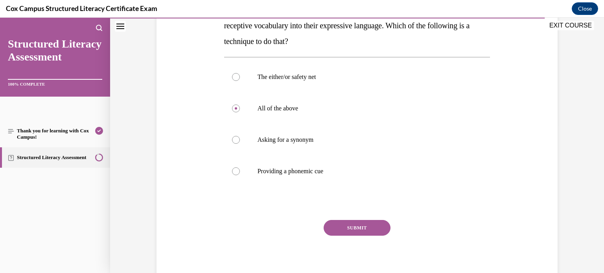
scroll to position [175, 0]
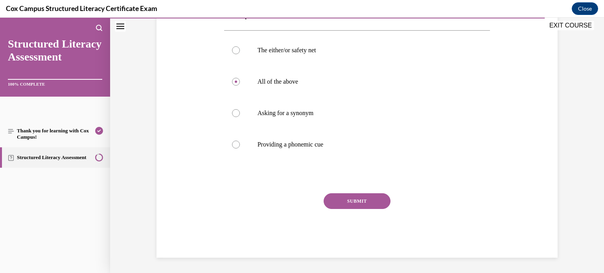
click at [358, 195] on button "SUBMIT" at bounding box center [357, 201] width 67 height 16
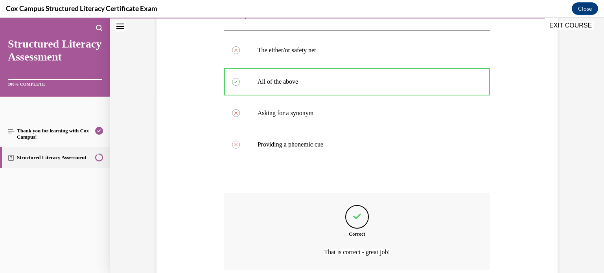
scroll to position [239, 0]
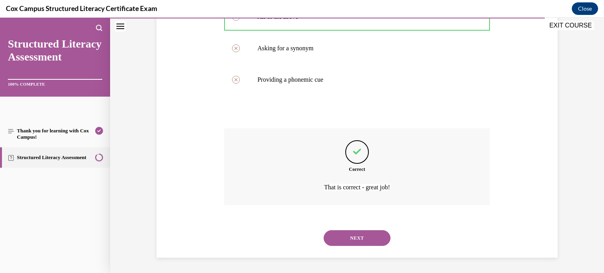
click at [362, 241] on button "NEXT" at bounding box center [357, 238] width 67 height 16
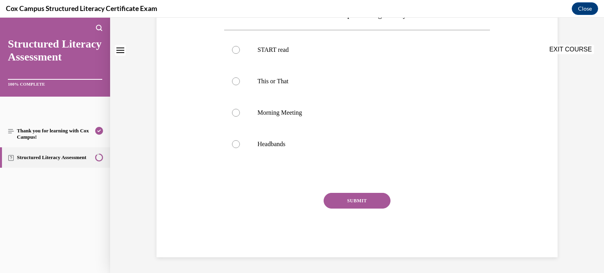
scroll to position [0, 0]
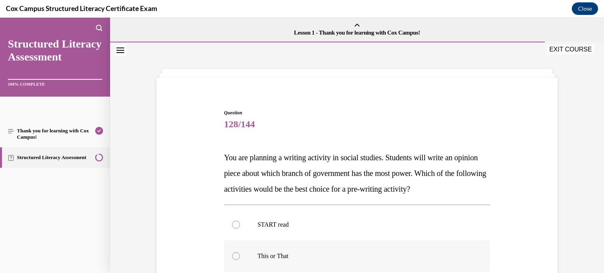
click at [291, 245] on label "This or That" at bounding box center [357, 256] width 266 height 31
click at [240, 252] on input "This or That" at bounding box center [236, 256] width 8 height 8
radio input "true"
click at [530, 215] on div "Question 128/144 You are planning a writing activity in social studies. Student…" at bounding box center [356, 259] width 405 height 347
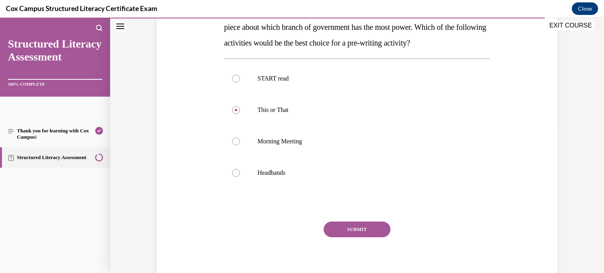
scroll to position [173, 0]
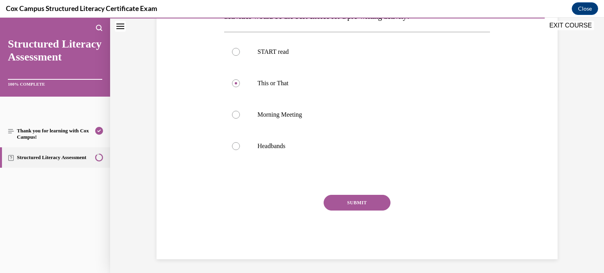
click at [361, 209] on button "SUBMIT" at bounding box center [357, 203] width 67 height 16
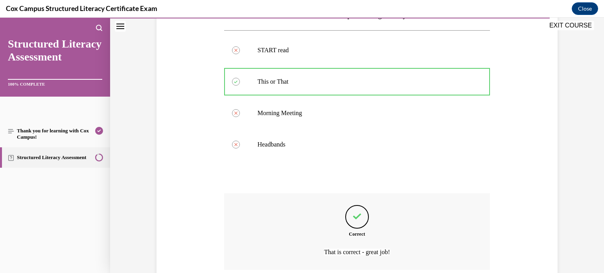
scroll to position [239, 0]
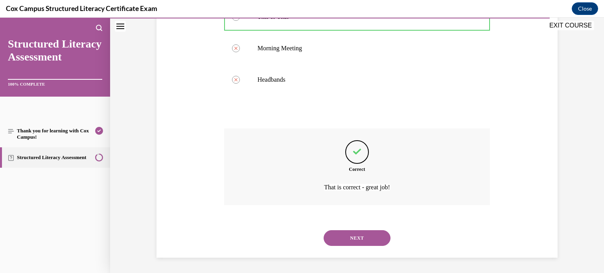
click at [366, 242] on button "NEXT" at bounding box center [357, 238] width 67 height 16
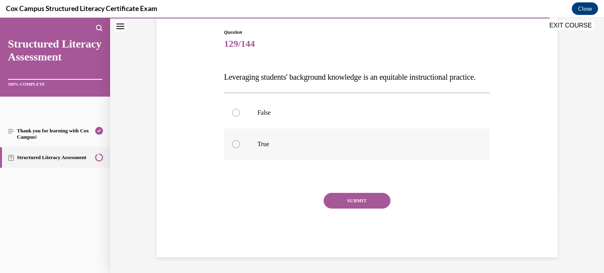
click at [278, 158] on label "True" at bounding box center [357, 144] width 266 height 31
click at [240, 148] on input "True" at bounding box center [236, 144] width 8 height 8
radio input "true"
click at [356, 209] on button "SUBMIT" at bounding box center [357, 201] width 67 height 16
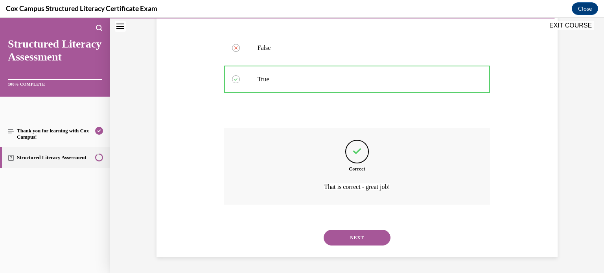
scroll to position [161, 0]
click at [375, 233] on button "NEXT" at bounding box center [357, 238] width 67 height 16
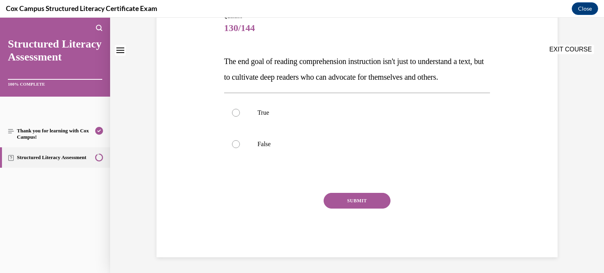
scroll to position [0, 0]
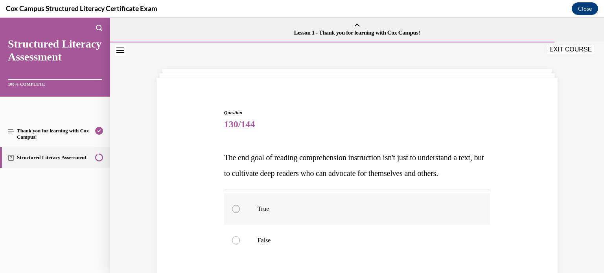
click at [294, 225] on label "True" at bounding box center [357, 208] width 266 height 31
click at [240, 213] on input "True" at bounding box center [236, 209] width 8 height 8
radio input "true"
click at [555, 203] on div "Question 130/144 The end goal of reading comprehension instruction isn't just t…" at bounding box center [356, 220] width 405 height 268
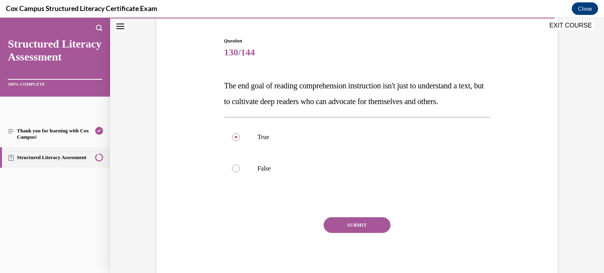
scroll to position [112, 0]
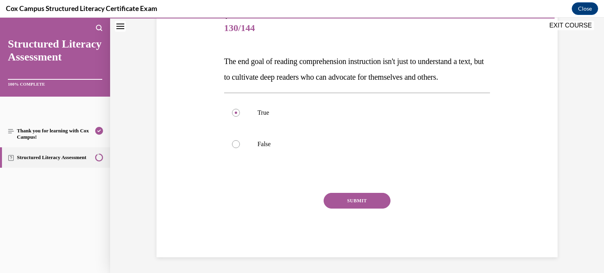
click at [349, 201] on button "SUBMIT" at bounding box center [357, 201] width 67 height 16
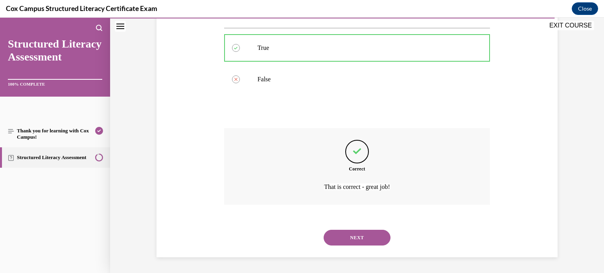
scroll to position [177, 0]
click at [366, 239] on button "NEXT" at bounding box center [357, 238] width 67 height 16
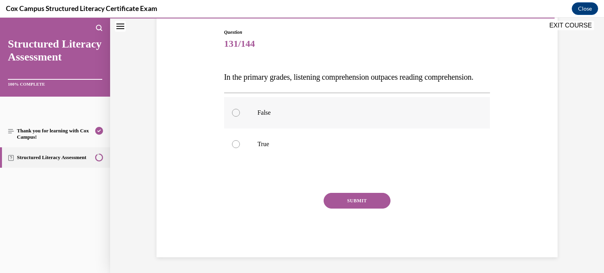
click at [287, 112] on label "False" at bounding box center [357, 112] width 266 height 31
click at [240, 112] on input "False" at bounding box center [236, 113] width 8 height 8
radio input "true"
click at [263, 148] on p "True" at bounding box center [363, 144] width 213 height 8
click at [240, 148] on input "True" at bounding box center [236, 144] width 8 height 8
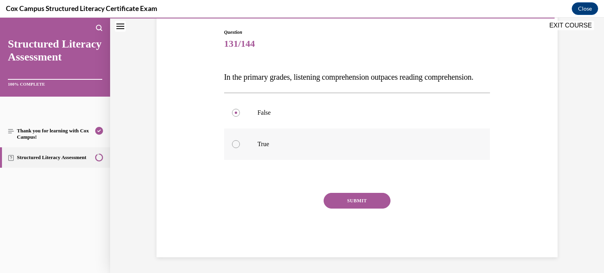
radio input "true"
click at [362, 209] on button "SUBMIT" at bounding box center [357, 201] width 67 height 16
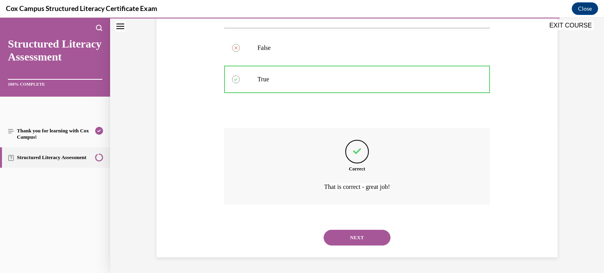
scroll to position [161, 0]
click at [378, 232] on button "NEXT" at bounding box center [357, 238] width 67 height 16
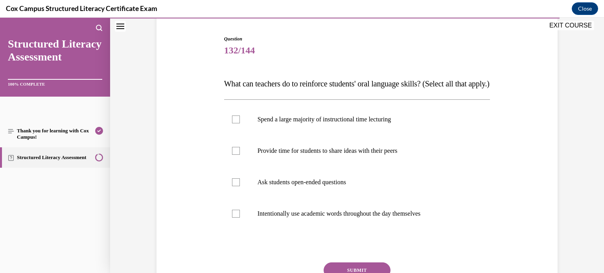
scroll to position [126, 0]
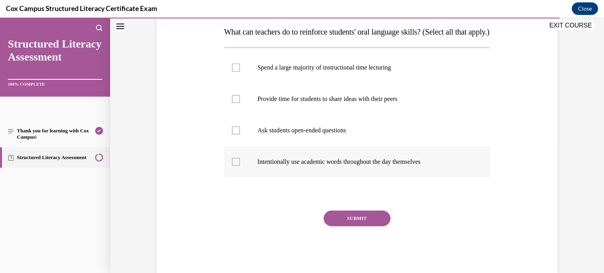
click at [357, 166] on p "Intentionally use academic words throughout the day themselves" at bounding box center [363, 162] width 213 height 8
click at [240, 166] on input "Intentionally use academic words throughout the day themselves" at bounding box center [236, 162] width 8 height 8
checkbox input "true"
click at [344, 115] on label "Provide time for students to share ideas with their peers" at bounding box center [357, 98] width 266 height 31
click at [240, 103] on input "Provide time for students to share ideas with their peers" at bounding box center [236, 99] width 8 height 8
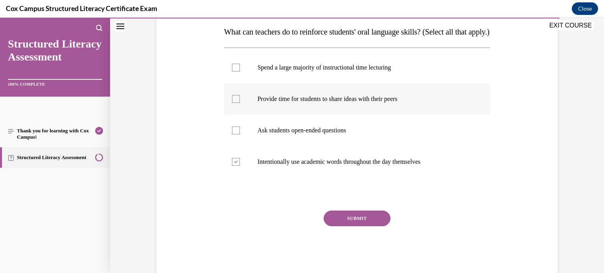
checkbox input "true"
click at [355, 226] on button "SUBMIT" at bounding box center [357, 219] width 67 height 16
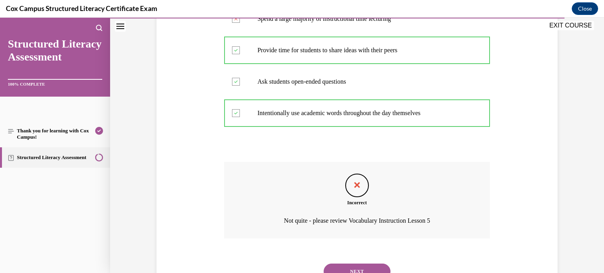
scroll to position [224, 0]
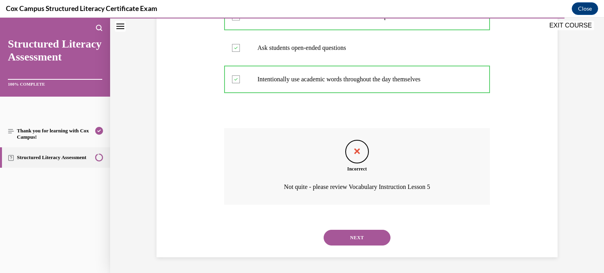
click at [356, 229] on div "NEXT" at bounding box center [357, 237] width 266 height 31
click at [356, 235] on button "NEXT" at bounding box center [357, 238] width 67 height 16
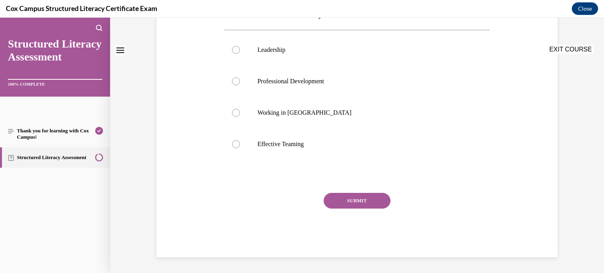
scroll to position [0, 0]
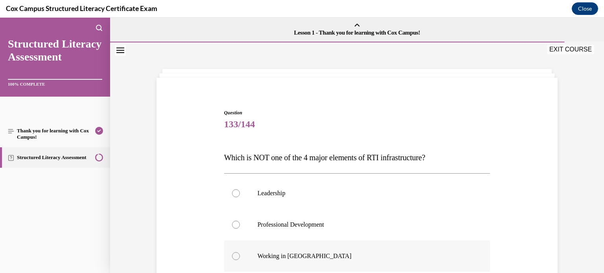
click at [304, 245] on label "Working in Silos" at bounding box center [357, 256] width 266 height 31
click at [240, 252] on input "Working in Silos" at bounding box center [236, 256] width 8 height 8
radio input "true"
click at [543, 232] on div "Question 133/144 Which is NOT one of the 4 major elements of RTI infrastructure…" at bounding box center [356, 243] width 405 height 315
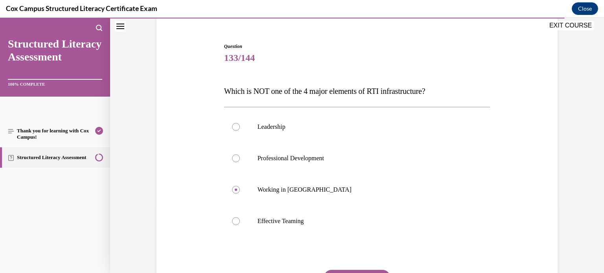
scroll to position [94, 0]
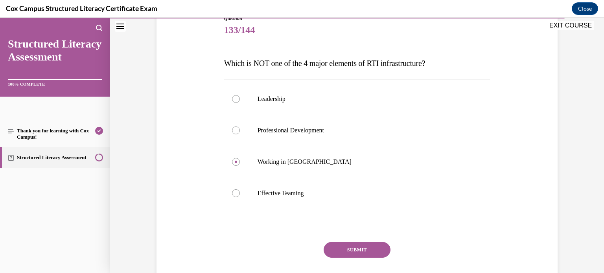
click at [364, 246] on button "SUBMIT" at bounding box center [357, 250] width 67 height 16
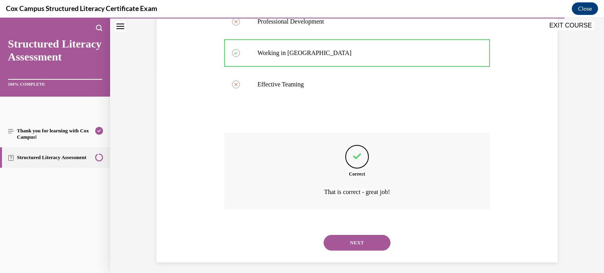
scroll to position [208, 0]
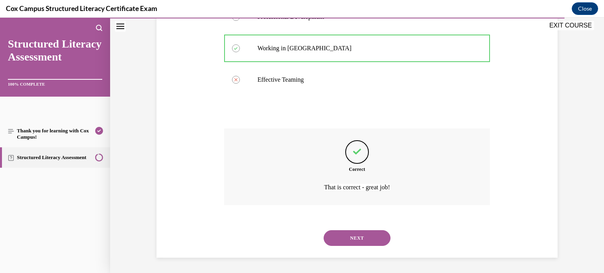
click at [372, 242] on button "NEXT" at bounding box center [357, 238] width 67 height 16
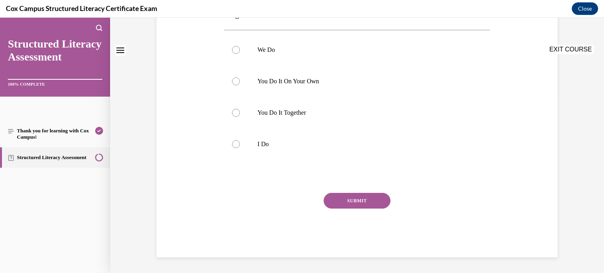
scroll to position [0, 0]
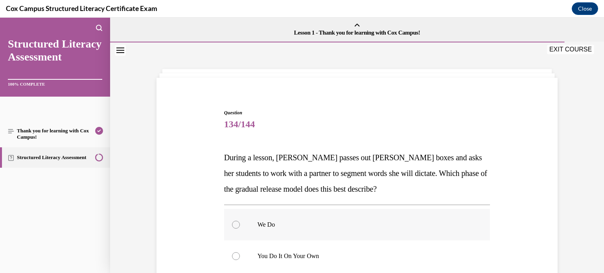
click at [384, 239] on label "We Do" at bounding box center [357, 224] width 266 height 31
click at [240, 229] on input "We Do" at bounding box center [236, 225] width 8 height 8
radio input "true"
click at [375, 251] on label "You Do It On Your Own" at bounding box center [357, 256] width 266 height 31
click at [240, 252] on input "You Do It On Your Own" at bounding box center [236, 256] width 8 height 8
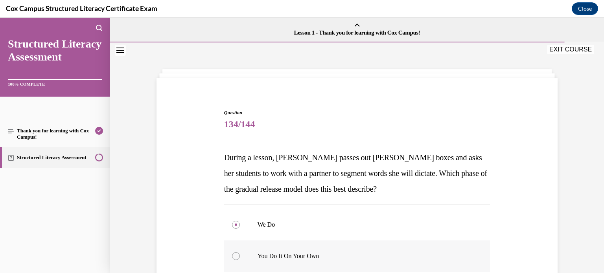
radio input "true"
click at [534, 229] on div "Question 134/144 During a lesson, Mrs. Davis passes out Elkonin boxes and asks …" at bounding box center [356, 259] width 405 height 347
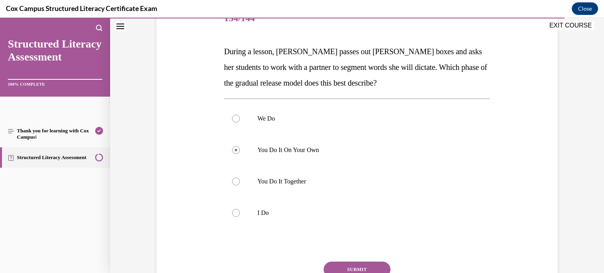
scroll to position [110, 0]
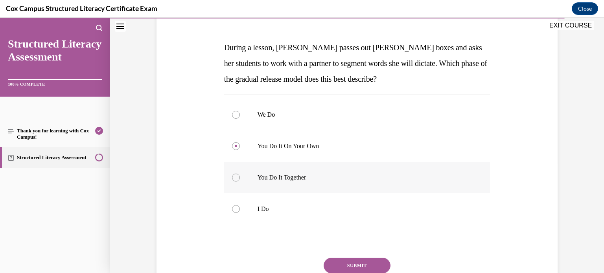
click at [271, 182] on label "You Do It Together" at bounding box center [357, 177] width 266 height 31
click at [240, 182] on input "You Do It Together" at bounding box center [236, 178] width 8 height 8
radio input "true"
click at [356, 264] on button "SUBMIT" at bounding box center [357, 266] width 67 height 16
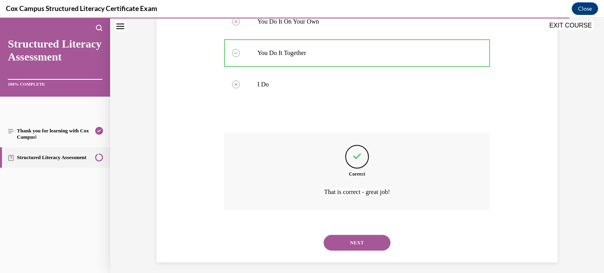
scroll to position [239, 0]
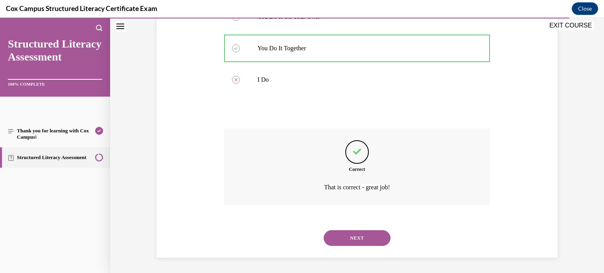
click at [362, 234] on button "NEXT" at bounding box center [357, 238] width 67 height 16
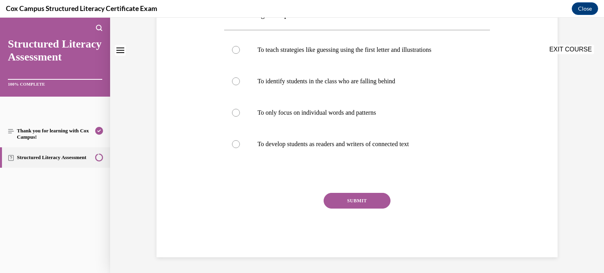
scroll to position [0, 0]
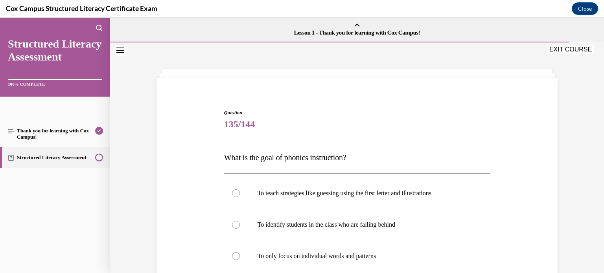
click at [418, 120] on span "135/144" at bounding box center [357, 124] width 266 height 16
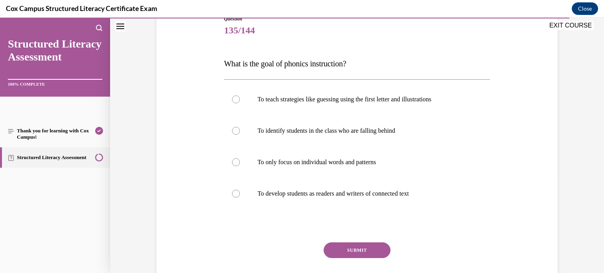
scroll to position [94, 0]
click at [322, 185] on label "To develop students as readers and writers of connected text" at bounding box center [357, 193] width 266 height 31
click at [240, 189] on input "To develop students as readers and writers of connected text" at bounding box center [236, 193] width 8 height 8
radio input "true"
click at [365, 250] on button "SUBMIT" at bounding box center [357, 250] width 67 height 16
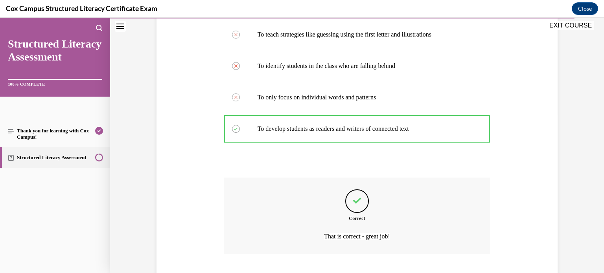
scroll to position [208, 0]
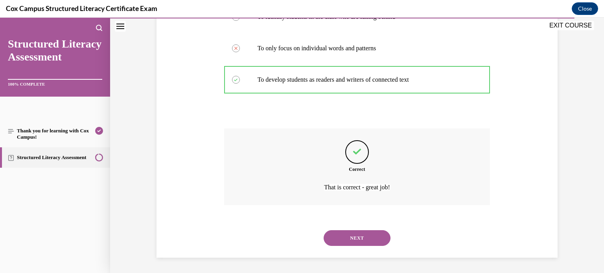
click at [364, 237] on button "NEXT" at bounding box center [357, 238] width 67 height 16
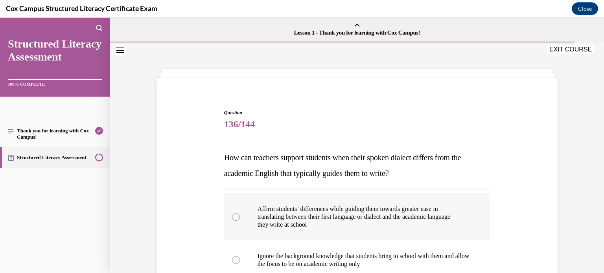
click at [349, 223] on p "they write at school" at bounding box center [363, 225] width 213 height 8
click at [240, 221] on input "Affirm students’ differences while guiding them towards greater ease in transla…" at bounding box center [236, 217] width 8 height 8
radio input "true"
click at [550, 179] on div "Question 136/144 How can teachers support students when their spoken dialect di…" at bounding box center [356, 271] width 405 height 370
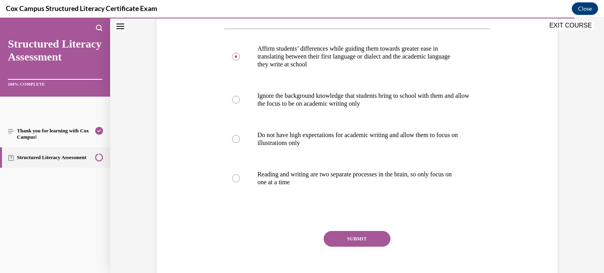
scroll to position [173, 0]
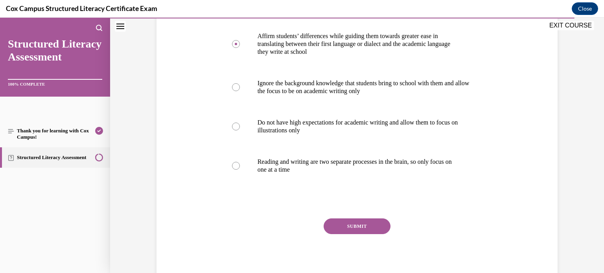
click at [348, 226] on button "SUBMIT" at bounding box center [357, 227] width 67 height 16
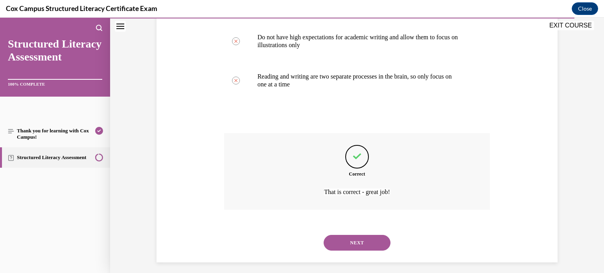
scroll to position [263, 0]
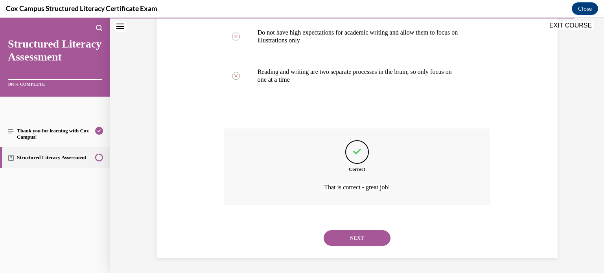
click at [377, 237] on button "NEXT" at bounding box center [357, 238] width 67 height 16
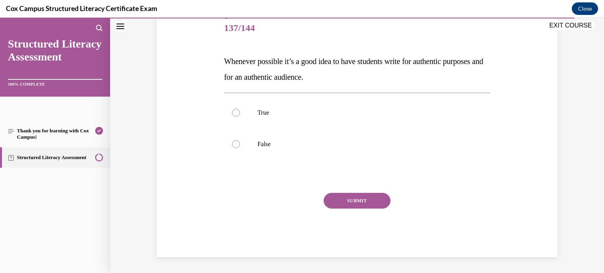
scroll to position [87, 0]
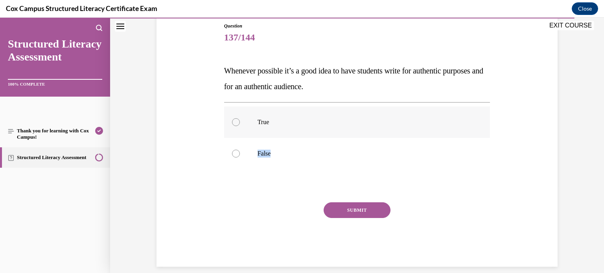
drag, startPoint x: 370, startPoint y: 136, endPoint x: 345, endPoint y: 136, distance: 25.2
click at [345, 136] on label "True" at bounding box center [357, 122] width 266 height 31
click at [240, 126] on input "True" at bounding box center [236, 122] width 8 height 8
radio input "true"
click at [345, 136] on label "True" at bounding box center [357, 122] width 266 height 31
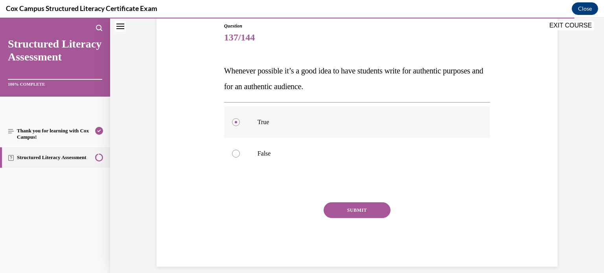
click at [240, 126] on input "True" at bounding box center [236, 122] width 8 height 8
click at [354, 212] on button "SUBMIT" at bounding box center [357, 210] width 67 height 16
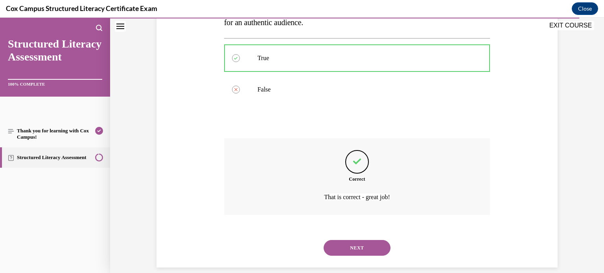
scroll to position [161, 0]
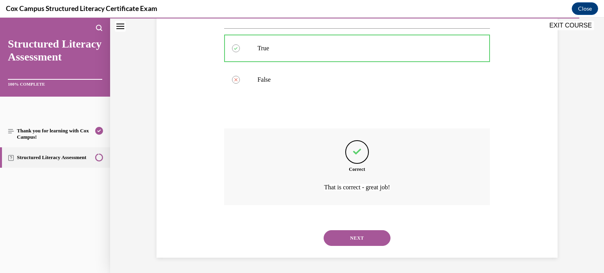
click at [367, 241] on button "NEXT" at bounding box center [357, 238] width 67 height 16
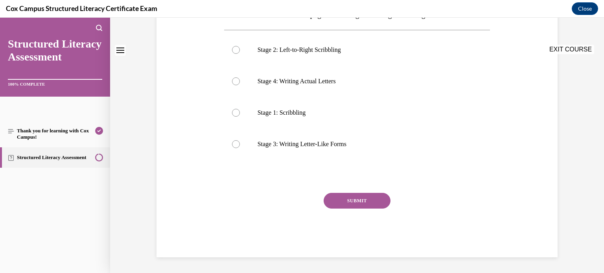
scroll to position [0, 0]
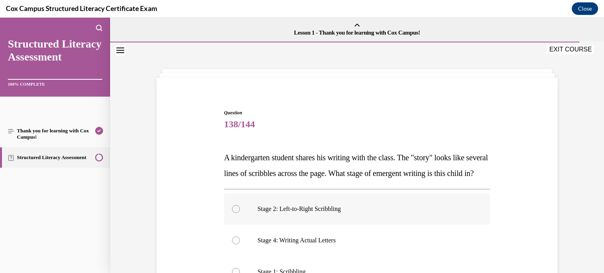
click at [329, 218] on label "Stage 2: Left-to-Right Scribbling" at bounding box center [357, 208] width 266 height 31
click at [240, 213] on input "Stage 2: Left-to-Right Scribbling" at bounding box center [236, 209] width 8 height 8
radio input "true"
click at [513, 188] on div "Question 138/144 A kindergarten student shares his writing with the class. The …" at bounding box center [356, 251] width 405 height 331
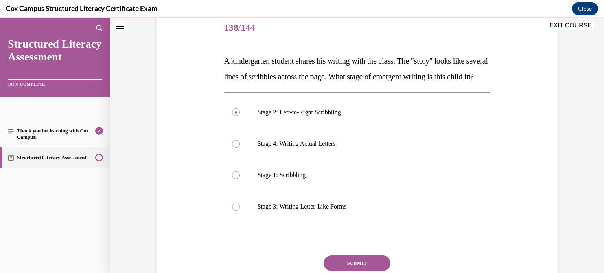
scroll to position [110, 0]
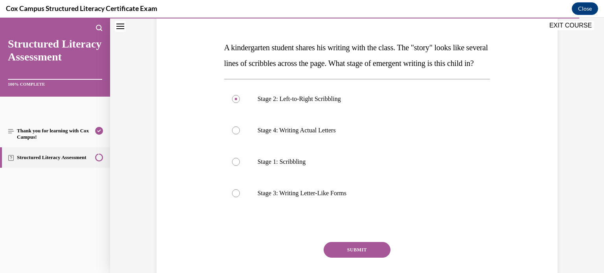
click at [354, 258] on button "SUBMIT" at bounding box center [357, 250] width 67 height 16
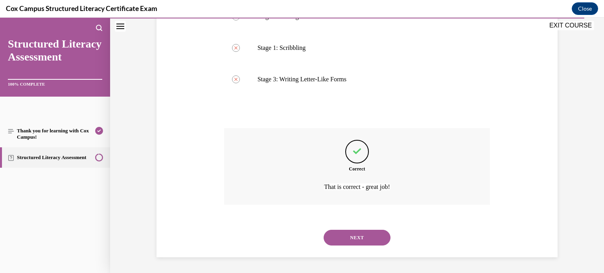
scroll to position [239, 0]
click at [359, 240] on button "NEXT" at bounding box center [357, 238] width 67 height 16
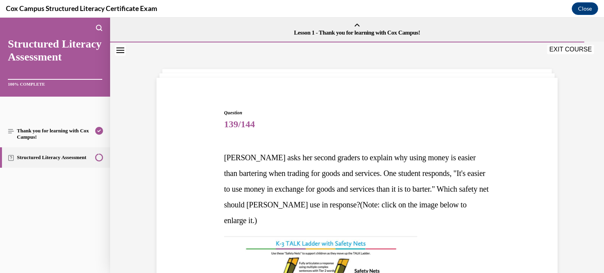
click at [417, 131] on span "139/144" at bounding box center [357, 124] width 266 height 16
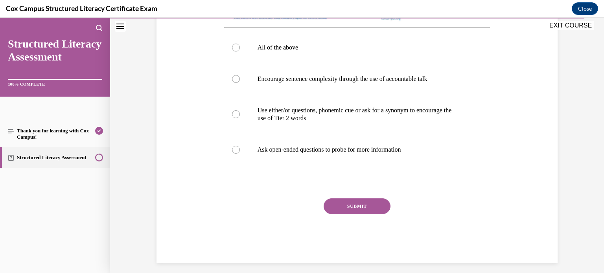
scroll to position [377, 0]
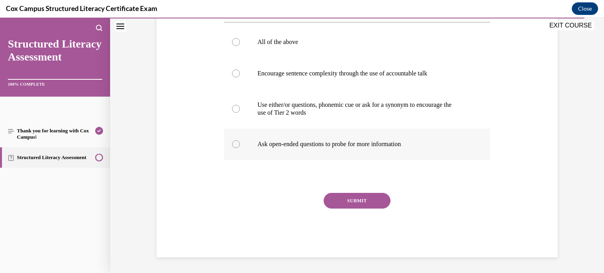
click at [298, 156] on label "Ask open-ended questions to probe for more information" at bounding box center [357, 144] width 266 height 31
click at [240, 148] on input "Ask open-ended questions to probe for more information" at bounding box center [236, 144] width 8 height 8
radio input "true"
click at [345, 201] on button "SUBMIT" at bounding box center [357, 201] width 67 height 16
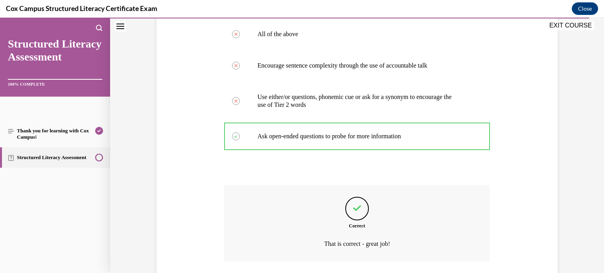
scroll to position [442, 0]
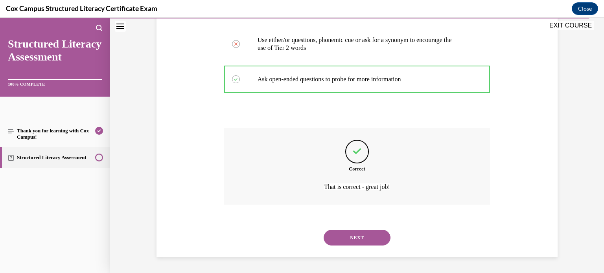
click at [375, 237] on button "NEXT" at bounding box center [357, 238] width 67 height 16
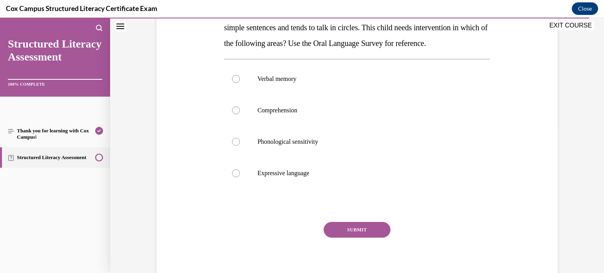
scroll to position [157, 0]
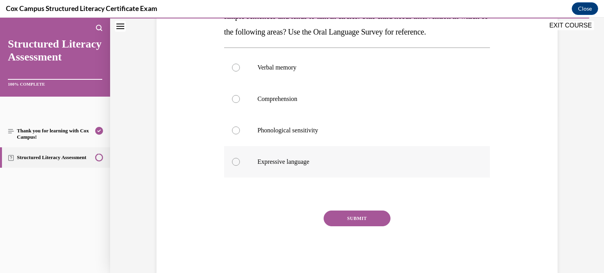
click at [251, 178] on label "Expressive language" at bounding box center [357, 161] width 266 height 31
click at [240, 166] on input "Expressive language" at bounding box center [236, 162] width 8 height 8
radio input "true"
click at [348, 226] on button "SUBMIT" at bounding box center [357, 219] width 67 height 16
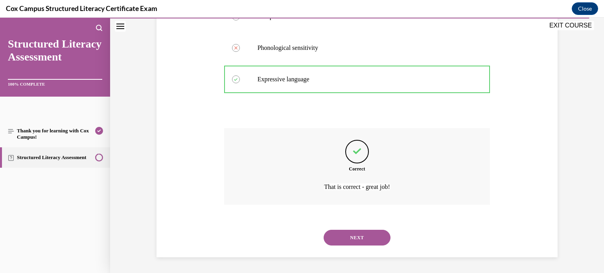
scroll to position [255, 0]
click at [368, 243] on button "NEXT" at bounding box center [357, 238] width 67 height 16
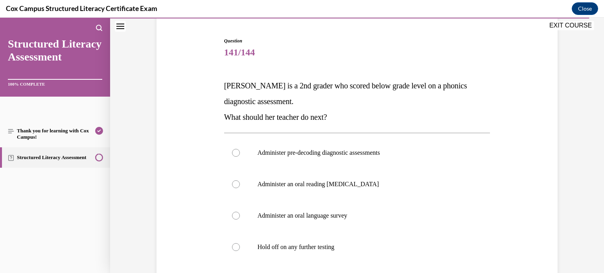
scroll to position [110, 0]
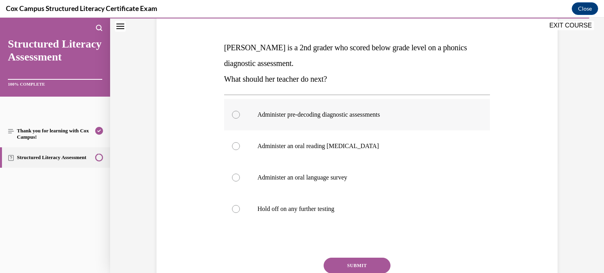
click at [342, 111] on p "Administer pre-decoding diagnostic assessments" at bounding box center [363, 115] width 213 height 8
click at [240, 111] on input "Administer pre-decoding diagnostic assessments" at bounding box center [236, 115] width 8 height 8
radio input "true"
click at [355, 265] on button "SUBMIT" at bounding box center [357, 266] width 67 height 16
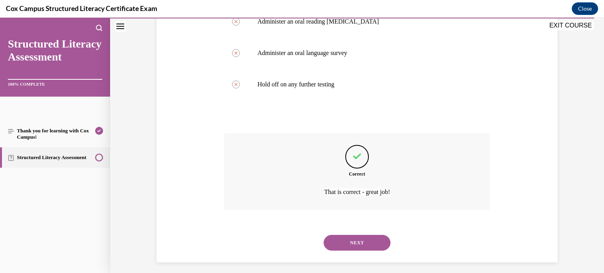
scroll to position [239, 0]
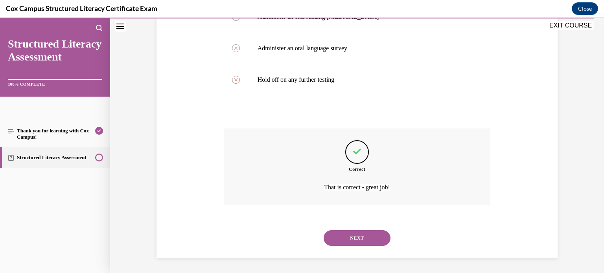
click at [363, 240] on button "NEXT" at bounding box center [357, 238] width 67 height 16
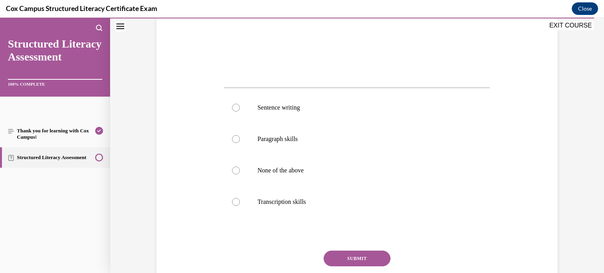
scroll to position [299, 0]
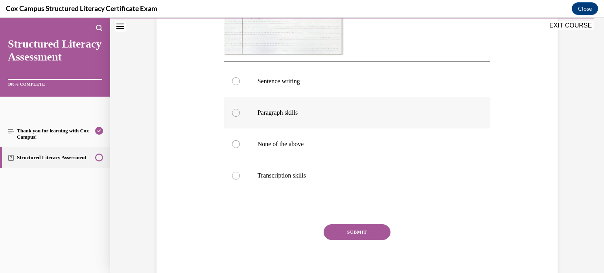
click at [290, 121] on label "Paragraph skills" at bounding box center [357, 112] width 266 height 31
click at [240, 117] on input "Paragraph skills" at bounding box center [236, 113] width 8 height 8
radio input "true"
click at [370, 228] on button "SUBMIT" at bounding box center [357, 232] width 67 height 16
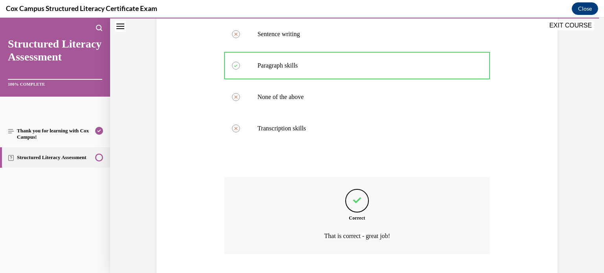
scroll to position [395, 0]
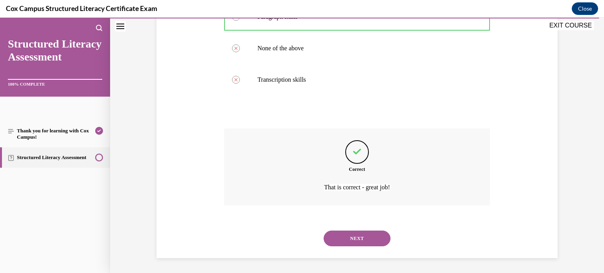
click at [366, 241] on button "NEXT" at bounding box center [357, 239] width 67 height 16
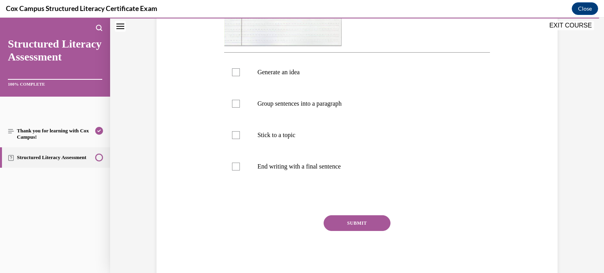
scroll to position [299, 0]
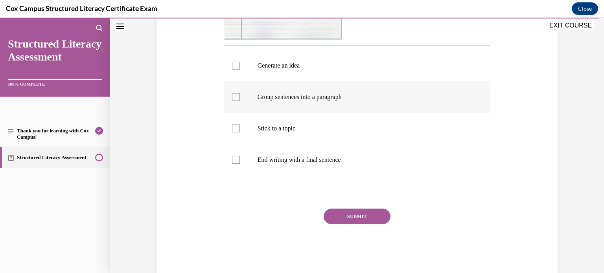
click at [353, 83] on label "Group sentences into a paragraph" at bounding box center [357, 96] width 266 height 31
click at [240, 93] on input "Group sentences into a paragraph" at bounding box center [236, 97] width 8 height 8
checkbox input "true"
click at [329, 118] on label "Stick to a topic" at bounding box center [357, 128] width 266 height 31
click at [240, 125] on input "Stick to a topic" at bounding box center [236, 129] width 8 height 8
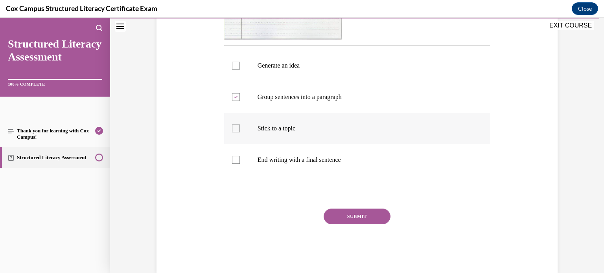
checkbox input "true"
click at [308, 72] on label "Generate an idea" at bounding box center [357, 65] width 266 height 31
click at [240, 70] on input "Generate an idea" at bounding box center [236, 66] width 8 height 8
checkbox input "true"
click at [297, 158] on p "End writing with a final sentence" at bounding box center [363, 160] width 213 height 8
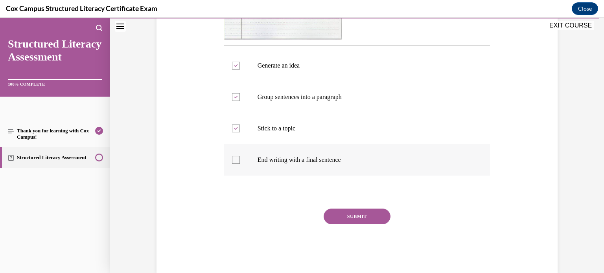
click at [240, 158] on input "End writing with a final sentence" at bounding box center [236, 160] width 8 height 8
checkbox input "true"
click at [345, 217] on button "SUBMIT" at bounding box center [357, 217] width 67 height 16
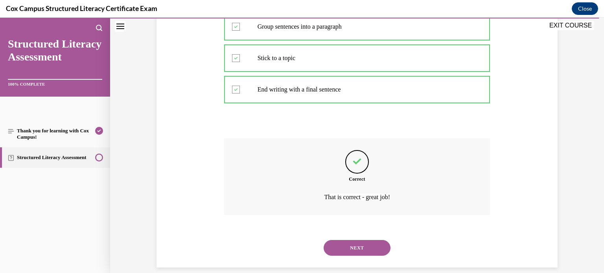
scroll to position [379, 0]
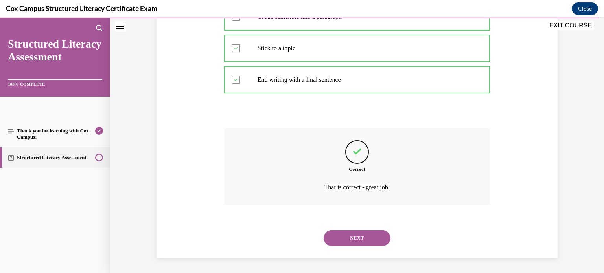
click at [360, 242] on button "NEXT" at bounding box center [357, 238] width 67 height 16
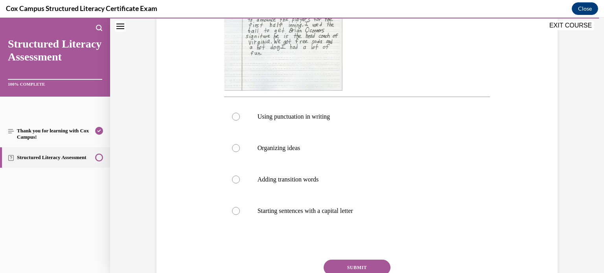
scroll to position [252, 0]
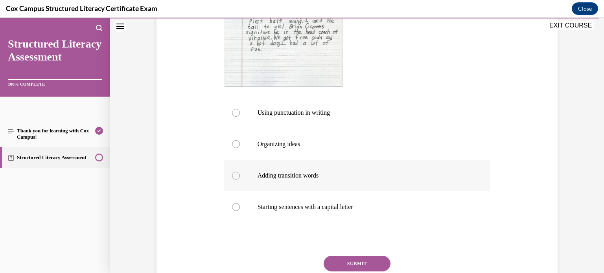
click at [299, 173] on p "Adding transition words" at bounding box center [363, 176] width 213 height 8
click at [240, 173] on input "Adding transition words" at bounding box center [236, 176] width 8 height 8
radio input "true"
click at [353, 261] on button "SUBMIT" at bounding box center [357, 264] width 67 height 16
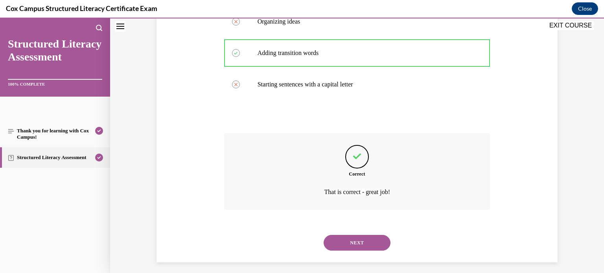
scroll to position [379, 0]
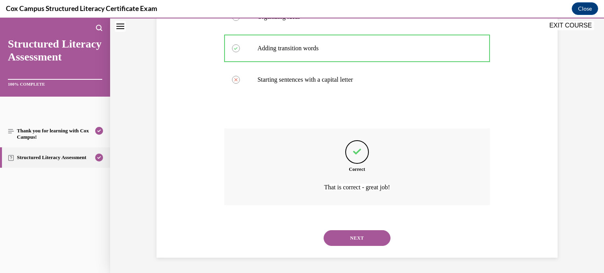
click at [358, 239] on button "NEXT" at bounding box center [357, 238] width 67 height 16
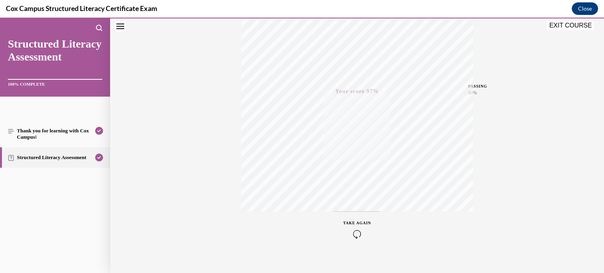
scroll to position [147, 0]
click at [553, 142] on div "Quiz Results PASSING 80% Your score 97% Passed PASSING 80% Your score Your scor…" at bounding box center [357, 84] width 494 height 378
click at [564, 27] on button "EXIT COURSE" at bounding box center [570, 25] width 47 height 9
click at [588, 10] on button "Close" at bounding box center [585, 8] width 26 height 13
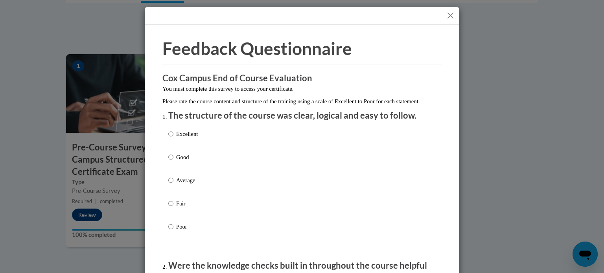
click at [177, 185] on p "Average" at bounding box center [187, 180] width 22 height 9
click at [173, 185] on input "Average" at bounding box center [170, 180] width 5 height 9
radio input "true"
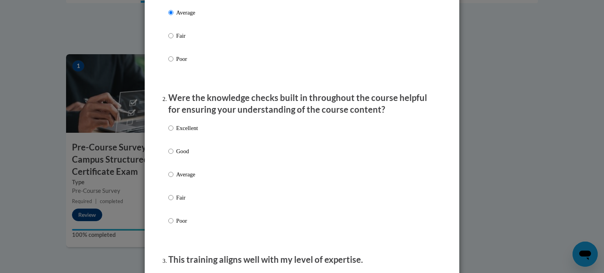
click at [183, 178] on div "Excellent Good Average Fair Poor" at bounding box center [182, 181] width 29 height 122
click at [184, 179] on p "Average" at bounding box center [187, 174] width 22 height 9
click at [173, 179] on input "Average" at bounding box center [170, 174] width 5 height 9
radio input "true"
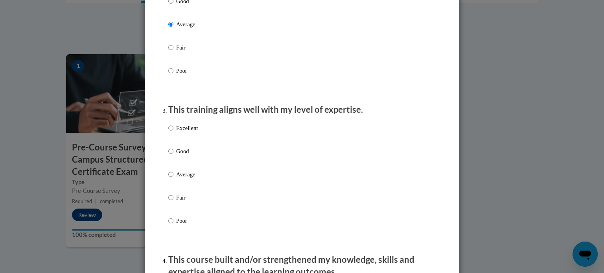
click at [184, 179] on p "Average" at bounding box center [187, 174] width 22 height 9
click at [173, 179] on input "Average" at bounding box center [170, 174] width 5 height 9
radio input "true"
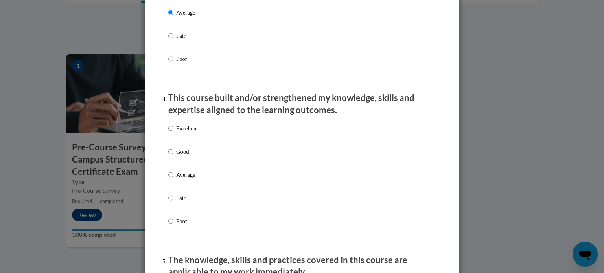
click at [177, 179] on p "Average" at bounding box center [187, 175] width 22 height 9
click at [173, 179] on input "Average" at bounding box center [170, 175] width 5 height 9
radio input "true"
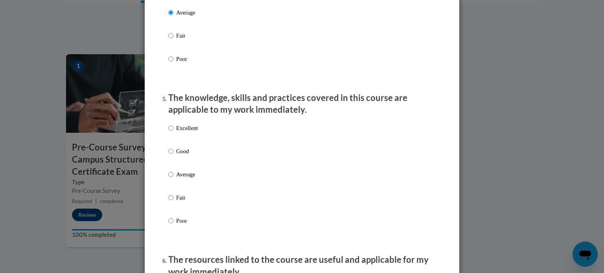
click at [180, 179] on p "Average" at bounding box center [187, 174] width 22 height 9
click at [173, 179] on input "Average" at bounding box center [170, 174] width 5 height 9
radio input "true"
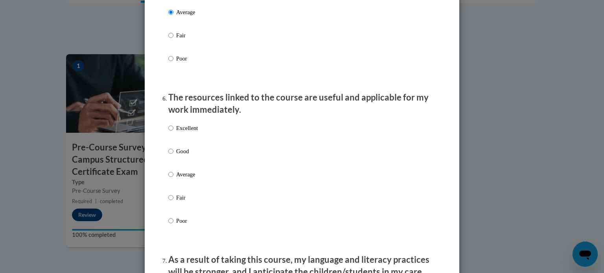
click at [179, 179] on p "Average" at bounding box center [187, 174] width 22 height 9
click at [173, 179] on input "Average" at bounding box center [170, 174] width 5 height 9
radio input "true"
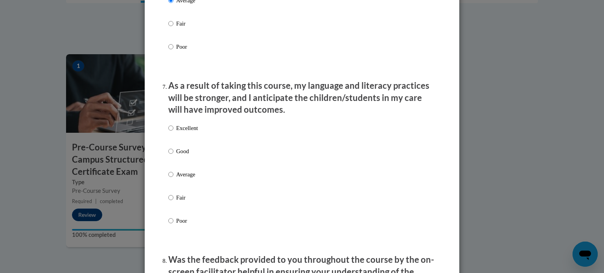
click at [181, 179] on p "Average" at bounding box center [187, 174] width 22 height 9
click at [173, 179] on input "Average" at bounding box center [170, 174] width 5 height 9
radio input "true"
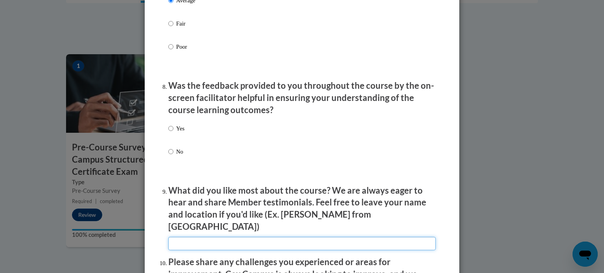
click at [197, 237] on input "textbox" at bounding box center [301, 243] width 267 height 13
type input "n/s"
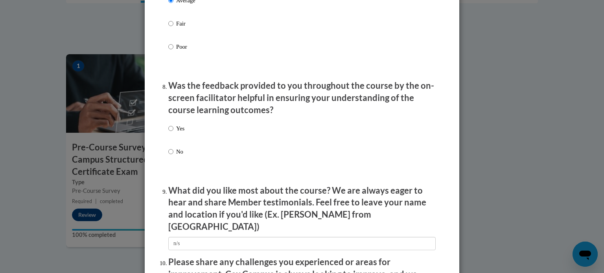
scroll to position [1316, 0]
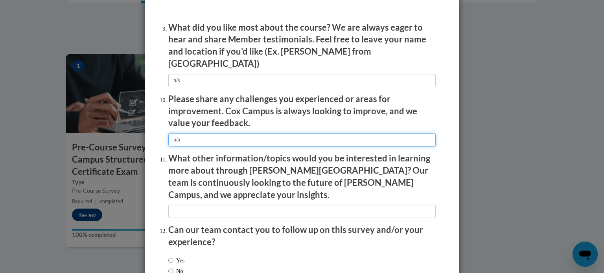
type input "n/a"
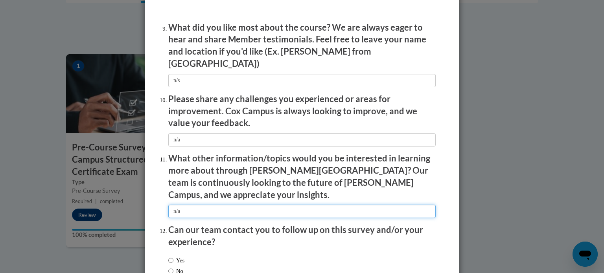
type input "n/a"
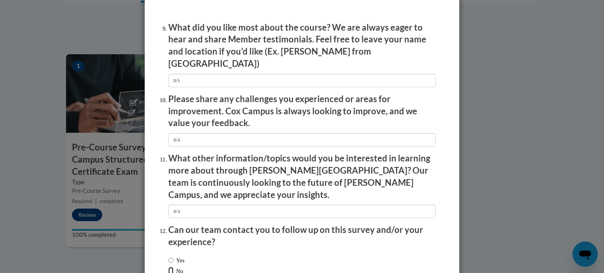
click at [171, 267] on input "No" at bounding box center [170, 271] width 5 height 9
radio input "true"
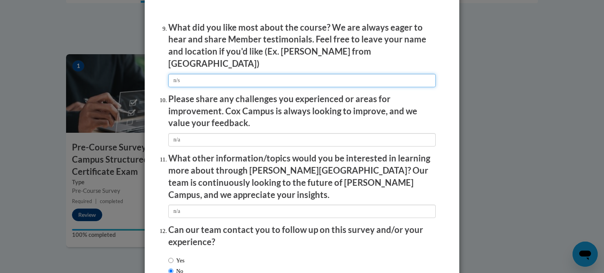
click at [195, 81] on input "textbox" at bounding box center [301, 80] width 267 height 13
type input "n/a"
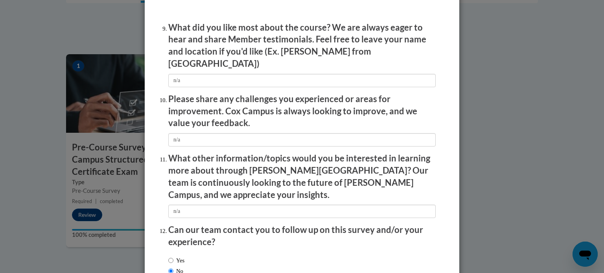
click at [499, 123] on div "Feedback Questionnaire Rate Course Comments Cox Campus End of Course Evaluation…" at bounding box center [302, 136] width 604 height 273
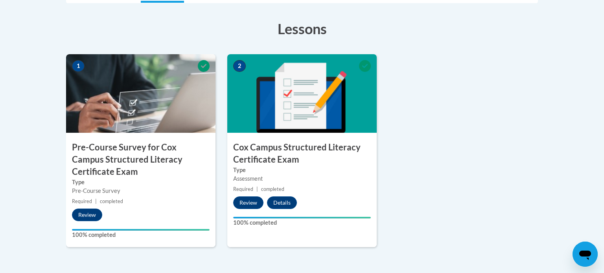
click at [175, 33] on h3 "Lessons" at bounding box center [302, 29] width 472 height 20
click at [283, 185] on small "Required | completed" at bounding box center [301, 189] width 149 height 9
click at [254, 202] on button "Review" at bounding box center [248, 203] width 30 height 13
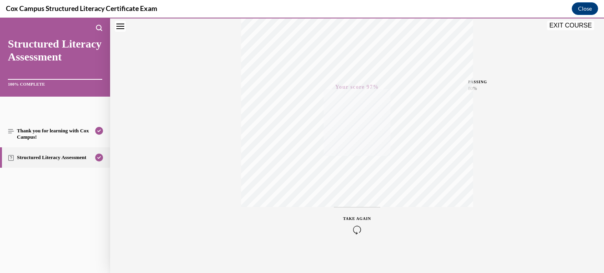
scroll to position [147, 0]
click at [589, 8] on button "Close" at bounding box center [585, 8] width 26 height 13
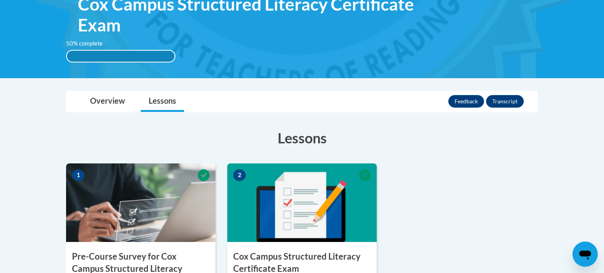
scroll to position [85, 0]
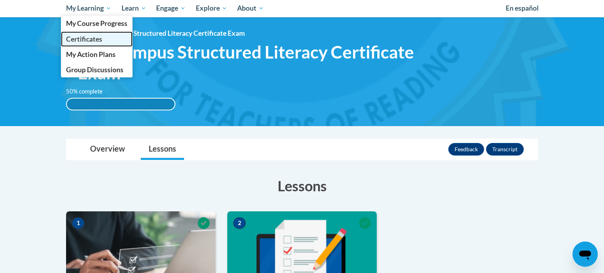
click at [86, 36] on span "Certificates" at bounding box center [84, 39] width 36 height 8
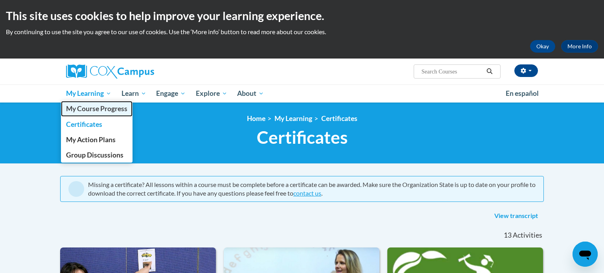
click at [96, 108] on span "My Course Progress" at bounding box center [96, 109] width 61 height 8
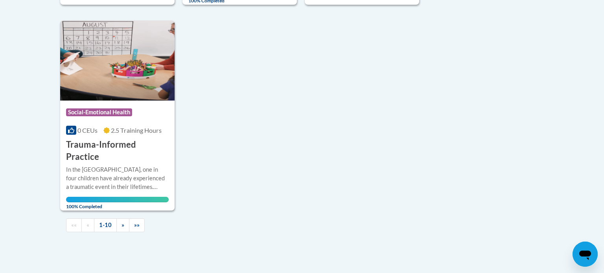
scroll to position [818, 0]
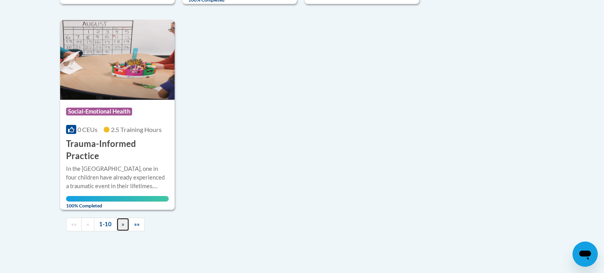
click at [122, 218] on link "»" at bounding box center [122, 225] width 13 height 14
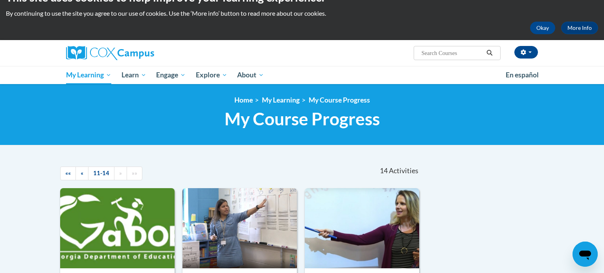
scroll to position [17, 0]
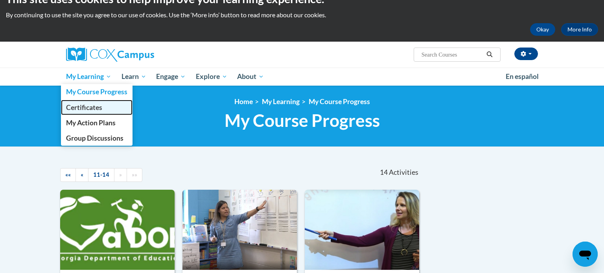
click at [96, 102] on link "Certificates" at bounding box center [97, 107] width 72 height 15
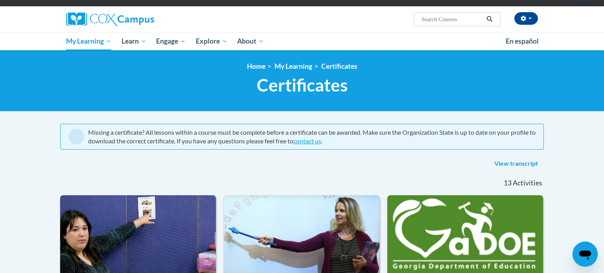
scroll to position [53, 0]
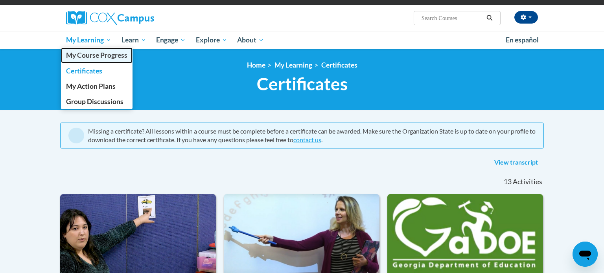
click at [111, 59] on span "My Course Progress" at bounding box center [96, 55] width 61 height 8
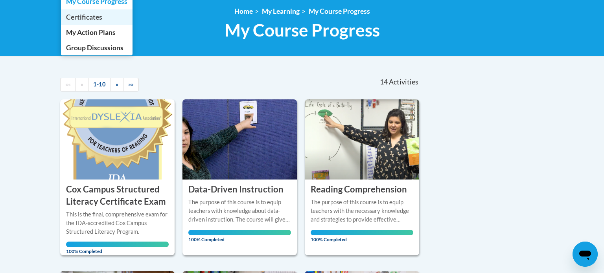
scroll to position [109, 0]
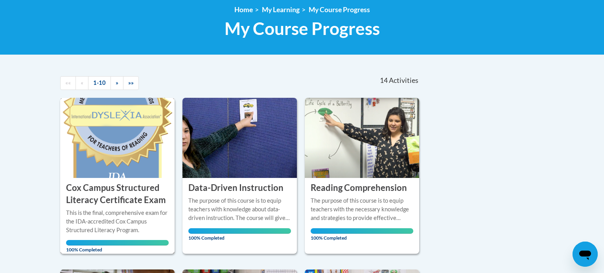
click at [107, 146] on img at bounding box center [117, 138] width 114 height 80
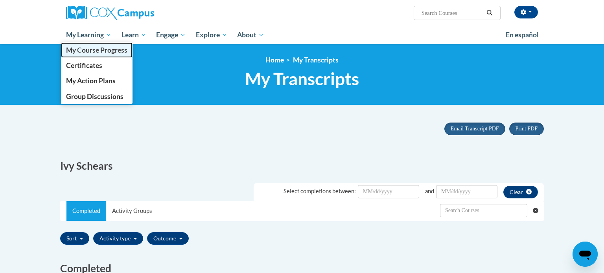
click at [102, 54] on span "My Course Progress" at bounding box center [96, 50] width 61 height 8
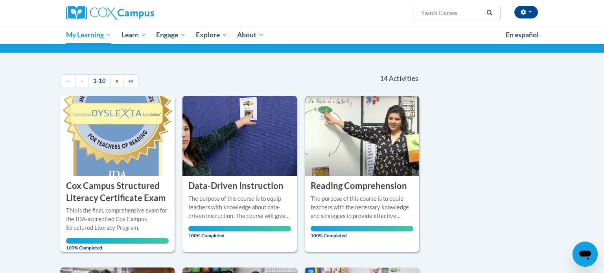
scroll to position [55, 0]
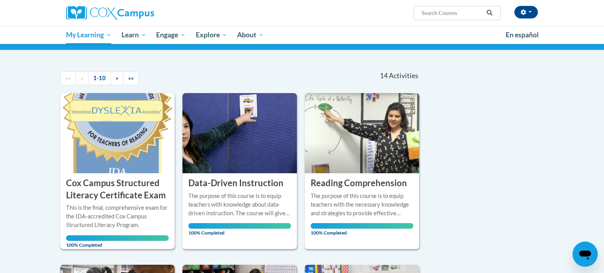
click at [125, 176] on div "COURSE Cox Campus Structured Literacy Certificate Exam" at bounding box center [117, 187] width 114 height 28
